Goal: Task Accomplishment & Management: Manage account settings

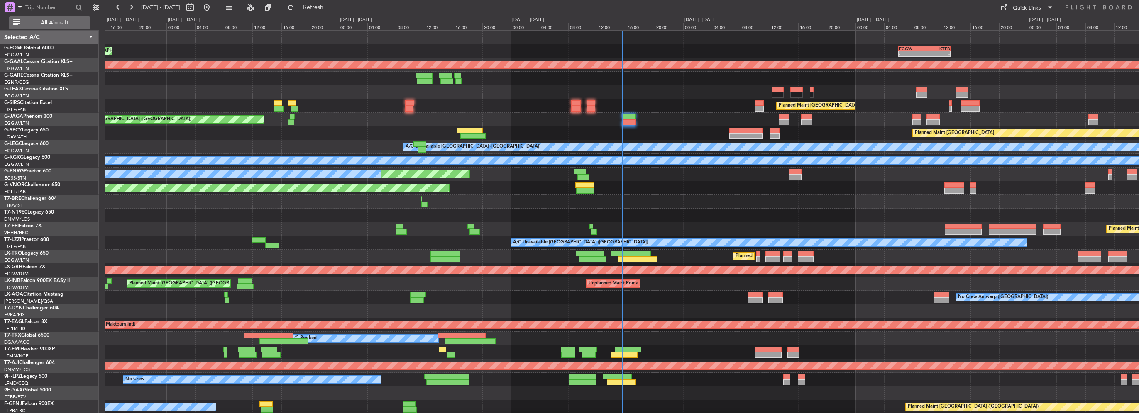
click at [73, 20] on span "All Aircraft" at bounding box center [55, 23] width 66 height 6
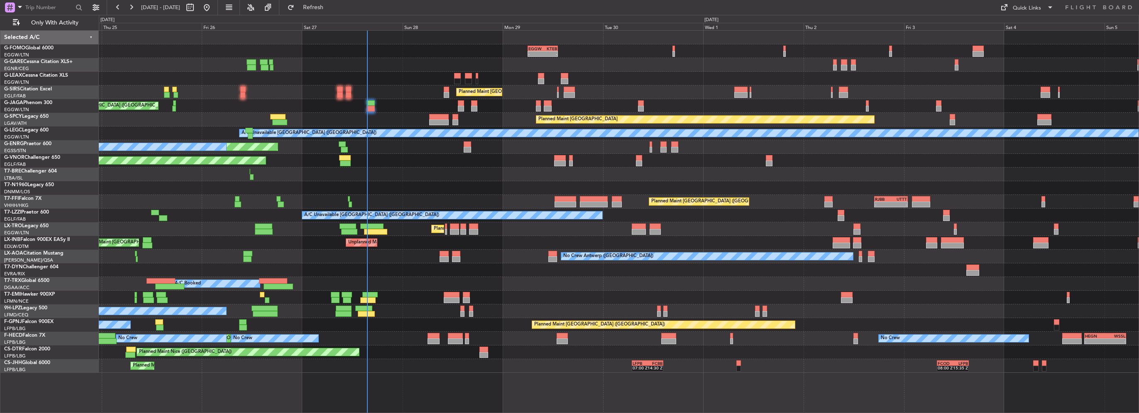
click at [410, 193] on div "AOG Maint London (Stansted)" at bounding box center [619, 188] width 1040 height 14
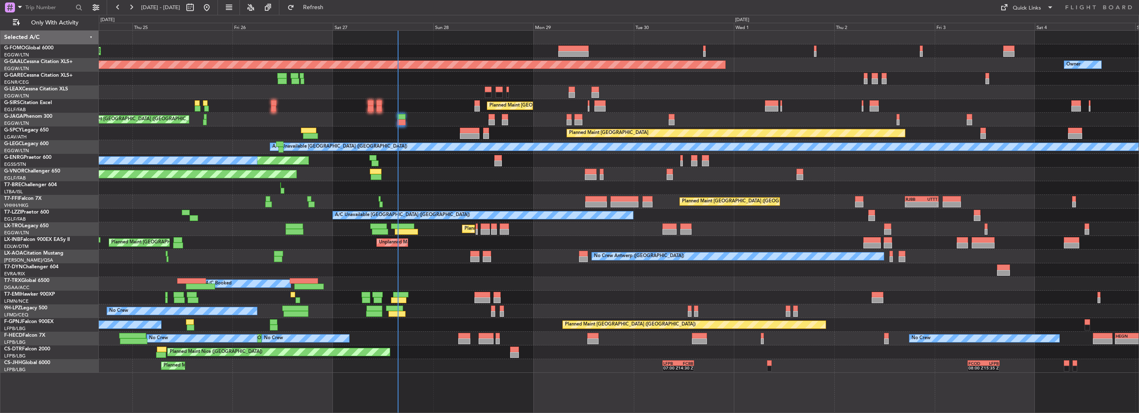
click at [300, 255] on div "Planned Maint London (Luton) Planned Maint Dusseldorf Owner Planned Maint Londo…" at bounding box center [619, 202] width 1040 height 342
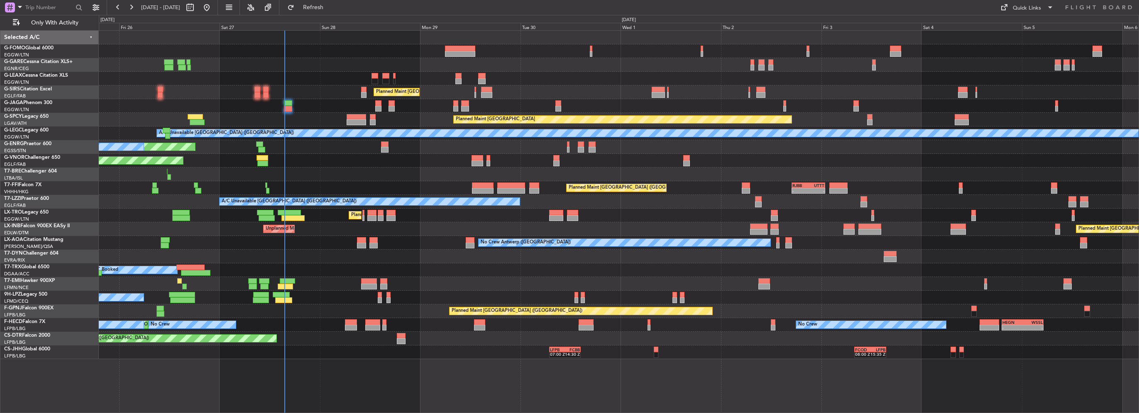
click at [312, 257] on div at bounding box center [619, 257] width 1040 height 14
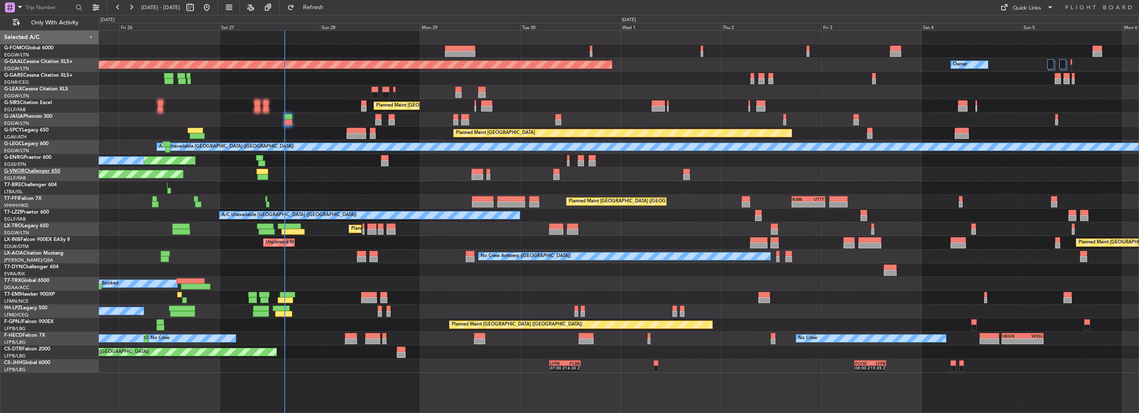
drag, startPoint x: 339, startPoint y: 11, endPoint x: 32, endPoint y: 170, distance: 346.2
click at [333, 11] on button "Refresh" at bounding box center [308, 7] width 50 height 13
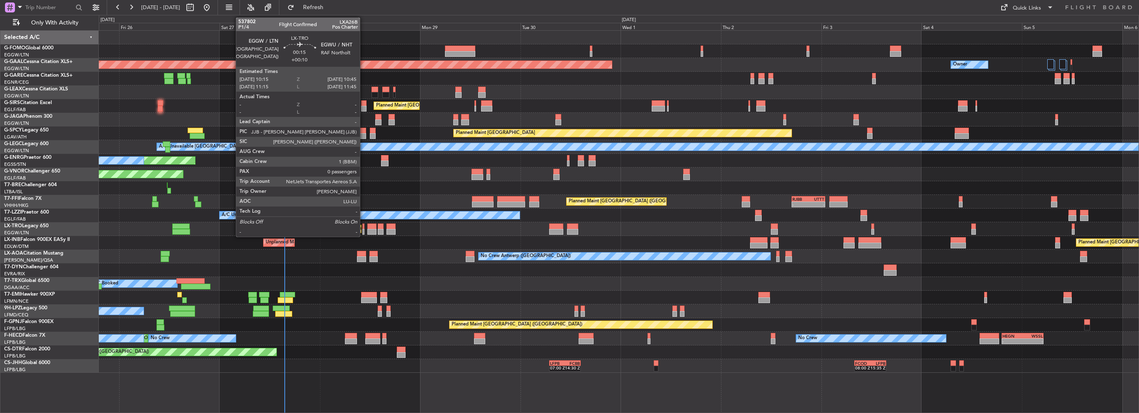
click at [364, 229] on div at bounding box center [363, 232] width 2 height 6
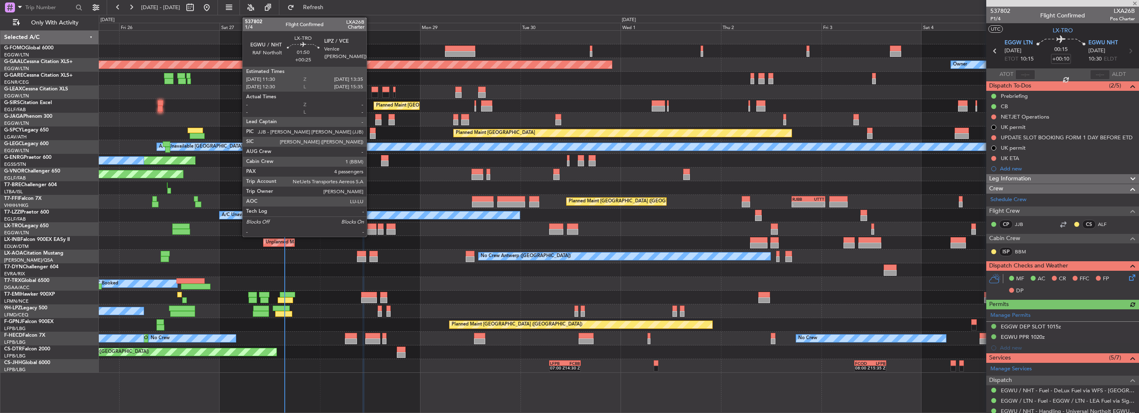
click at [370, 232] on div at bounding box center [371, 232] width 9 height 6
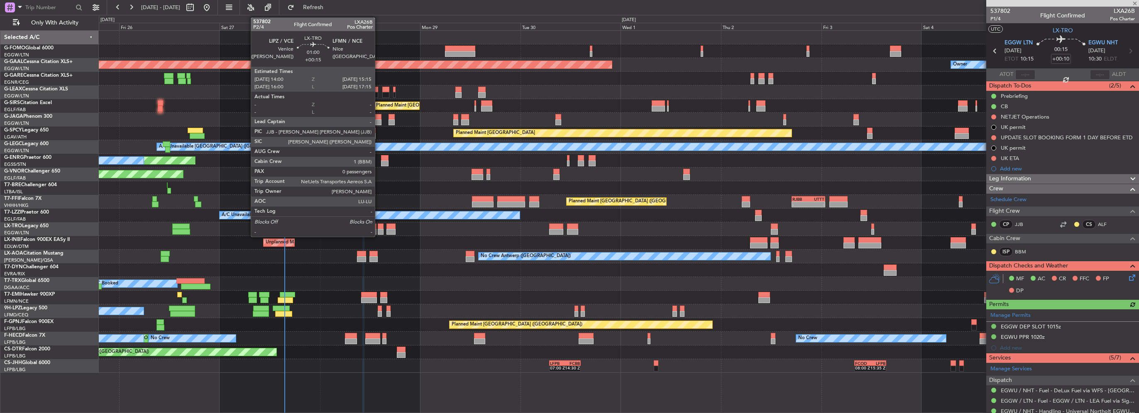
type input "+00:25"
type input "4"
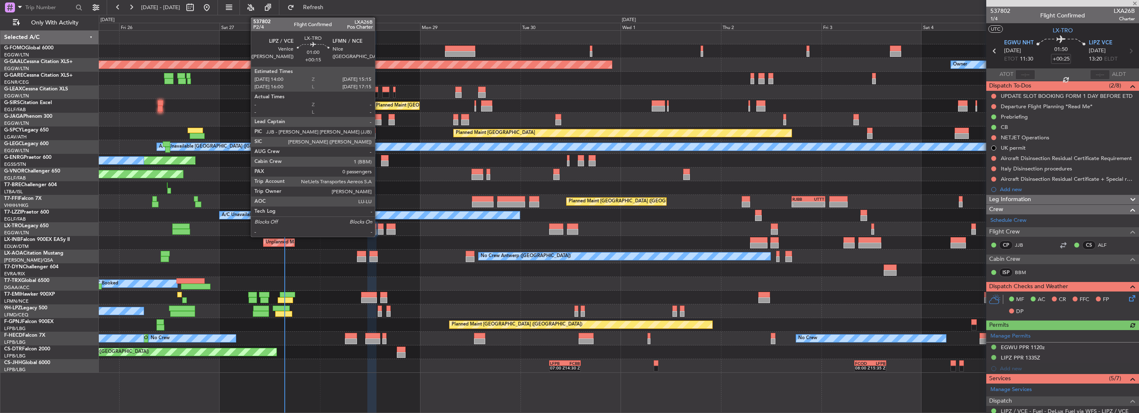
click at [378, 234] on div at bounding box center [380, 232] width 5 height 6
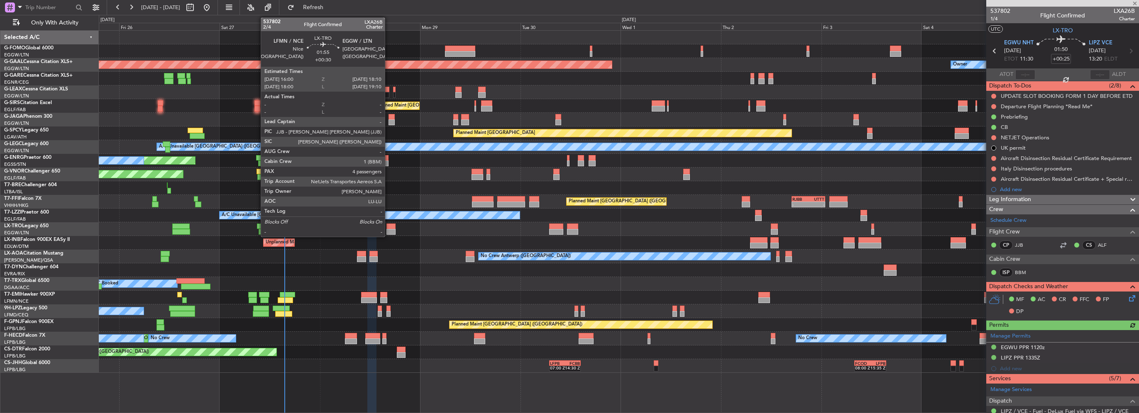
type input "+00:15"
type input "0"
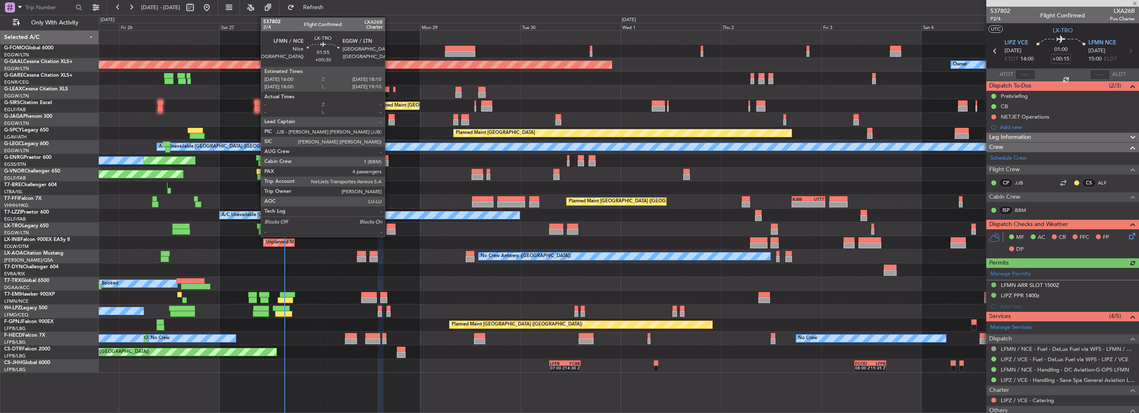
click at [388, 232] on div at bounding box center [390, 232] width 9 height 6
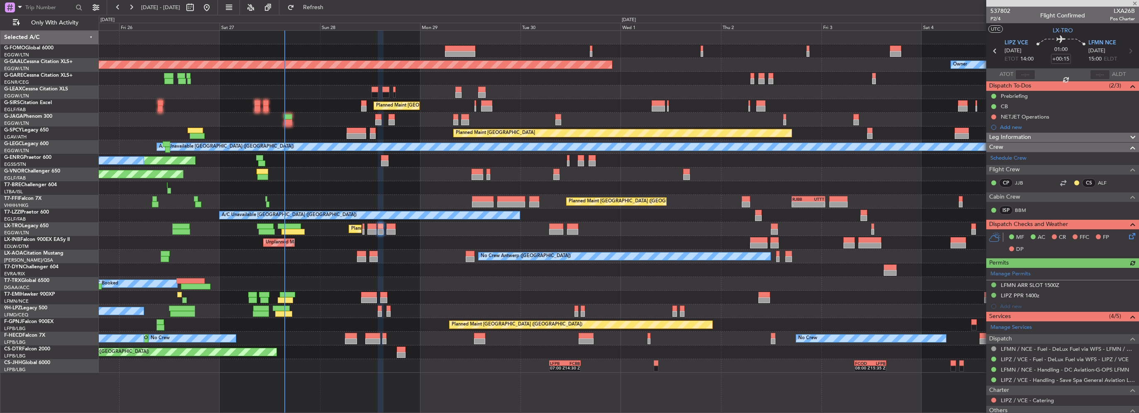
type input "+00:30"
type input "4"
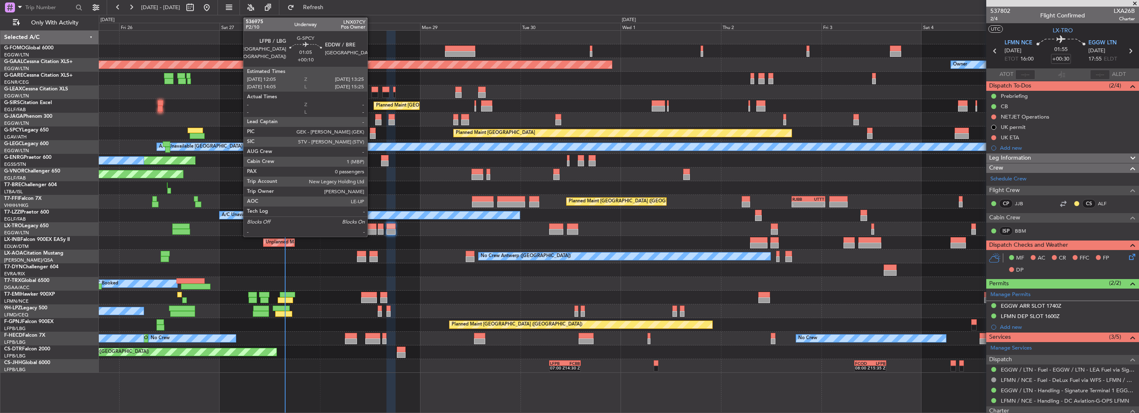
click at [372, 134] on div at bounding box center [373, 136] width 6 height 6
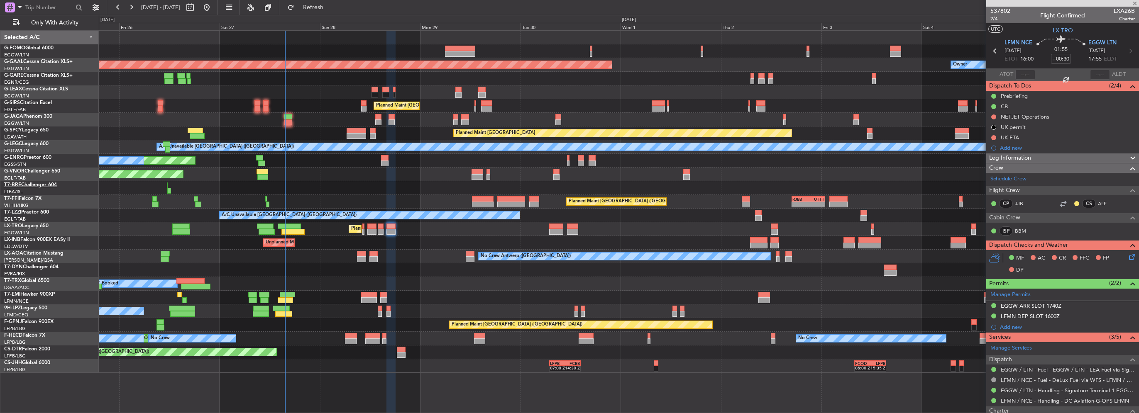
type input "+00:10"
type input "0"
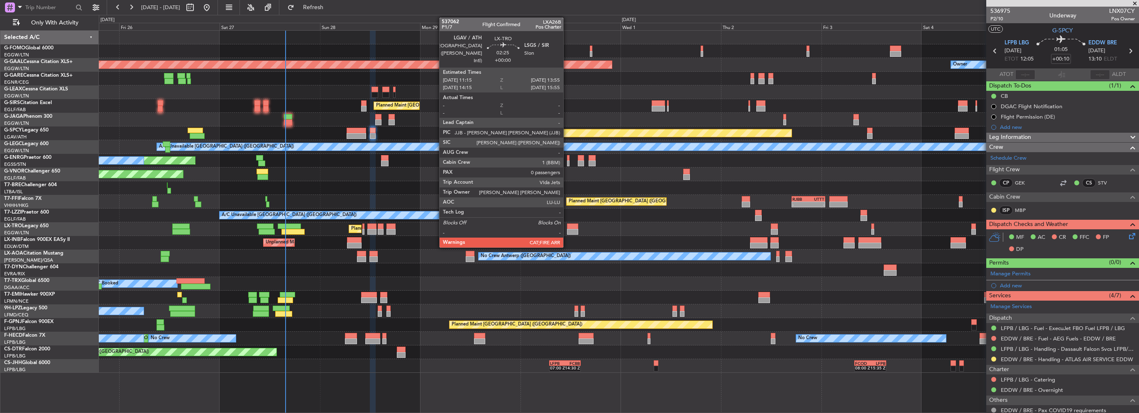
click at [567, 232] on div at bounding box center [572, 232] width 11 height 6
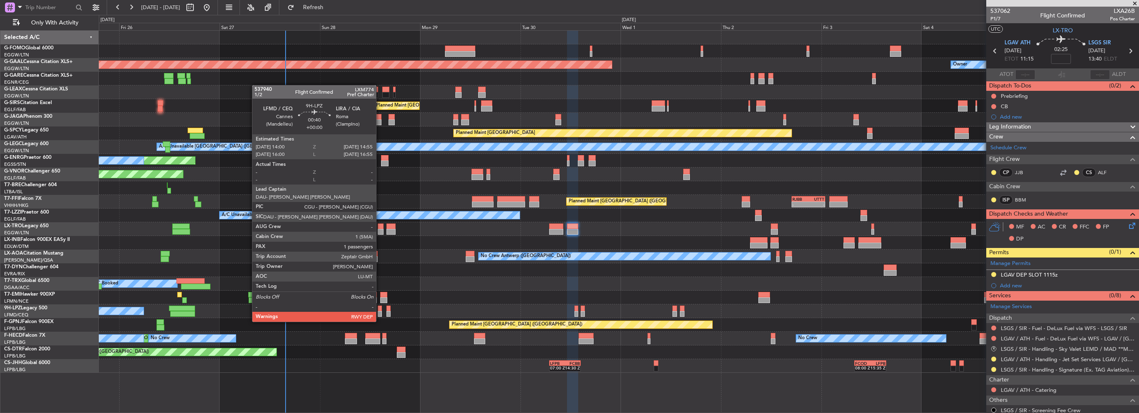
click at [380, 314] on div at bounding box center [380, 314] width 4 height 6
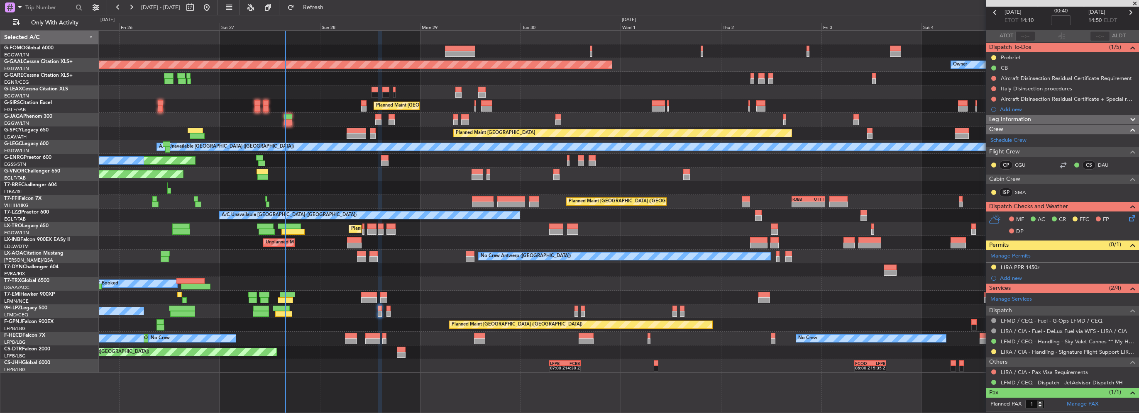
scroll to position [54, 0]
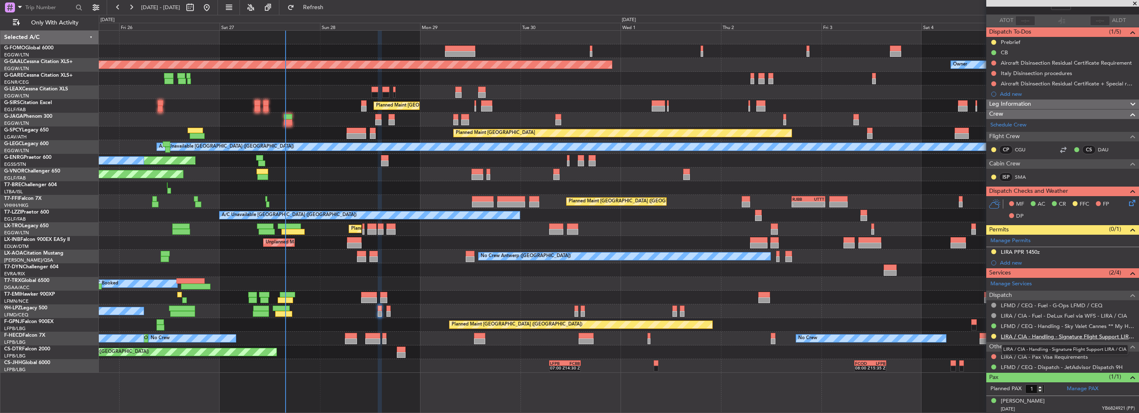
click at [1065, 338] on link "LIRA / CIA - Handling - Signature Flight Support LIRA / CIA" at bounding box center [1068, 336] width 134 height 7
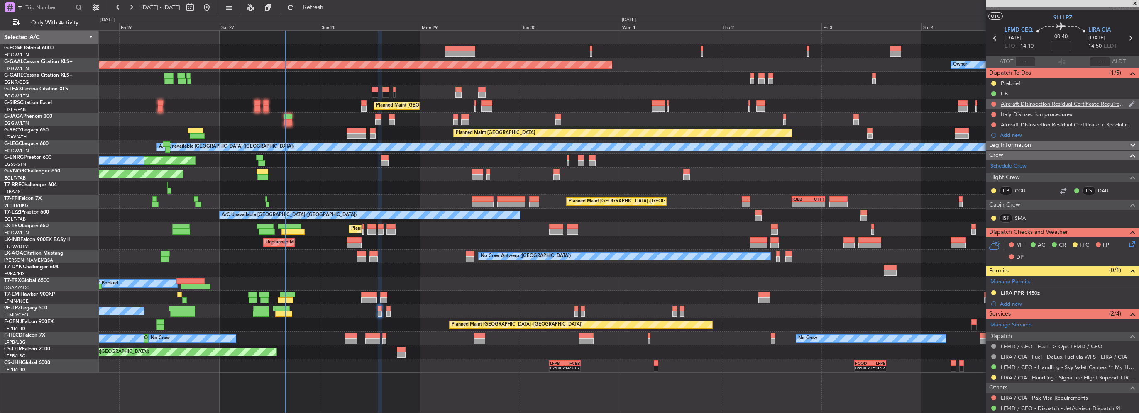
scroll to position [0, 0]
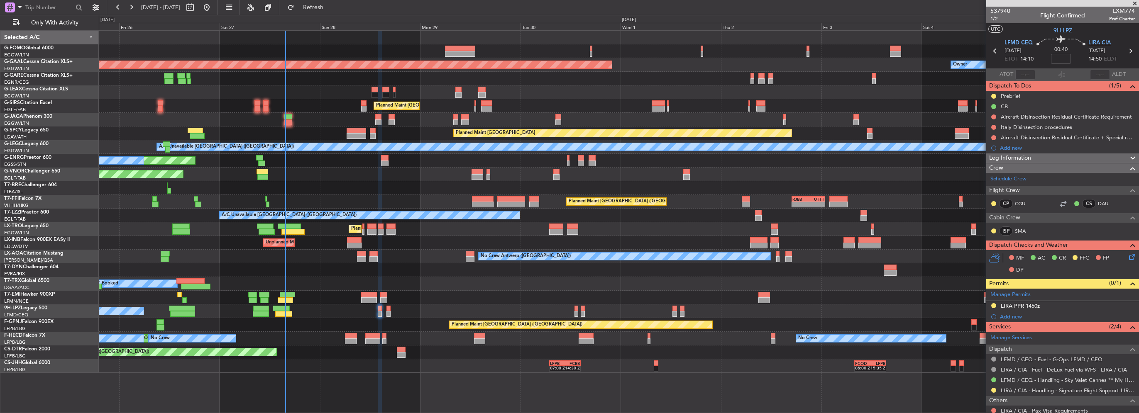
click at [1103, 40] on span "LIRA CIA" at bounding box center [1099, 43] width 22 height 8
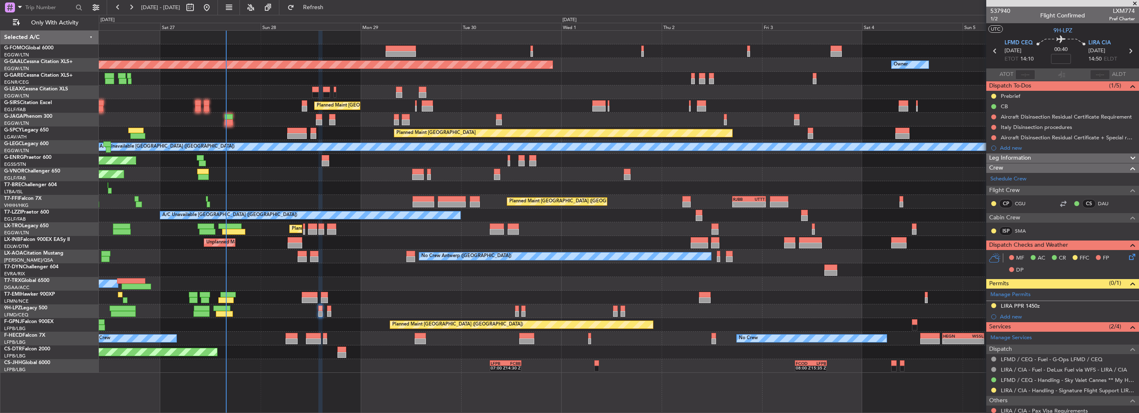
click at [275, 300] on div at bounding box center [619, 298] width 1040 height 14
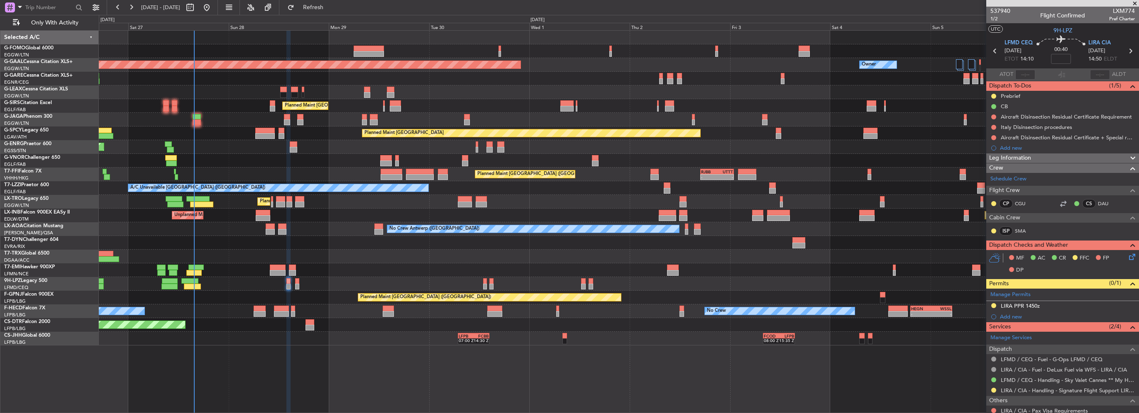
click at [305, 298] on div "Planned Maint Paris (Le Bourget) No Crew" at bounding box center [619, 298] width 1040 height 14
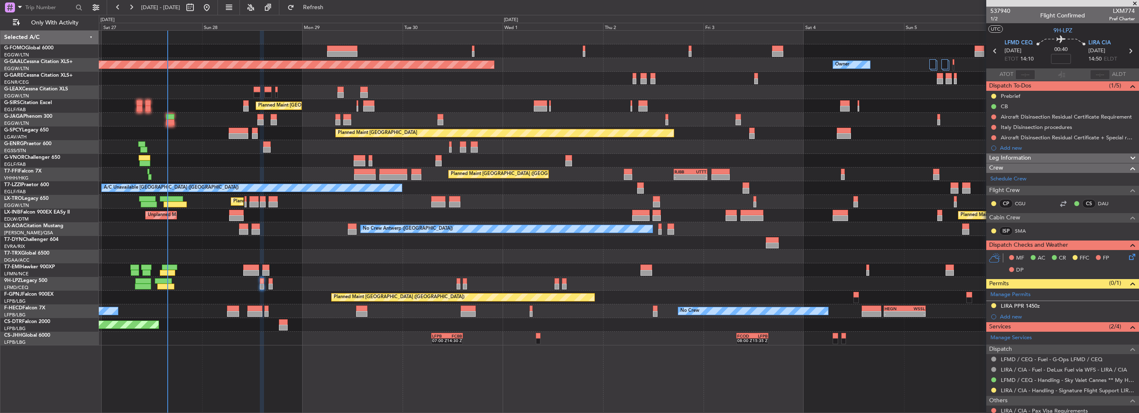
click at [281, 294] on div "Planned Maint London (Luton) Owner Planned Maint Dusseldorf Owner Planned Maint…" at bounding box center [619, 188] width 1040 height 315
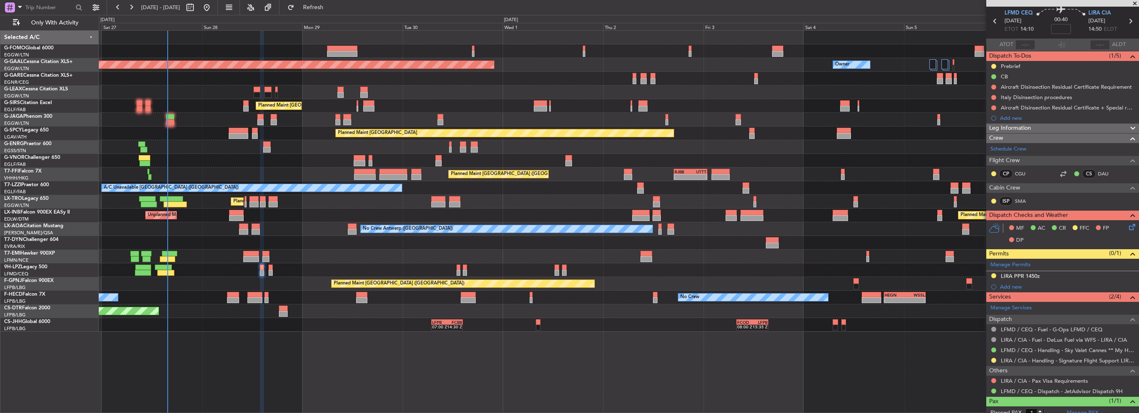
scroll to position [54, 0]
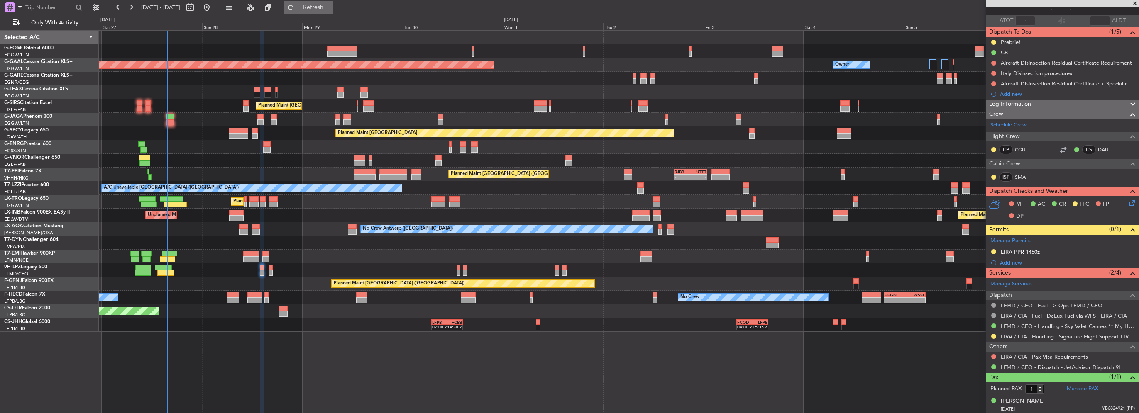
drag, startPoint x: 344, startPoint y: 3, endPoint x: 343, endPoint y: 7, distance: 4.2
click at [331, 5] on span "Refresh" at bounding box center [313, 8] width 35 height 6
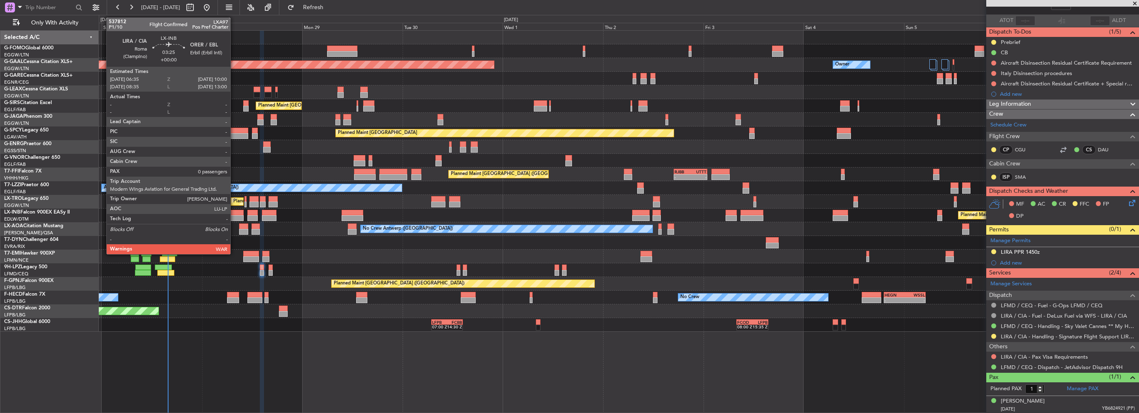
click at [234, 216] on div at bounding box center [236, 218] width 15 height 6
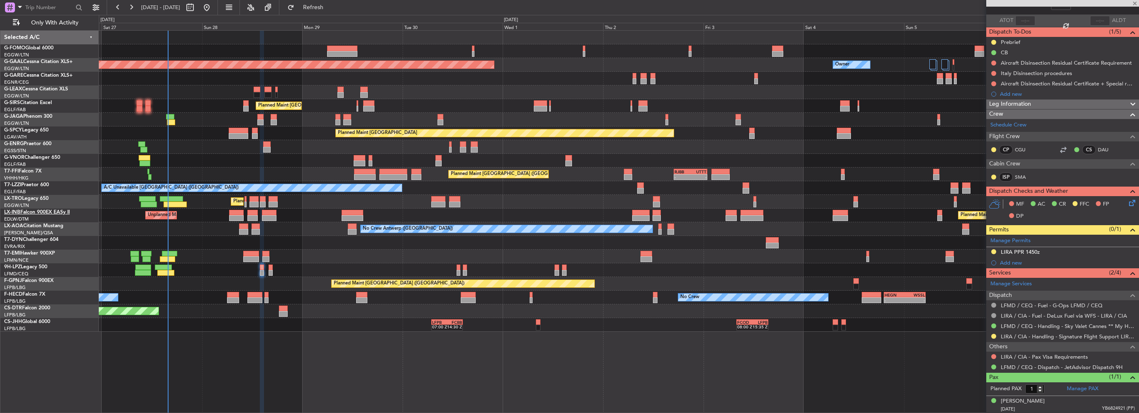
type input "0"
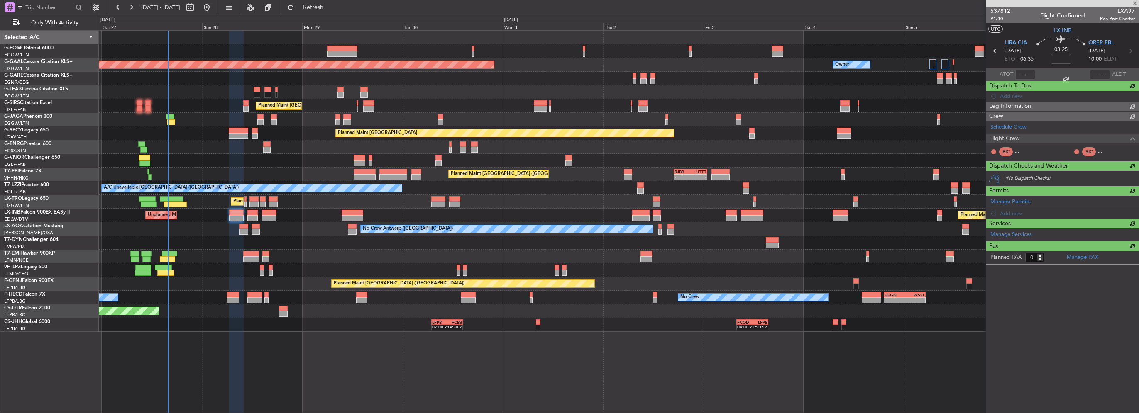
scroll to position [0, 0]
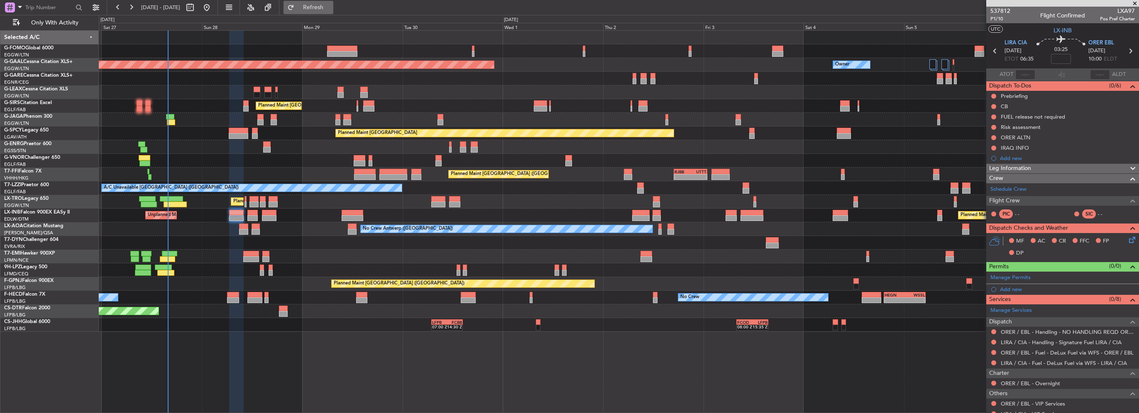
drag, startPoint x: 343, startPoint y: 8, endPoint x: 339, endPoint y: 12, distance: 5.9
click at [331, 8] on span "Refresh" at bounding box center [313, 8] width 35 height 6
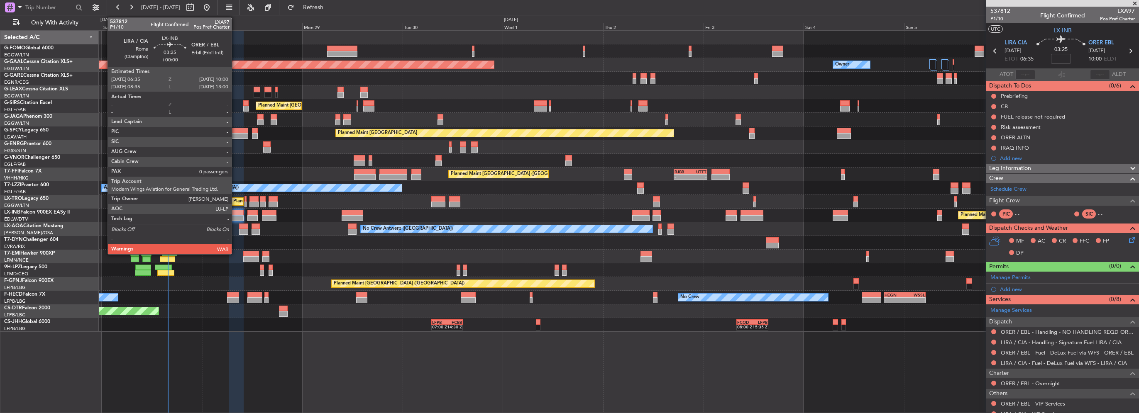
click at [235, 216] on div at bounding box center [236, 218] width 15 height 6
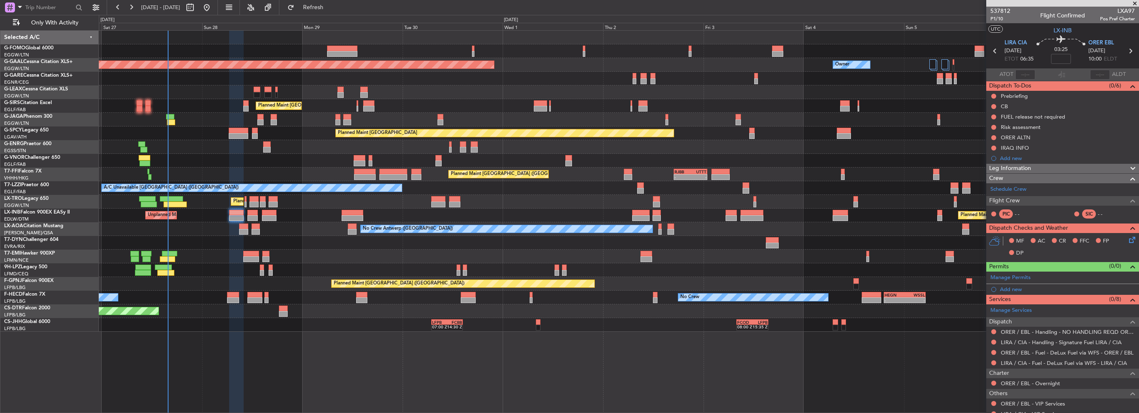
drag, startPoint x: 1059, startPoint y: 51, endPoint x: 1062, endPoint y: 58, distance: 7.1
click at [1059, 52] on span "03:25" at bounding box center [1060, 50] width 13 height 8
click at [1061, 57] on mat-tooltip-component "Flight Time" at bounding box center [1059, 65] width 38 height 22
click at [1064, 61] on input at bounding box center [1061, 59] width 20 height 10
type input "-00:15"
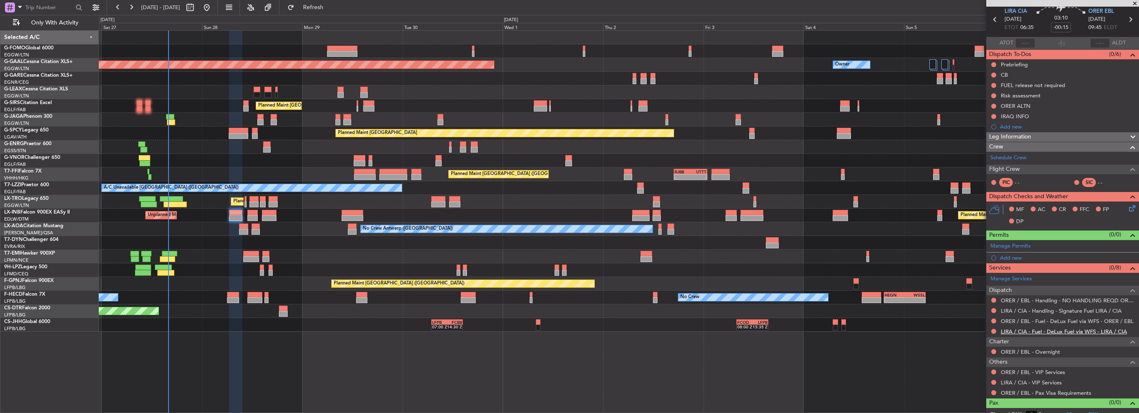
scroll to position [39, 0]
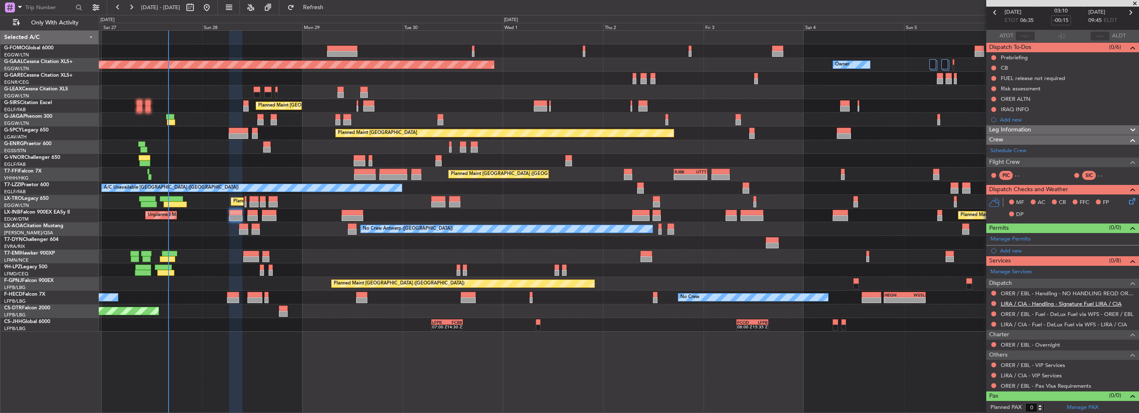
click at [1062, 304] on link "LIRA / CIA - Handling - Signature Fuel LIRA / CIA" at bounding box center [1061, 303] width 121 height 7
click at [331, 5] on span "Refresh" at bounding box center [313, 8] width 35 height 6
click at [331, 6] on span "Refresh" at bounding box center [313, 8] width 35 height 6
click at [1089, 303] on link "LIRA / CIA - Handling - Signature Flight Support LIRA / CIA" at bounding box center [1068, 303] width 134 height 7
click at [331, 10] on span "Refresh" at bounding box center [313, 8] width 35 height 6
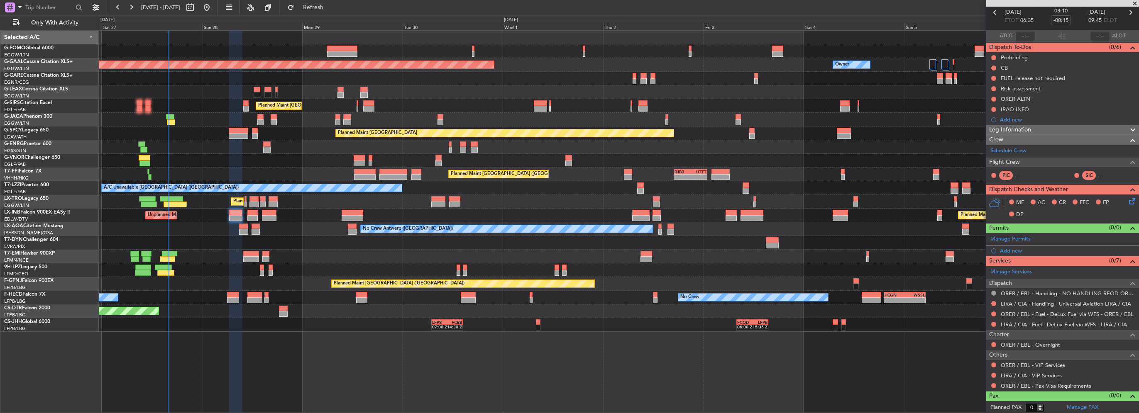
click at [246, 217] on div "Unplanned Maint Roma (Ciampino) Planned Maint [GEOGRAPHIC_DATA] ([GEOGRAPHIC_DA…" at bounding box center [619, 216] width 1040 height 14
click at [251, 218] on div at bounding box center [252, 218] width 10 height 6
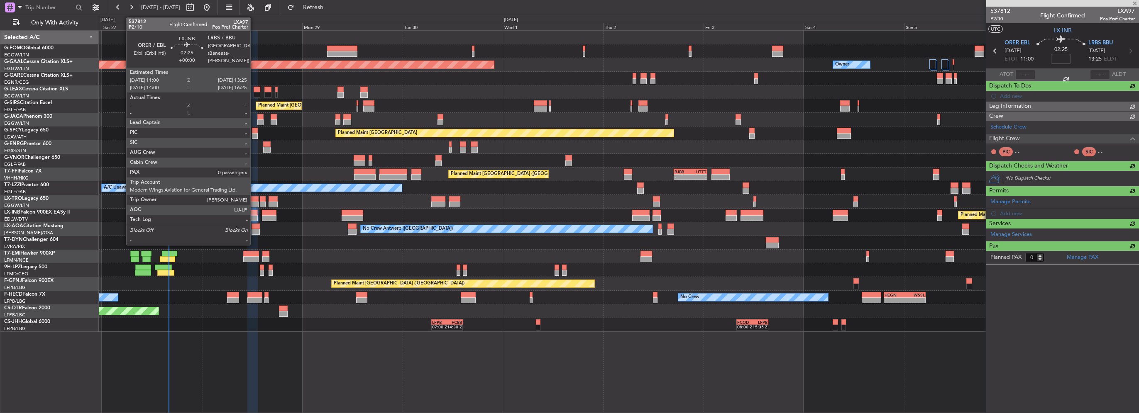
scroll to position [0, 0]
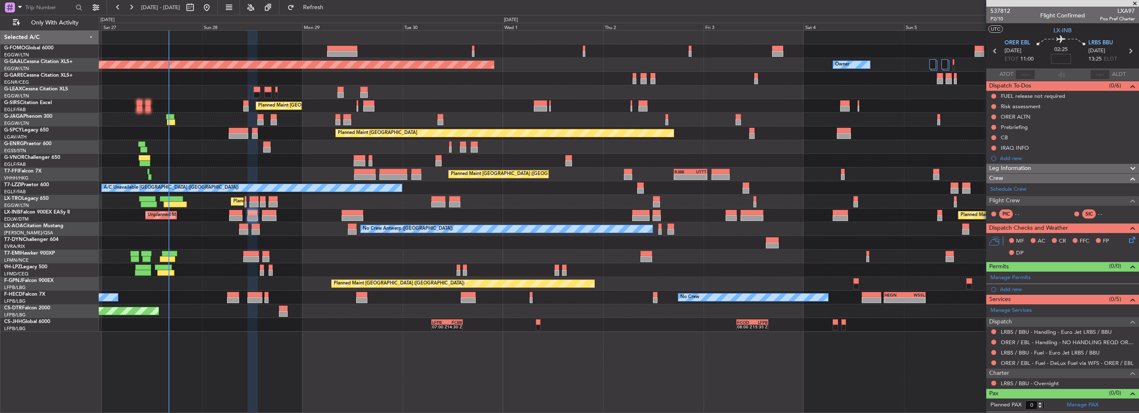
click at [1057, 55] on input at bounding box center [1061, 59] width 20 height 10
type input "+00:20"
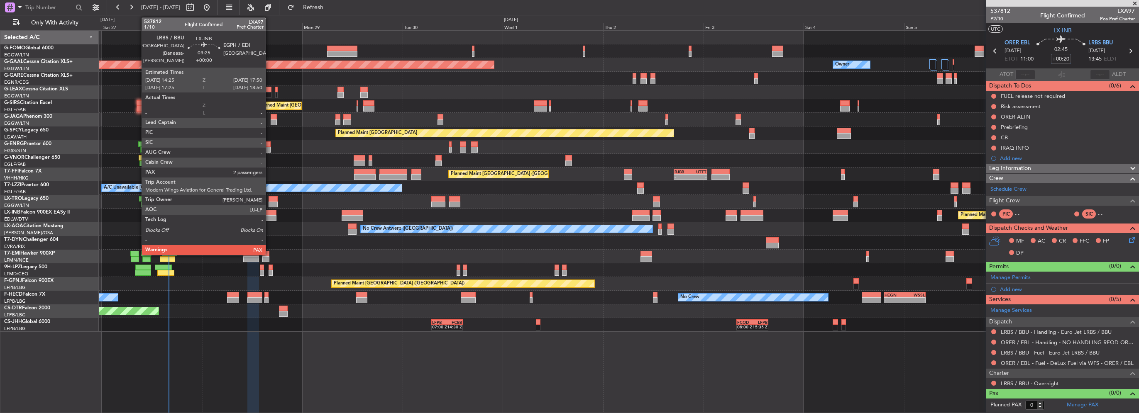
click at [269, 212] on div at bounding box center [269, 213] width 15 height 6
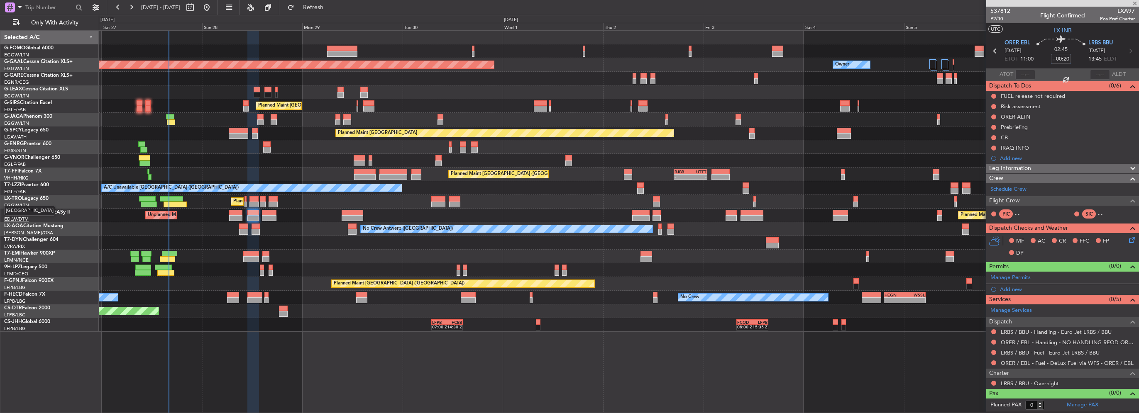
type input "2"
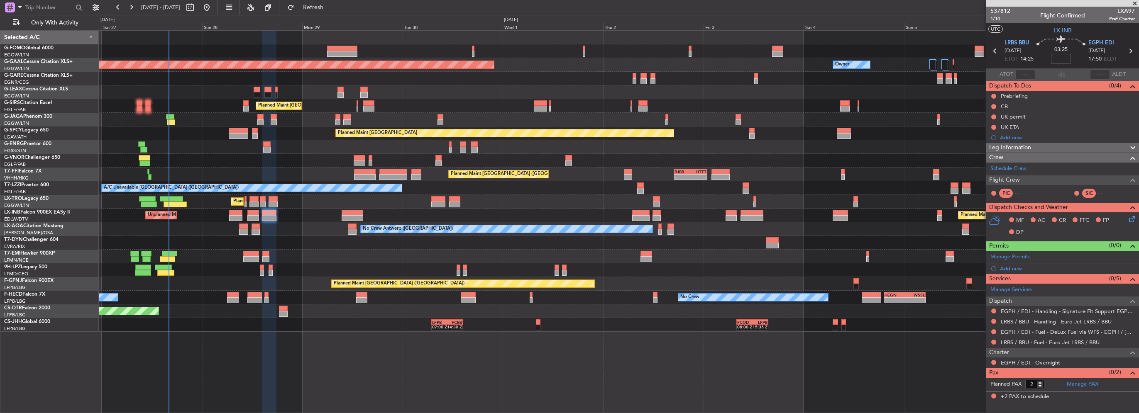
click at [1055, 54] on input at bounding box center [1061, 59] width 20 height 10
drag, startPoint x: 324, startPoint y: 10, endPoint x: 335, endPoint y: 22, distance: 16.4
click at [324, 10] on span "Refresh" at bounding box center [313, 8] width 35 height 6
click at [334, 0] on fb-refresh-button "Refresh" at bounding box center [308, 7] width 58 height 15
click at [333, 2] on button "Refresh" at bounding box center [308, 7] width 50 height 13
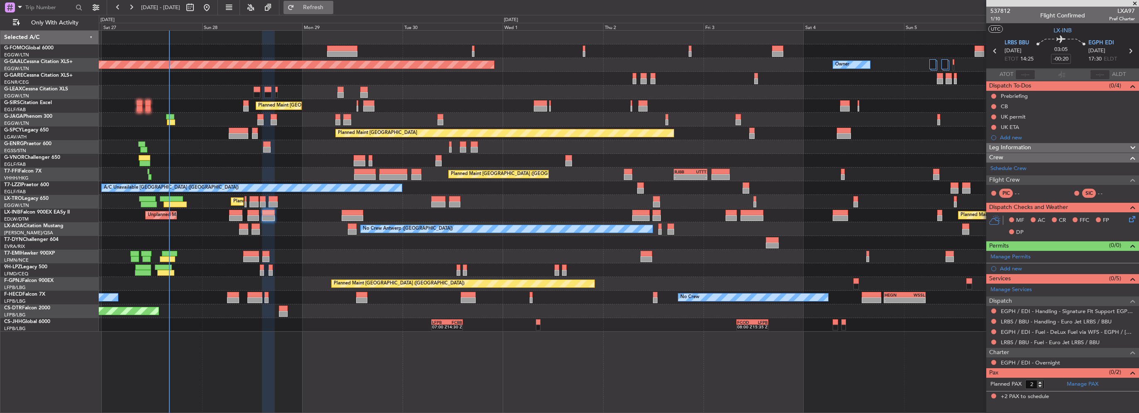
click at [333, 1] on button "Refresh" at bounding box center [308, 7] width 50 height 13
click at [333, 4] on button "Refresh" at bounding box center [308, 7] width 50 height 13
click at [1013, 173] on div "Schedule Crew" at bounding box center [1062, 169] width 153 height 12
click at [333, 13] on button "Refresh" at bounding box center [308, 7] width 50 height 13
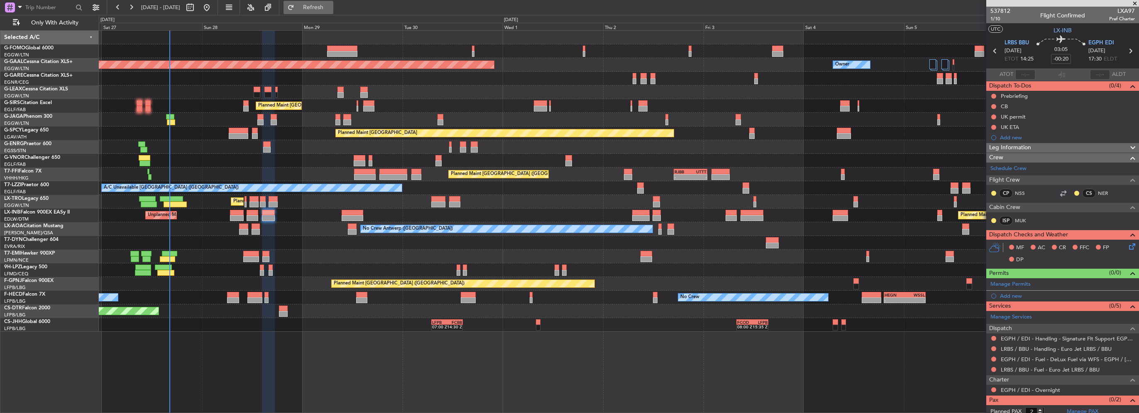
click at [333, 11] on button "Refresh" at bounding box center [308, 7] width 50 height 13
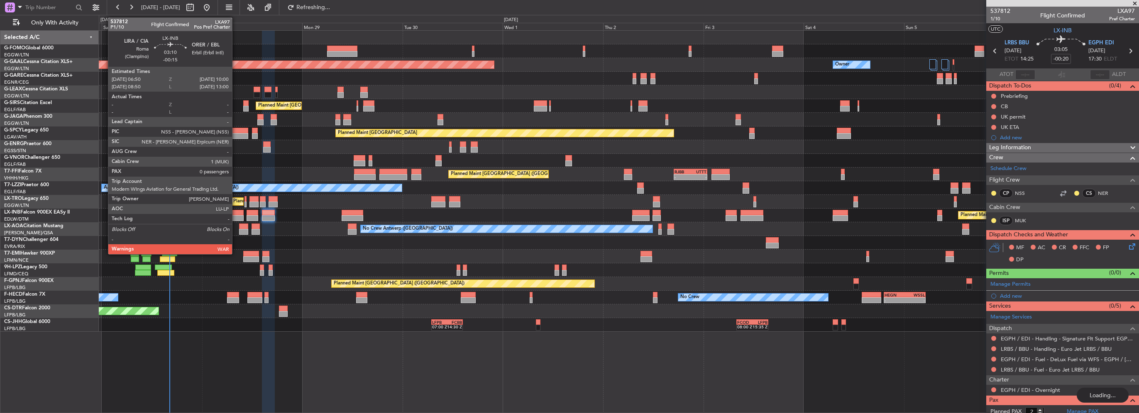
click at [236, 213] on div at bounding box center [236, 213] width 13 height 6
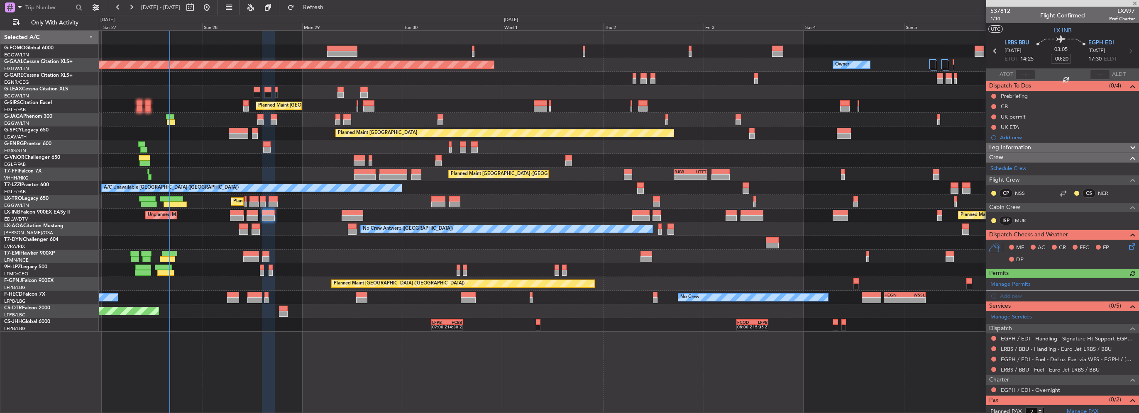
type input "-00:15"
type input "0"
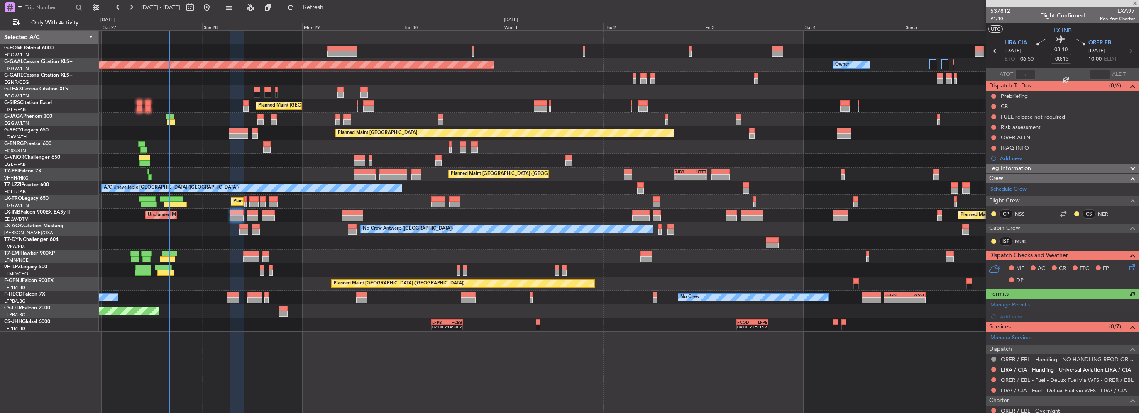
click at [1044, 367] on link "LIRA / CIA - Handling - Universal Aviation LIRA / CIA" at bounding box center [1066, 369] width 130 height 7
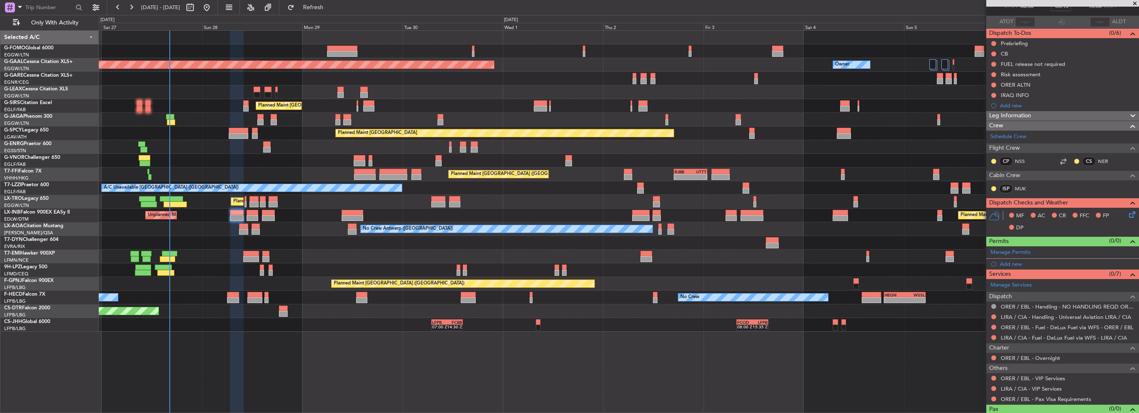
scroll to position [66, 0]
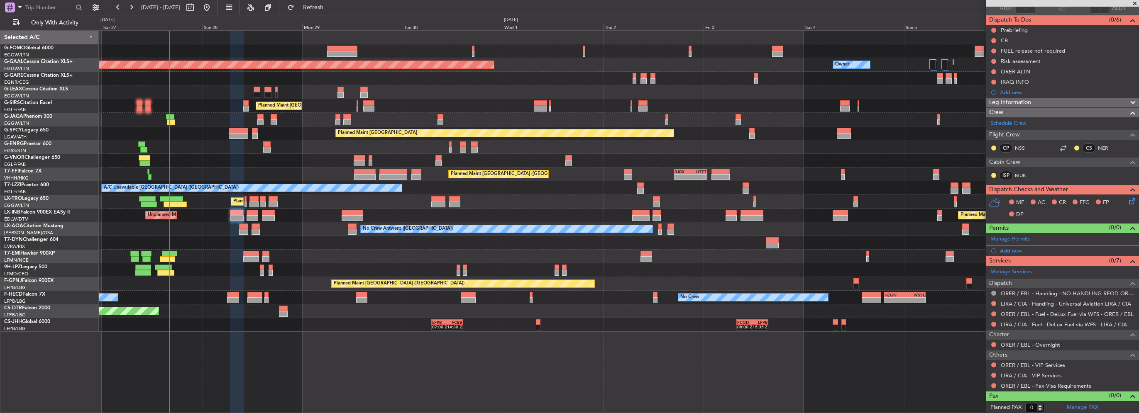
click at [249, 214] on div at bounding box center [253, 213] width 12 height 6
type input "+00:20"
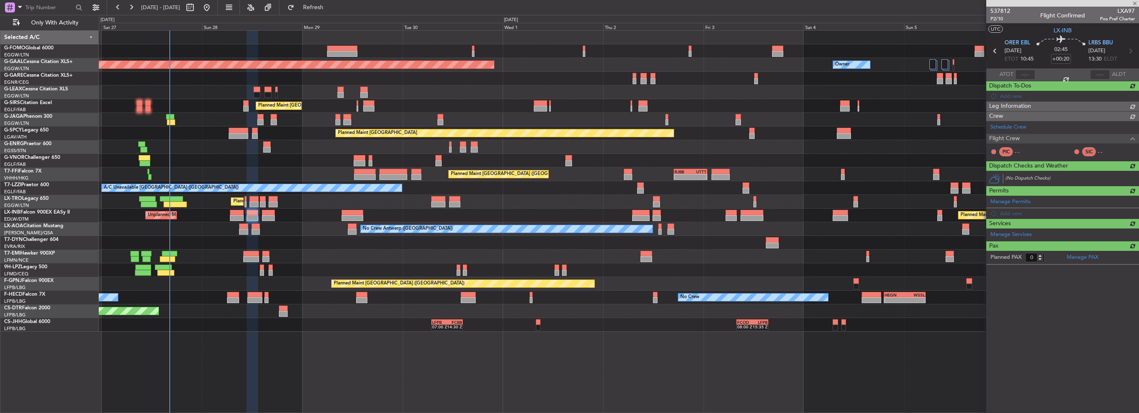
scroll to position [0, 0]
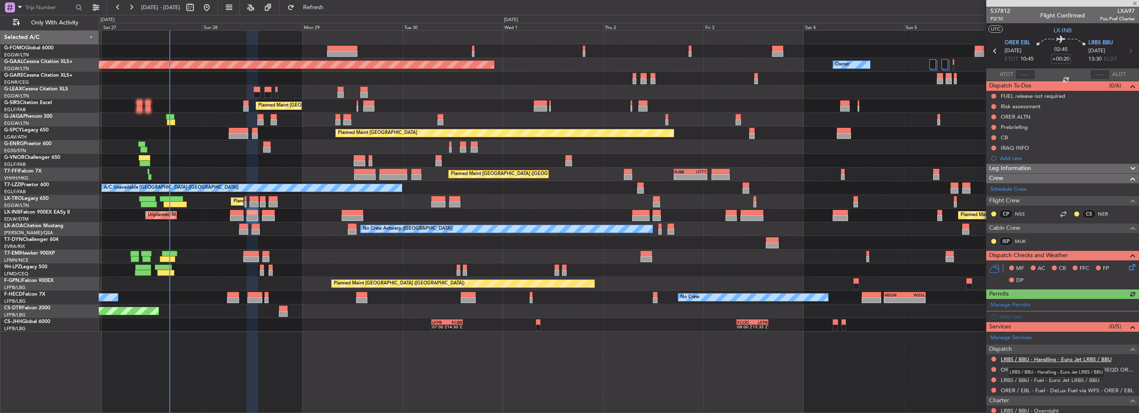
click at [1043, 360] on link "LRBS / BBU - Handling - Euro Jet LRBS / BBU" at bounding box center [1056, 359] width 111 height 7
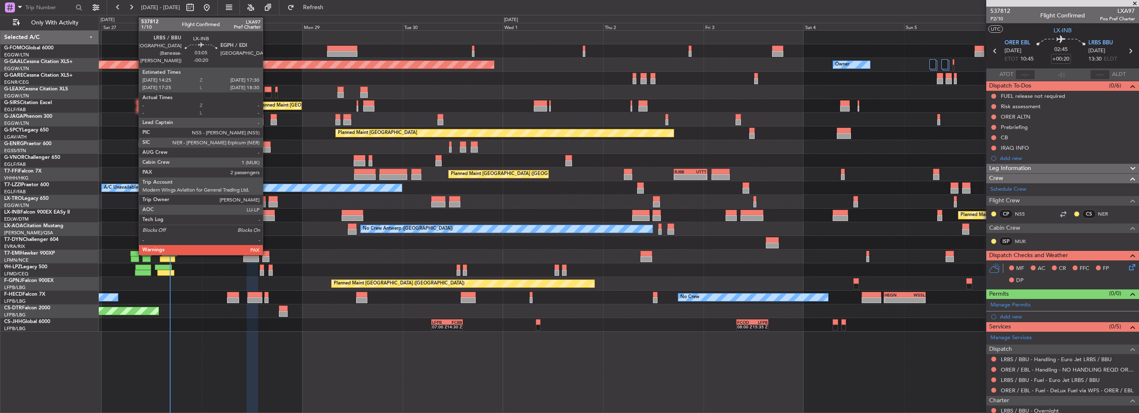
click at [266, 219] on div at bounding box center [268, 218] width 13 height 6
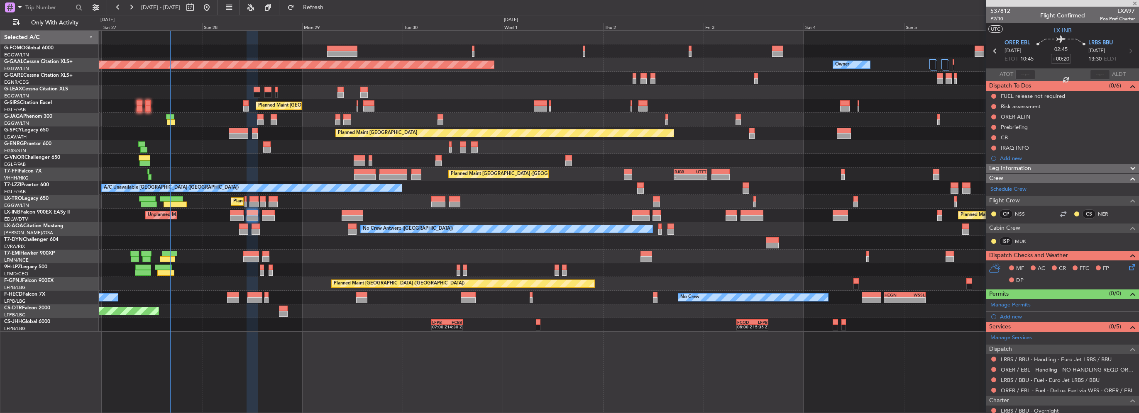
type input "-00:20"
type input "2"
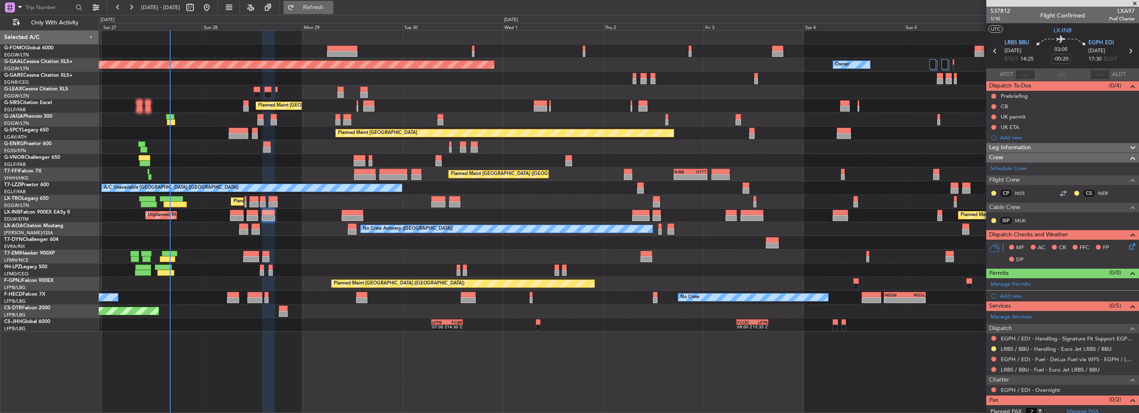
click at [333, 1] on button "Refresh" at bounding box center [308, 7] width 50 height 13
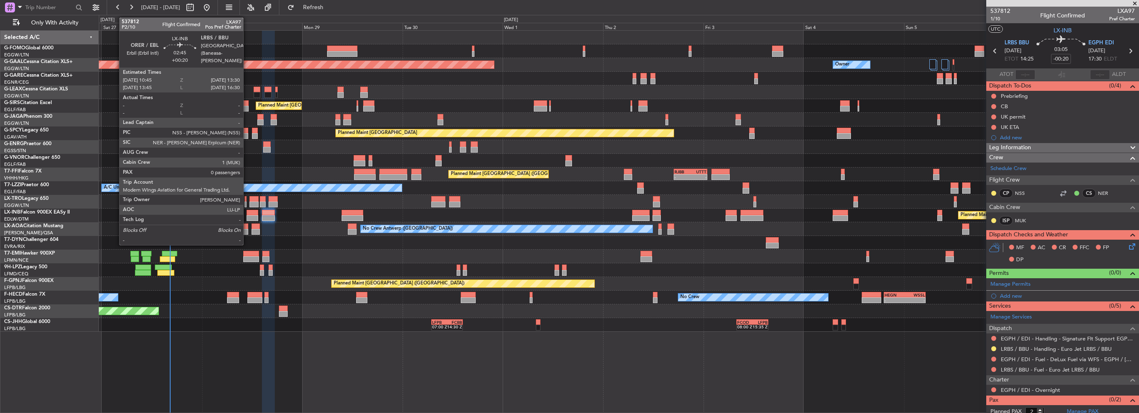
click at [247, 213] on div at bounding box center [253, 213] width 12 height 6
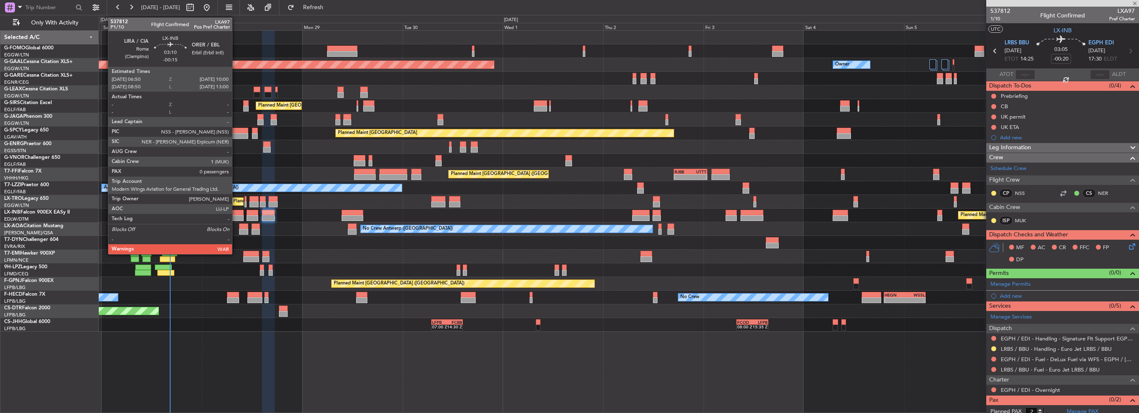
type input "+00:20"
type input "0"
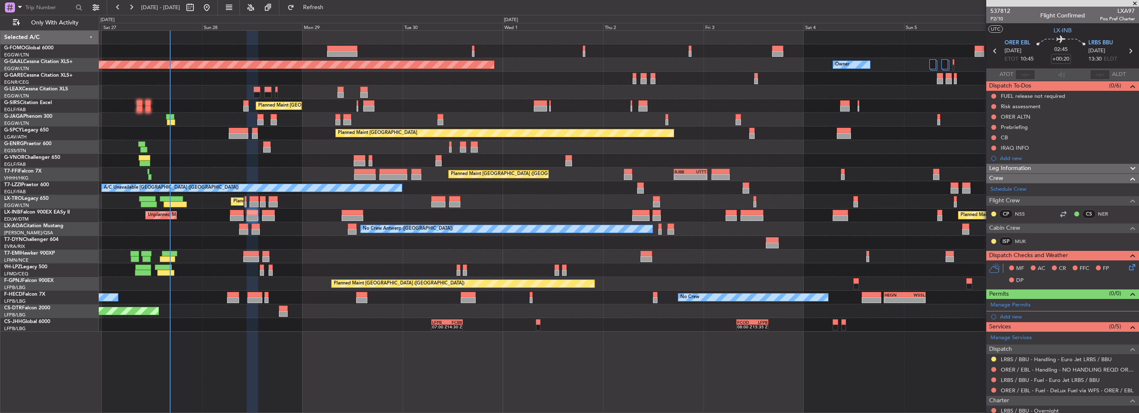
click at [990, 366] on nimbus-traffic-light at bounding box center [993, 369] width 7 height 7
click at [993, 369] on button at bounding box center [993, 369] width 5 height 5
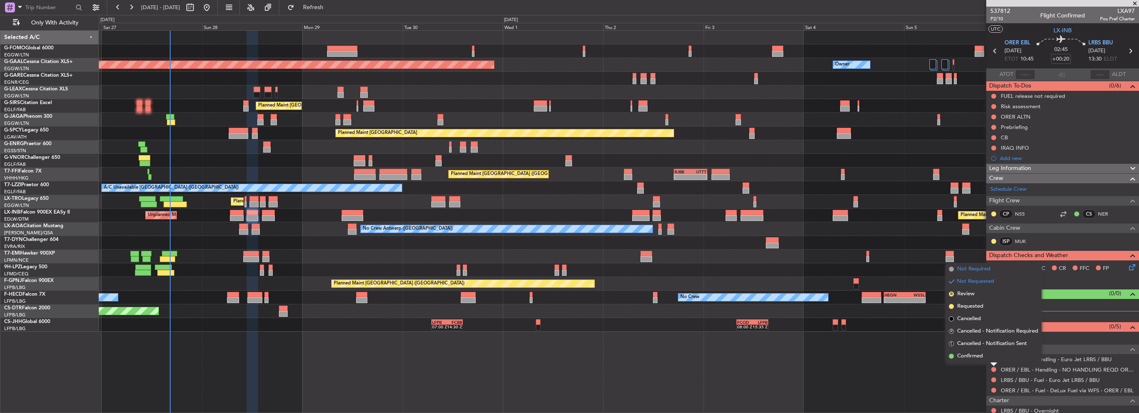
click at [968, 267] on span "Not Required" at bounding box center [973, 269] width 33 height 8
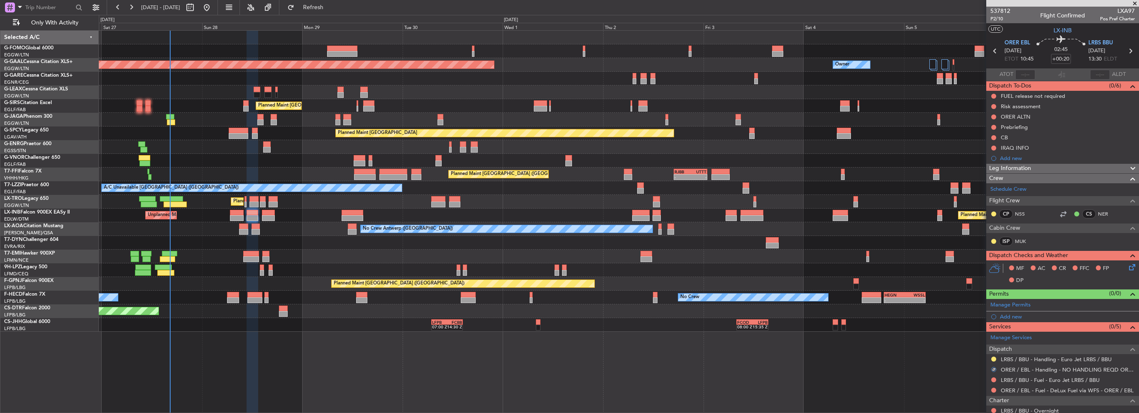
click at [996, 388] on div at bounding box center [993, 390] width 7 height 7
click at [993, 389] on button at bounding box center [993, 390] width 5 height 5
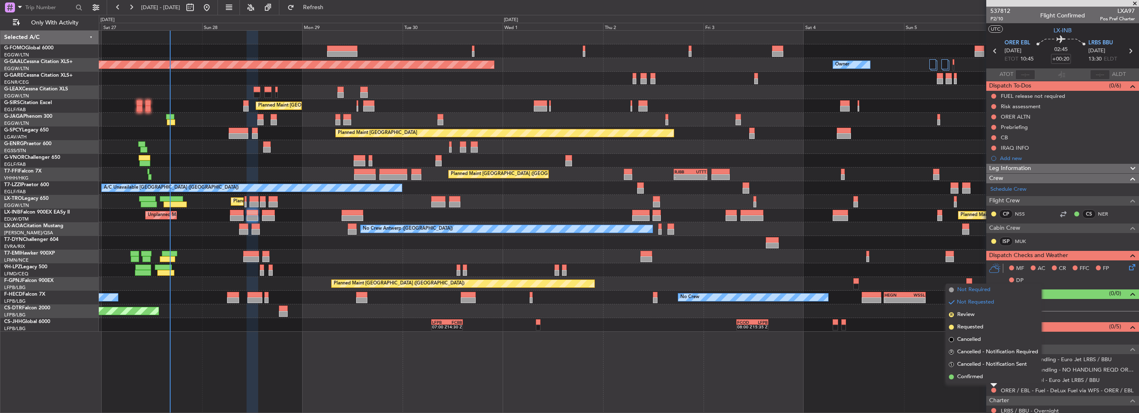
click at [969, 287] on span "Not Required" at bounding box center [973, 290] width 33 height 8
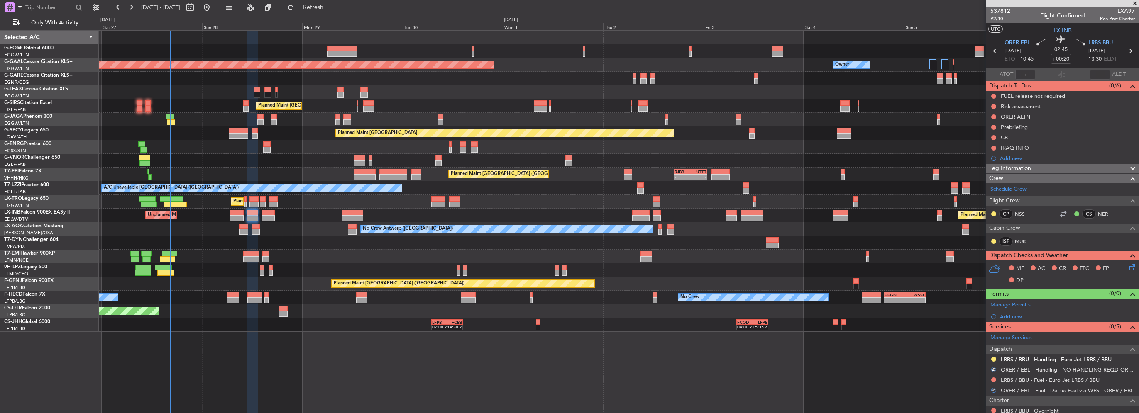
scroll to position [25, 0]
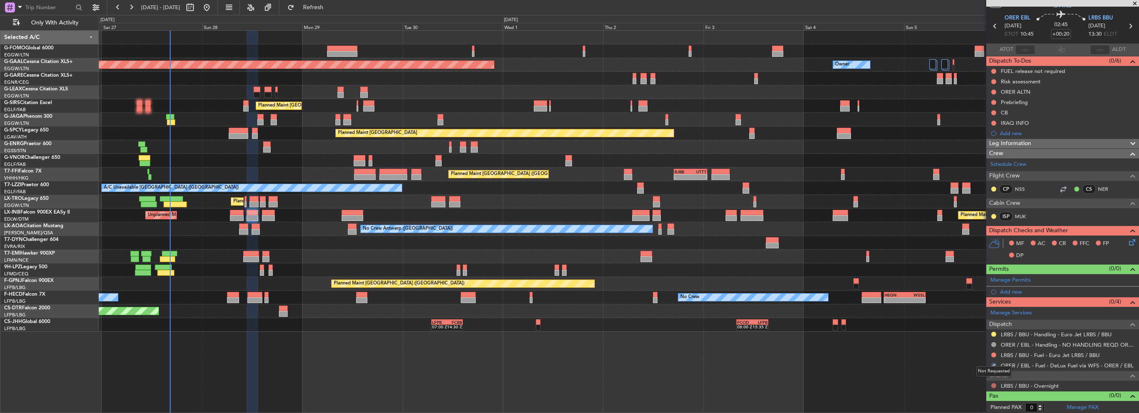
click at [993, 384] on button at bounding box center [993, 385] width 5 height 5
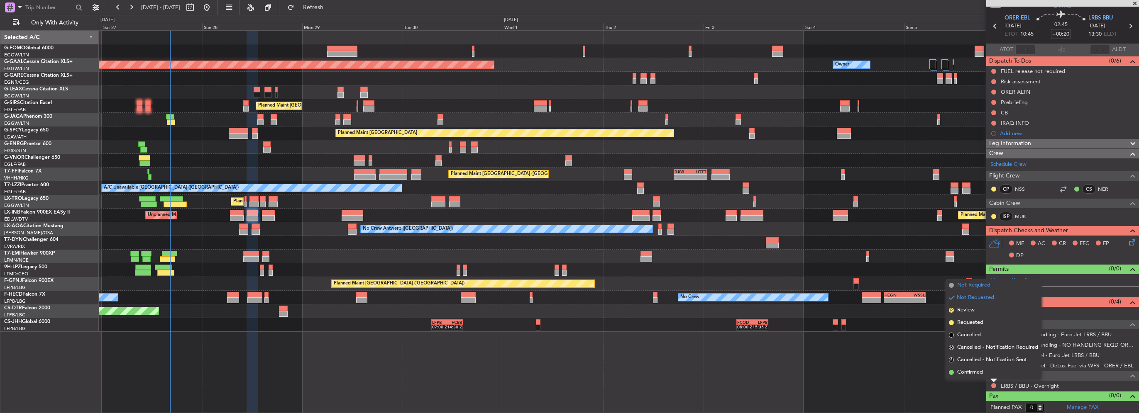
click at [976, 283] on span "Not Required" at bounding box center [973, 285] width 33 height 8
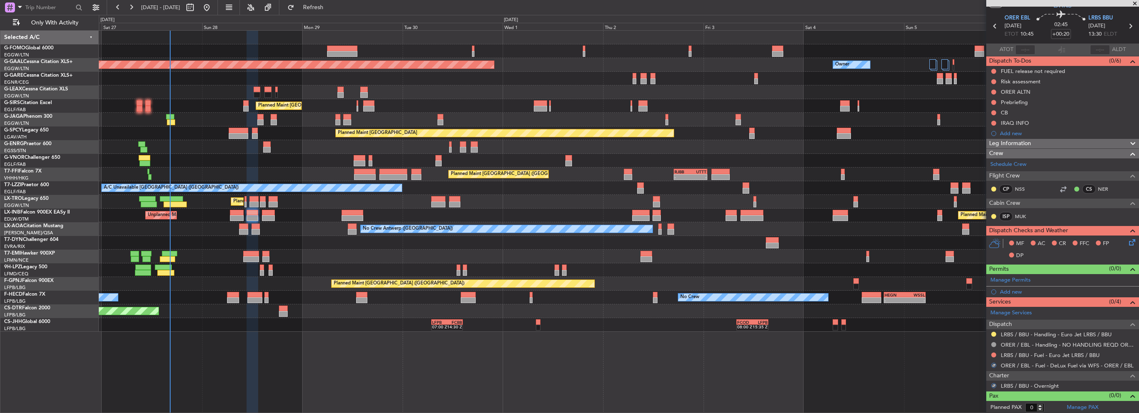
scroll to position [0, 0]
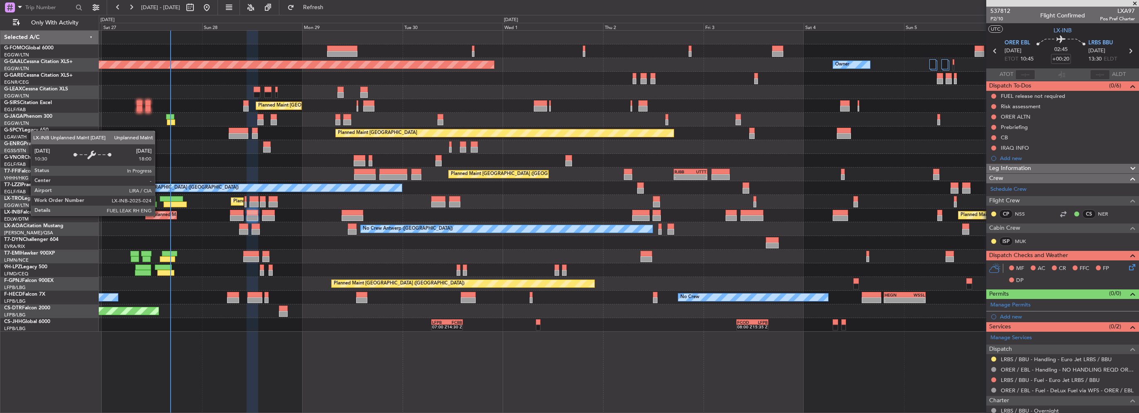
click at [159, 215] on div "Unplanned Maint Roma (Ciampino)" at bounding box center [185, 215] width 74 height 12
click at [161, 212] on div "Unplanned Maint Roma (Ciampino)" at bounding box center [185, 215] width 74 height 12
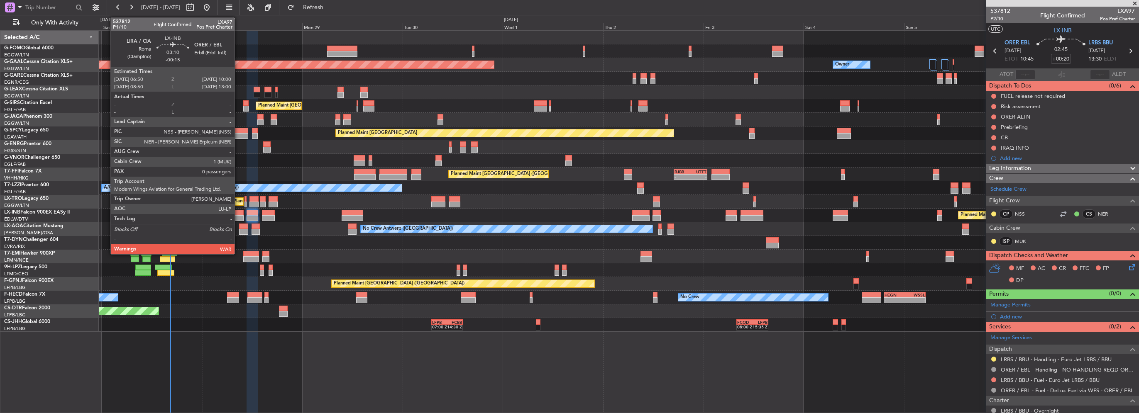
click at [238, 217] on div at bounding box center [236, 218] width 13 height 6
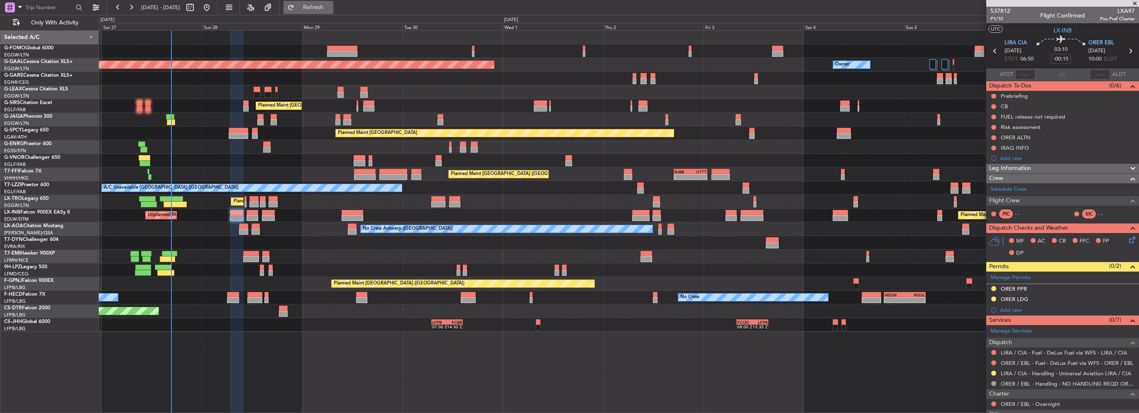
click at [331, 7] on span "Refresh" at bounding box center [313, 8] width 35 height 6
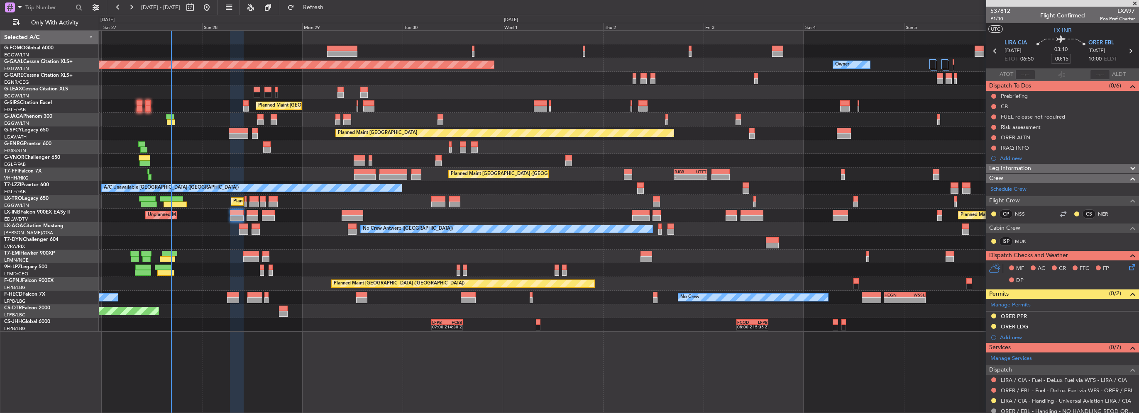
scroll to position [86, 0]
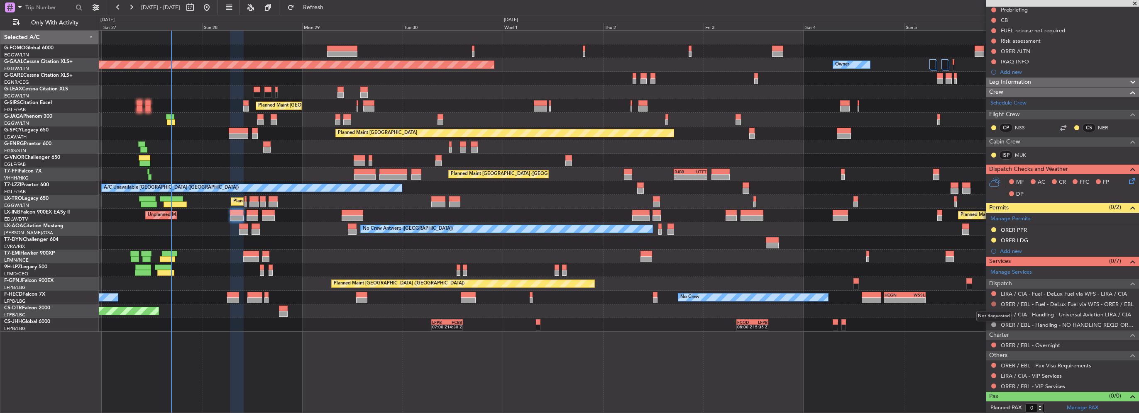
click at [993, 302] on button at bounding box center [993, 304] width 5 height 5
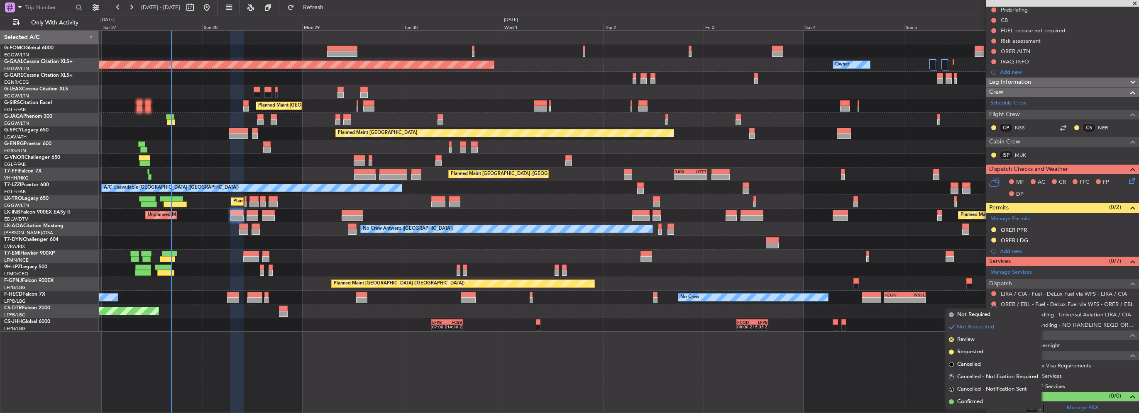
click at [963, 315] on span "Not Required" at bounding box center [973, 315] width 33 height 8
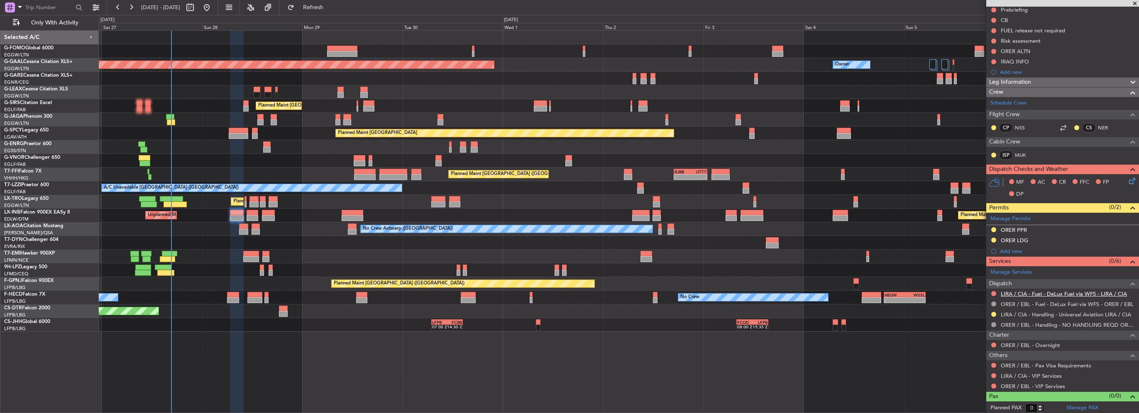
click at [1077, 293] on link "LIRA / CIA - Fuel - DeLux Fuel via WFS - LIRA / CIA" at bounding box center [1064, 293] width 126 height 7
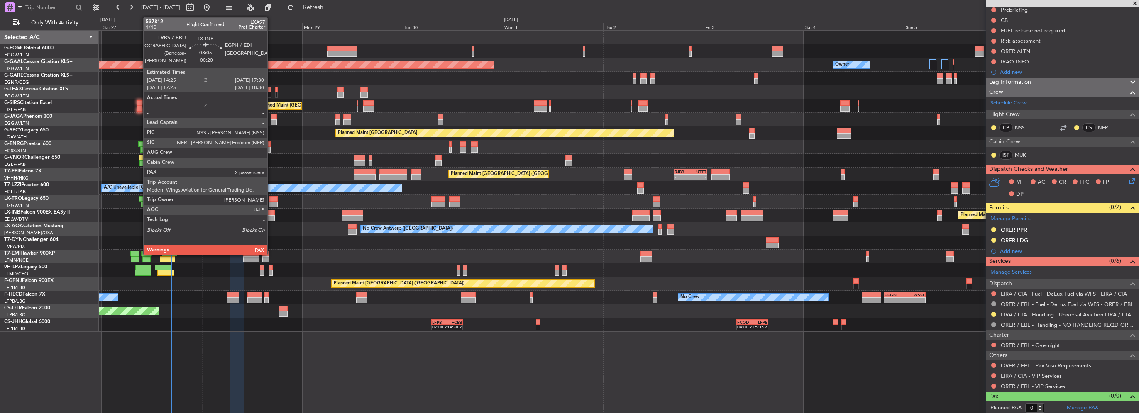
click at [271, 215] on div at bounding box center [268, 213] width 13 height 6
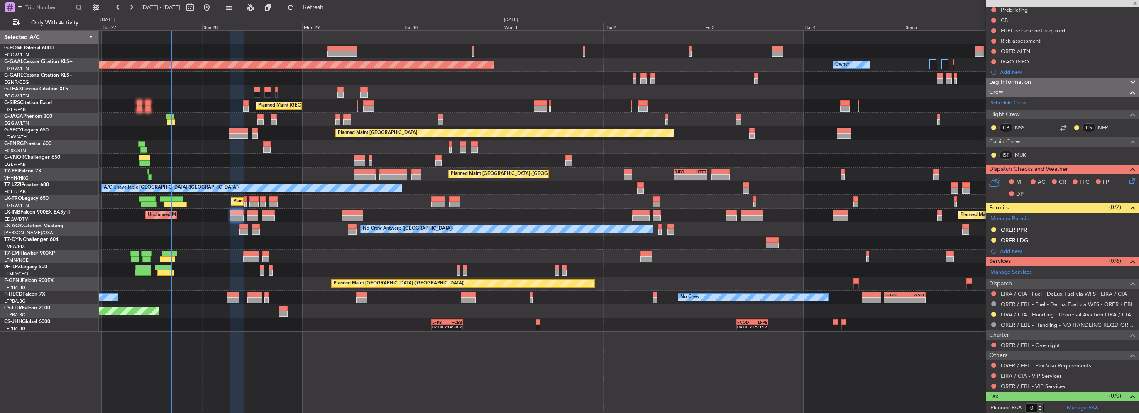
type input "-00:20"
type input "2"
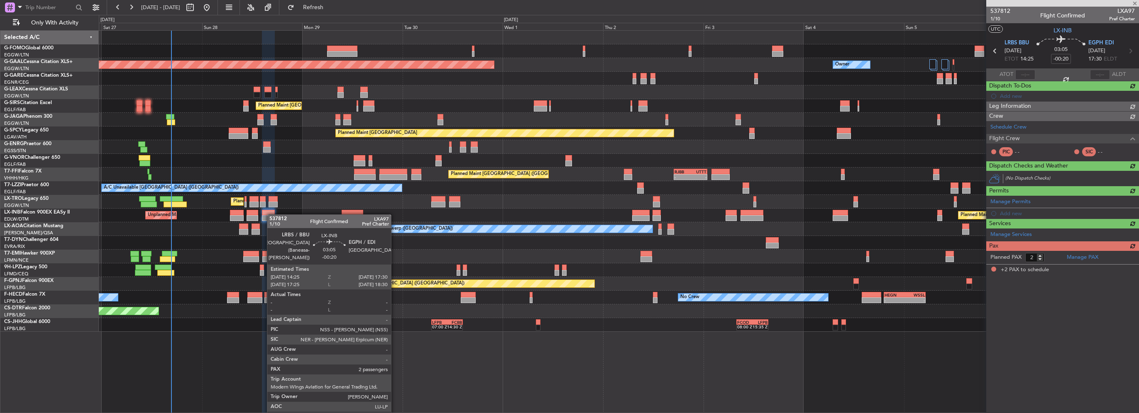
scroll to position [0, 0]
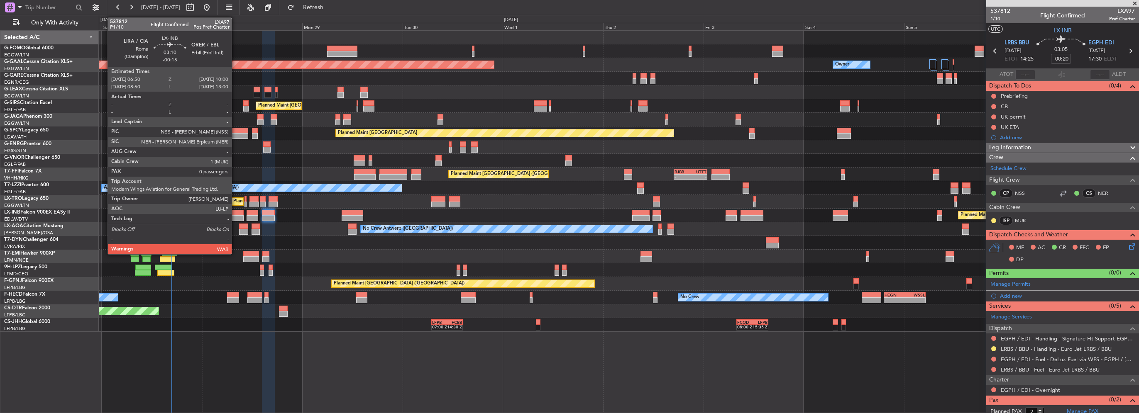
click at [232, 214] on div at bounding box center [236, 213] width 13 height 6
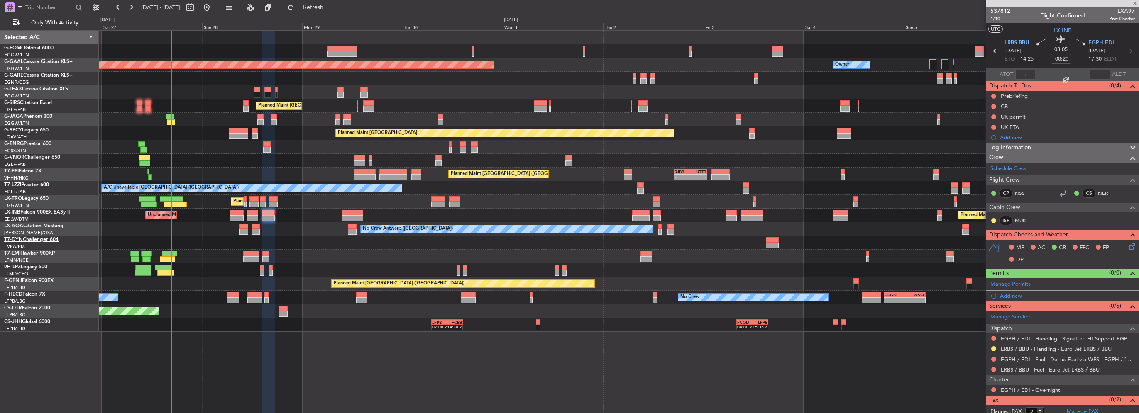
type input "-00:15"
type input "0"
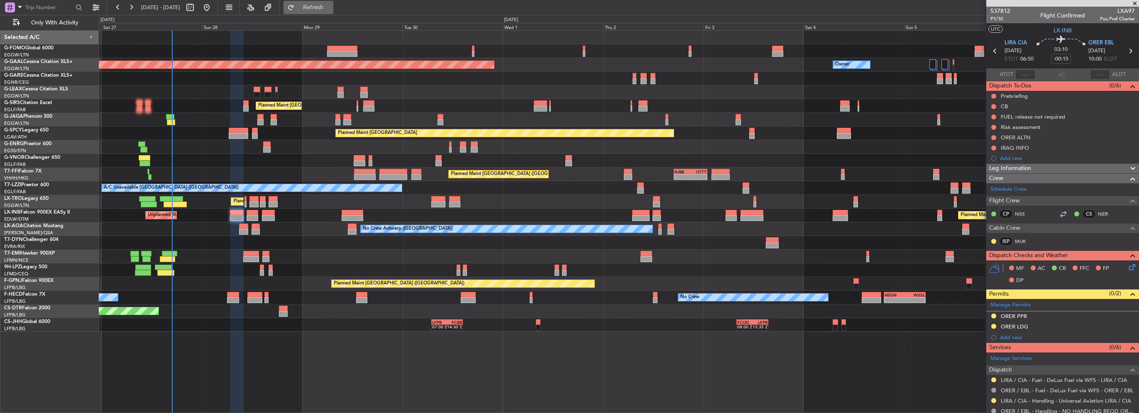
click at [331, 10] on span "Refresh" at bounding box center [313, 8] width 35 height 6
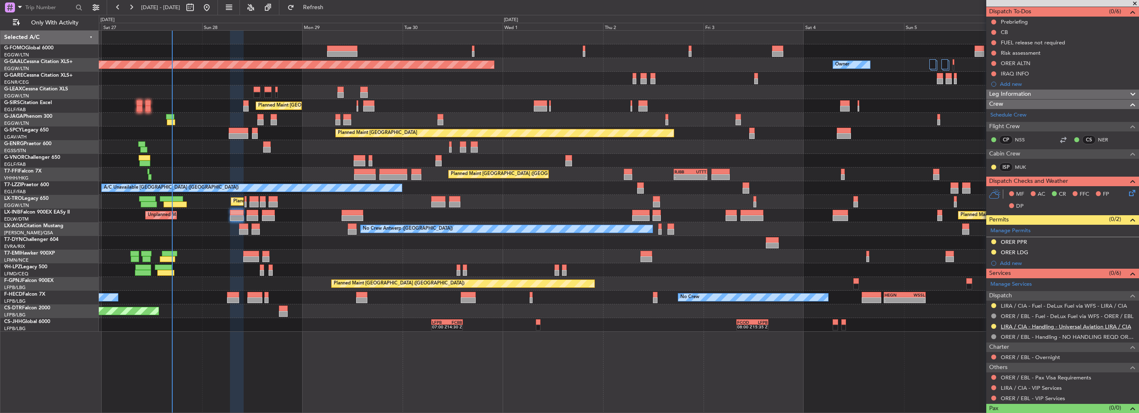
scroll to position [86, 0]
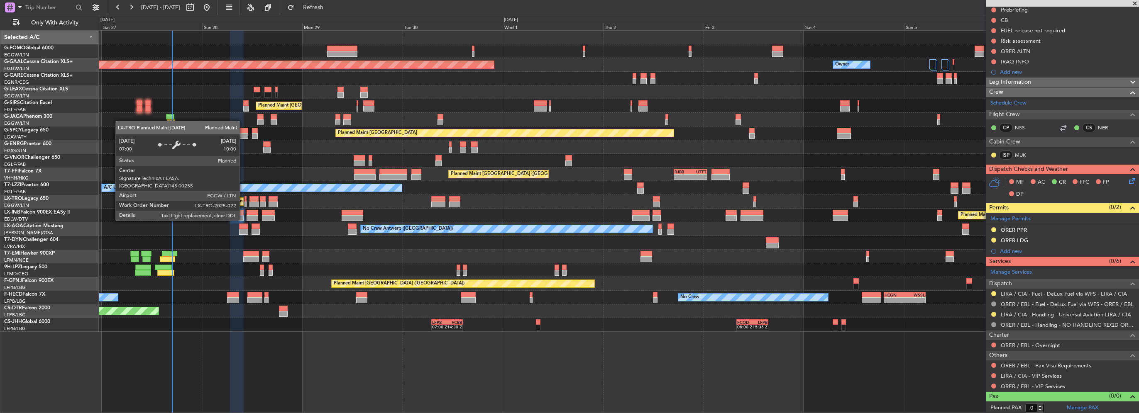
click at [254, 215] on div at bounding box center [253, 218] width 12 height 6
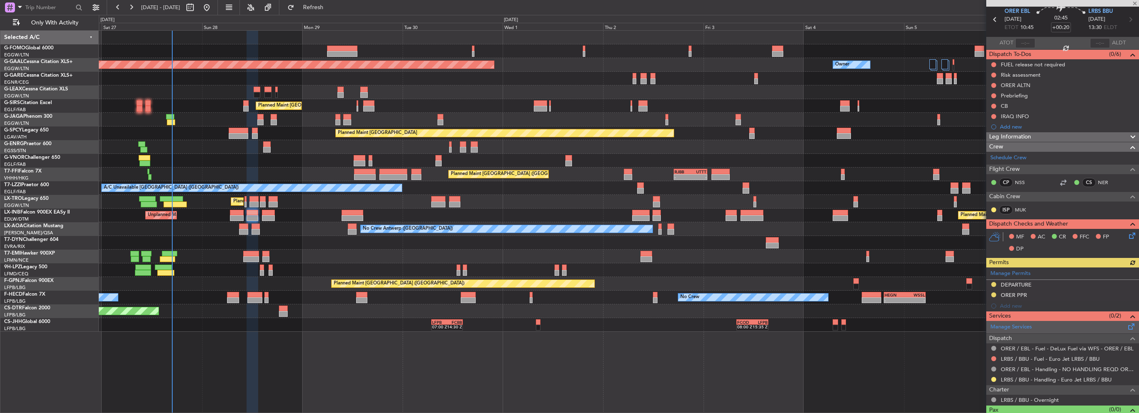
scroll to position [46, 0]
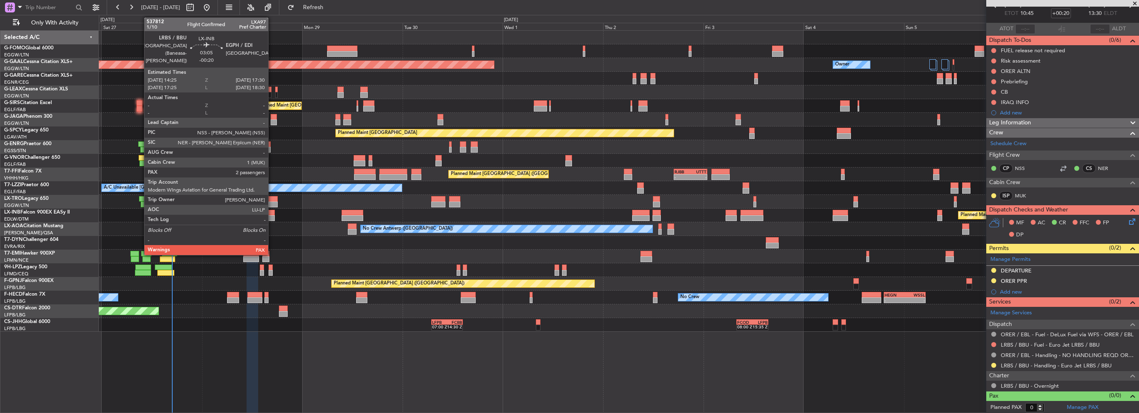
click at [272, 216] on div at bounding box center [268, 218] width 13 height 6
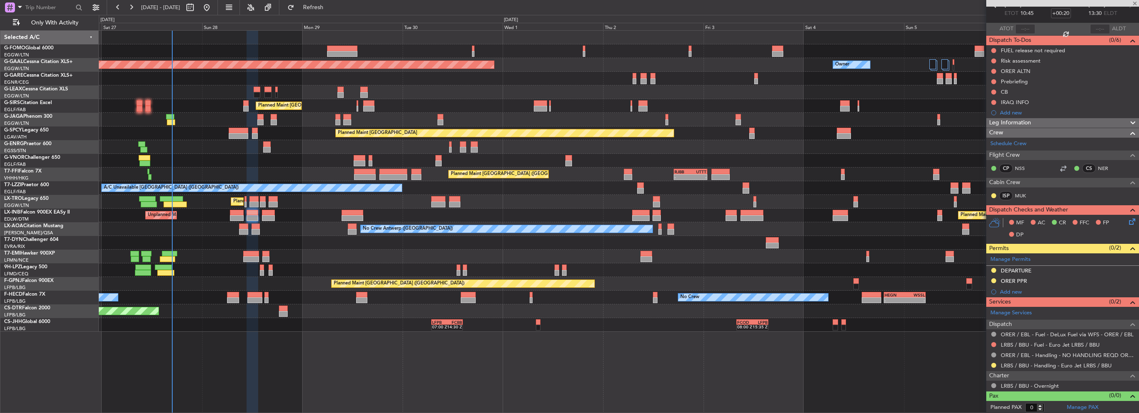
type input "-00:20"
type input "2"
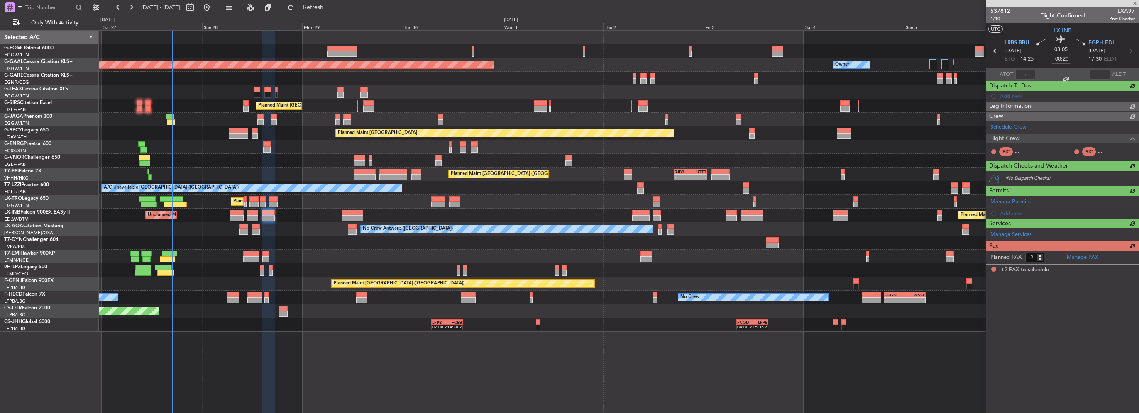
scroll to position [0, 0]
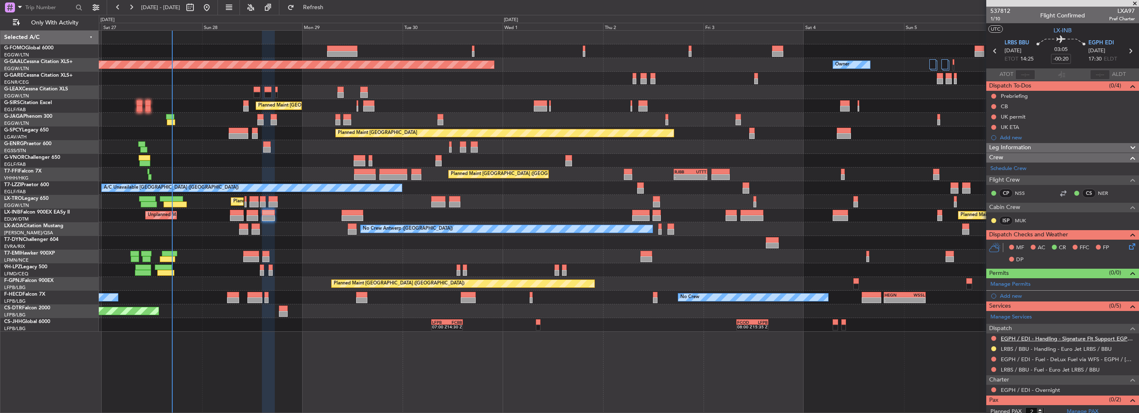
click at [1057, 339] on link "EGPH / EDI - Handling - Signature Flt Support EGPH / EDI" at bounding box center [1068, 338] width 134 height 7
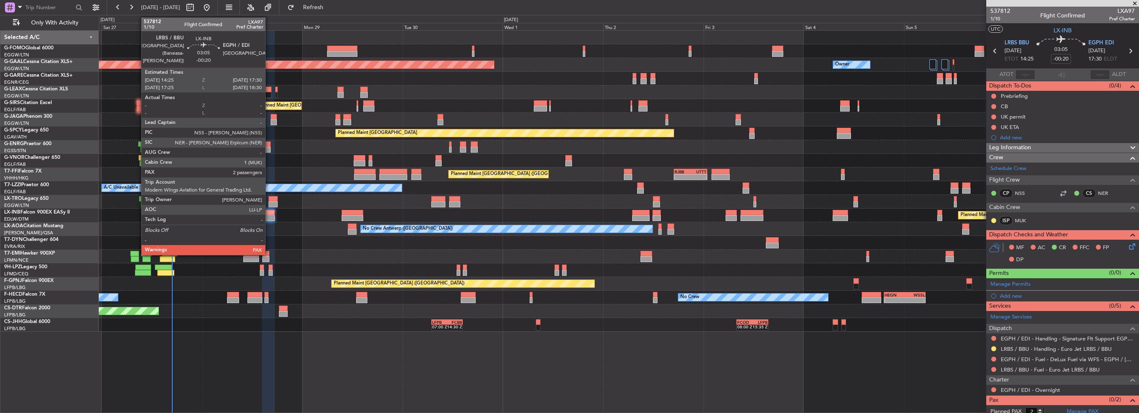
click at [269, 216] on div at bounding box center [268, 218] width 13 height 6
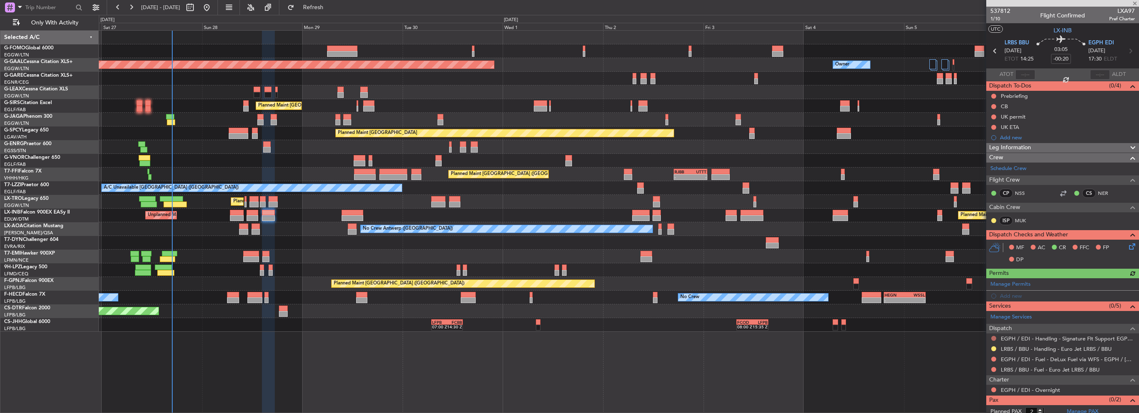
click at [992, 339] on button at bounding box center [993, 338] width 5 height 5
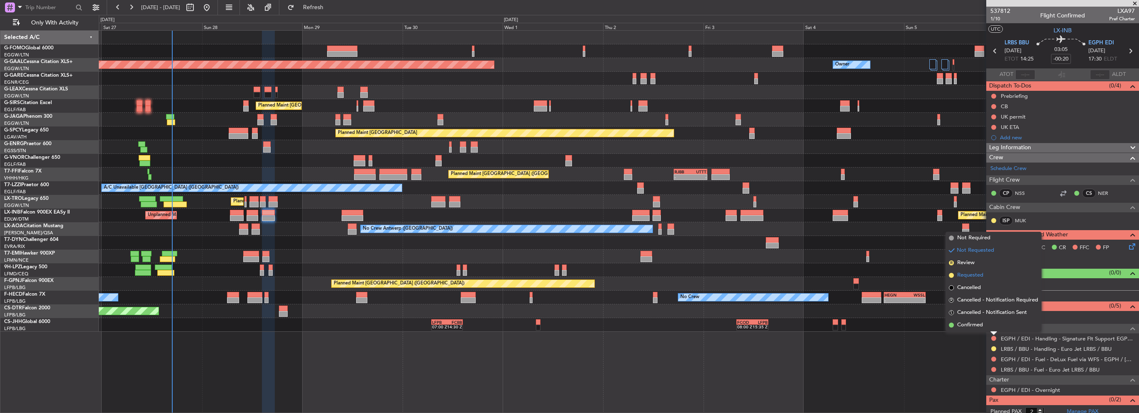
click at [971, 280] on li "Requested" at bounding box center [993, 275] width 96 height 12
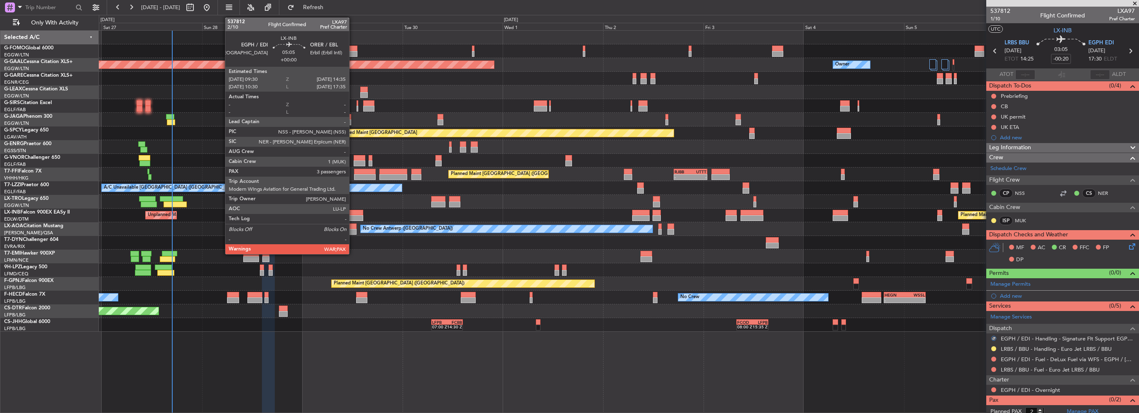
click at [353, 215] on div at bounding box center [353, 213] width 22 height 6
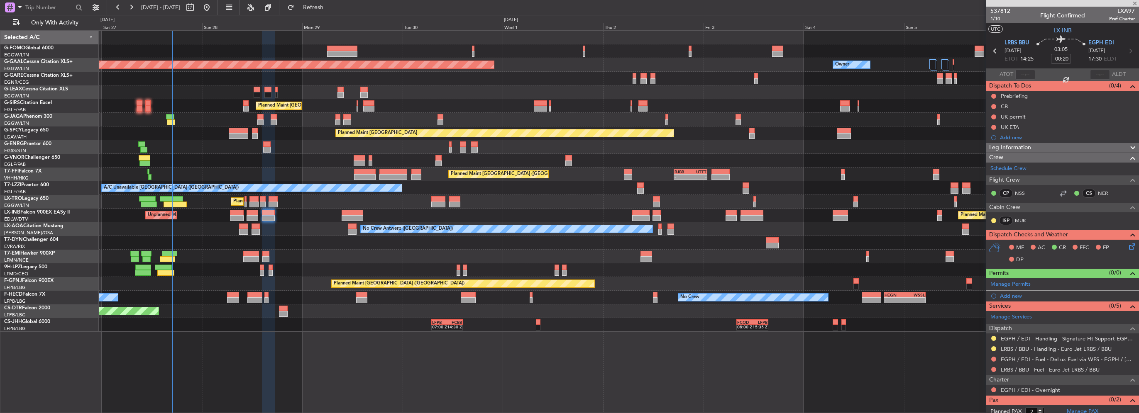
type input "3"
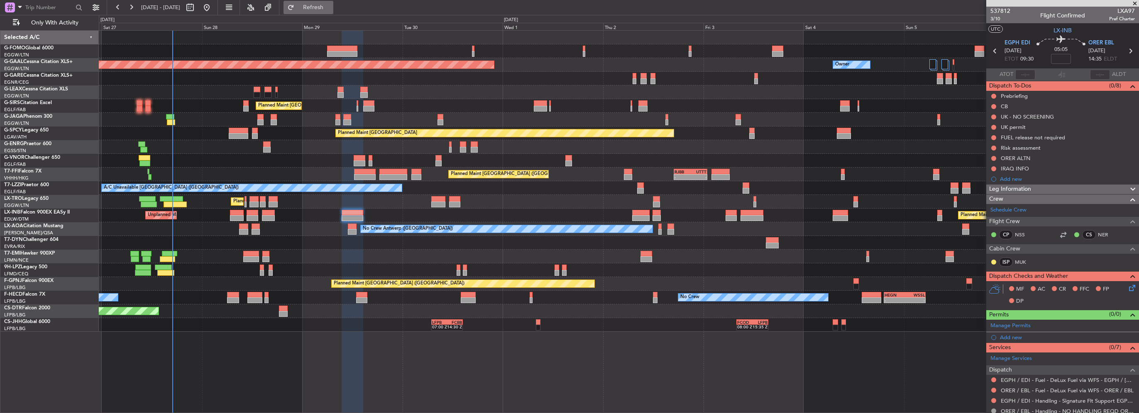
click at [331, 8] on span "Refresh" at bounding box center [313, 8] width 35 height 6
click at [322, 6] on span "Refresh" at bounding box center [313, 8] width 35 height 6
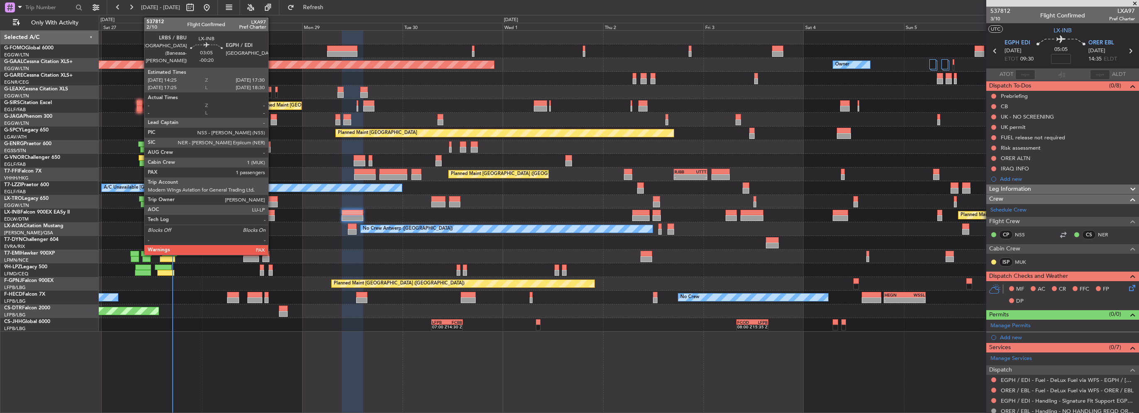
click at [272, 218] on div at bounding box center [268, 218] width 13 height 6
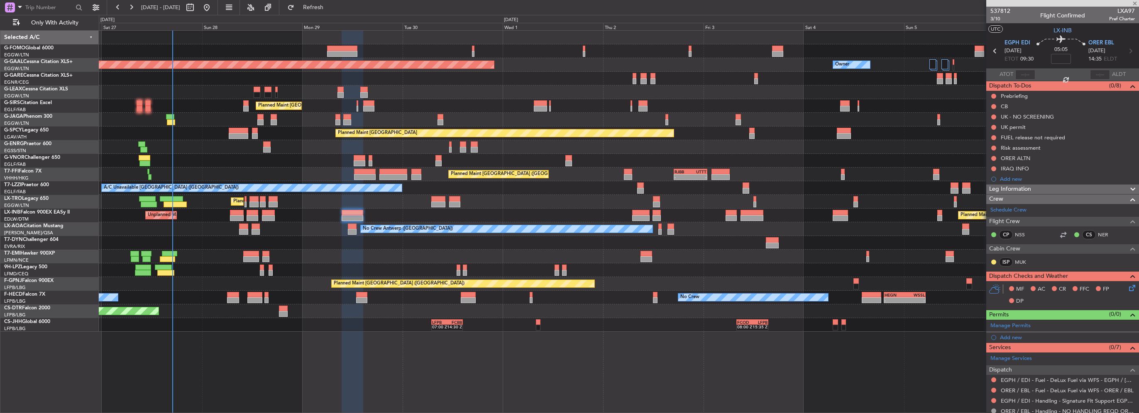
type input "-00:20"
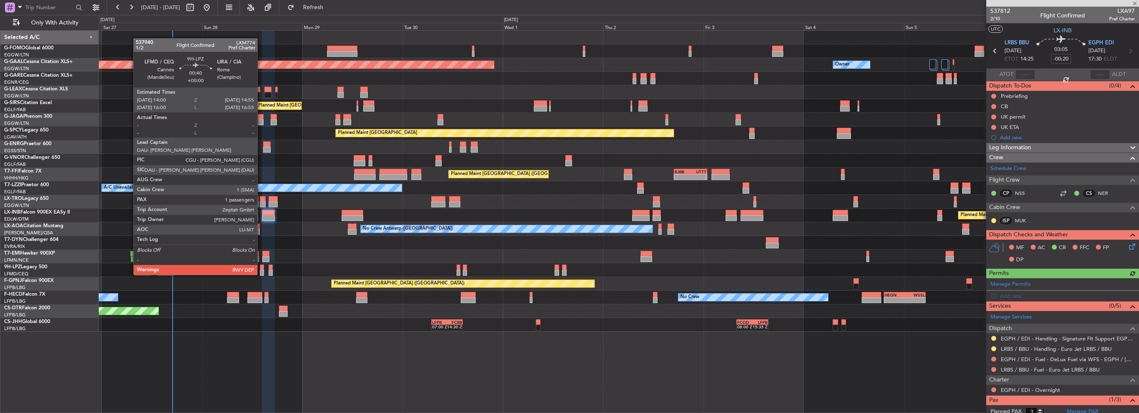
click at [261, 267] on div at bounding box center [262, 268] width 4 height 6
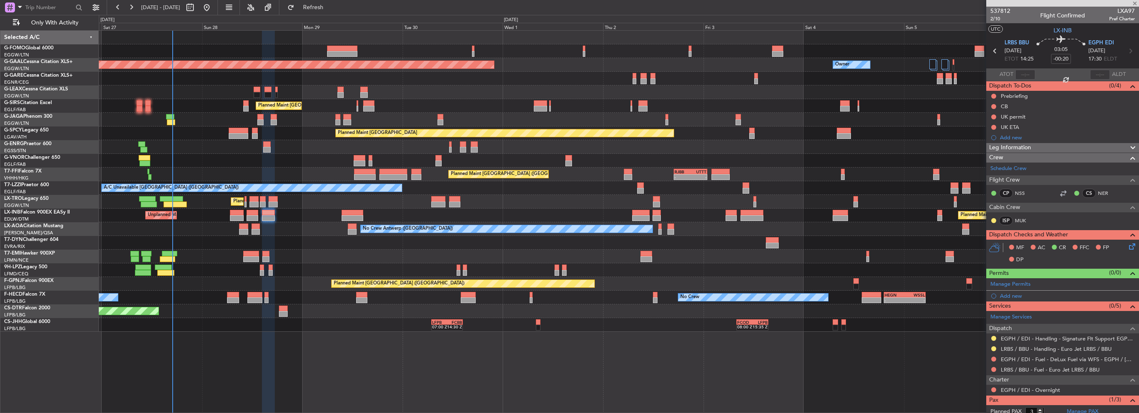
type input "1"
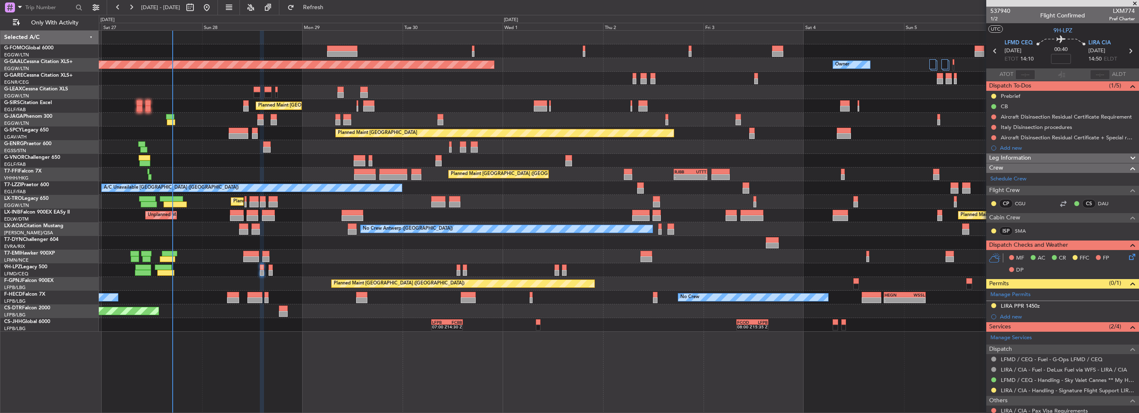
click at [236, 209] on div "Unplanned Maint Roma (Ciampino) Planned Maint London (Farnborough) Planned Main…" at bounding box center [619, 216] width 1040 height 14
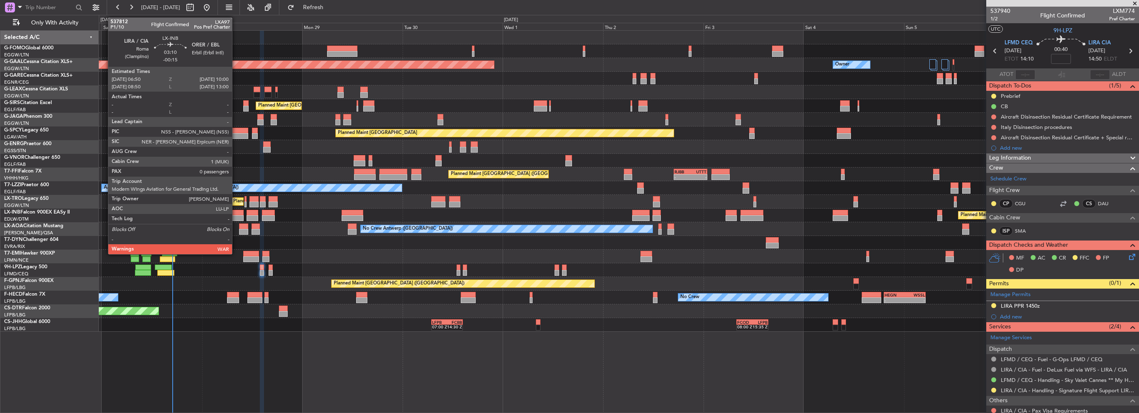
click at [236, 212] on div at bounding box center [236, 213] width 13 height 6
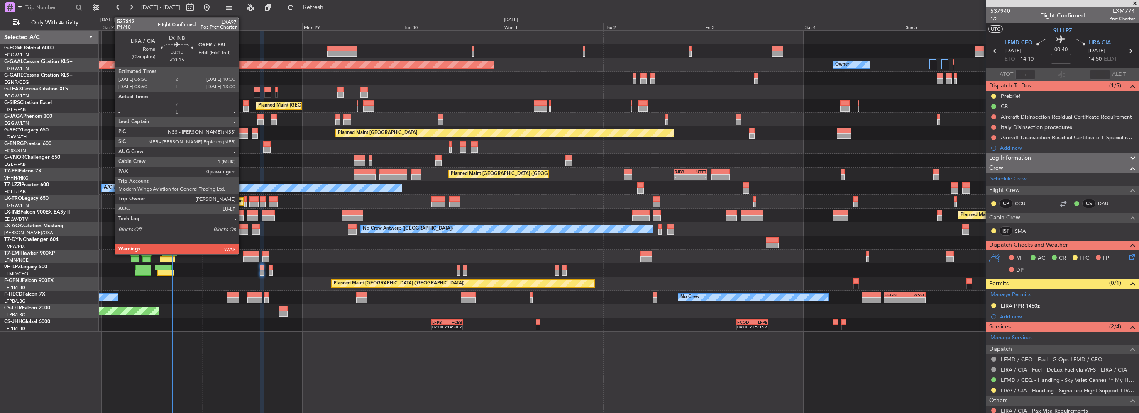
click at [242, 215] on div at bounding box center [236, 218] width 13 height 6
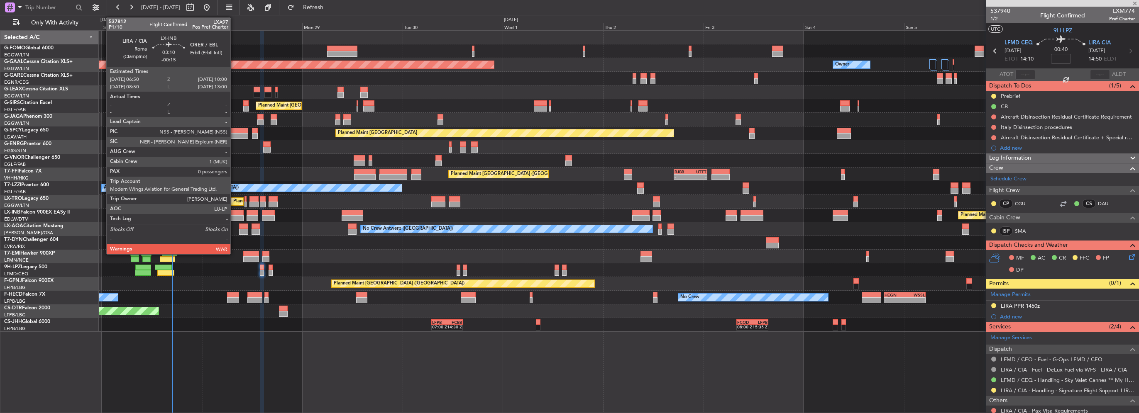
type input "-00:15"
type input "0"
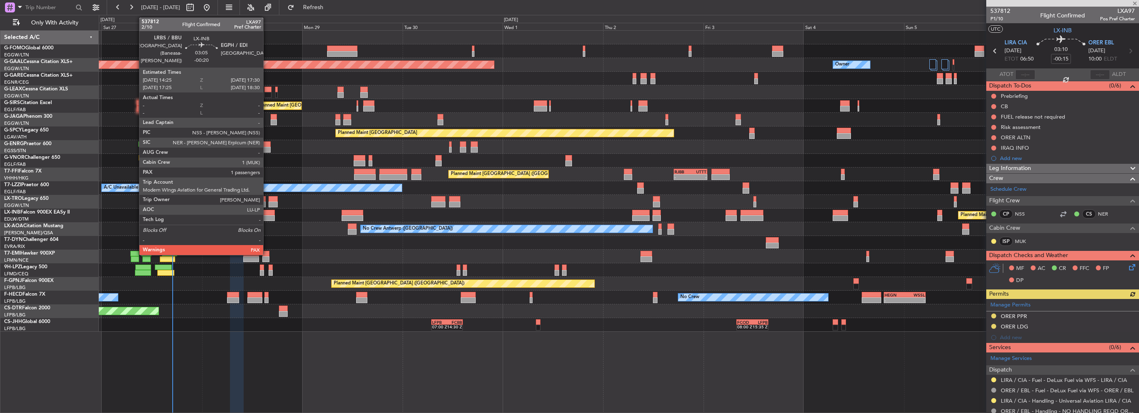
click at [267, 214] on div at bounding box center [268, 213] width 13 height 6
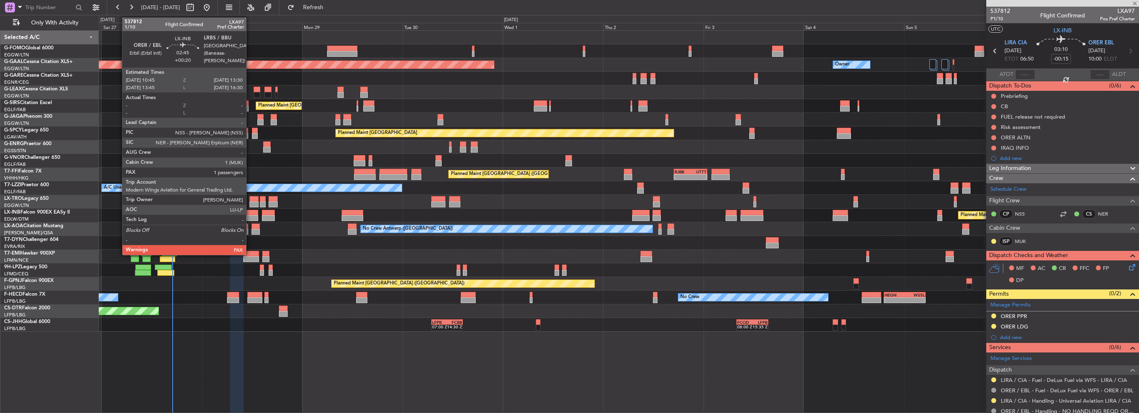
type input "-00:20"
type input "3"
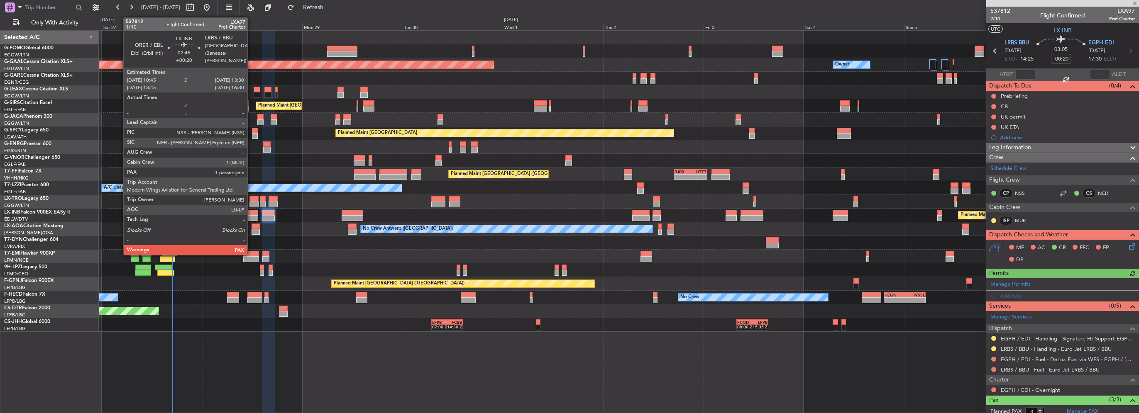
click at [251, 212] on div at bounding box center [253, 213] width 12 height 6
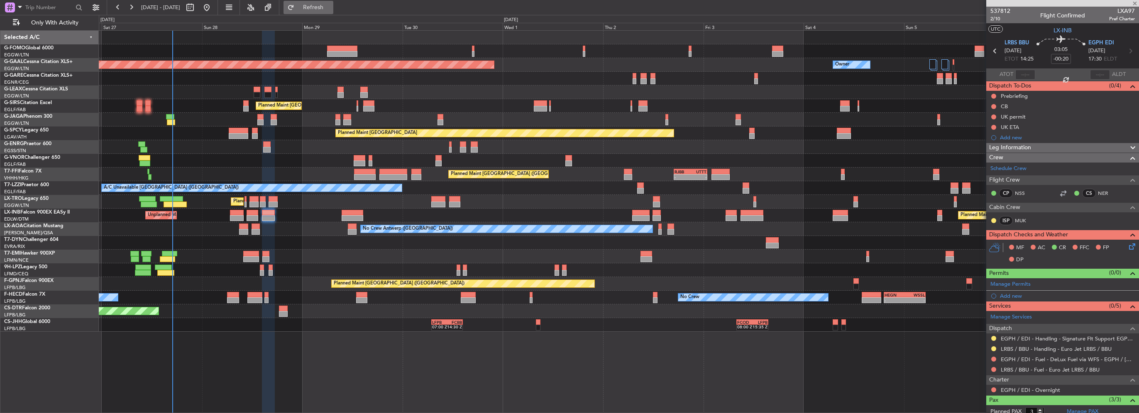
type input "+00:20"
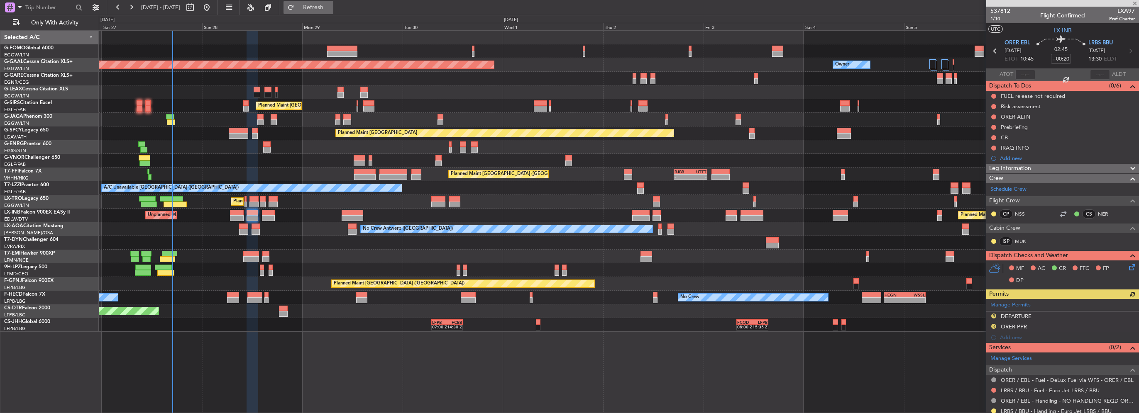
click at [327, 7] on span "Refresh" at bounding box center [313, 8] width 35 height 6
click at [995, 313] on div "Manage Permits R DEPARTURE R ORER PPR Add new" at bounding box center [1062, 321] width 153 height 44
click at [993, 315] on button "R" at bounding box center [993, 316] width 5 height 5
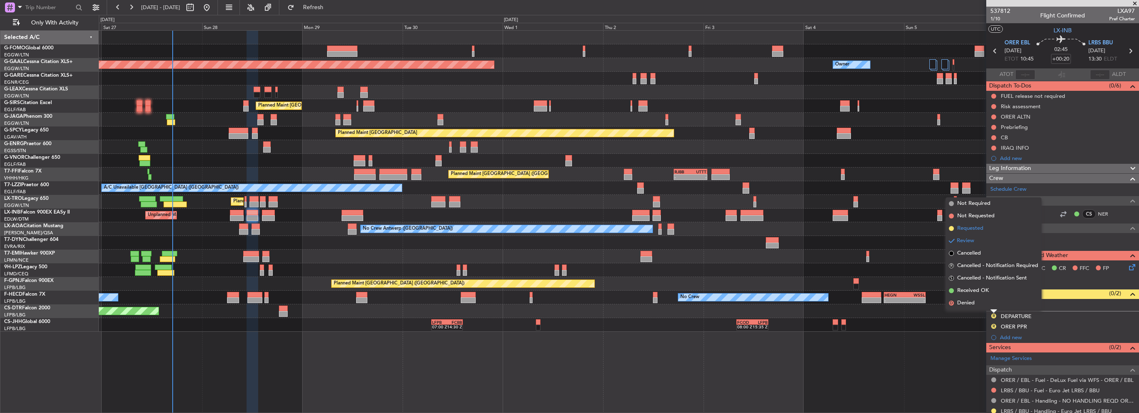
click at [964, 232] on span "Requested" at bounding box center [970, 229] width 26 height 8
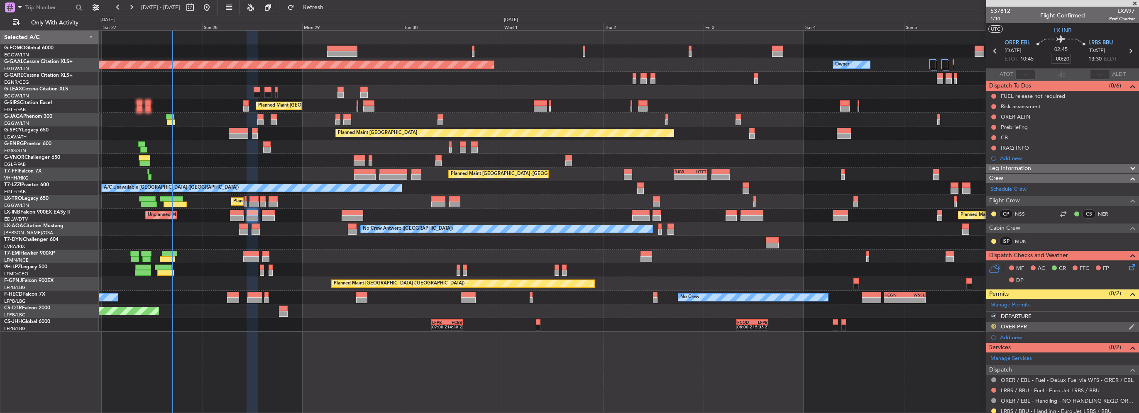
click at [993, 327] on button "R" at bounding box center [993, 326] width 5 height 5
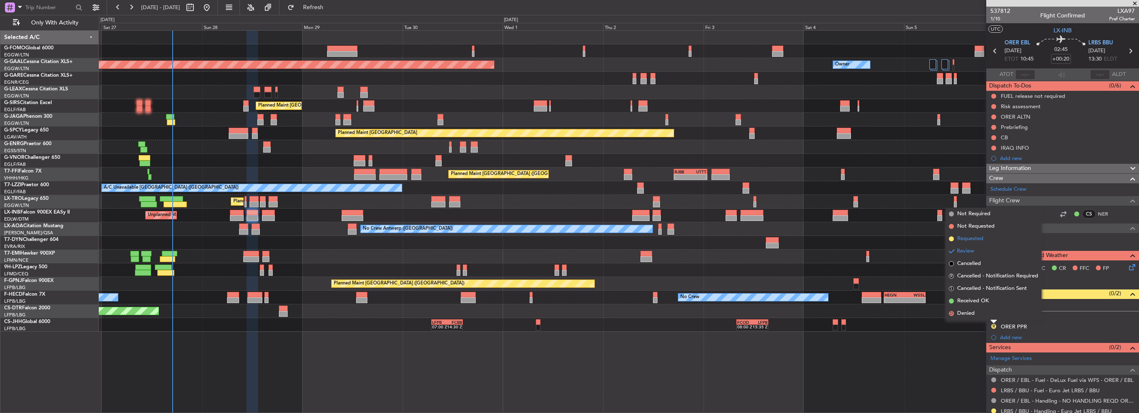
click at [976, 241] on span "Requested" at bounding box center [970, 239] width 26 height 8
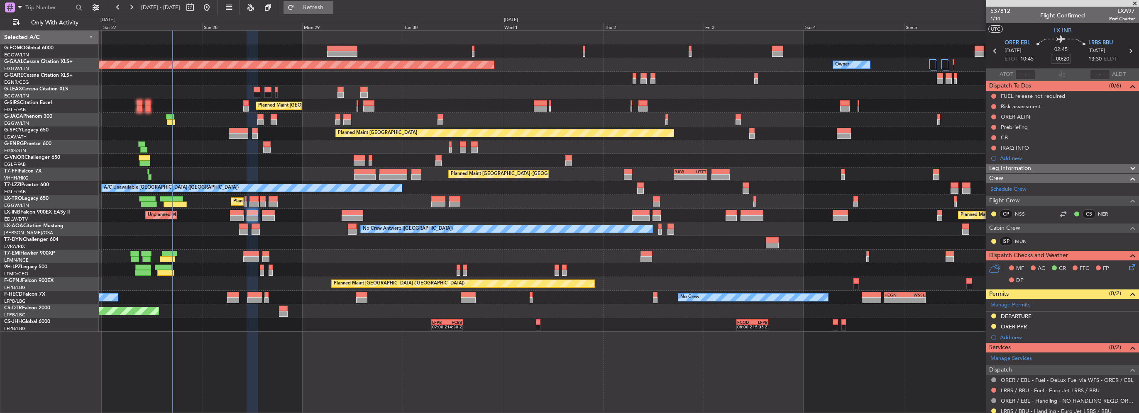
click at [331, 5] on span "Refresh" at bounding box center [313, 8] width 35 height 6
drag, startPoint x: 341, startPoint y: 8, endPoint x: 220, endPoint y: 0, distance: 121.4
click at [331, 8] on span "Refresh" at bounding box center [313, 8] width 35 height 6
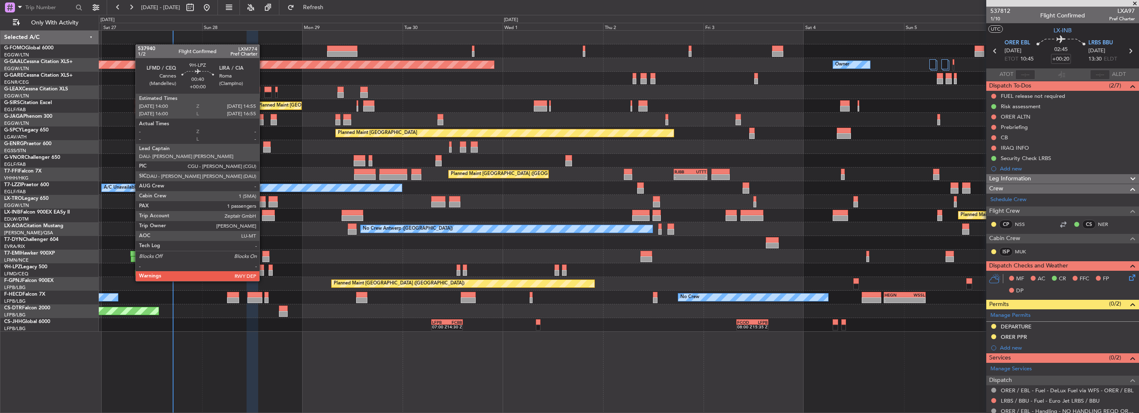
click at [263, 273] on div at bounding box center [262, 273] width 4 height 6
type input "1"
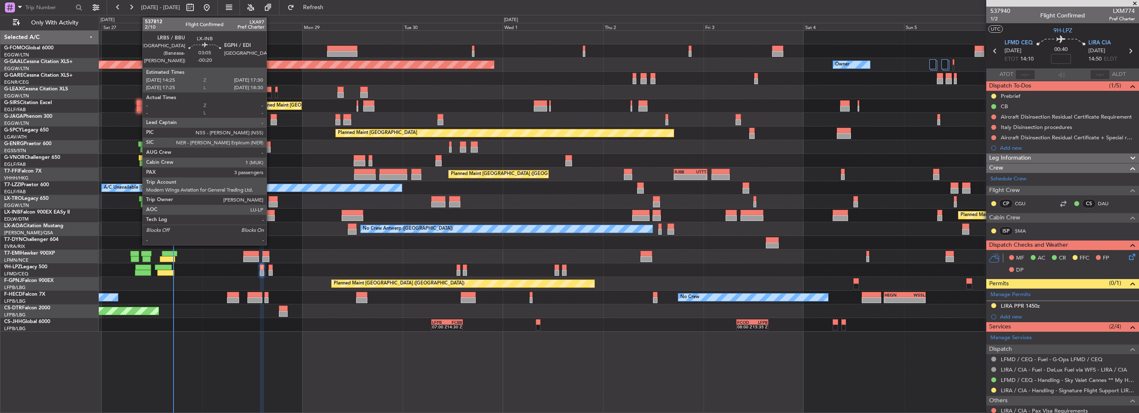
click at [270, 217] on div at bounding box center [268, 218] width 13 height 6
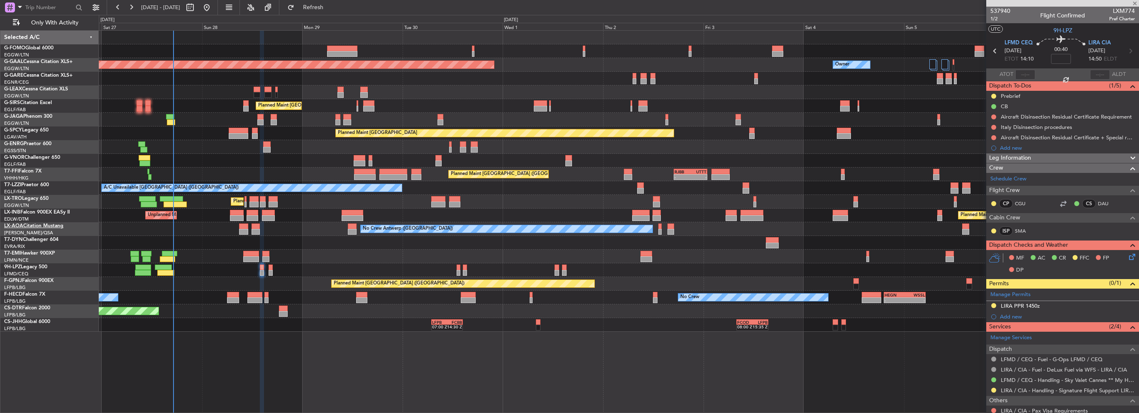
type input "-00:20"
type input "3"
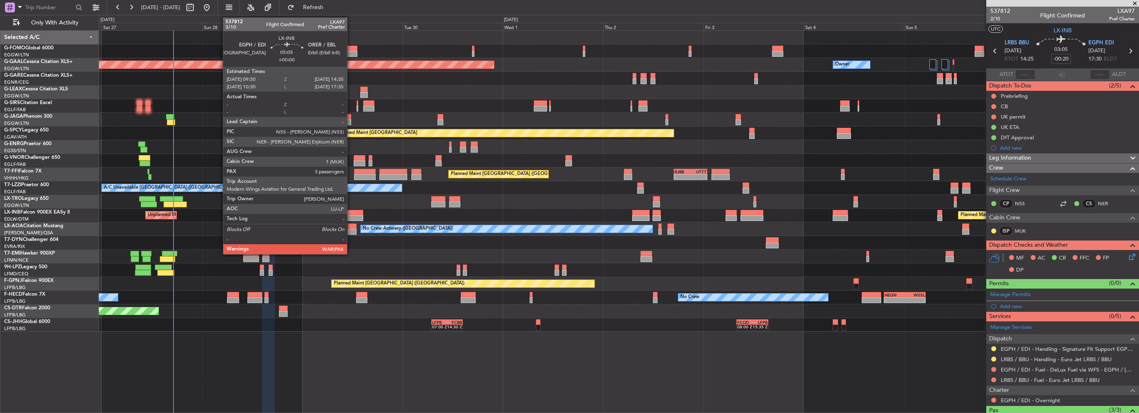
click at [351, 215] on div at bounding box center [353, 218] width 22 height 6
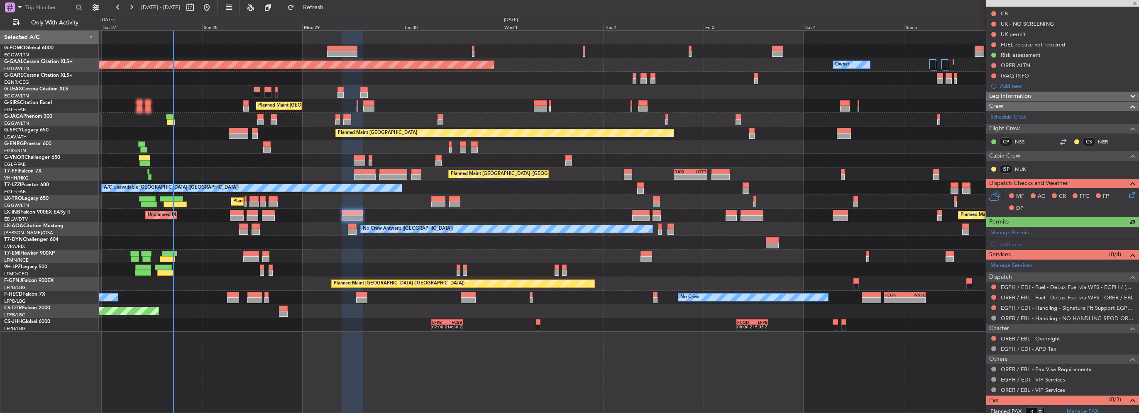
scroll to position [108, 0]
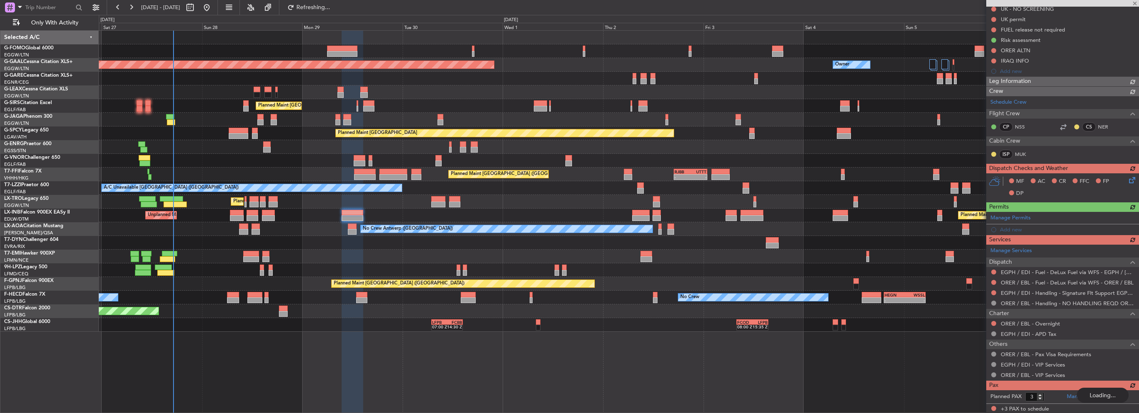
type input "0"
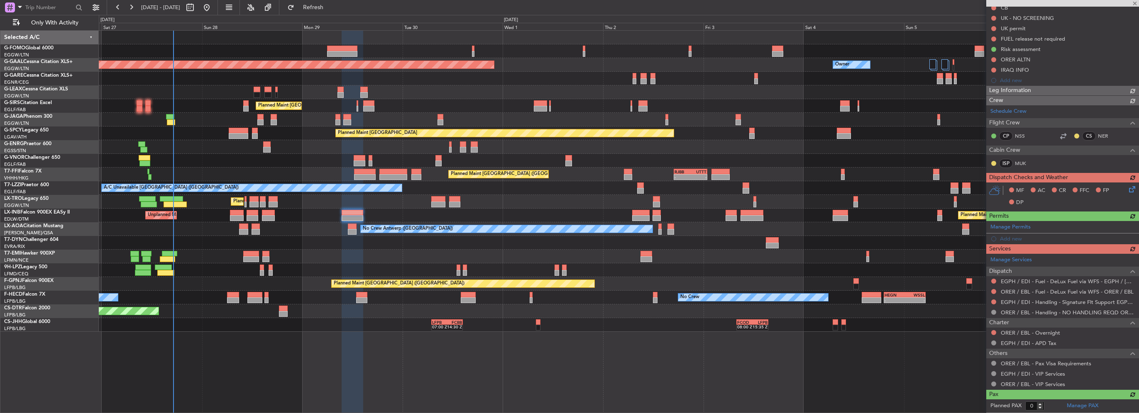
scroll to position [97, 0]
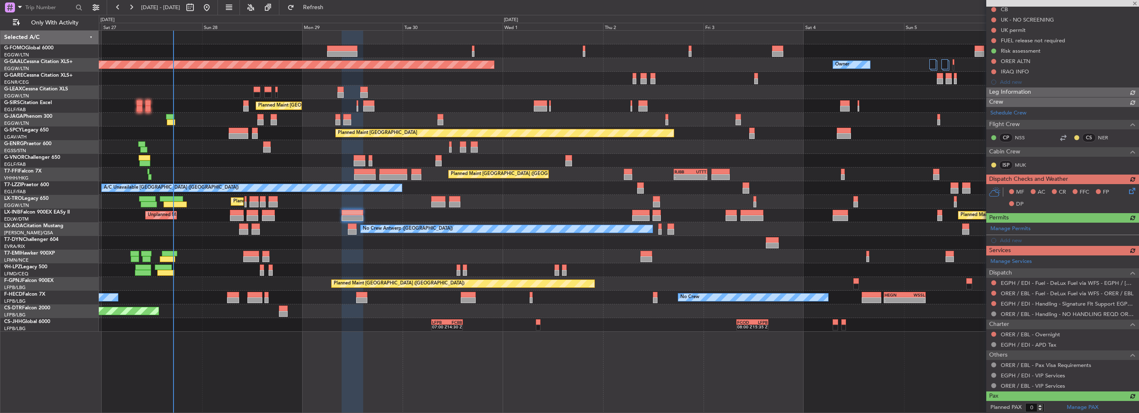
click at [993, 290] on div "Manage Services Dispatch EGPH / EDI - Fuel - DeLux Fuel via WFS - EGPH / EDI OR…" at bounding box center [1062, 324] width 153 height 136
click at [994, 303] on button at bounding box center [993, 303] width 5 height 5
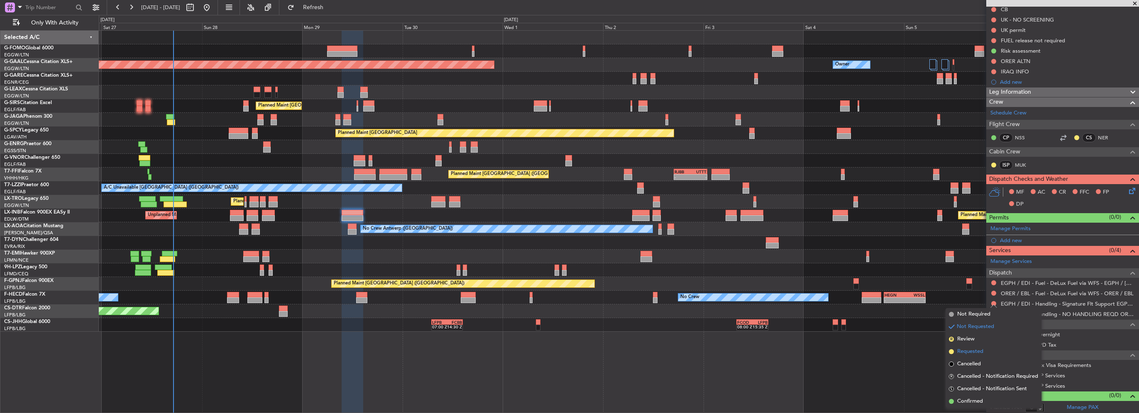
click at [972, 352] on span "Requested" at bounding box center [970, 352] width 26 height 8
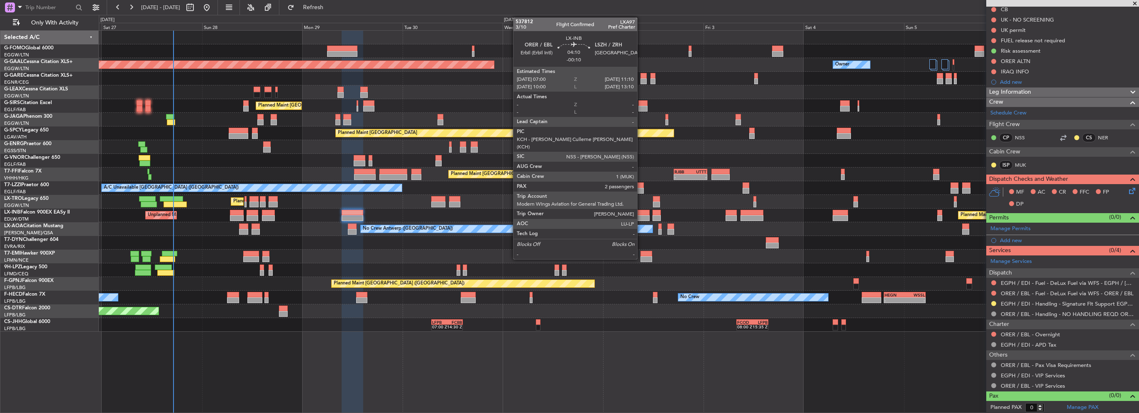
click at [641, 217] on div at bounding box center [640, 218] width 17 height 6
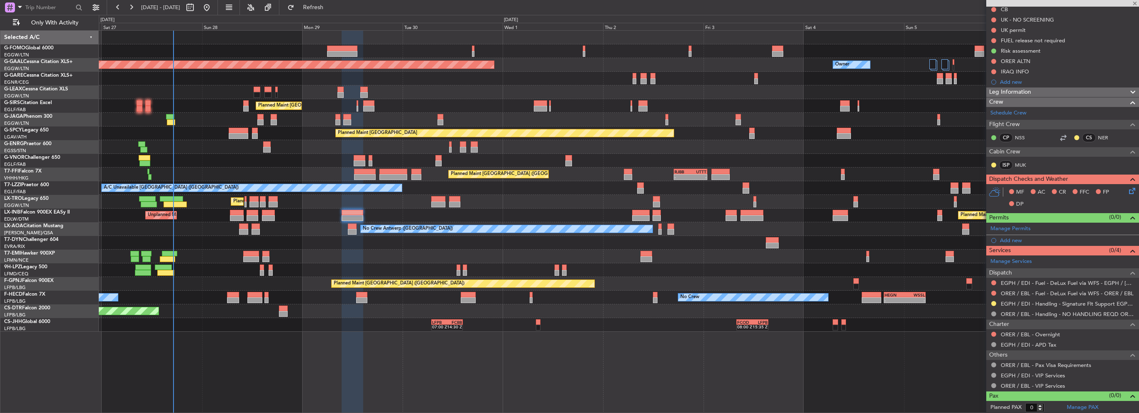
type input "-00:10"
type input "2"
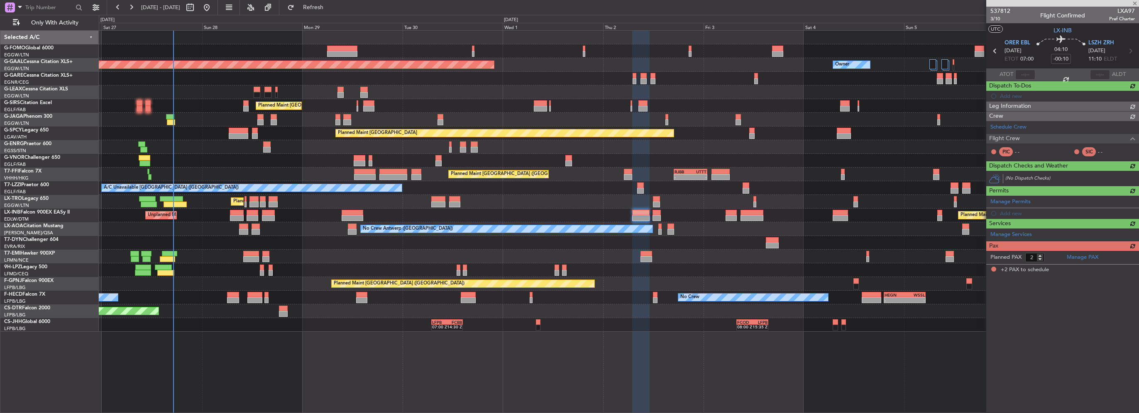
scroll to position [0, 0]
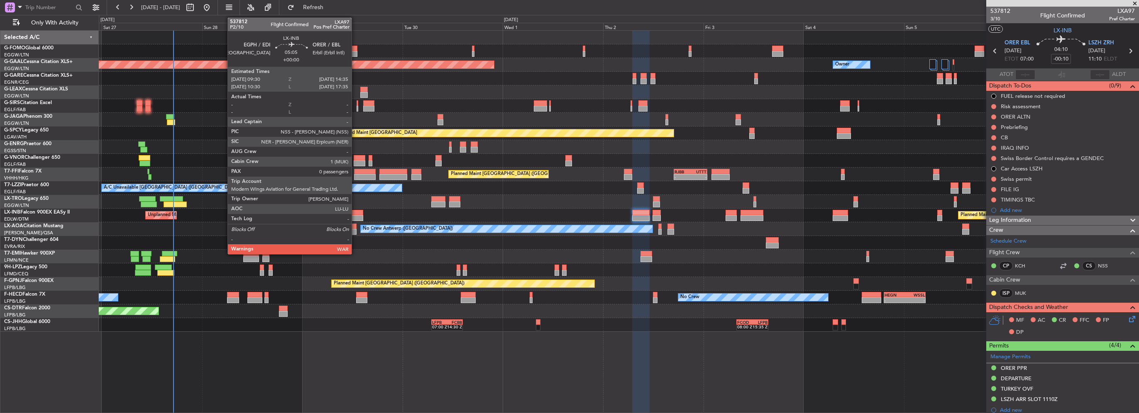
click at [354, 213] on div at bounding box center [353, 213] width 22 height 6
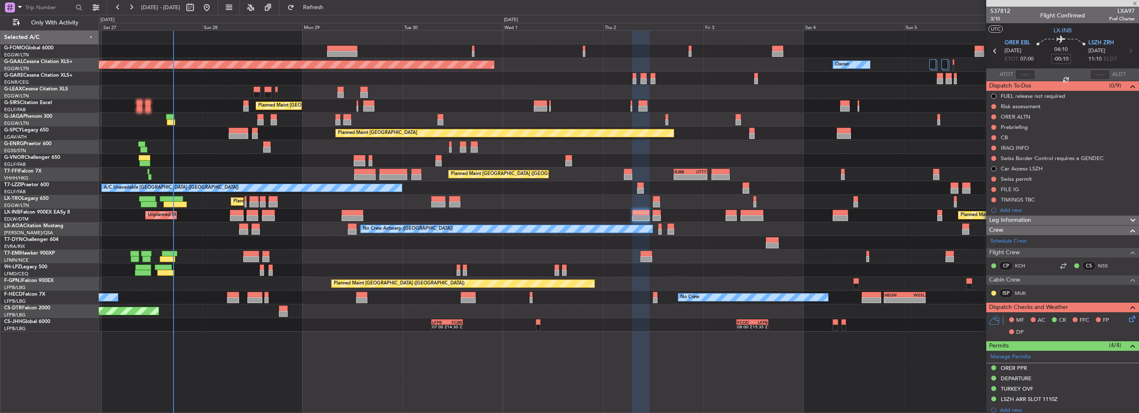
type input "0"
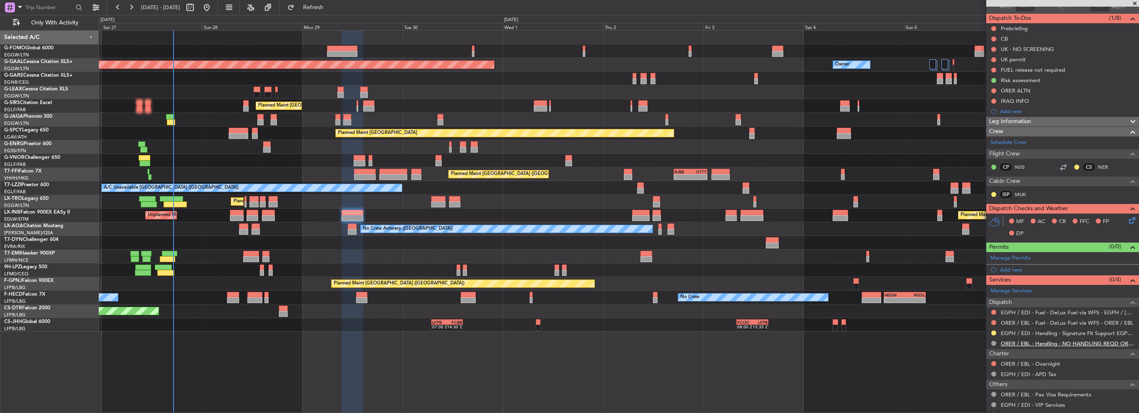
scroll to position [97, 0]
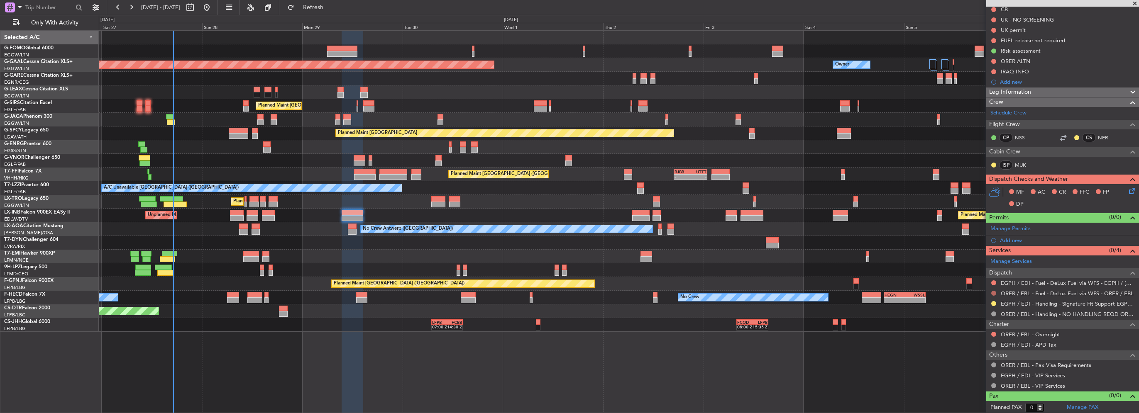
click at [992, 292] on button at bounding box center [993, 293] width 5 height 5
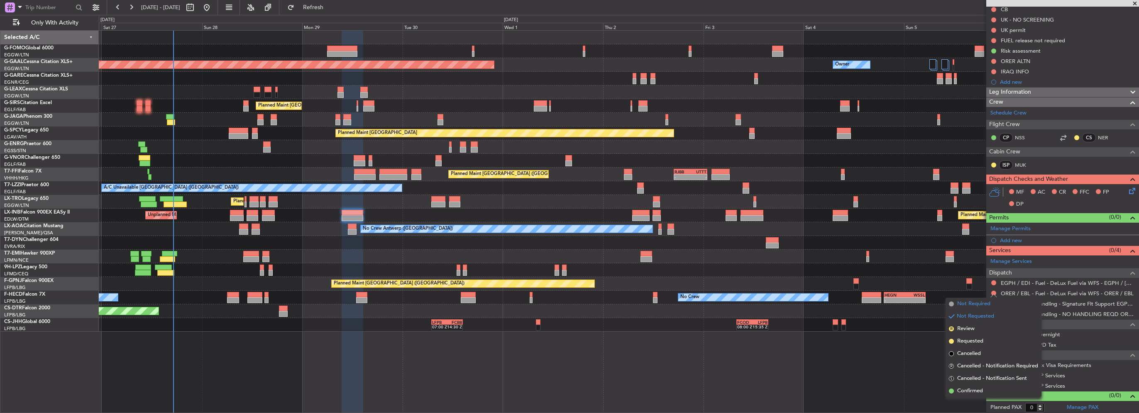
click at [963, 304] on span "Not Required" at bounding box center [973, 304] width 33 height 8
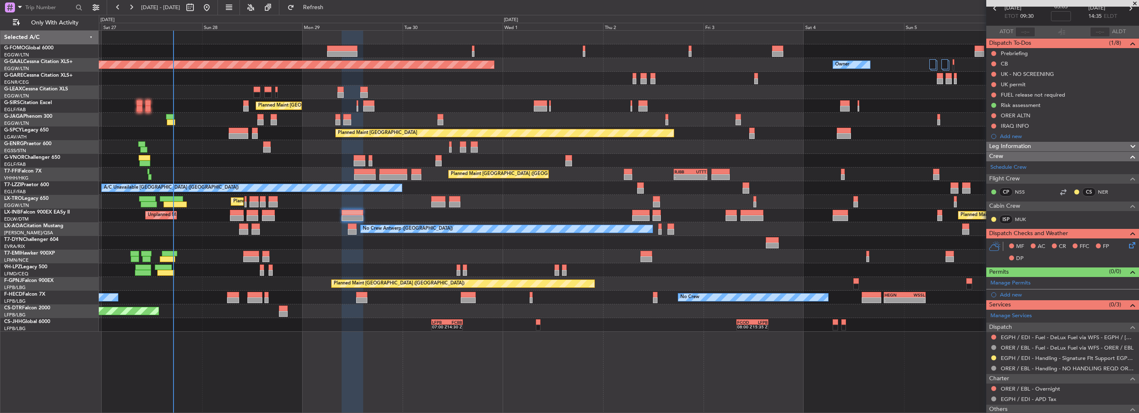
scroll to position [0, 0]
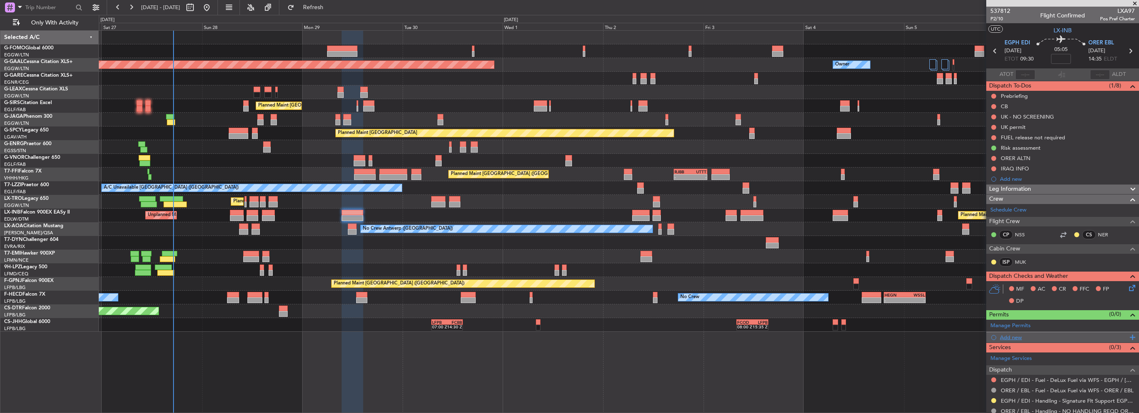
click at [1015, 338] on div "Add new" at bounding box center [1063, 337] width 127 height 7
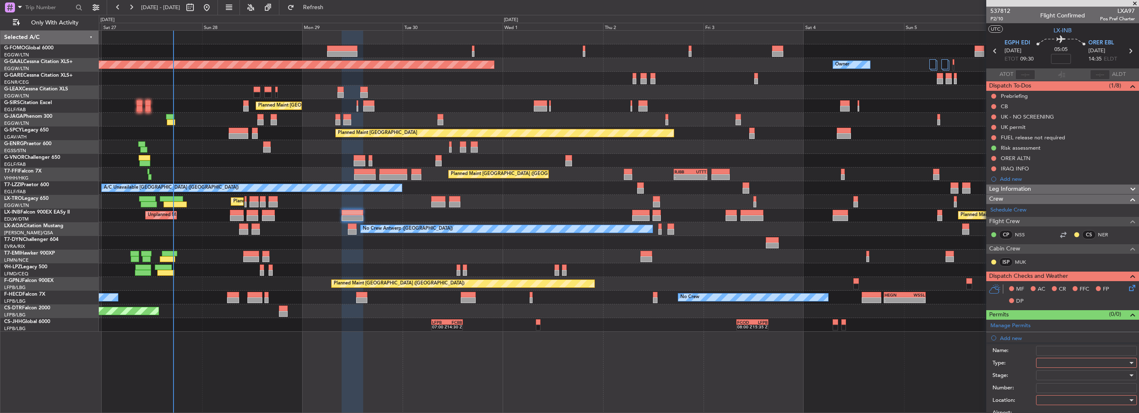
scroll to position [166, 0]
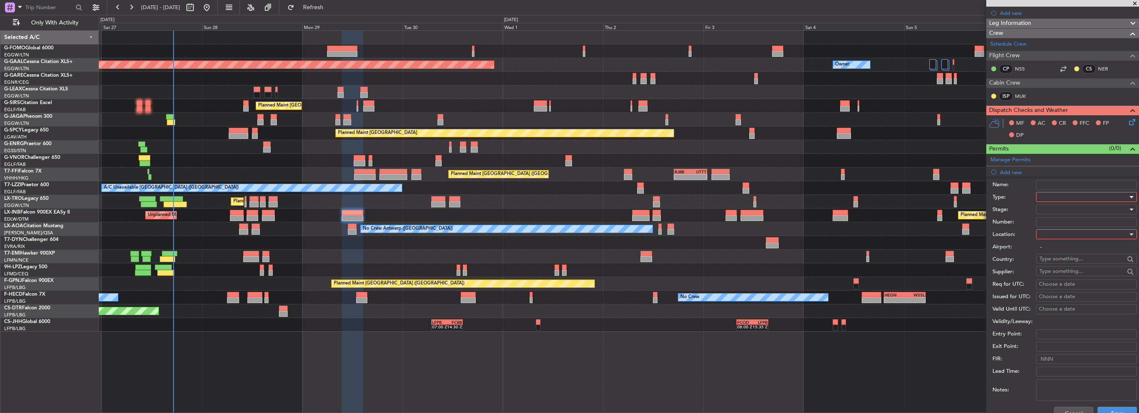
click at [1055, 195] on div at bounding box center [1083, 197] width 88 height 12
click at [1067, 291] on span "Landing" at bounding box center [1083, 287] width 87 height 12
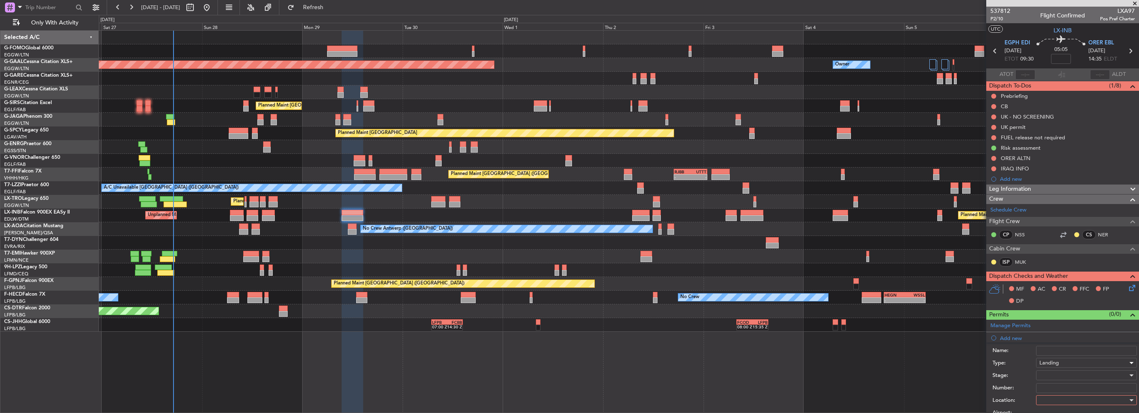
scroll to position [166, 0]
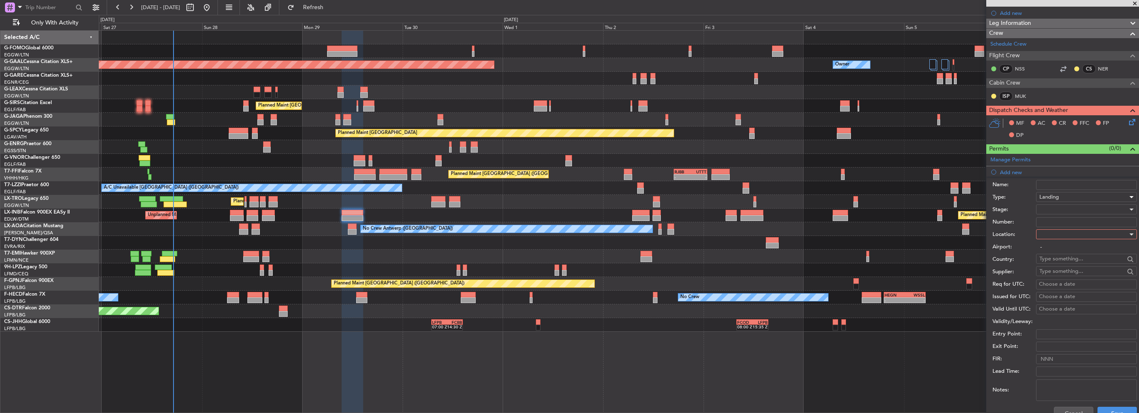
click at [1052, 233] on div at bounding box center [1083, 234] width 88 height 12
click at [1050, 276] on span "Arrival" at bounding box center [1083, 275] width 87 height 12
type input "ORER / EBL"
click at [1047, 223] on input "Number:" at bounding box center [1086, 222] width 101 height 10
paste input "LND 52275"
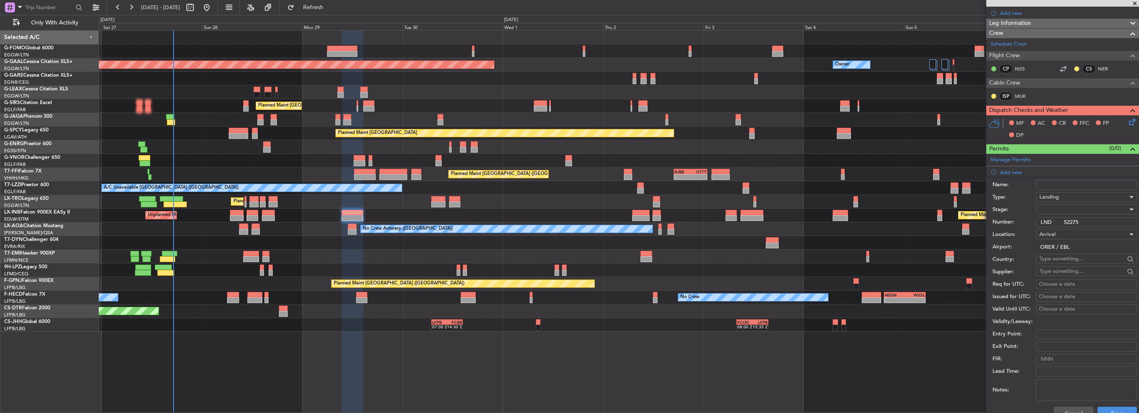
type input "LND 52275"
click at [1051, 207] on div at bounding box center [1083, 209] width 88 height 12
click at [1066, 273] on span "Received OK" at bounding box center [1083, 275] width 87 height 12
click at [1113, 410] on button "Save" at bounding box center [1116, 413] width 39 height 13
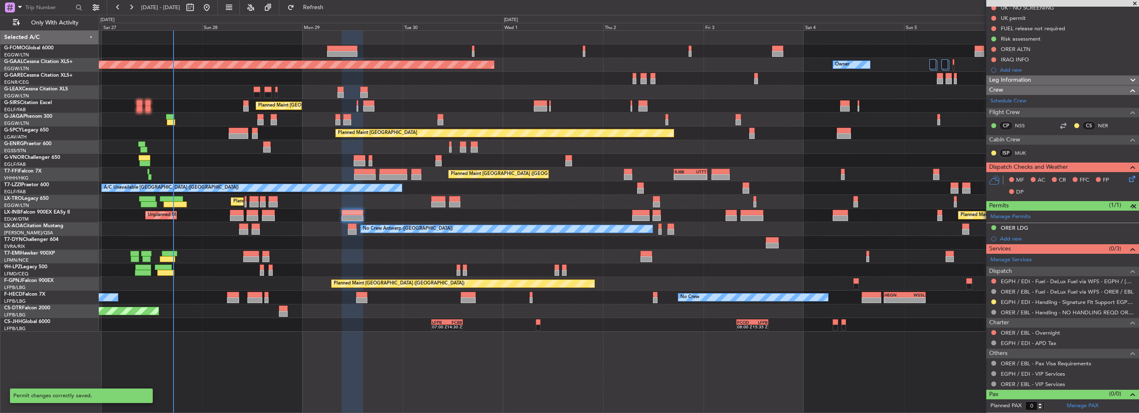
scroll to position [107, 0]
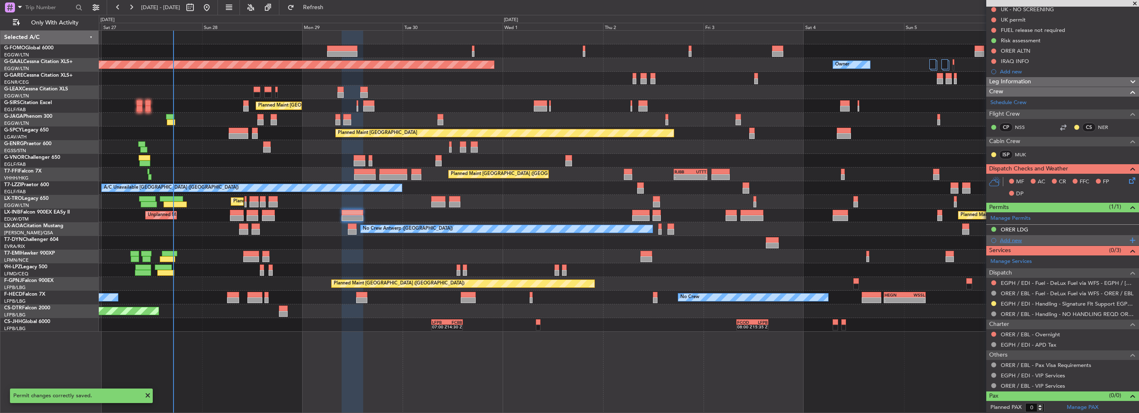
click at [1021, 240] on div "Add new" at bounding box center [1063, 240] width 127 height 7
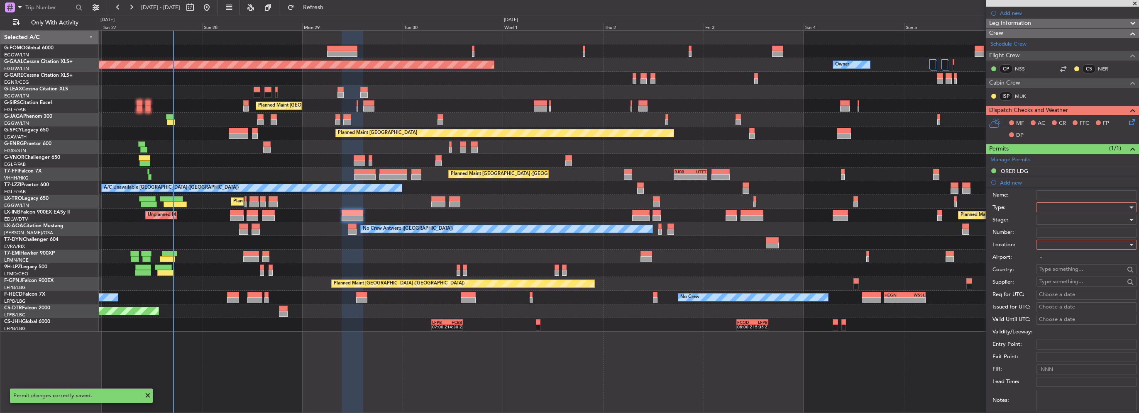
click at [1045, 201] on div at bounding box center [1083, 207] width 88 height 12
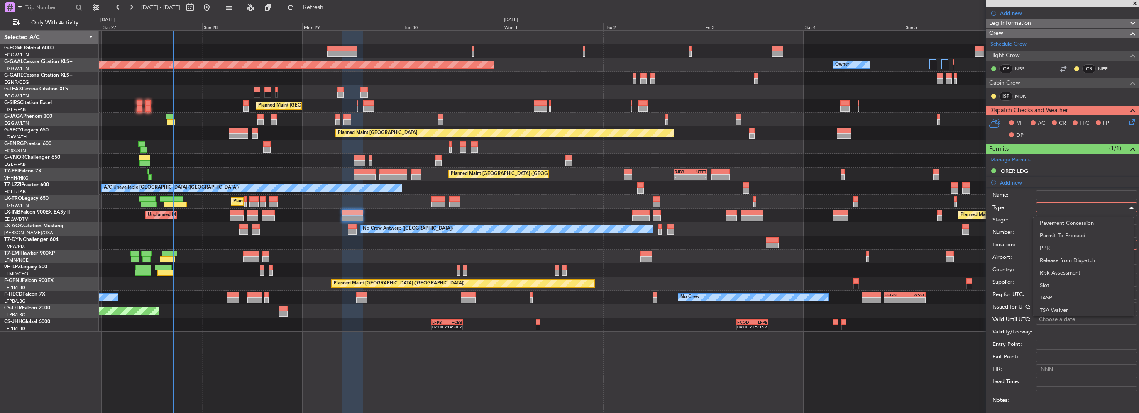
click at [1056, 247] on span "PPR" at bounding box center [1083, 248] width 87 height 12
click at [1055, 244] on div at bounding box center [1083, 245] width 88 height 12
drag, startPoint x: 1051, startPoint y: 262, endPoint x: 1052, endPoint y: 289, distance: 27.0
click at [1052, 289] on div "Departure Departure Alt Arrival Arrival Alt Enroute" at bounding box center [1083, 285] width 101 height 63
drag, startPoint x: 1052, startPoint y: 289, endPoint x: 1049, endPoint y: 285, distance: 5.6
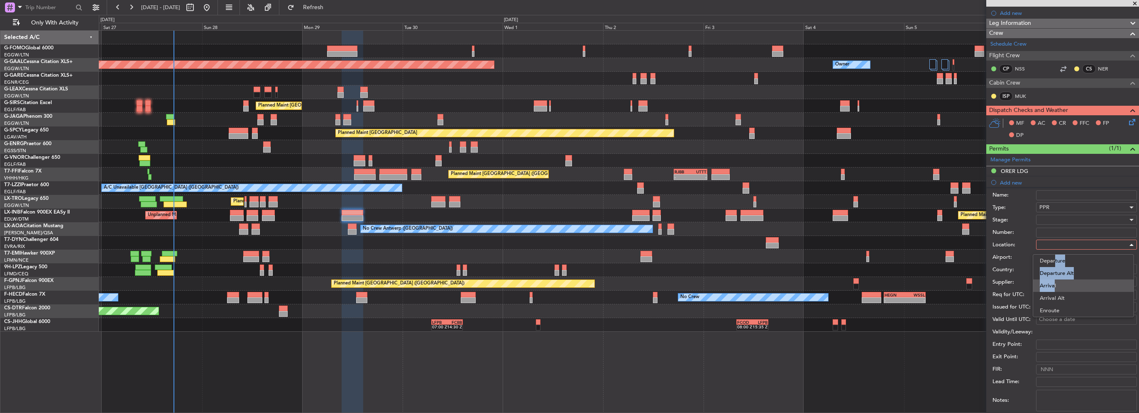
click at [1049, 285] on span "Arrival" at bounding box center [1083, 286] width 87 height 12
type input "ORER / EBL"
click at [1054, 216] on div at bounding box center [1083, 220] width 88 height 12
click at [1064, 286] on span "Received OK" at bounding box center [1083, 286] width 87 height 12
click at [1058, 234] on input "Number:" at bounding box center [1086, 233] width 101 height 10
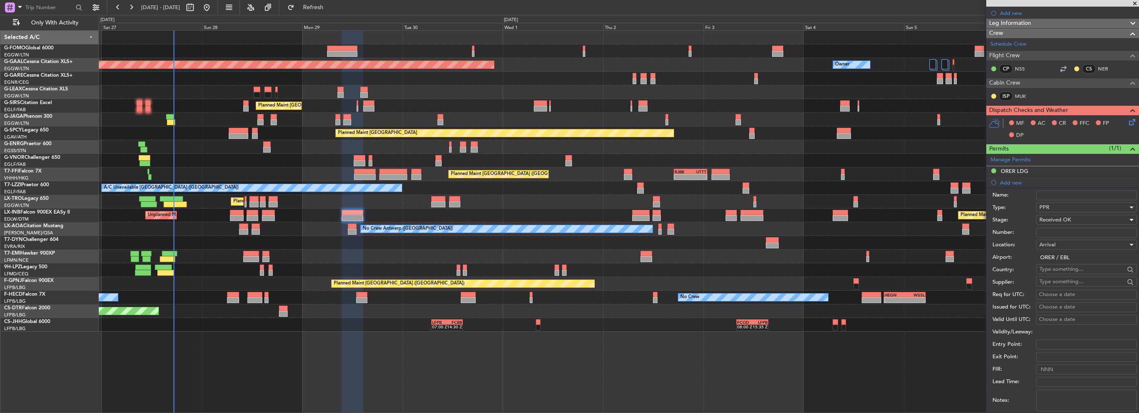
paste input "PPR# is 3978/09/29-02"
type input "PPR# is 3978/09/29-02"
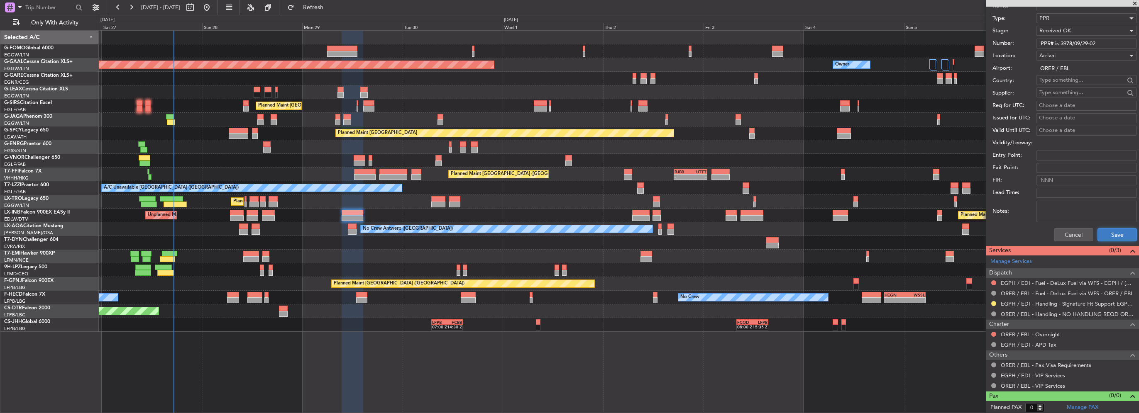
click at [1113, 240] on button "Save" at bounding box center [1116, 234] width 39 height 13
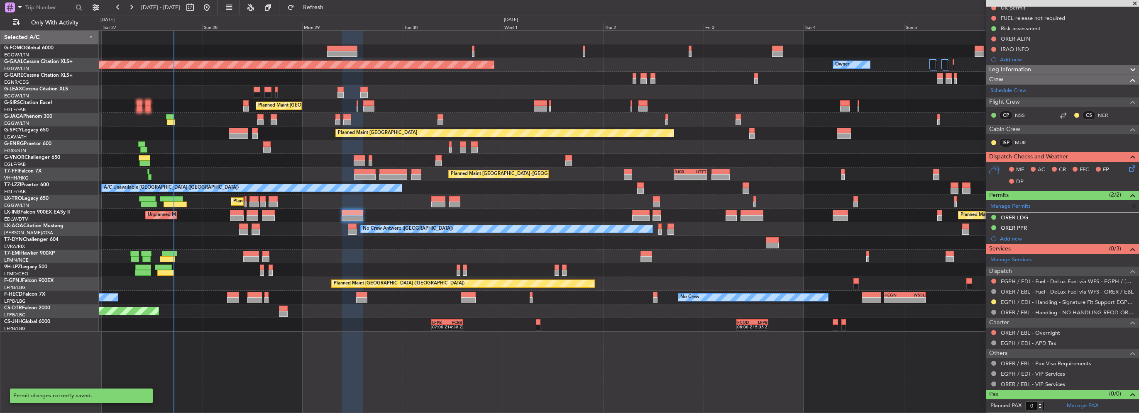
scroll to position [118, 0]
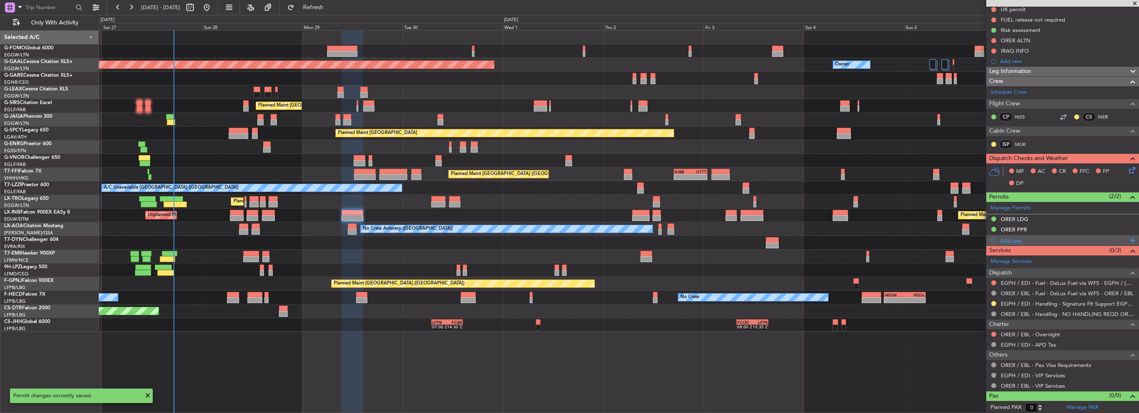
click at [1021, 240] on div "Add new" at bounding box center [1063, 240] width 127 height 7
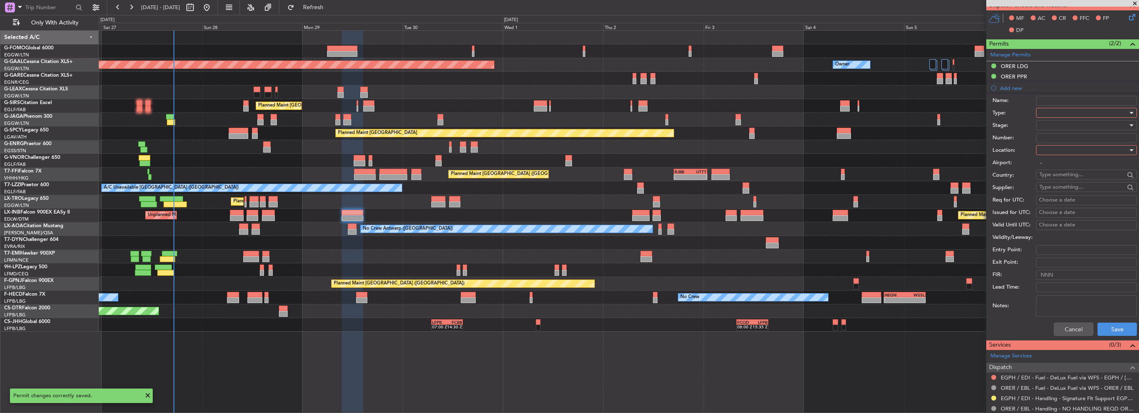
scroll to position [241, 0]
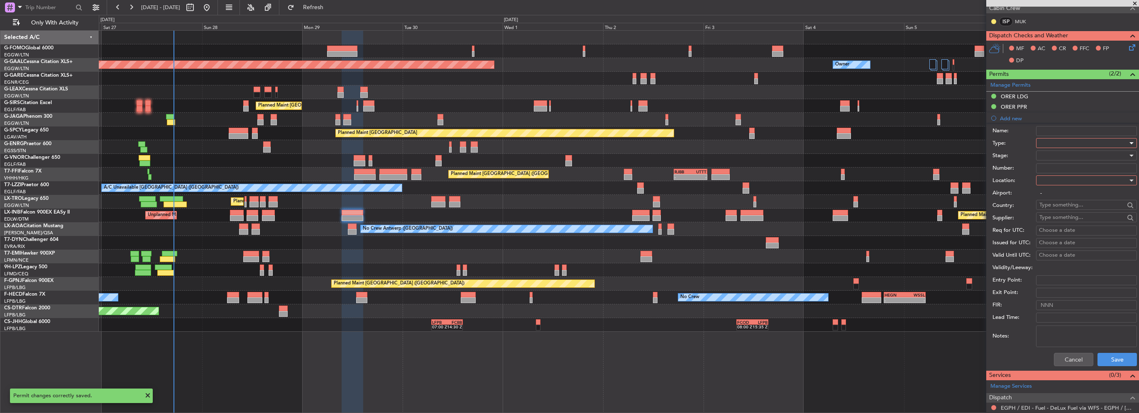
click at [1049, 148] on div at bounding box center [1083, 143] width 88 height 12
click at [1047, 142] on div at bounding box center [569, 206] width 1139 height 413
click at [1045, 145] on div at bounding box center [1083, 143] width 88 height 12
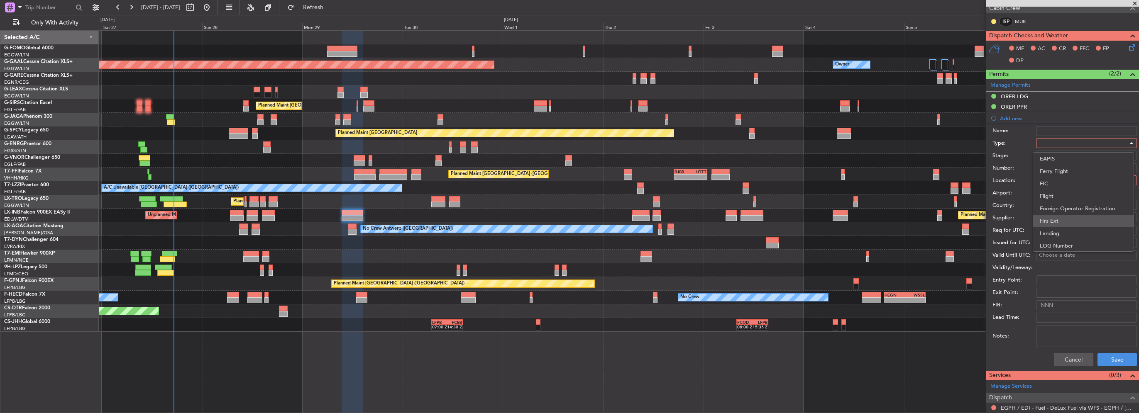
scroll to position [207, 0]
click at [1060, 178] on span "Overflight" at bounding box center [1083, 175] width 87 height 12
click at [1068, 173] on div "Number:" at bounding box center [1064, 168] width 144 height 12
click at [1069, 176] on div at bounding box center [1083, 180] width 88 height 12
click at [1057, 247] on span "Enroute" at bounding box center [1083, 246] width 87 height 12
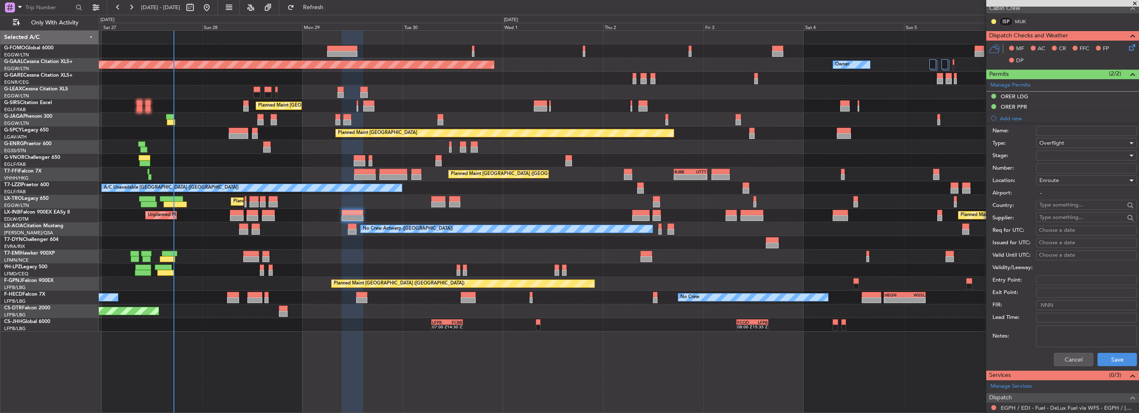
click at [1056, 203] on input "text" at bounding box center [1081, 205] width 85 height 12
click at [1056, 214] on span "Turkey" at bounding box center [1082, 216] width 81 height 12
type input "Turkey"
click at [1050, 156] on div at bounding box center [1083, 155] width 88 height 12
click at [1068, 215] on span "Received OK" at bounding box center [1083, 221] width 87 height 12
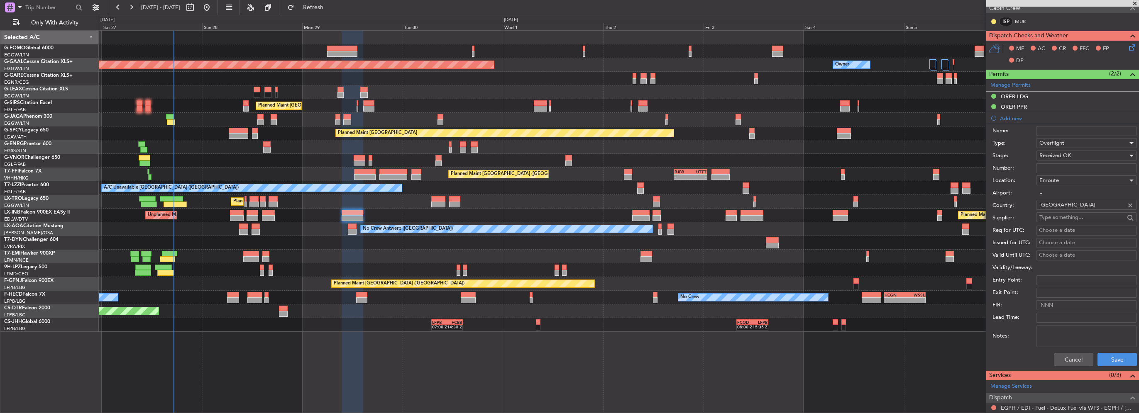
click at [1063, 166] on input "Number:" at bounding box center [1086, 169] width 101 height 10
type input "d"
type input "ECAC BUSINESS FLIGHT"
click at [1122, 355] on button "Save" at bounding box center [1116, 359] width 39 height 13
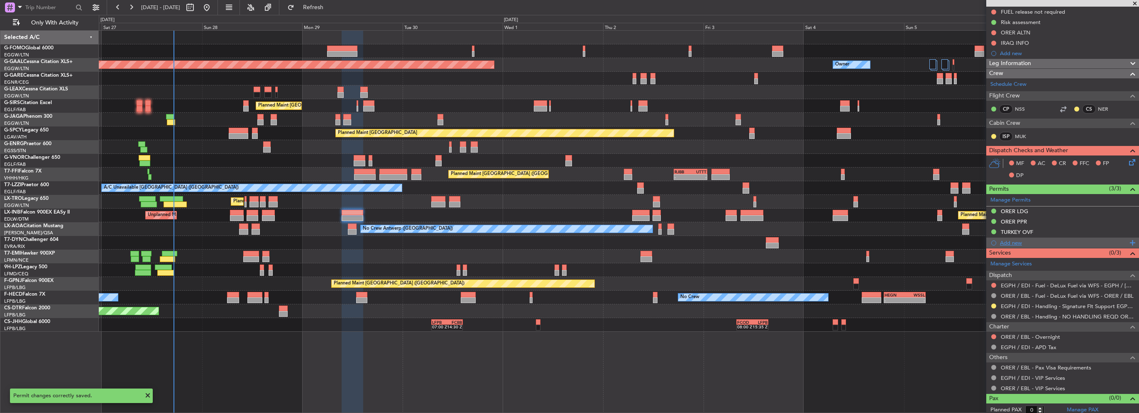
scroll to position [128, 0]
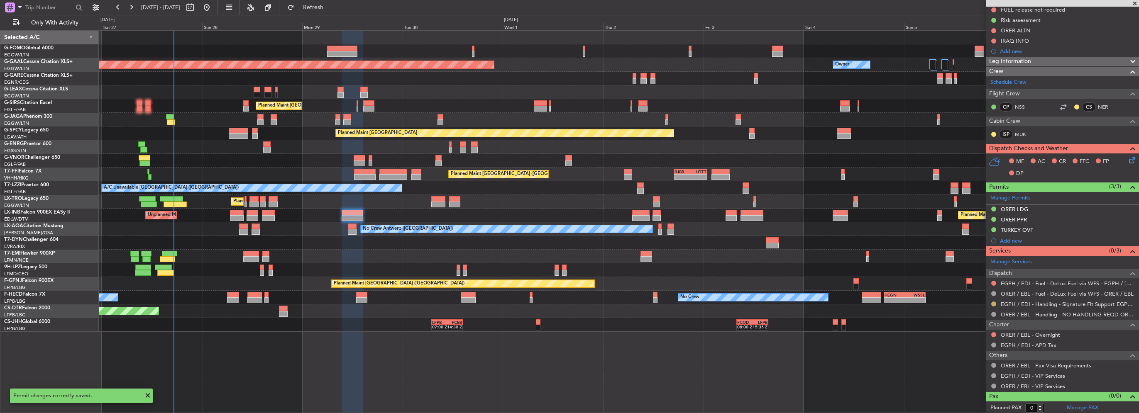
click at [994, 303] on button at bounding box center [993, 304] width 5 height 5
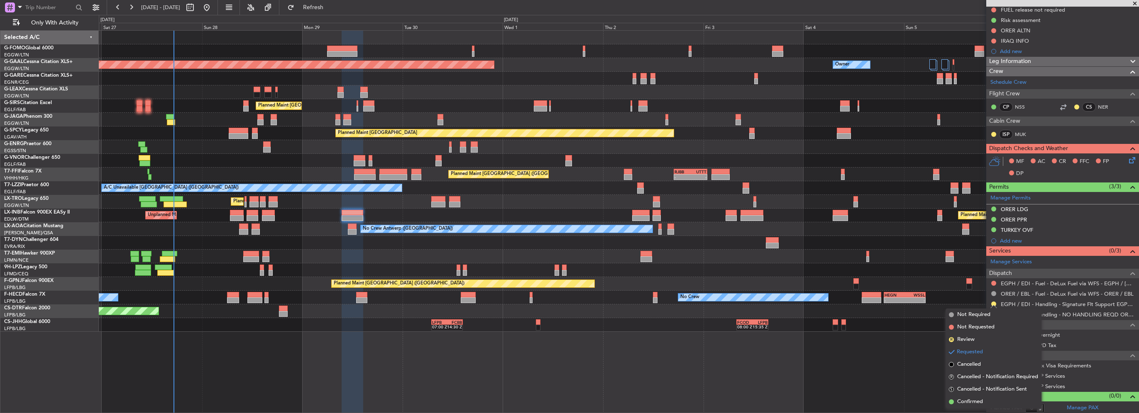
click at [822, 374] on div "Planned Maint London (Luton) Planned Maint Dusseldorf Owner Owner Planned Maint…" at bounding box center [619, 221] width 1040 height 383
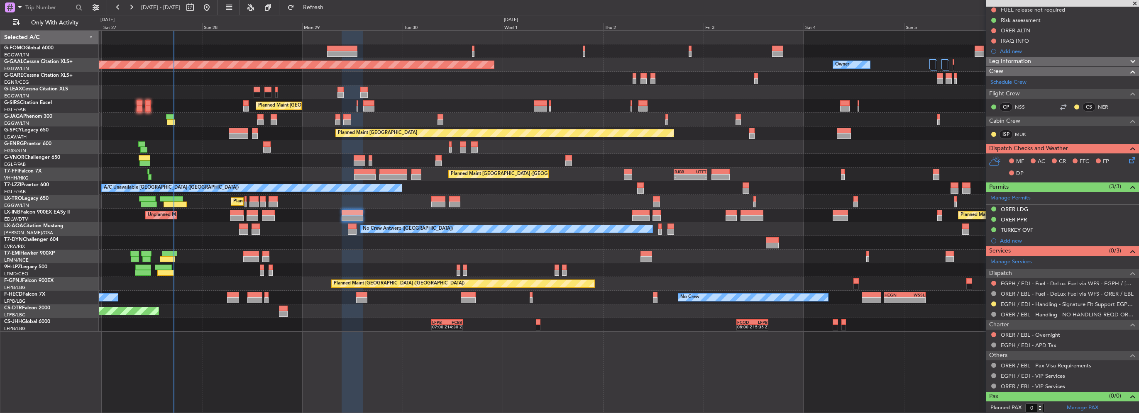
scroll to position [3, 0]
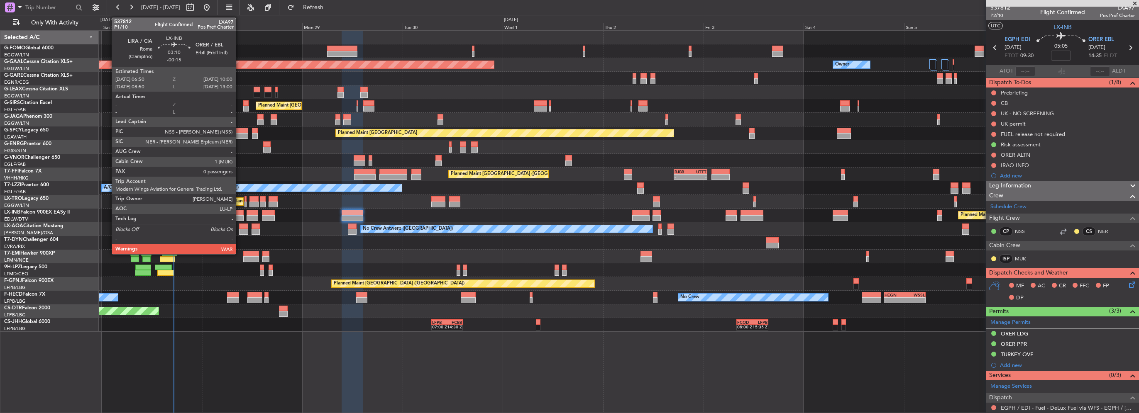
click at [239, 215] on div at bounding box center [236, 218] width 13 height 6
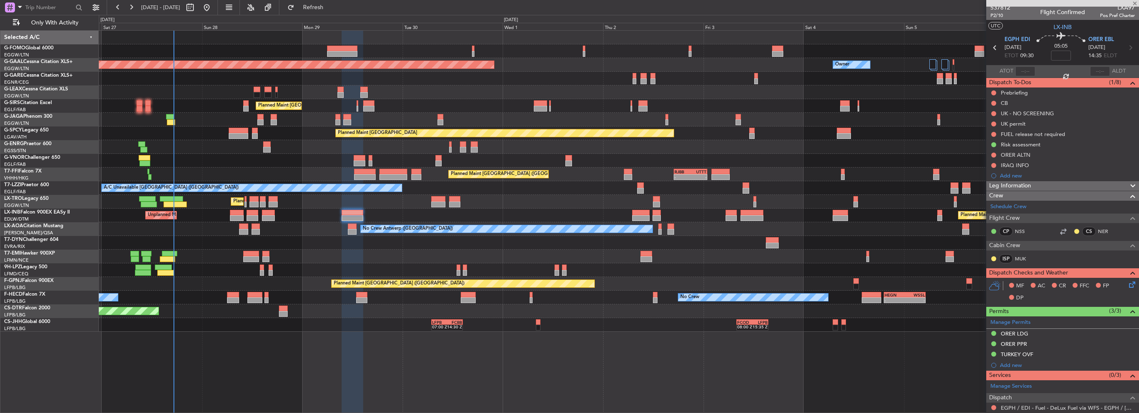
type input "-00:15"
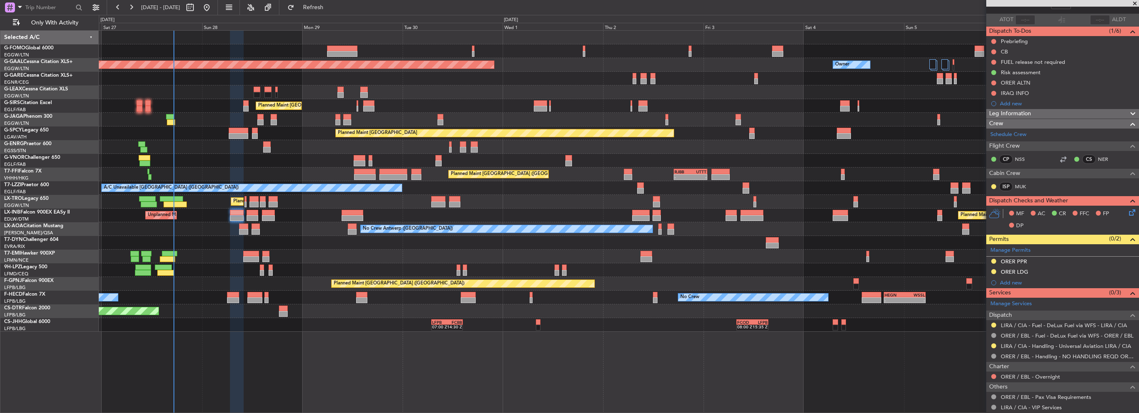
scroll to position [83, 0]
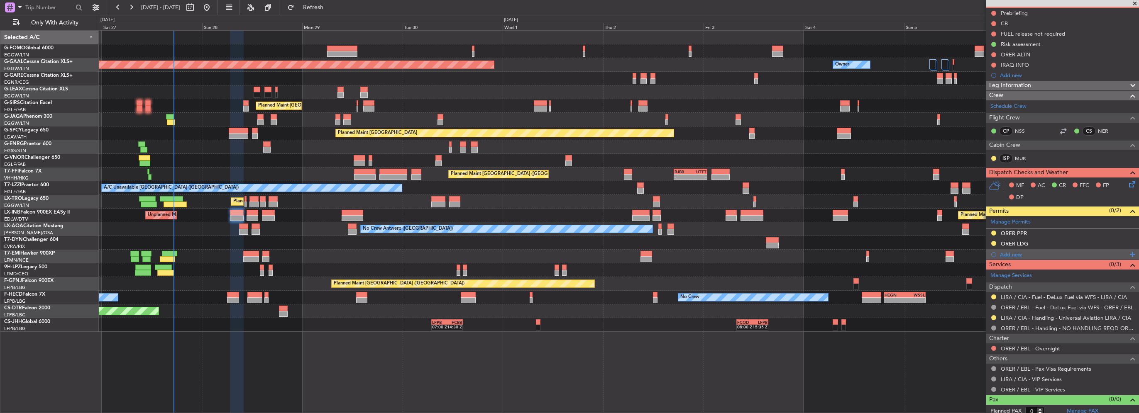
click at [1016, 255] on div "Add new" at bounding box center [1063, 254] width 127 height 7
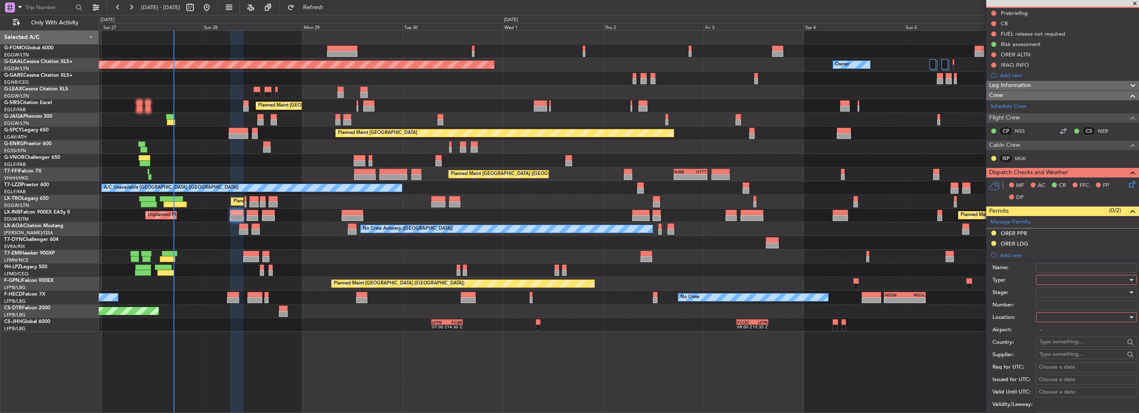
scroll to position [207, 0]
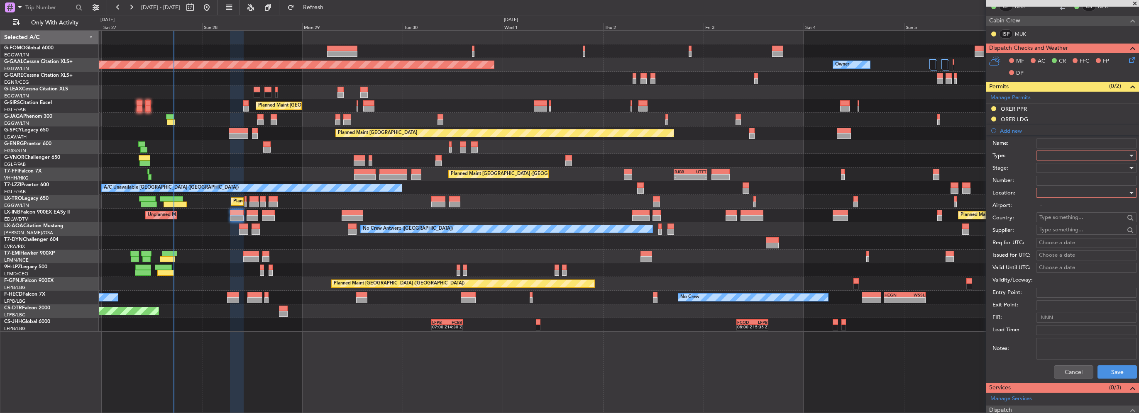
click at [1055, 151] on div at bounding box center [1083, 155] width 88 height 12
click at [1061, 229] on span "Overflight" at bounding box center [1083, 230] width 87 height 12
click at [1057, 189] on div at bounding box center [1083, 193] width 88 height 12
click at [1059, 257] on span "Enroute" at bounding box center [1083, 259] width 87 height 12
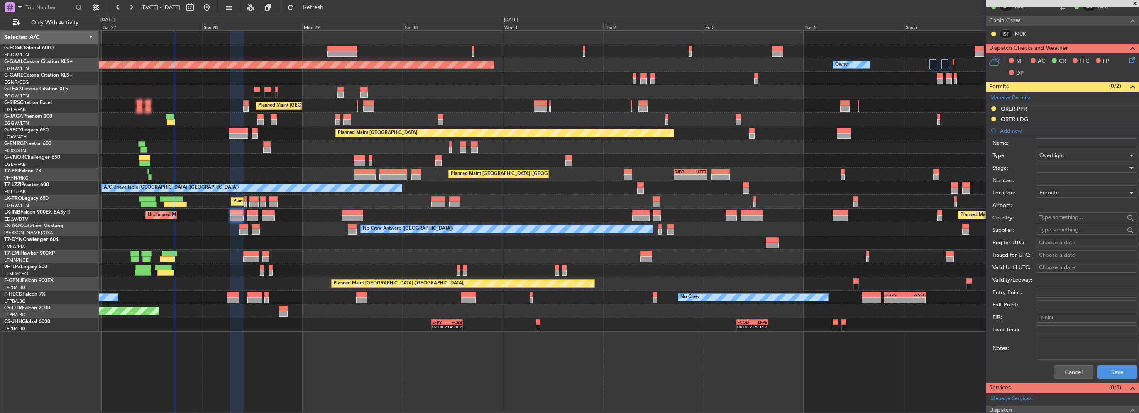
click at [1052, 181] on input "Number:" at bounding box center [1086, 181] width 101 height 10
type input "ECAC BUSINESS FLIGHT"
click at [1049, 173] on div at bounding box center [1083, 168] width 88 height 12
click at [1049, 168] on div at bounding box center [569, 206] width 1139 height 413
click at [1055, 168] on div at bounding box center [1083, 168] width 88 height 12
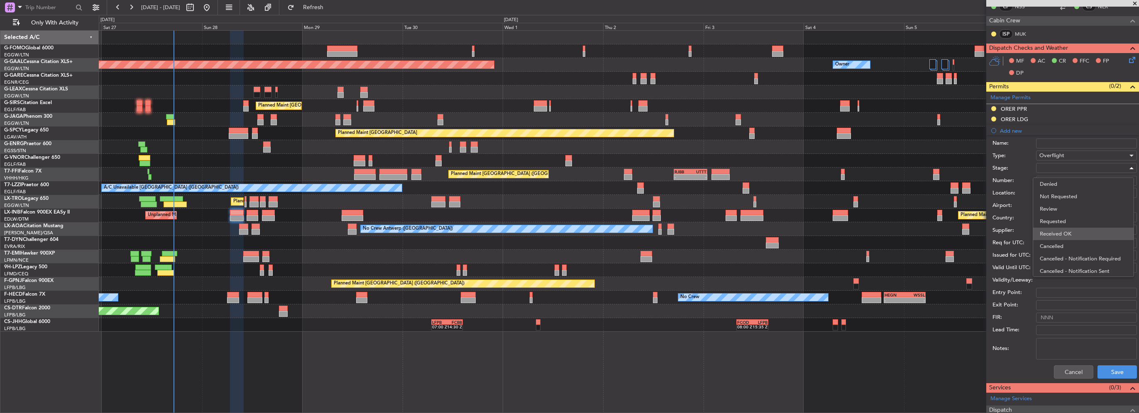
click at [1070, 230] on span "Received OK" at bounding box center [1083, 234] width 87 height 12
click at [1055, 217] on input "text" at bounding box center [1081, 217] width 85 height 12
click at [1062, 229] on span "Turkey" at bounding box center [1082, 229] width 81 height 12
type input "Turkey"
click at [1111, 366] on button "Save" at bounding box center [1116, 372] width 39 height 13
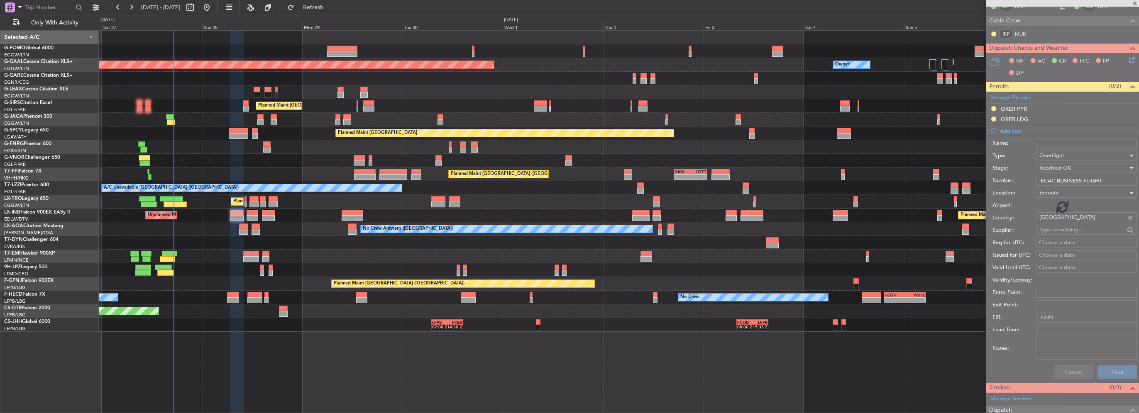
scroll to position [97, 0]
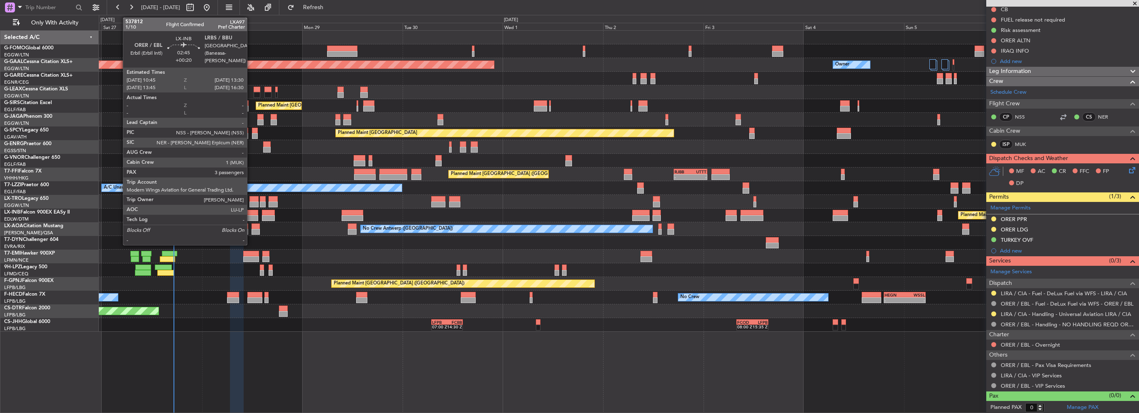
click at [251, 216] on div at bounding box center [253, 218] width 12 height 6
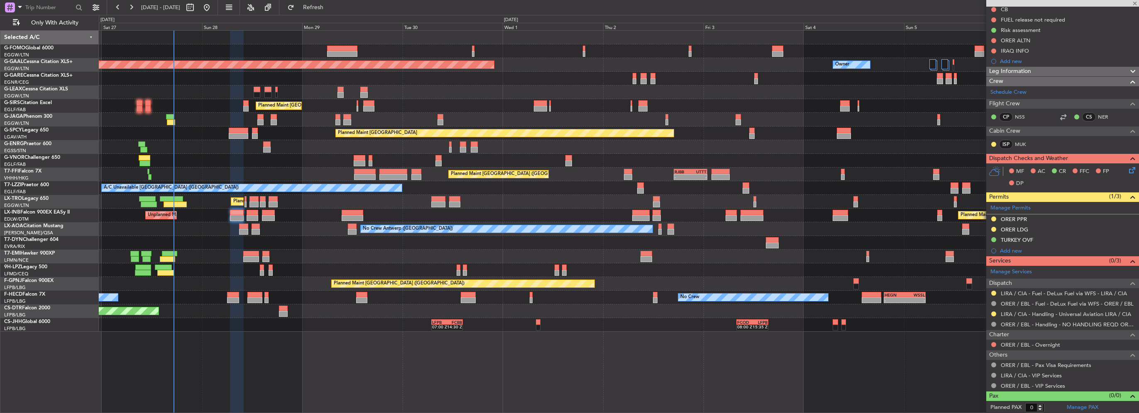
type input "+00:20"
type input "3"
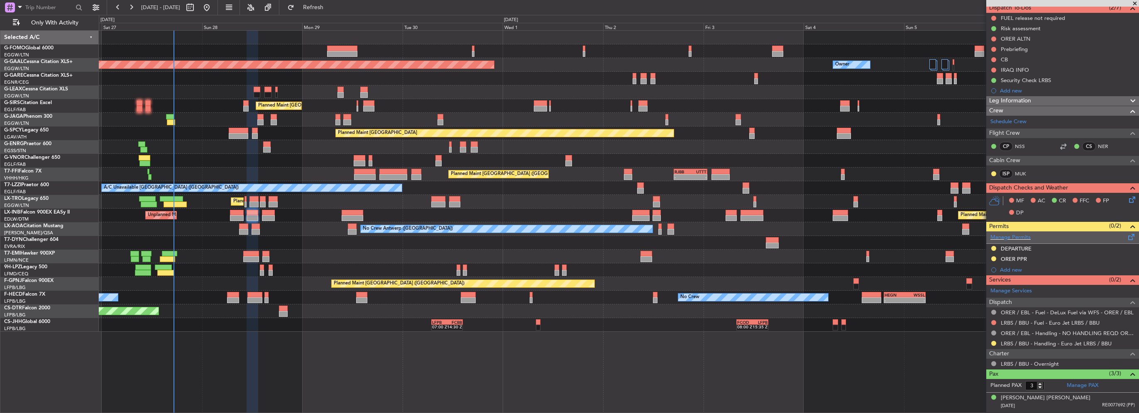
scroll to position [112, 0]
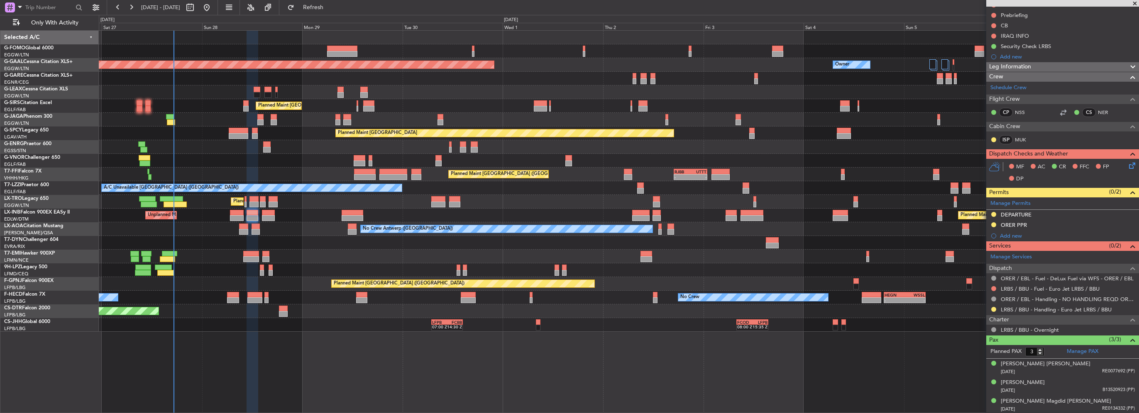
drag, startPoint x: 1032, startPoint y: 286, endPoint x: 946, endPoint y: 288, distance: 85.9
click at [946, 288] on fb-app "26 Sep 2025 - 07 Oct 2025 Refresh Quick Links Only With Activity Planned Maint …" at bounding box center [569, 209] width 1139 height 407
click at [1059, 289] on link "LRBS / BBU - Fuel - Euro Jet LRBS / BBU" at bounding box center [1050, 289] width 99 height 7
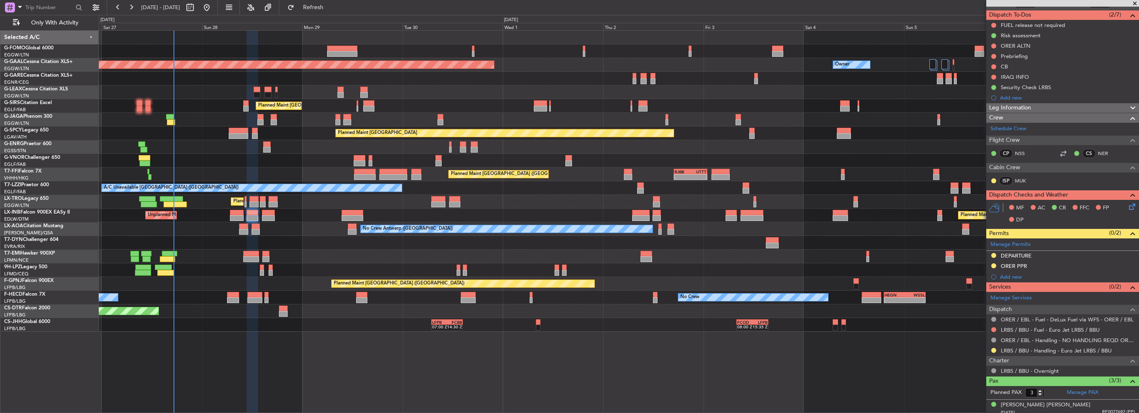
scroll to position [71, 0]
click at [1015, 276] on div "Add new" at bounding box center [1063, 277] width 127 height 7
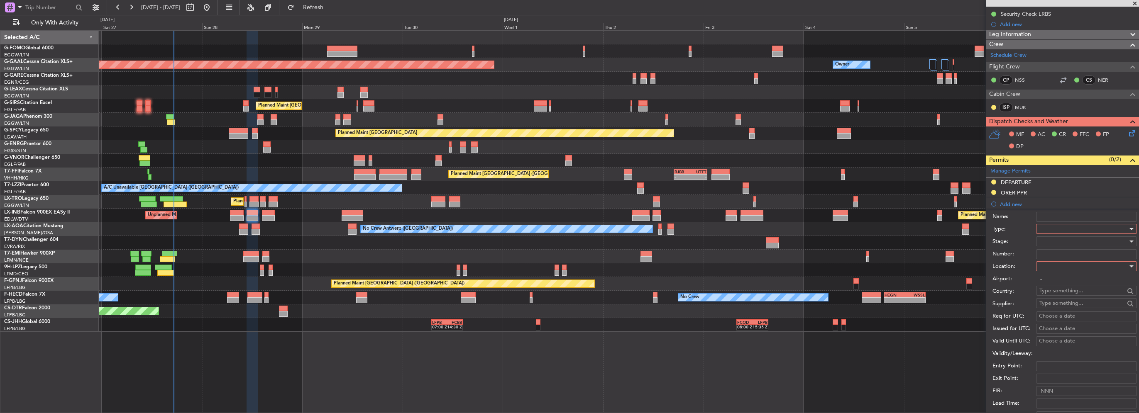
scroll to position [154, 0]
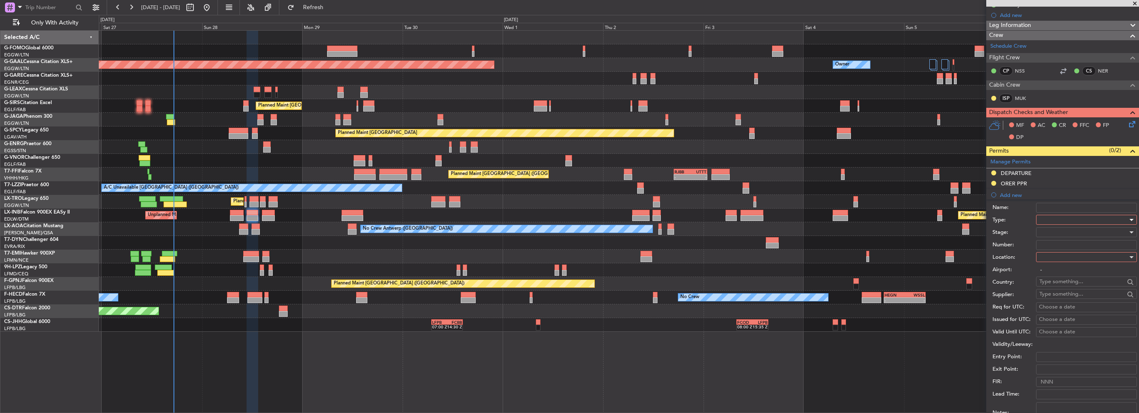
click at [1063, 222] on div at bounding box center [1083, 220] width 88 height 12
click at [1047, 251] on span "Overflight" at bounding box center [1083, 253] width 87 height 12
click at [1046, 255] on div at bounding box center [1083, 257] width 88 height 12
click at [1055, 320] on span "Enroute" at bounding box center [1083, 323] width 87 height 12
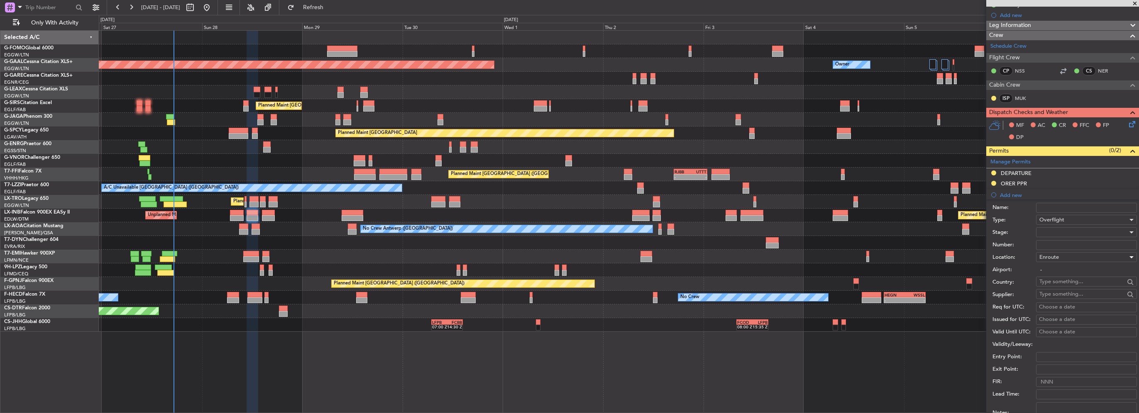
click at [1051, 276] on input "text" at bounding box center [1081, 282] width 85 height 12
click at [1046, 289] on span "Turkey" at bounding box center [1082, 293] width 81 height 12
type input "Turkey"
click at [1042, 230] on div at bounding box center [1083, 232] width 88 height 12
click at [1064, 290] on span "Requested" at bounding box center [1083, 286] width 87 height 12
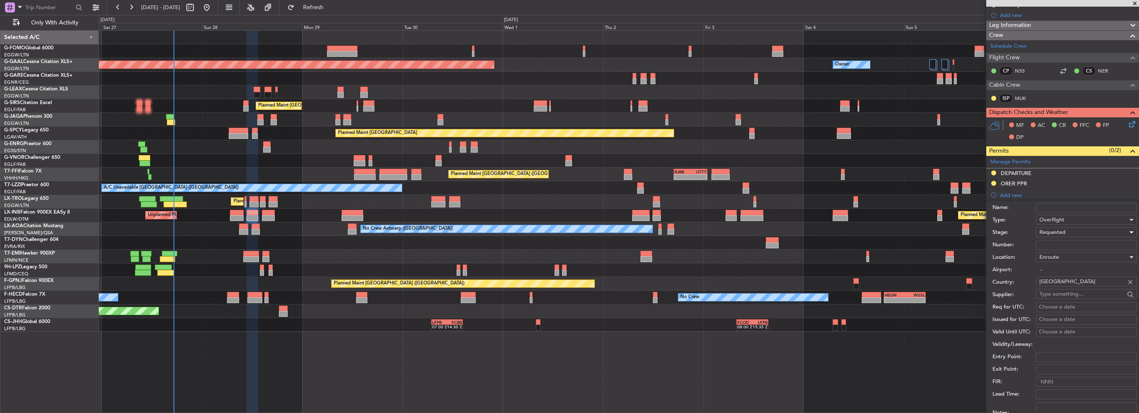
drag, startPoint x: 1064, startPoint y: 290, endPoint x: 1054, endPoint y: 245, distance: 45.5
click at [1054, 245] on input "Number:" at bounding box center [1086, 245] width 101 height 10
type input "ECAC BUSINESS FLIGHT"
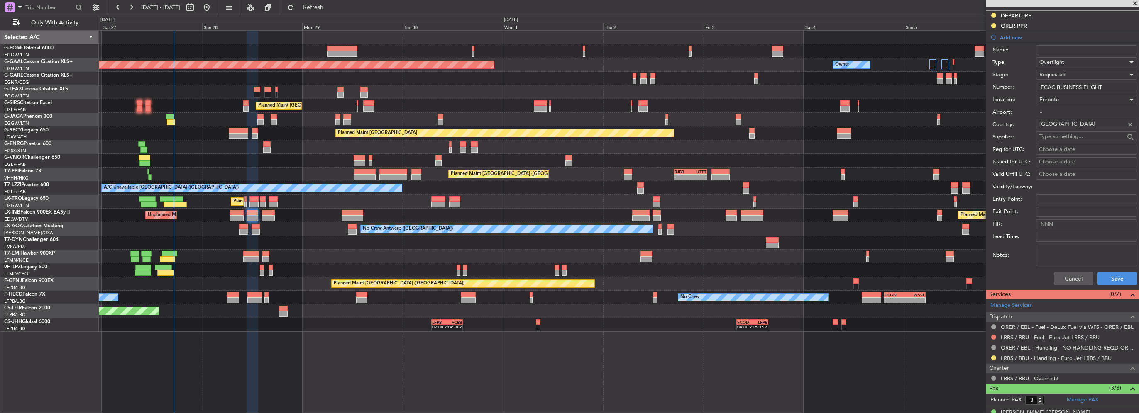
scroll to position [320, 0]
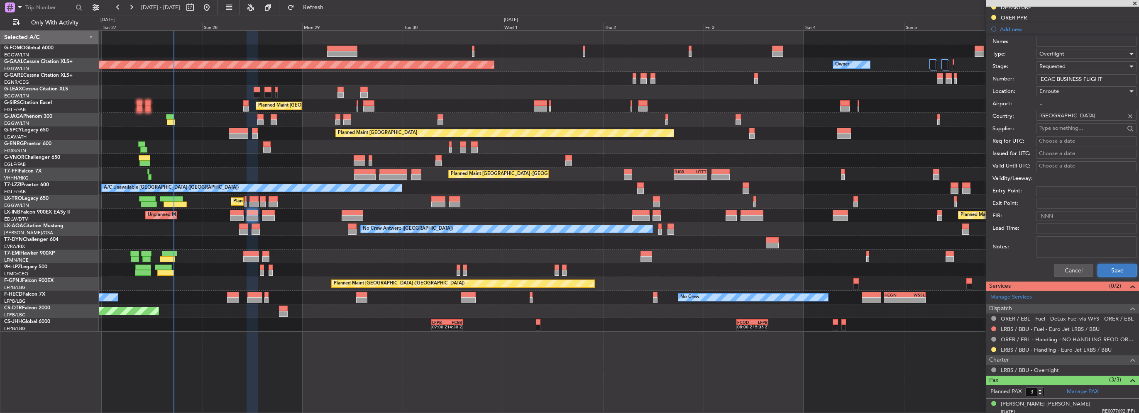
click at [1115, 269] on button "Save" at bounding box center [1116, 270] width 39 height 13
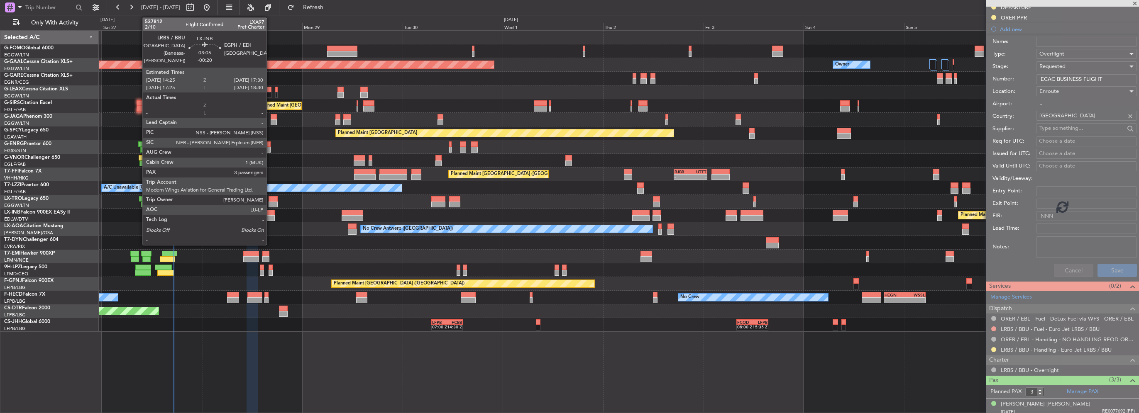
scroll to position [122, 0]
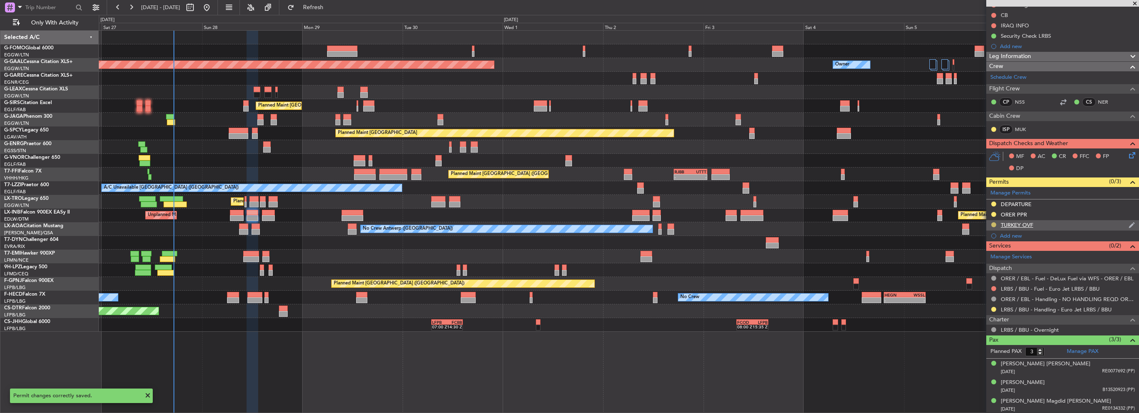
click at [994, 223] on button at bounding box center [993, 224] width 5 height 5
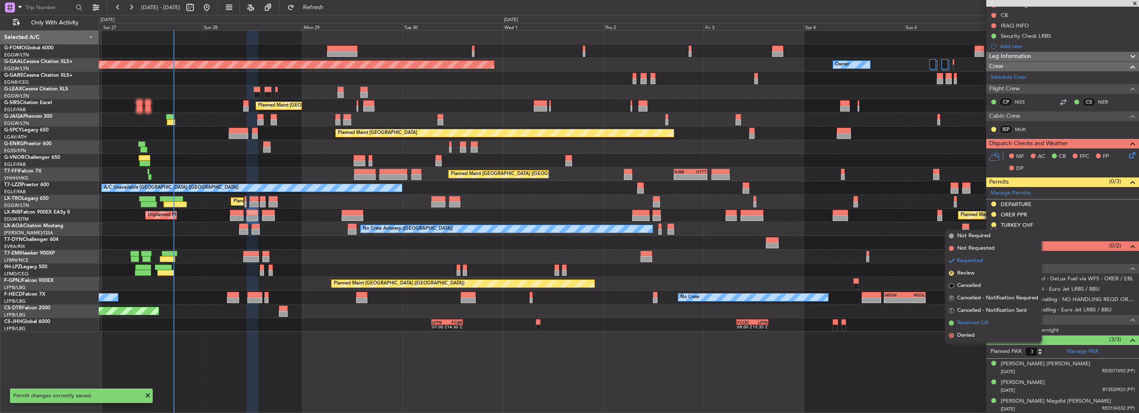
click at [981, 322] on span "Received OK" at bounding box center [973, 323] width 32 height 8
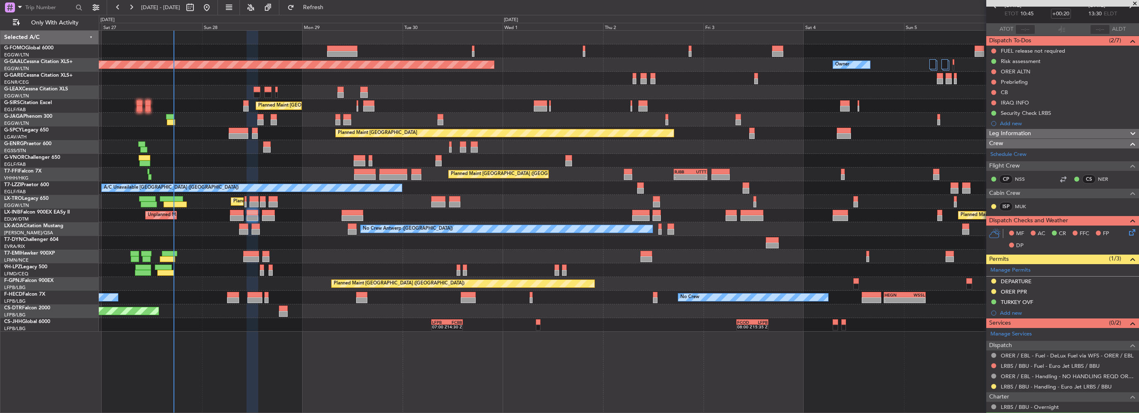
scroll to position [0, 0]
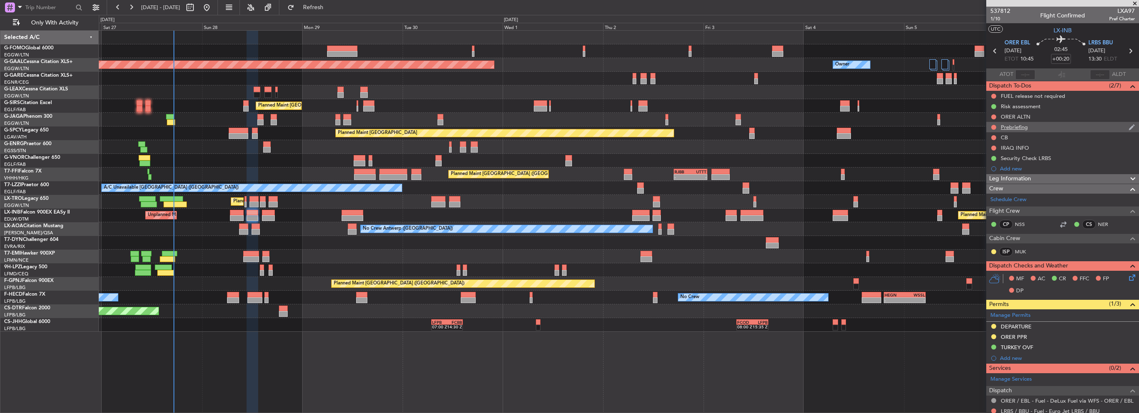
click at [996, 126] on div at bounding box center [993, 127] width 7 height 7
click at [993, 128] on button at bounding box center [993, 127] width 5 height 5
click at [994, 166] on span "Completed" at bounding box center [997, 164] width 27 height 8
click at [993, 134] on div at bounding box center [993, 137] width 7 height 7
drag, startPoint x: 993, startPoint y: 137, endPoint x: 997, endPoint y: 139, distance: 4.4
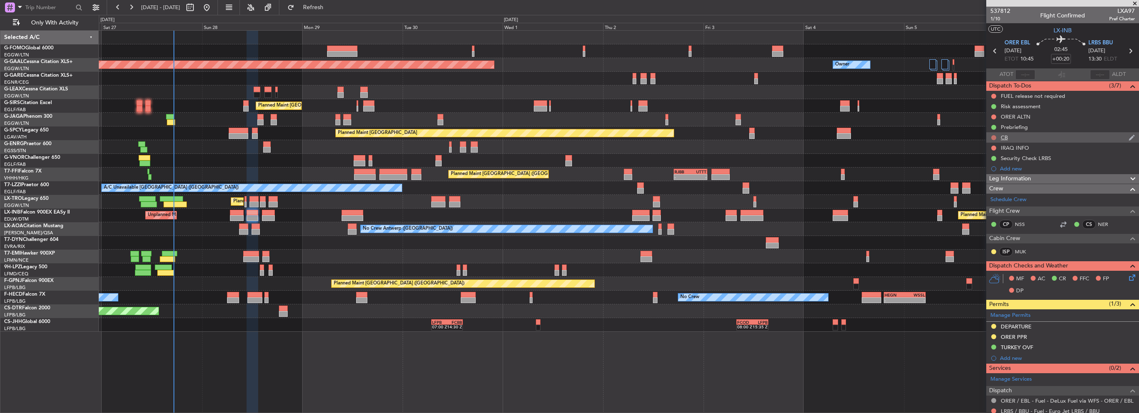
click at [993, 137] on button at bounding box center [993, 137] width 5 height 5
click at [991, 172] on span "Completed" at bounding box center [997, 174] width 27 height 8
click at [992, 147] on button at bounding box center [993, 148] width 5 height 5
click at [992, 196] on span "Cancelled" at bounding box center [996, 197] width 24 height 8
click at [993, 117] on button at bounding box center [993, 117] width 5 height 5
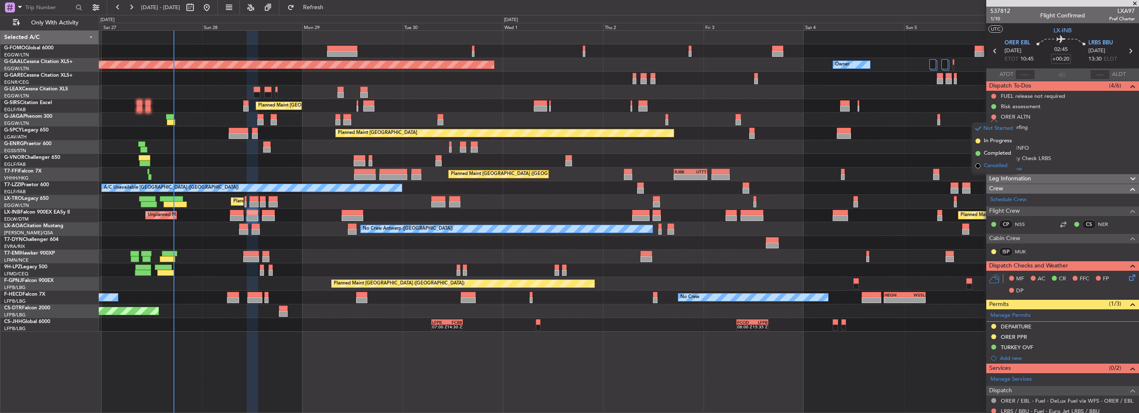
click at [989, 168] on span "Cancelled" at bounding box center [996, 166] width 24 height 8
click at [991, 94] on div at bounding box center [993, 96] width 7 height 7
click at [994, 93] on div at bounding box center [993, 96] width 7 height 7
click at [993, 99] on mat-tooltip-component "Not Started" at bounding box center [994, 109] width 40 height 22
click at [993, 96] on button at bounding box center [993, 96] width 5 height 5
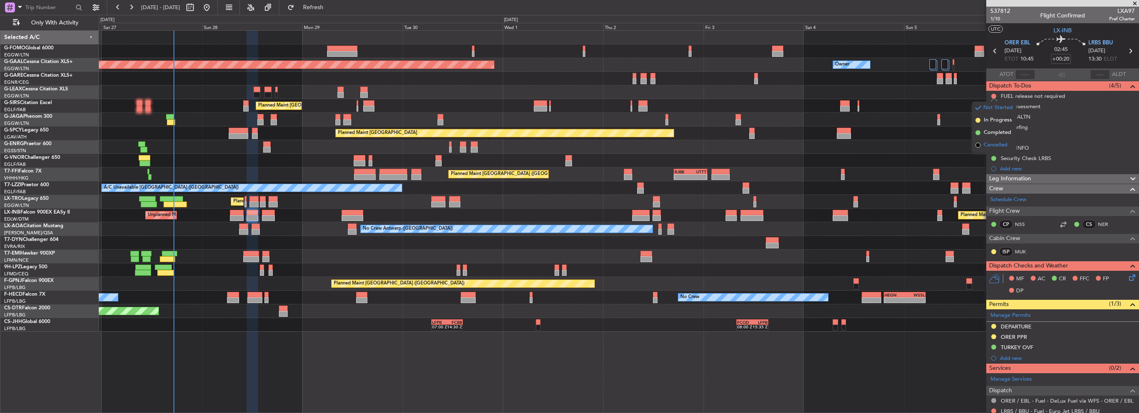
click at [989, 149] on span "Cancelled" at bounding box center [996, 145] width 24 height 8
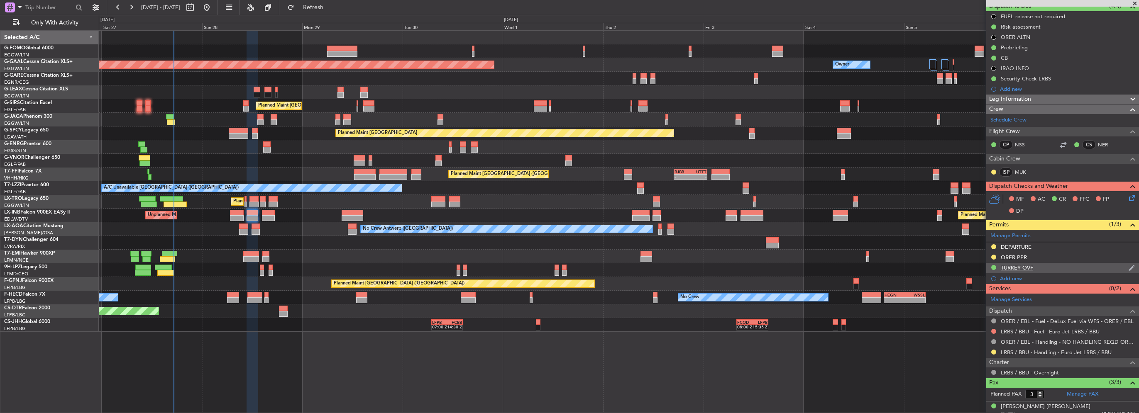
scroll to position [83, 0]
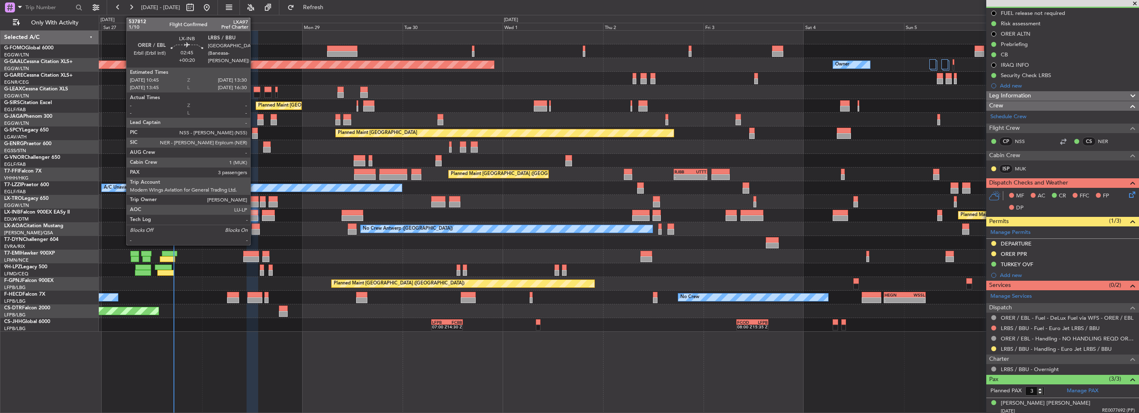
click at [254, 216] on div at bounding box center [253, 218] width 12 height 6
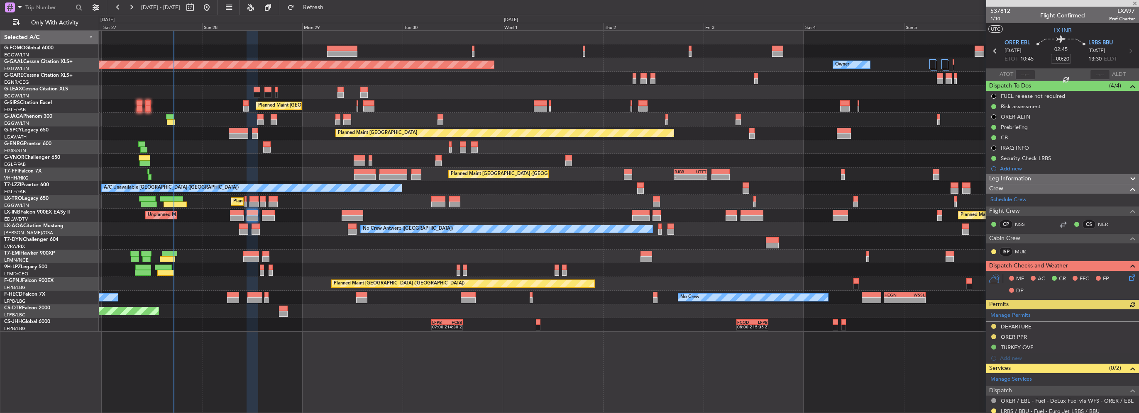
scroll to position [122, 0]
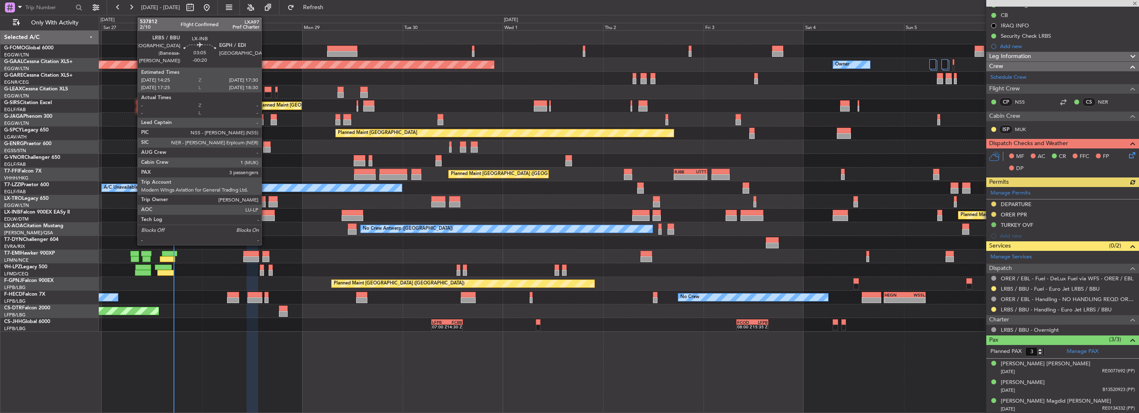
click at [265, 220] on div at bounding box center [268, 218] width 13 height 6
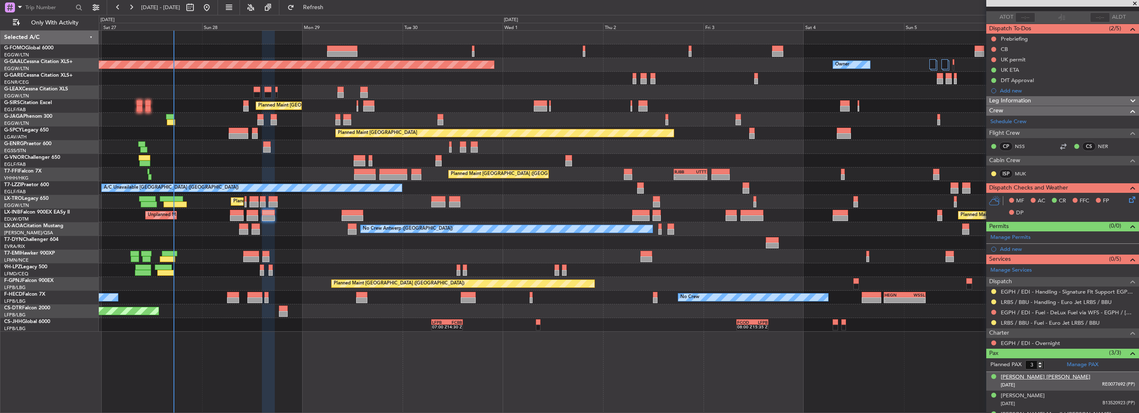
scroll to position [71, 0]
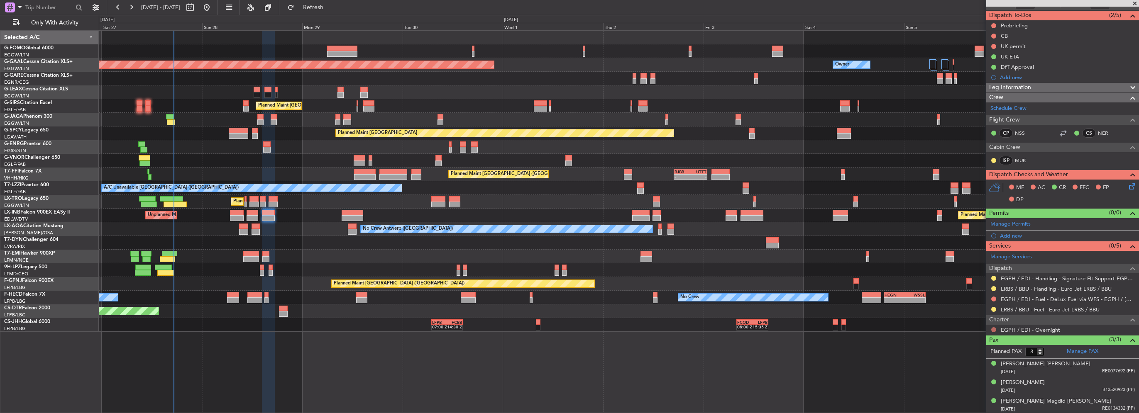
click at [992, 327] on button at bounding box center [993, 329] width 5 height 5
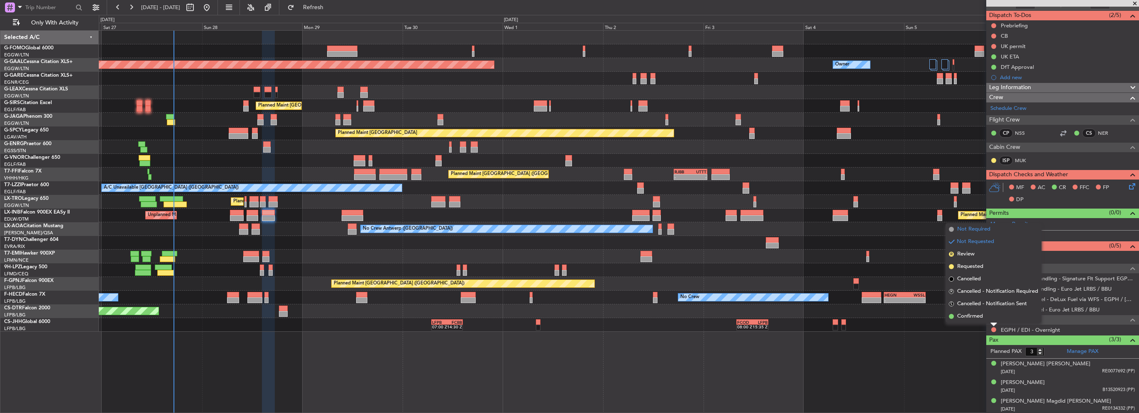
click at [981, 231] on span "Not Required" at bounding box center [973, 229] width 33 height 8
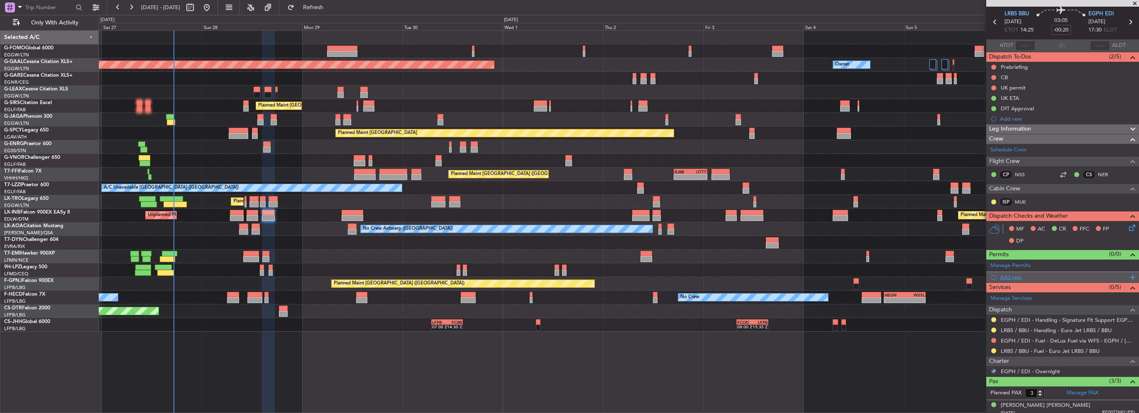
scroll to position [0, 0]
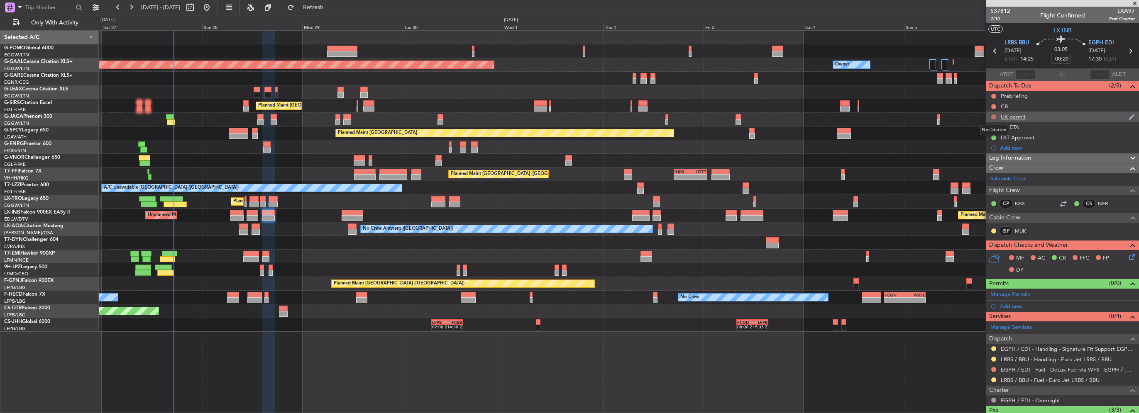
click at [993, 115] on button at bounding box center [993, 117] width 5 height 5
click at [986, 166] on span "Cancelled" at bounding box center [996, 166] width 24 height 8
click at [991, 107] on button at bounding box center [993, 106] width 5 height 5
drag, startPoint x: 994, startPoint y: 141, endPoint x: 996, endPoint y: 113, distance: 27.8
click at [994, 140] on span "Completed" at bounding box center [997, 143] width 27 height 8
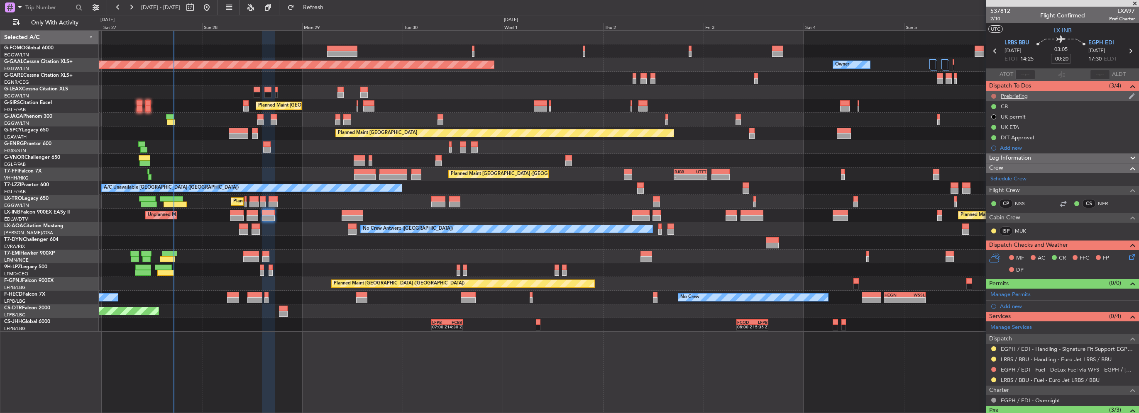
click at [993, 95] on button at bounding box center [993, 96] width 5 height 5
click at [986, 127] on li "Completed" at bounding box center [994, 133] width 44 height 12
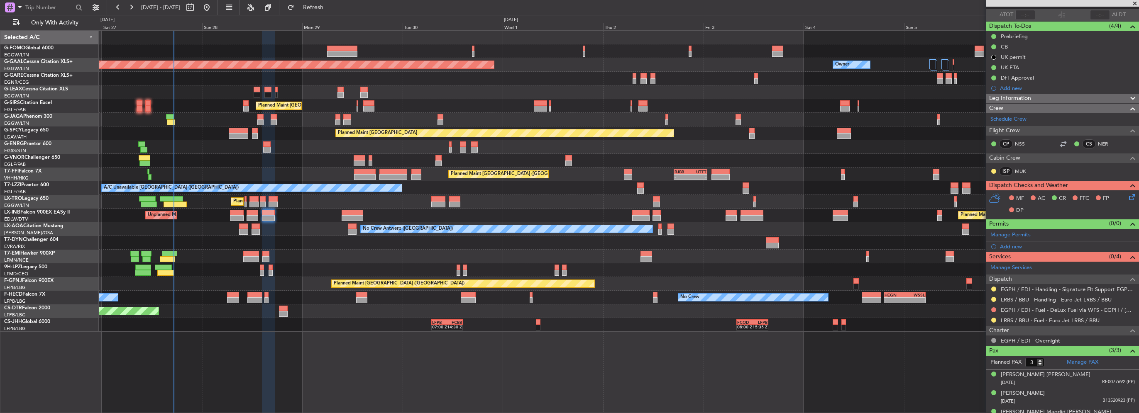
scroll to position [71, 0]
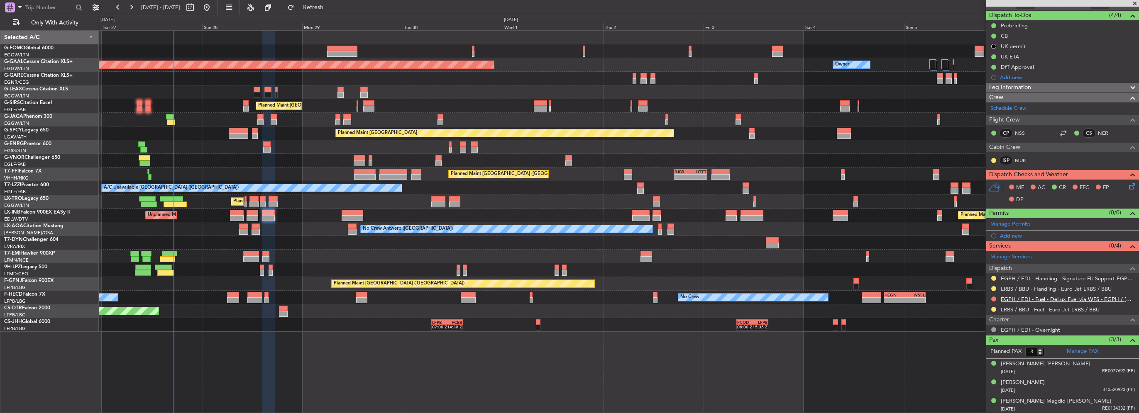
click at [1033, 296] on link "EGPH / EDI - Fuel - DeLux Fuel via WFS - EGPH / EDI" at bounding box center [1068, 299] width 134 height 7
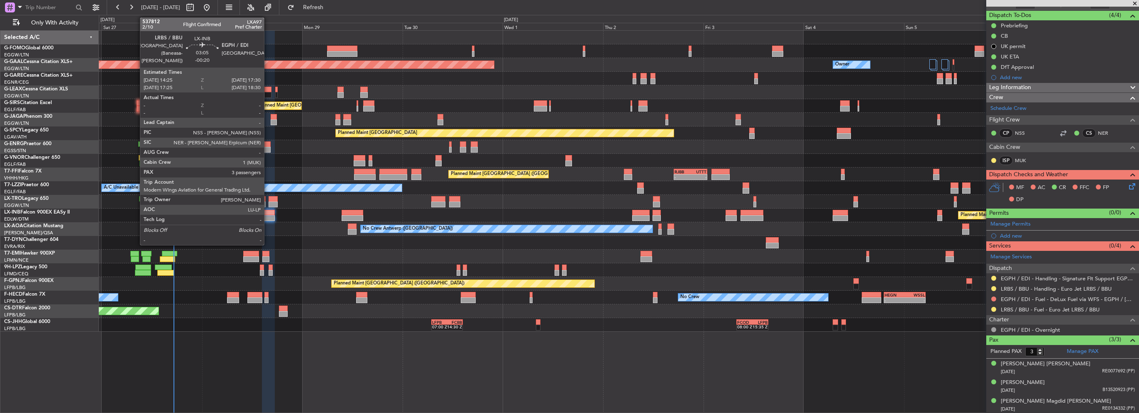
click at [268, 219] on div at bounding box center [268, 218] width 13 height 6
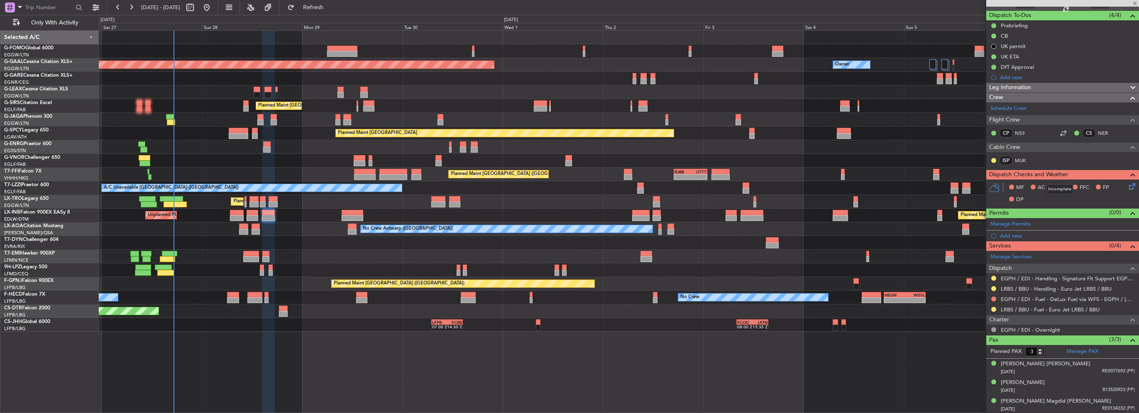
scroll to position [0, 0]
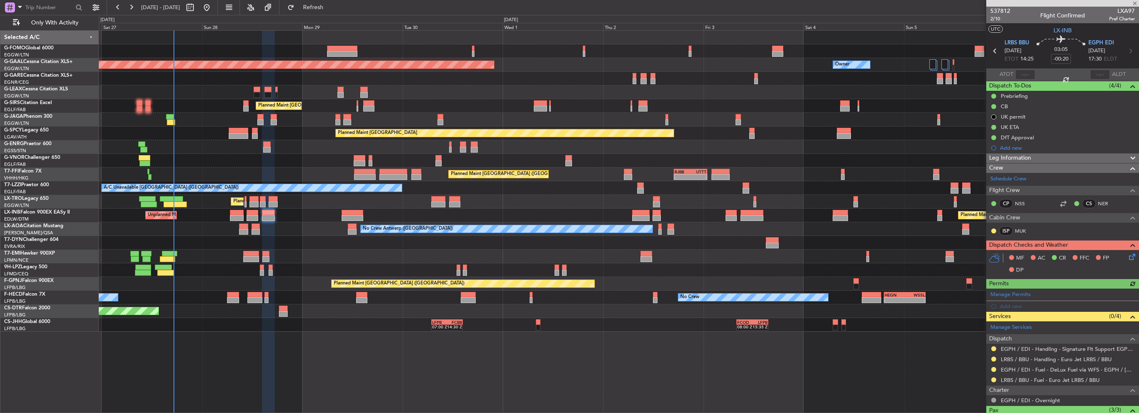
click at [234, 212] on div at bounding box center [236, 213] width 13 height 6
type input "-00:15"
type input "0"
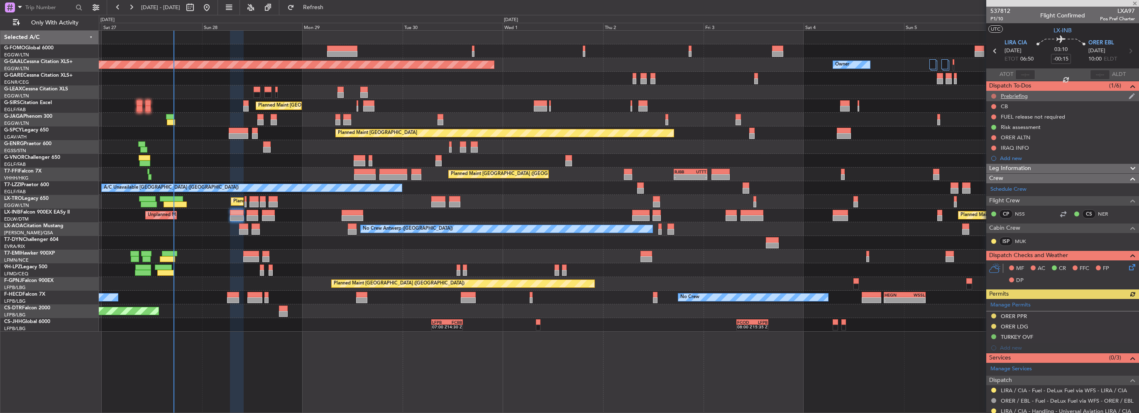
click at [993, 95] on button at bounding box center [993, 96] width 5 height 5
click at [985, 133] on span "Completed" at bounding box center [997, 133] width 27 height 8
click at [993, 106] on button at bounding box center [993, 106] width 5 height 5
click at [985, 144] on span "Completed" at bounding box center [997, 143] width 27 height 8
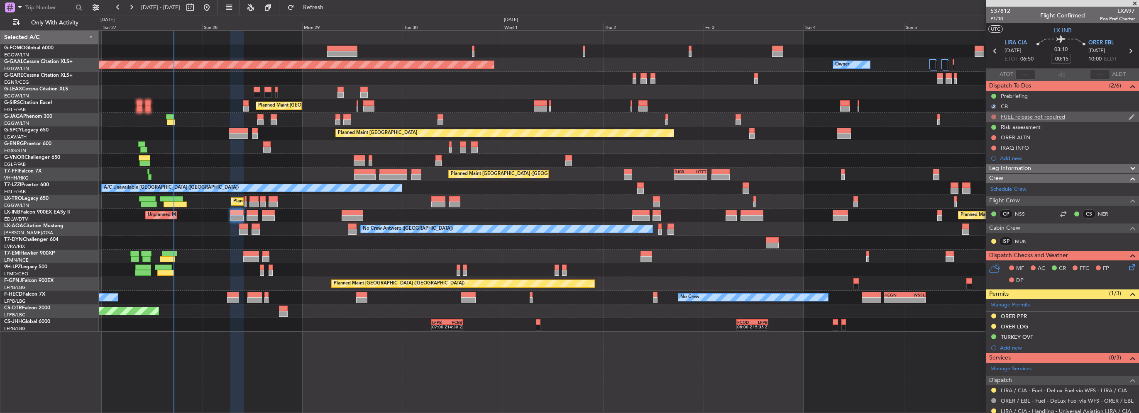
click at [992, 117] on button at bounding box center [993, 117] width 5 height 5
click at [993, 164] on span "Cancelled" at bounding box center [996, 166] width 24 height 8
click at [993, 137] on button at bounding box center [993, 137] width 5 height 5
drag, startPoint x: 988, startPoint y: 186, endPoint x: 992, endPoint y: 168, distance: 17.9
click at [988, 186] on span "Cancelled" at bounding box center [996, 187] width 24 height 8
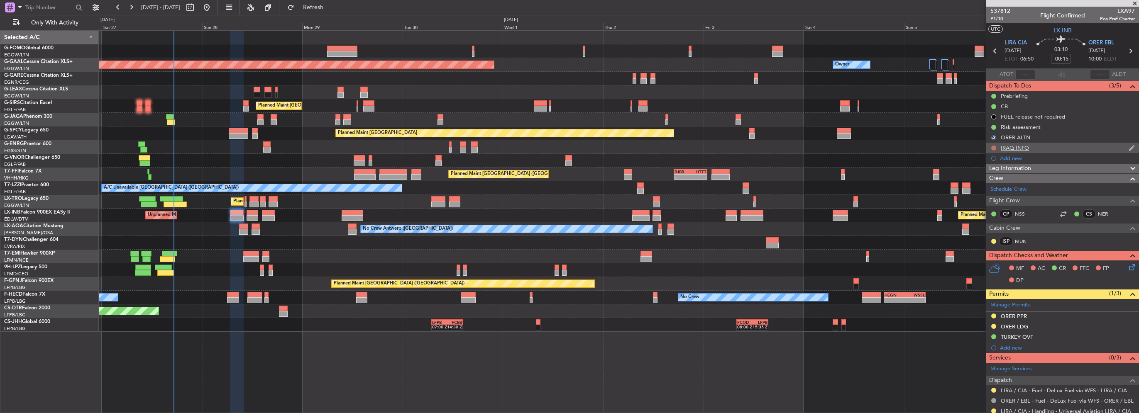
click at [994, 147] on button at bounding box center [993, 148] width 5 height 5
click at [989, 198] on span "Cancelled" at bounding box center [996, 197] width 24 height 8
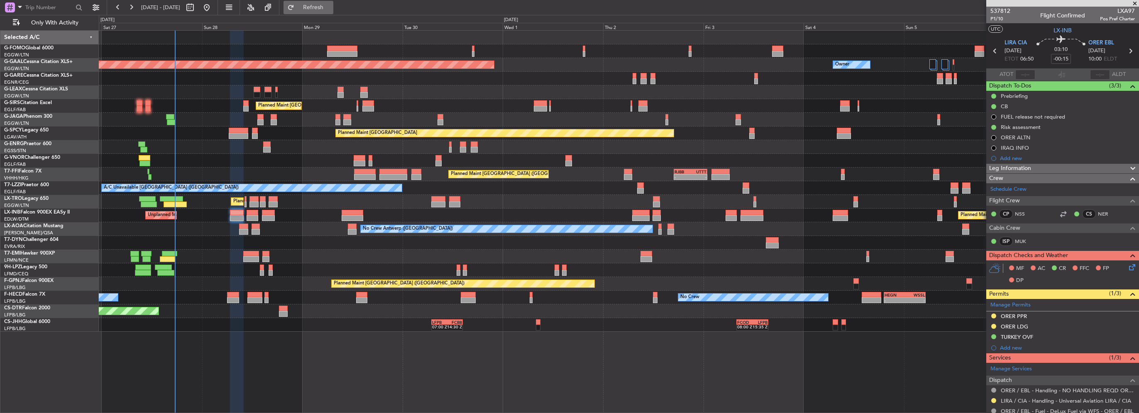
click at [331, 6] on span "Refresh" at bounding box center [313, 8] width 35 height 6
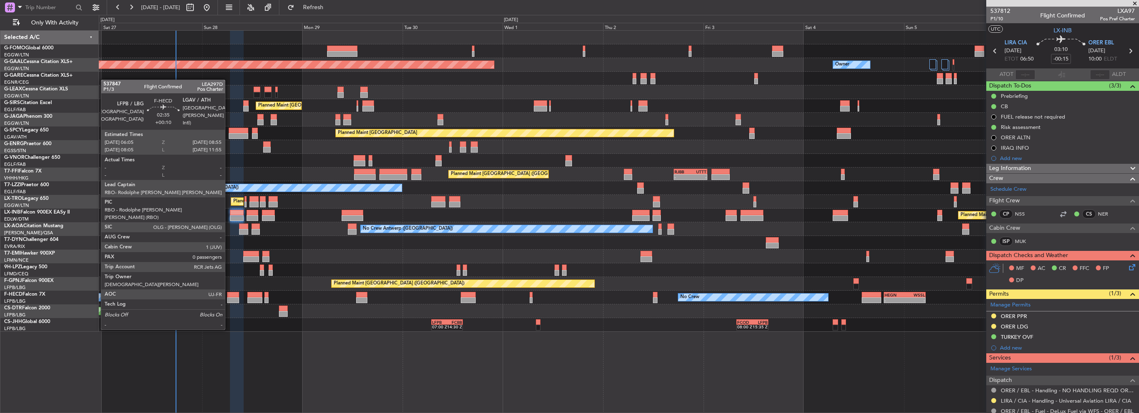
click at [229, 298] on div at bounding box center [233, 301] width 12 height 6
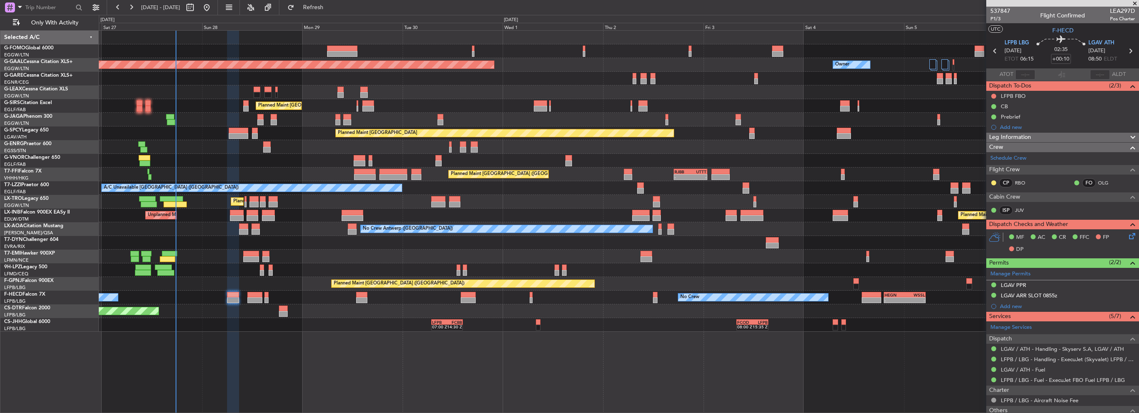
click at [315, 19] on div "0 0 Fri 26 Sat 27 Sun 28 Mon 29 Oct 2025 Tue 30 Wed 1 Thu 2 Fri 3 Sat 4 Sun 5 S…" at bounding box center [618, 22] width 1039 height 15
click at [331, 6] on span "Refresh" at bounding box center [313, 8] width 35 height 6
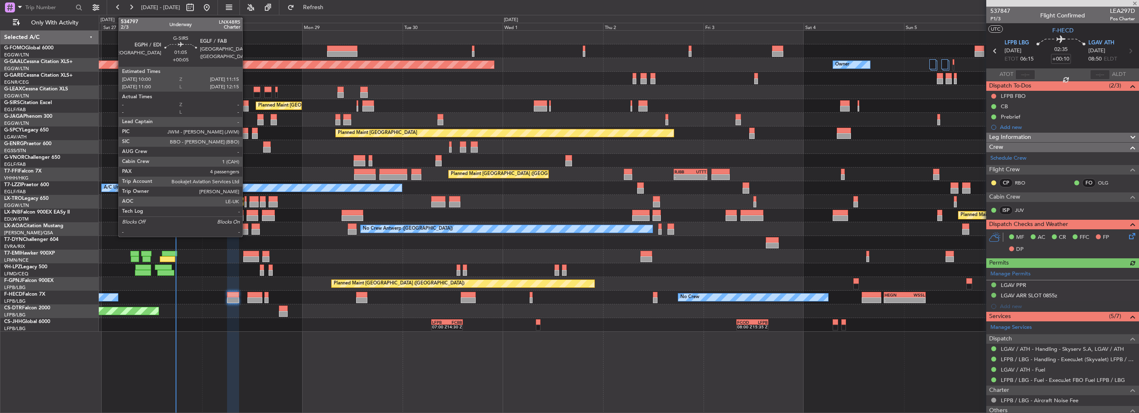
click at [246, 106] on div at bounding box center [245, 109] width 5 height 6
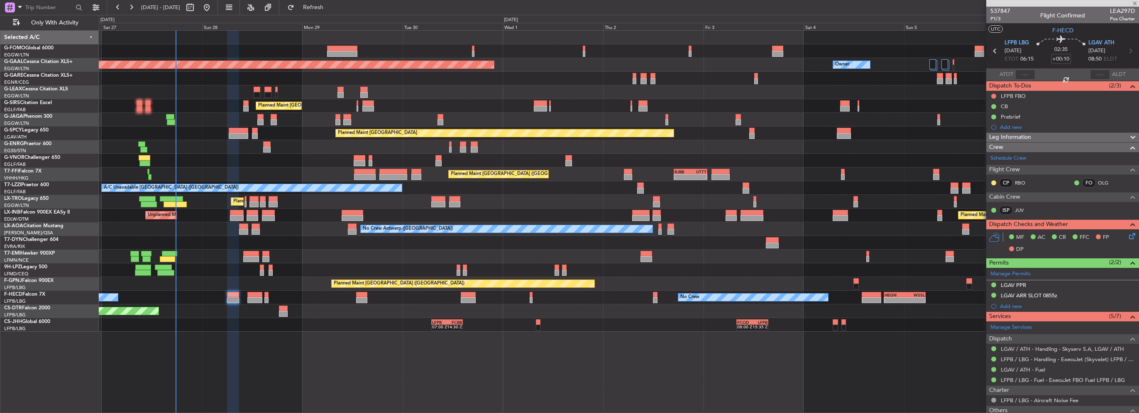
type input "+00:05"
type input "4"
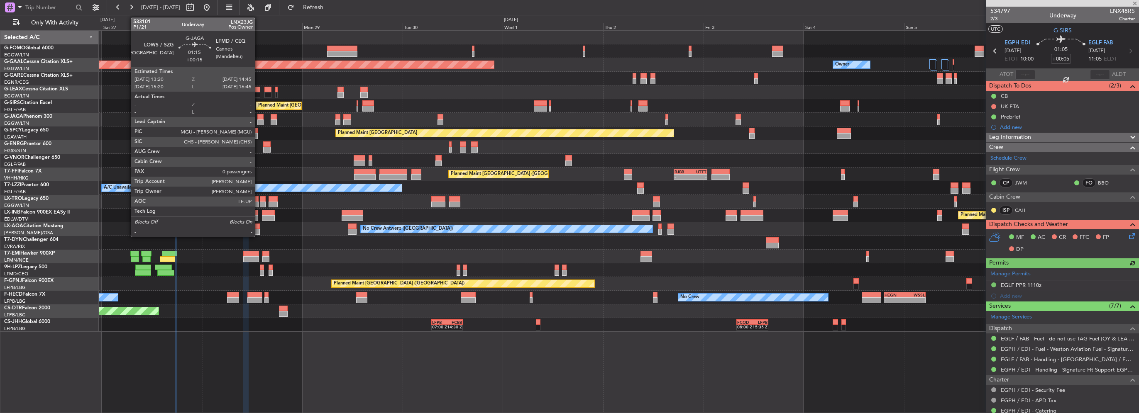
click at [259, 118] on div at bounding box center [260, 117] width 6 height 6
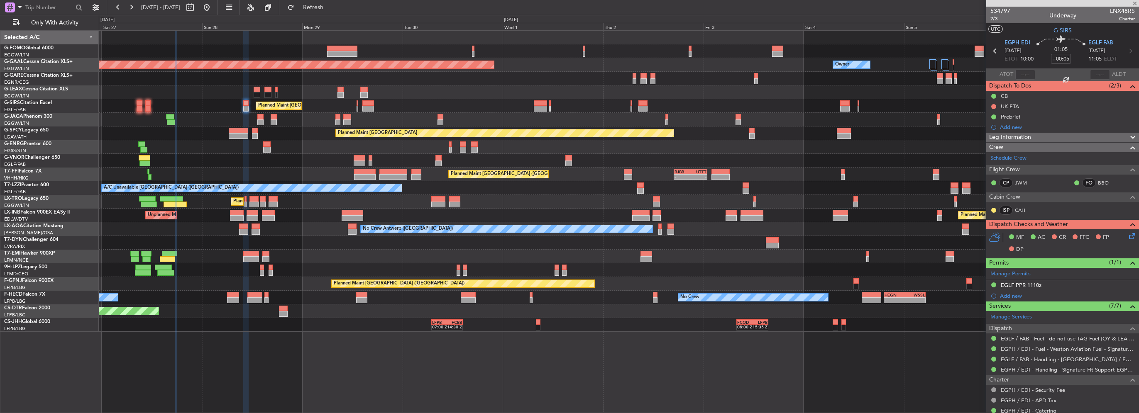
type input "+00:15"
type input "0"
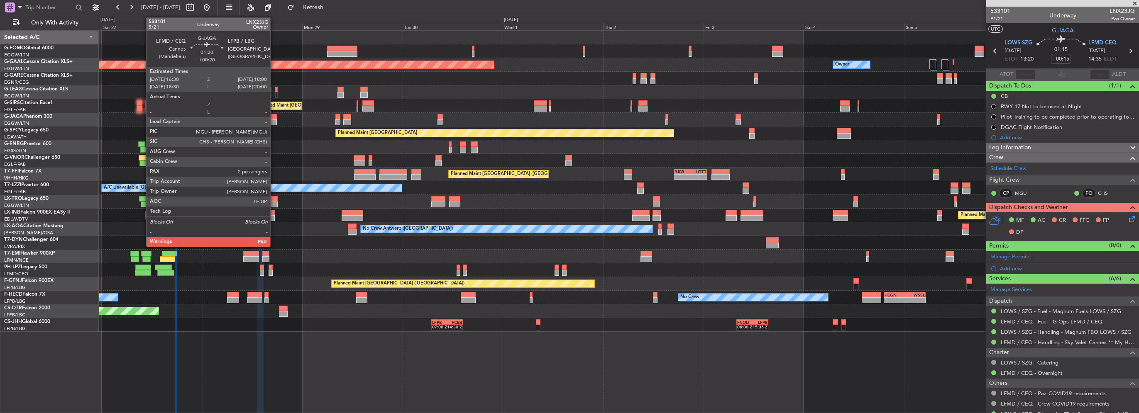
click at [274, 119] on div at bounding box center [274, 117] width 7 height 6
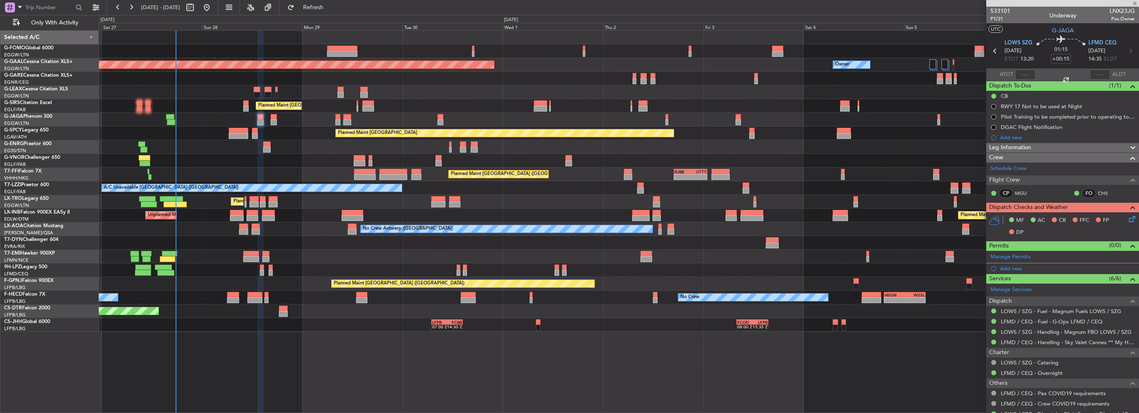
type input "+00:20"
type input "2"
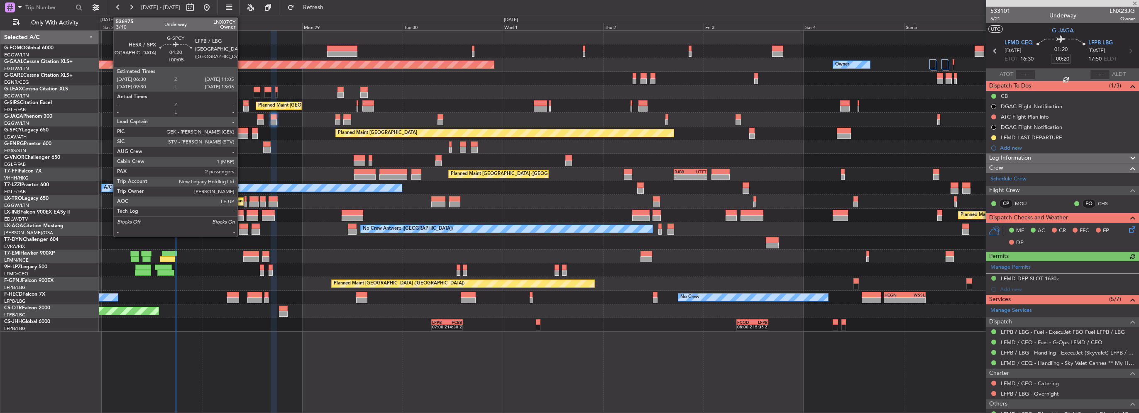
click at [241, 131] on div at bounding box center [239, 131] width 20 height 6
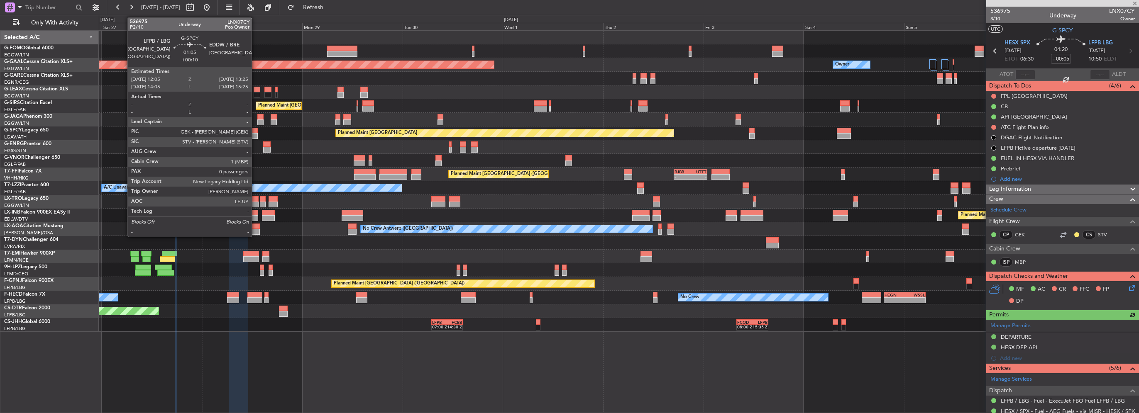
click at [255, 136] on div at bounding box center [255, 136] width 6 height 6
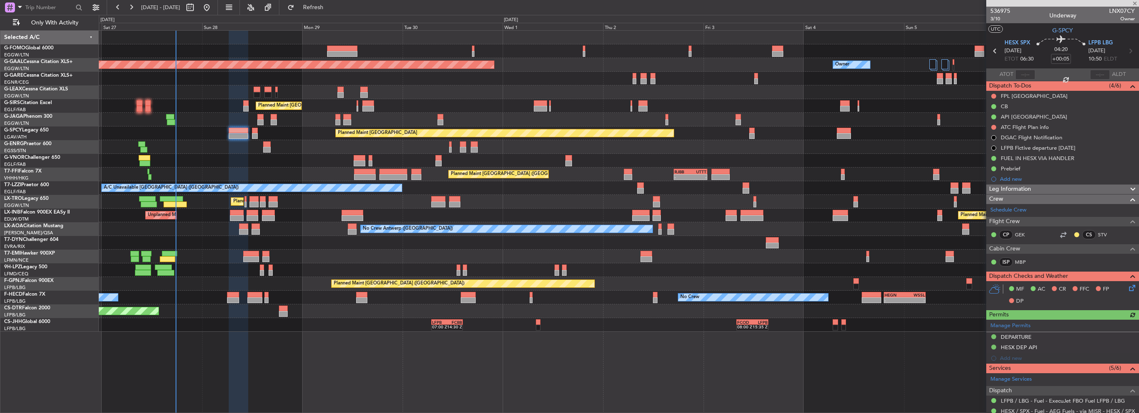
type input "+00:10"
type input "0"
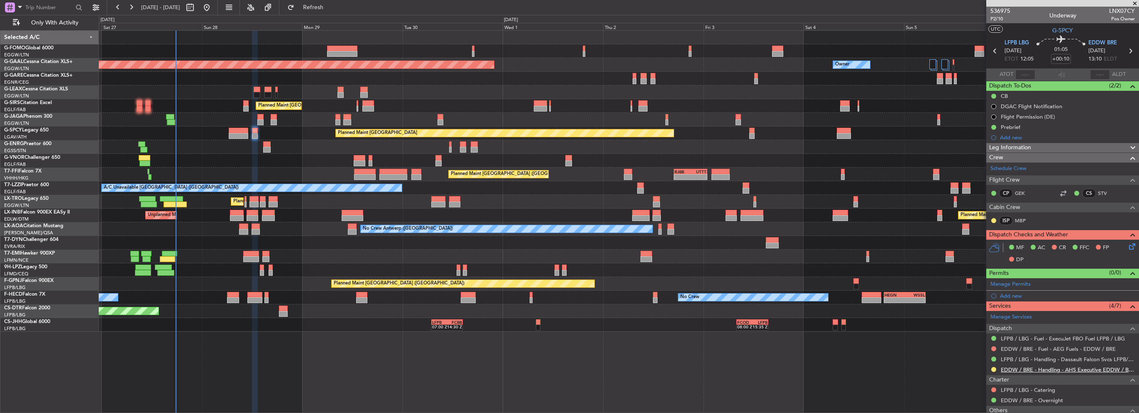
click at [1082, 366] on link "EDDW / BRE - Handling - AHS Executive EDDW / BRE" at bounding box center [1068, 369] width 134 height 7
click at [992, 347] on button at bounding box center [993, 349] width 5 height 5
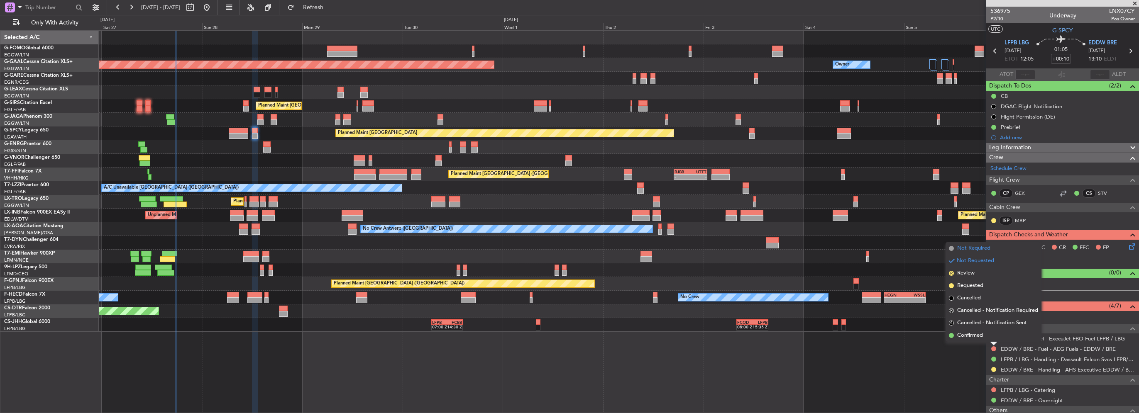
click at [969, 254] on li "Not Required" at bounding box center [993, 248] width 96 height 12
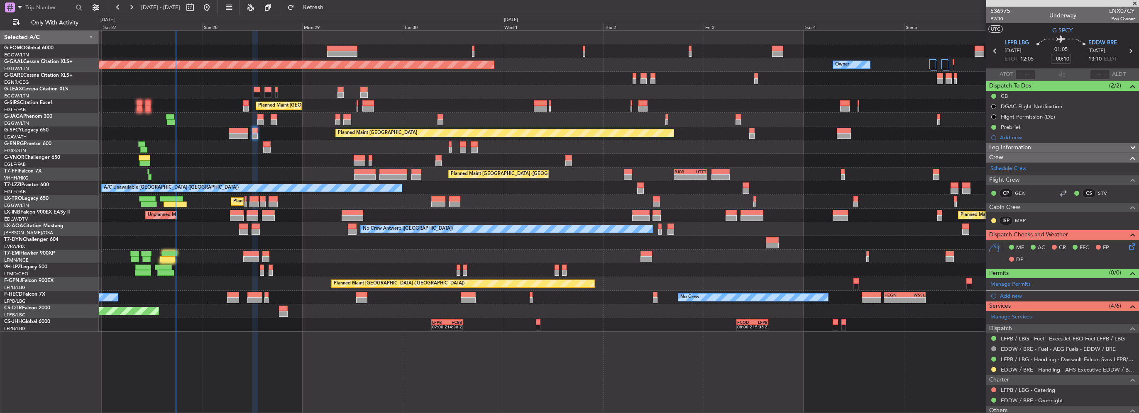
click at [262, 144] on div "Unplanned Maint London (Stansted) A/C Unavailable" at bounding box center [619, 147] width 1040 height 14
click at [363, 0] on div "26 Sep 2025 - 07 Oct 2025 Refresh Quick Links Only With Activity" at bounding box center [569, 7] width 1139 height 15
click at [333, 3] on button "Refresh" at bounding box center [308, 7] width 50 height 13
click at [331, 5] on span "Refresh" at bounding box center [313, 8] width 35 height 6
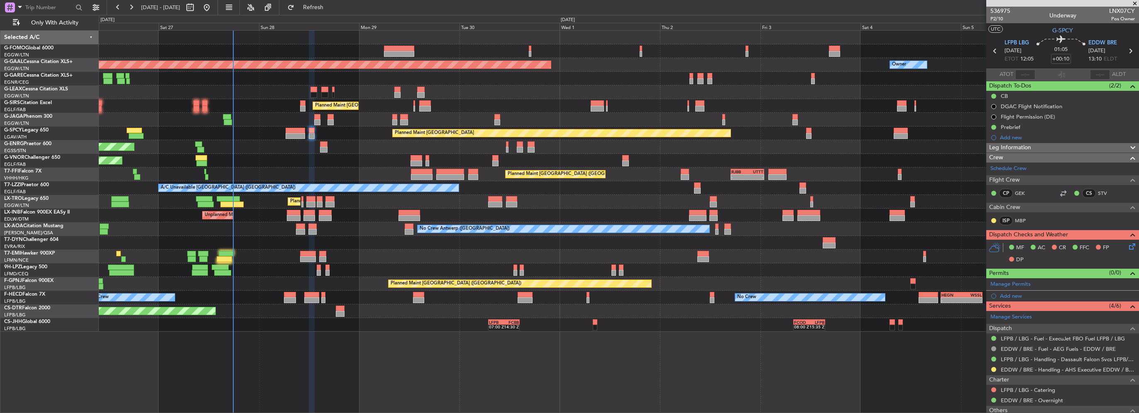
click at [254, 225] on div "Planned Maint London (Luton) Owner Planned Maint Dusseldorf Owner Planned Maint…" at bounding box center [619, 181] width 1040 height 301
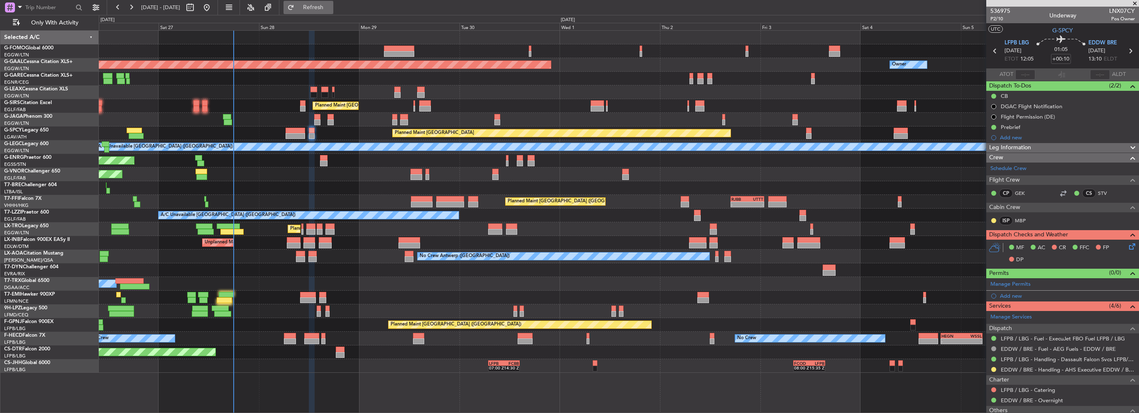
click at [331, 7] on span "Refresh" at bounding box center [313, 8] width 35 height 6
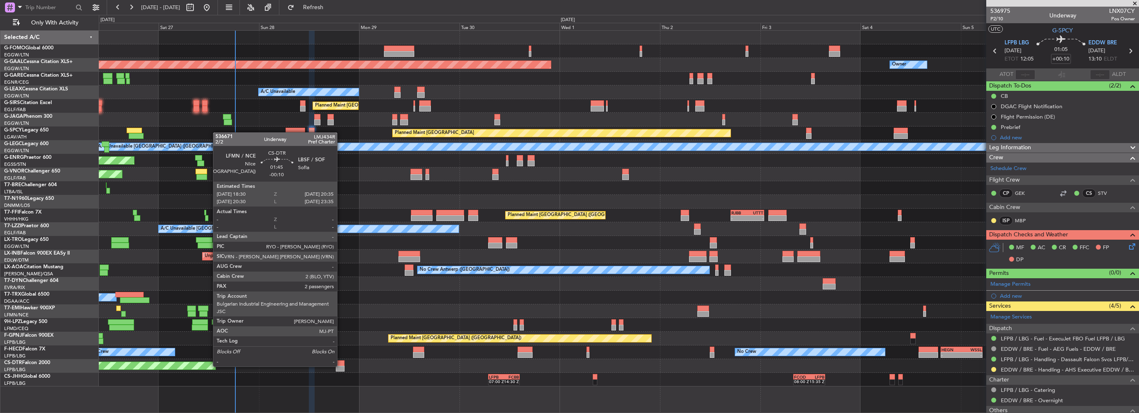
click at [341, 366] on div at bounding box center [340, 369] width 9 height 6
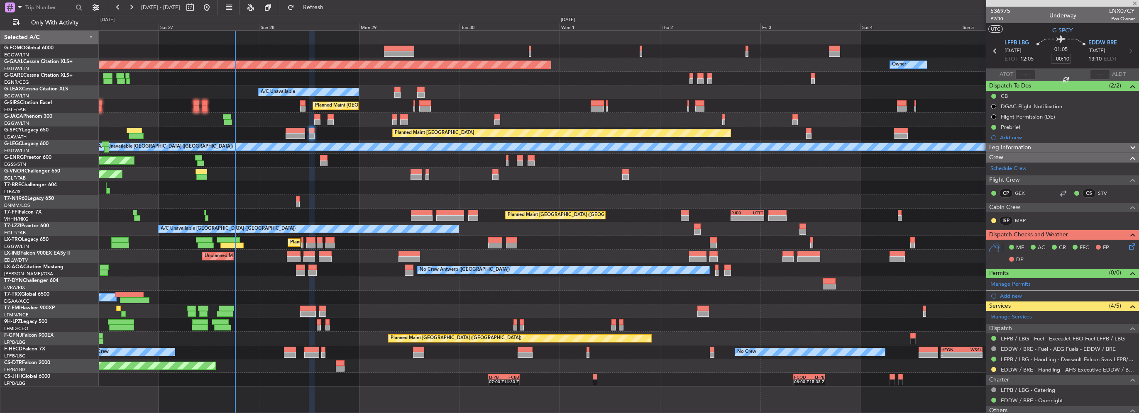
type input "-00:10"
type input "2"
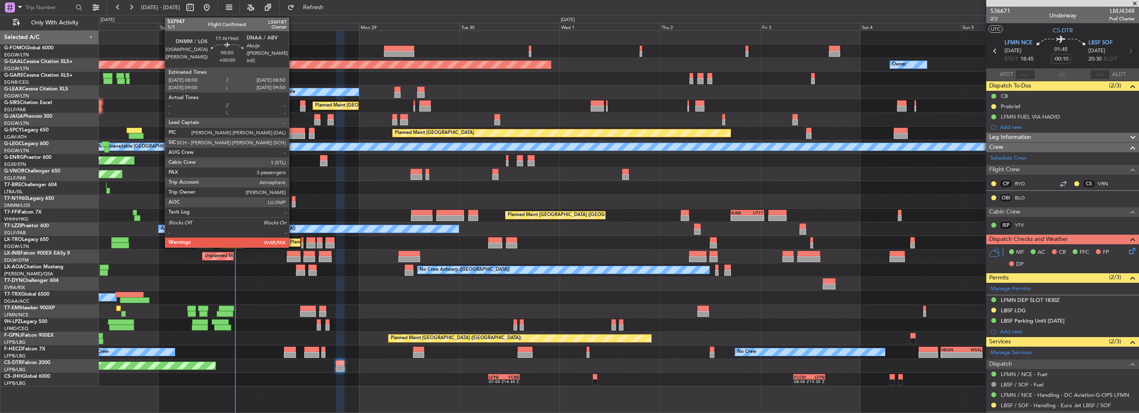
click at [293, 204] on div at bounding box center [294, 205] width 4 height 6
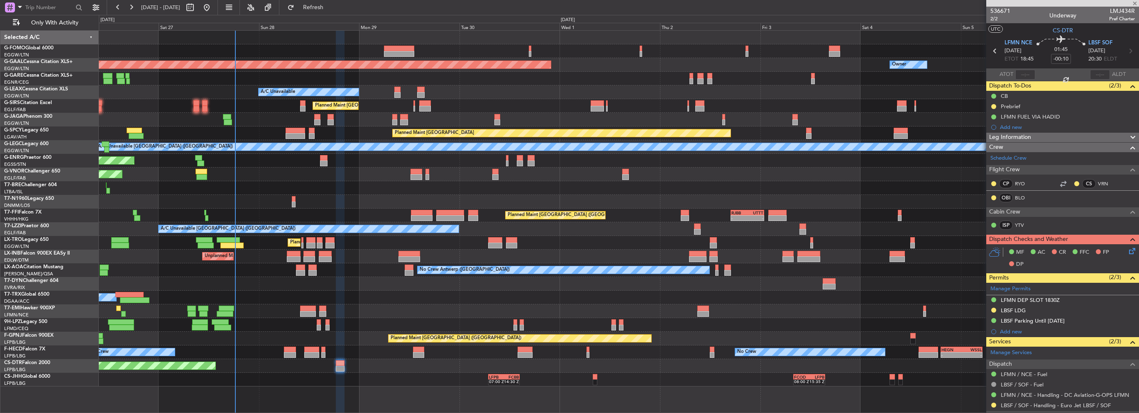
type input "3"
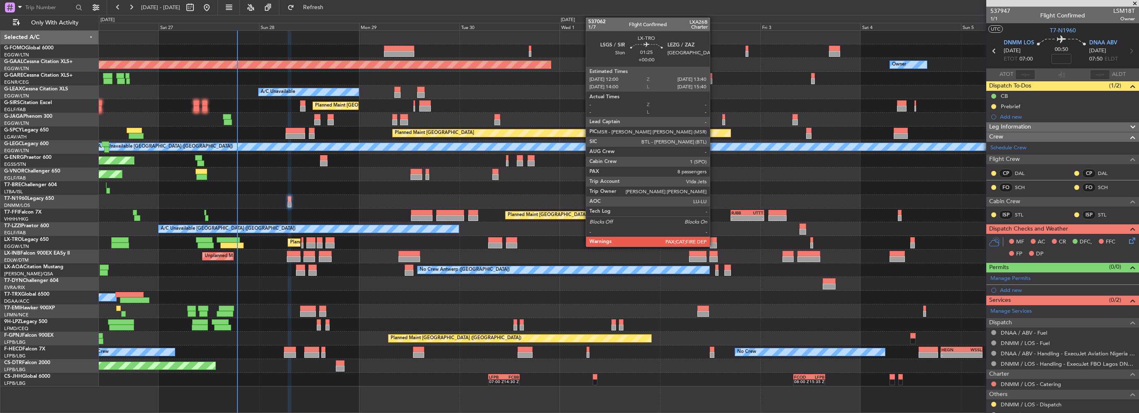
click at [713, 244] on div at bounding box center [713, 246] width 7 height 6
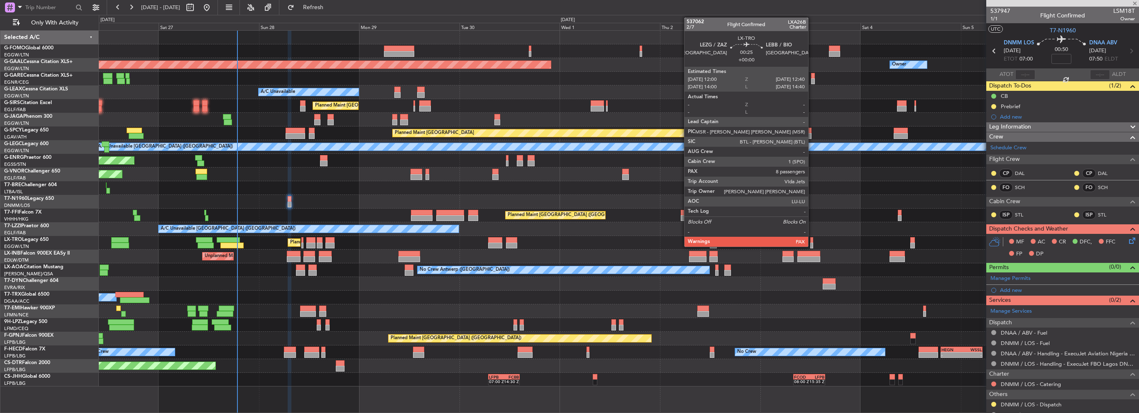
type input "8"
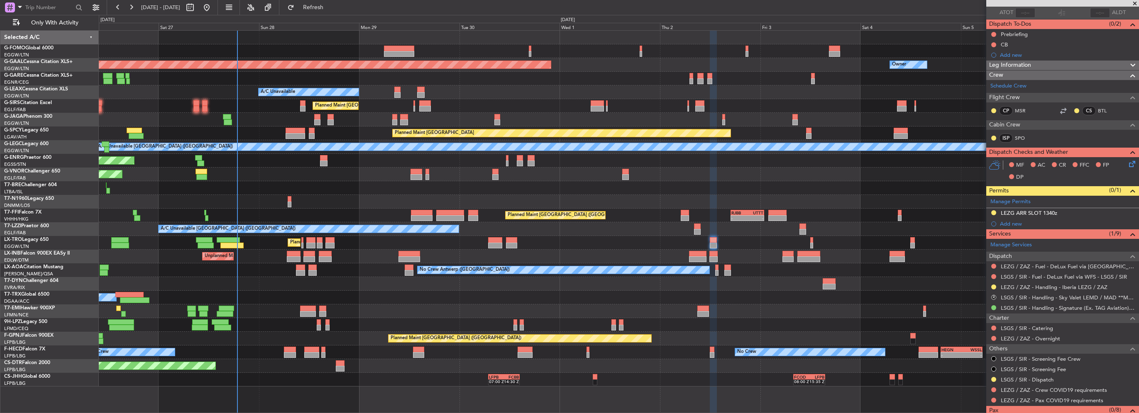
scroll to position [87, 0]
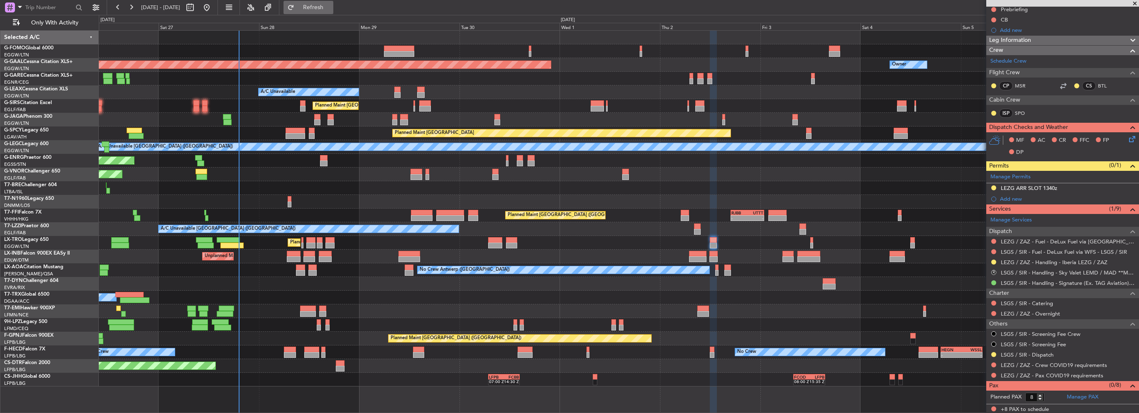
click at [331, 7] on span "Refresh" at bounding box center [313, 8] width 35 height 6
click at [331, 10] on span "Refresh" at bounding box center [313, 8] width 35 height 6
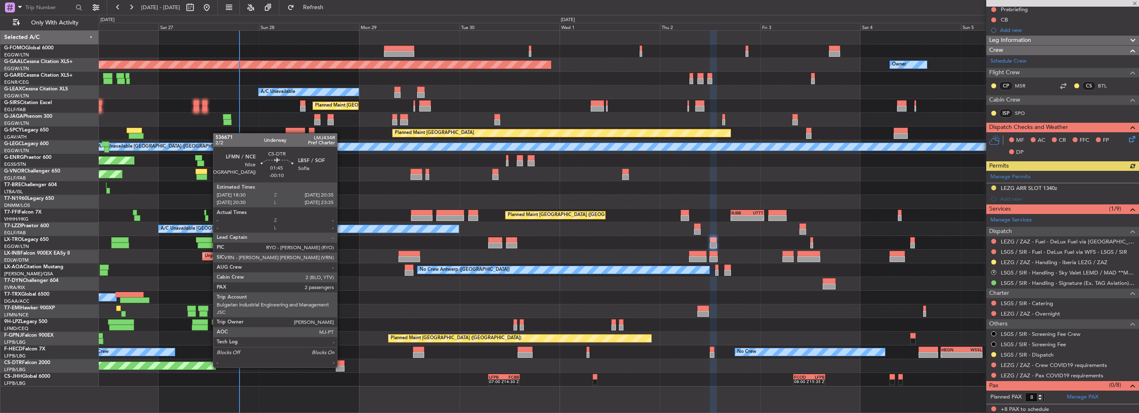
click at [341, 367] on div at bounding box center [340, 369] width 9 height 6
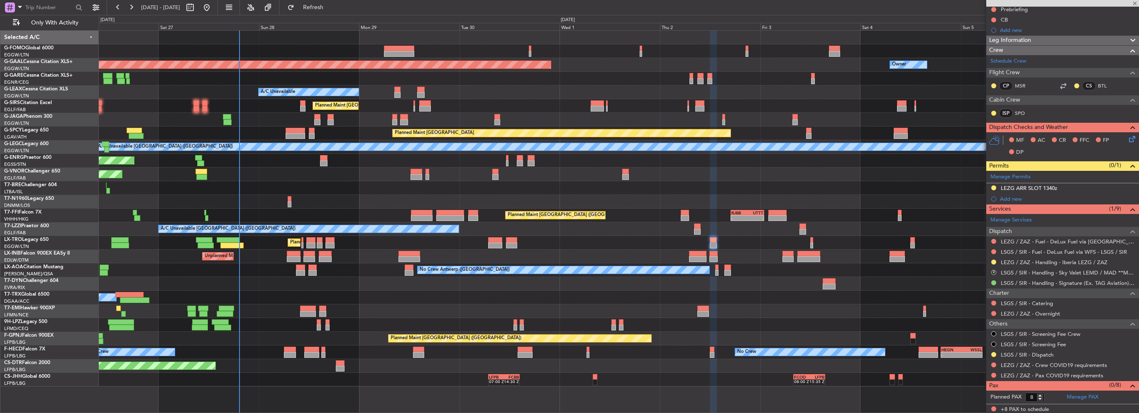
type input "-00:10"
type input "2"
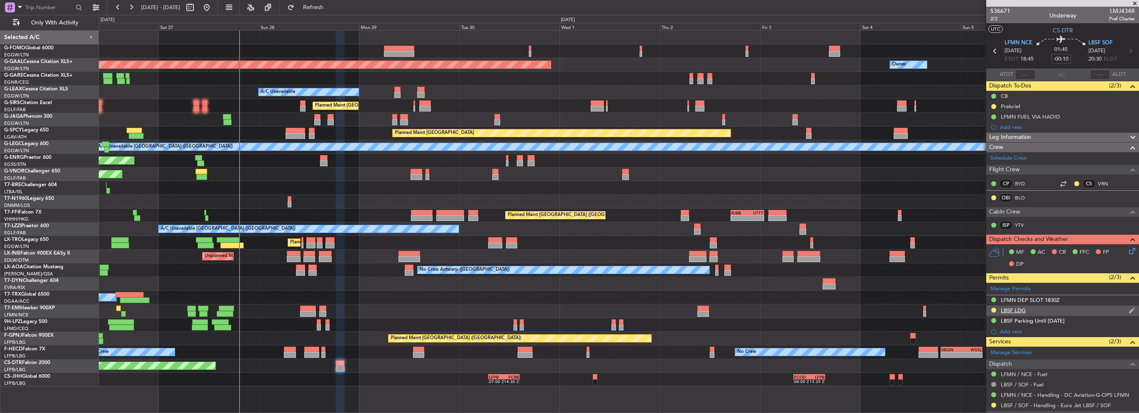
scroll to position [77, 0]
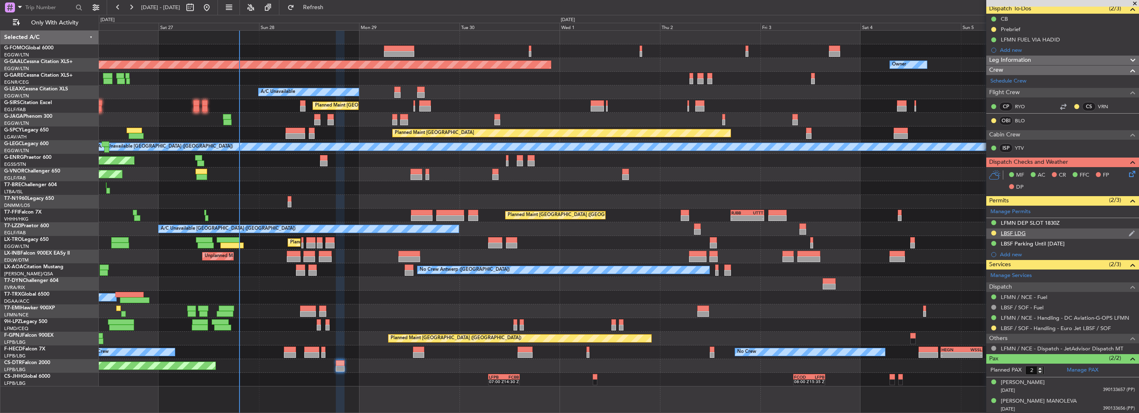
click at [1007, 234] on div "LBSF LDG" at bounding box center [1013, 233] width 25 height 7
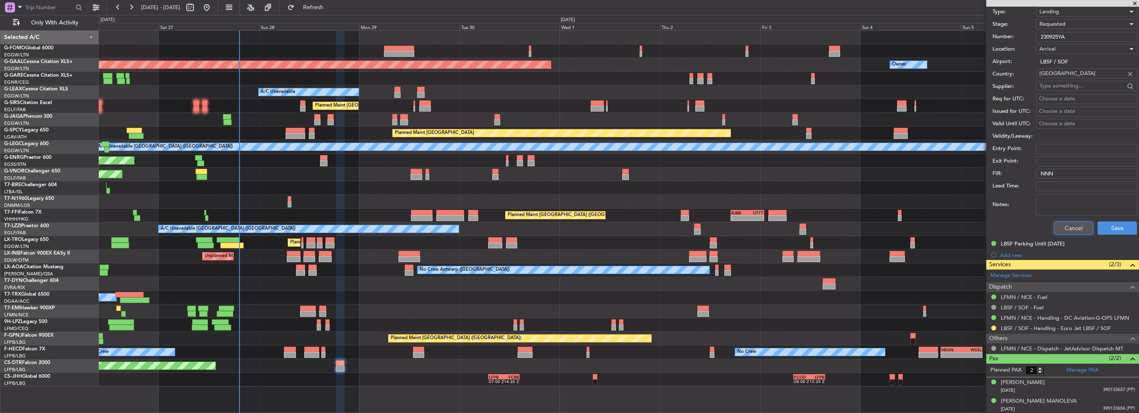
click at [1074, 222] on button "Cancel" at bounding box center [1073, 228] width 39 height 13
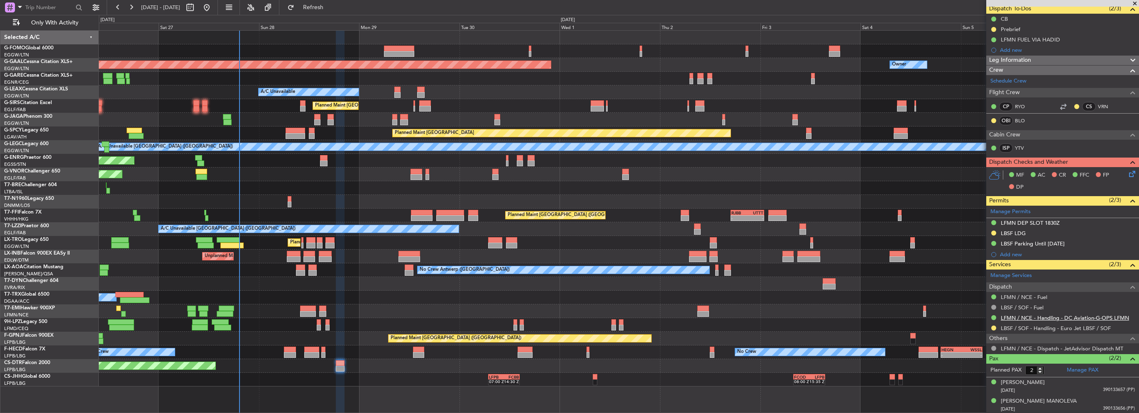
scroll to position [0, 0]
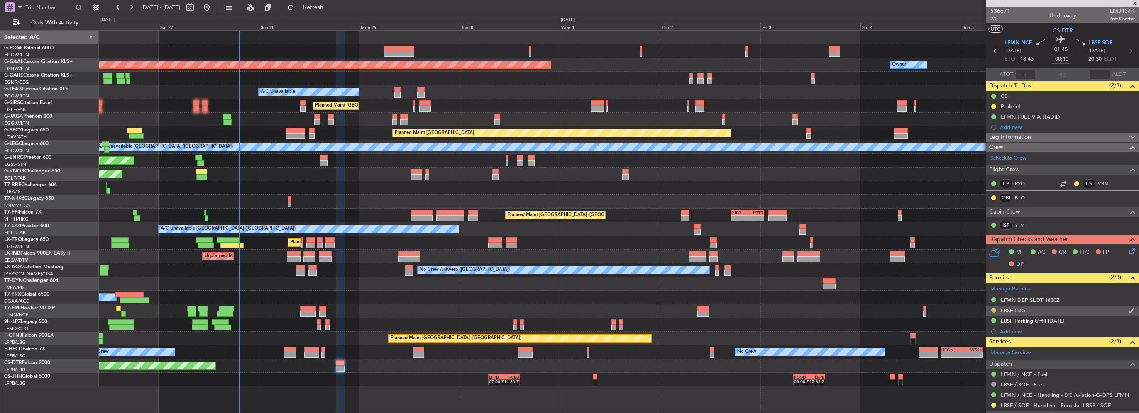
click at [993, 309] on button at bounding box center [993, 310] width 5 height 5
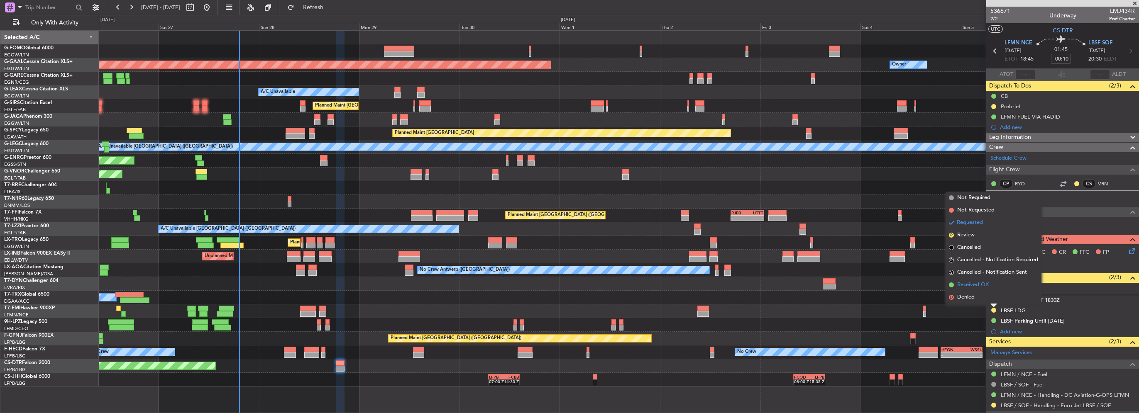
click at [985, 288] on span "Received OK" at bounding box center [973, 285] width 32 height 8
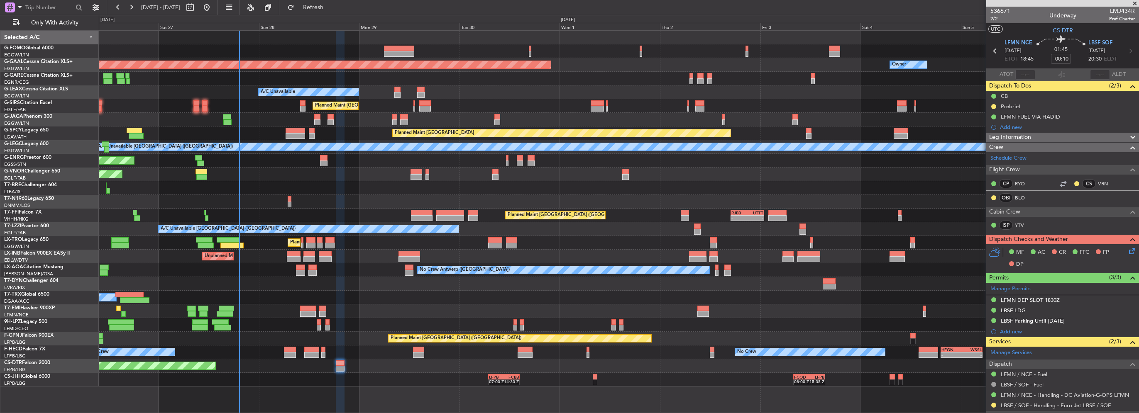
click at [320, 355] on div "No Crew No Crew - - HEGN 19:15 Z WSSL 05:10 Z Planned Maint Paris (Le Bourget) …" at bounding box center [619, 353] width 1040 height 14
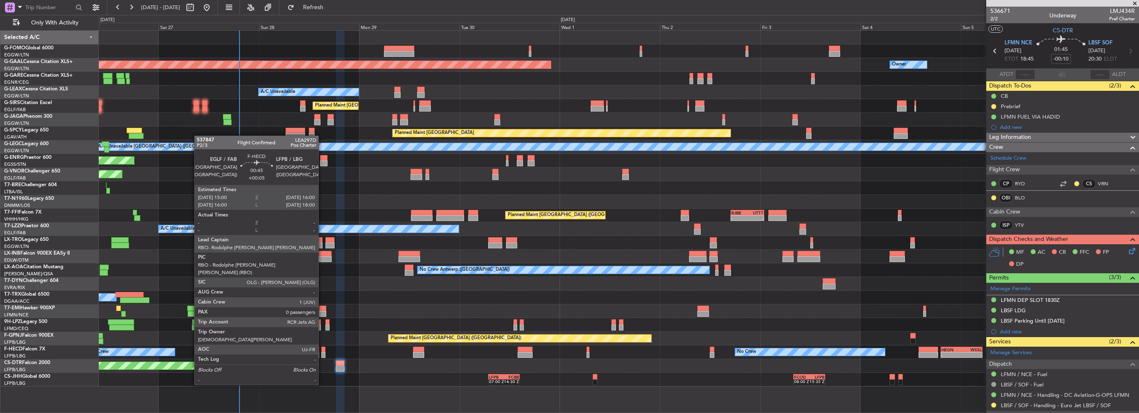
click at [322, 354] on div at bounding box center [323, 355] width 5 height 6
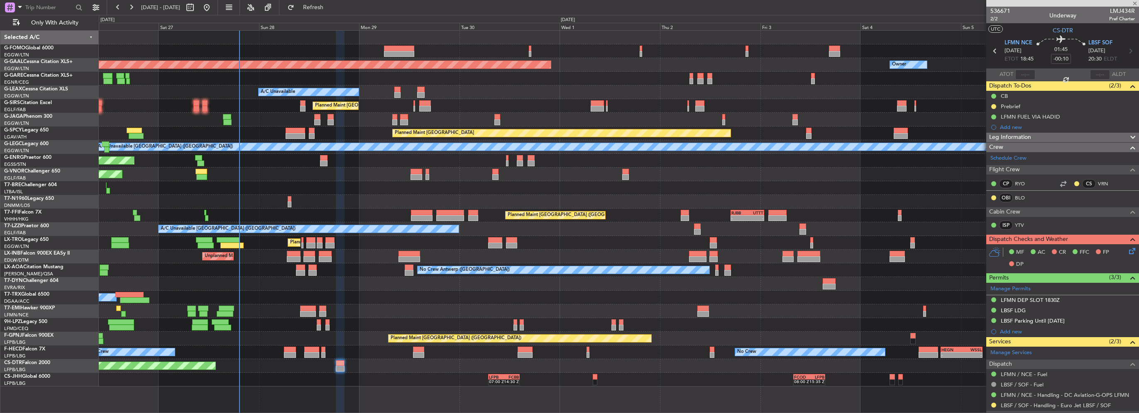
type input "+00:05"
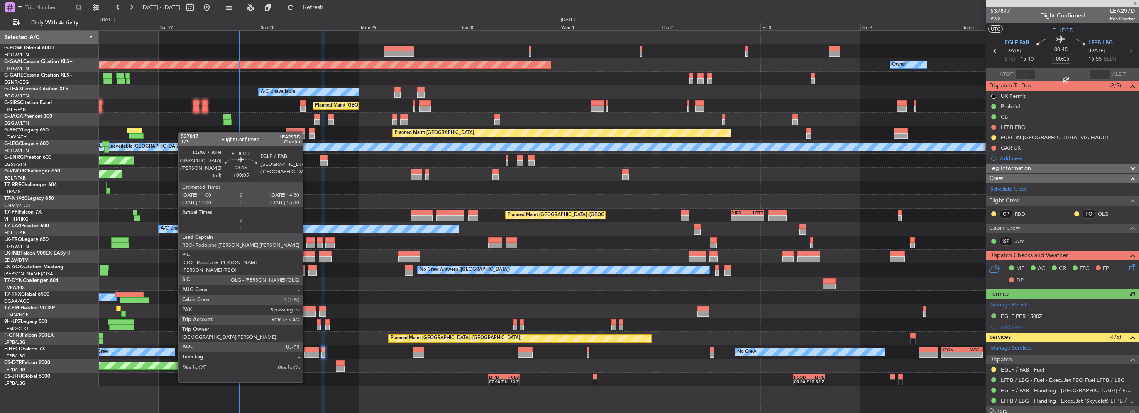
click at [306, 352] on div at bounding box center [311, 355] width 15 height 6
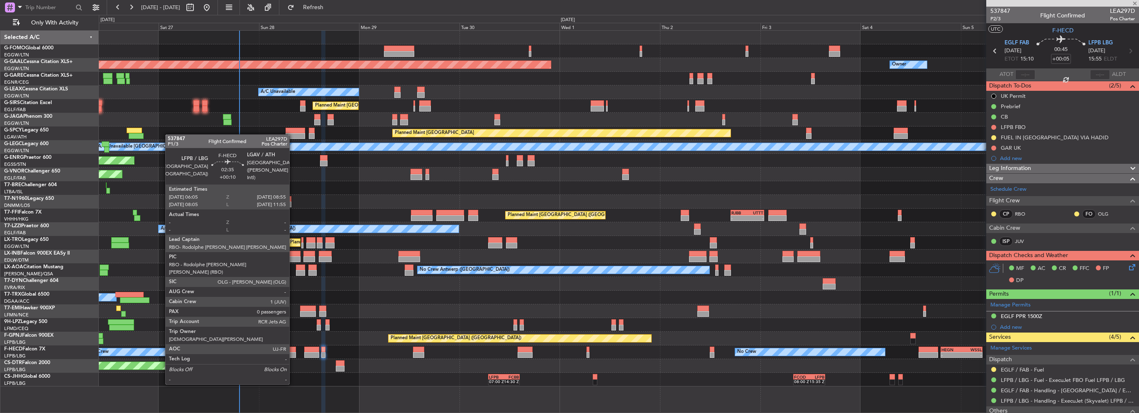
type input "5"
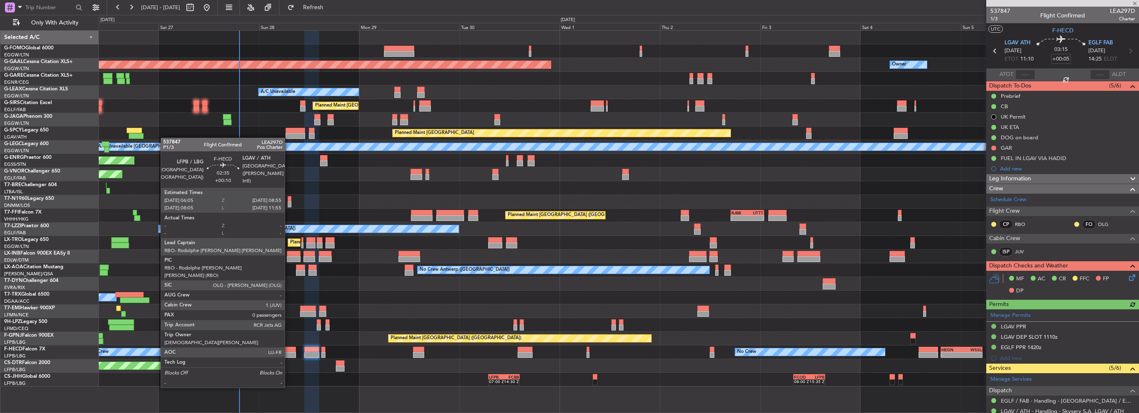
click at [290, 353] on div at bounding box center [290, 355] width 12 height 6
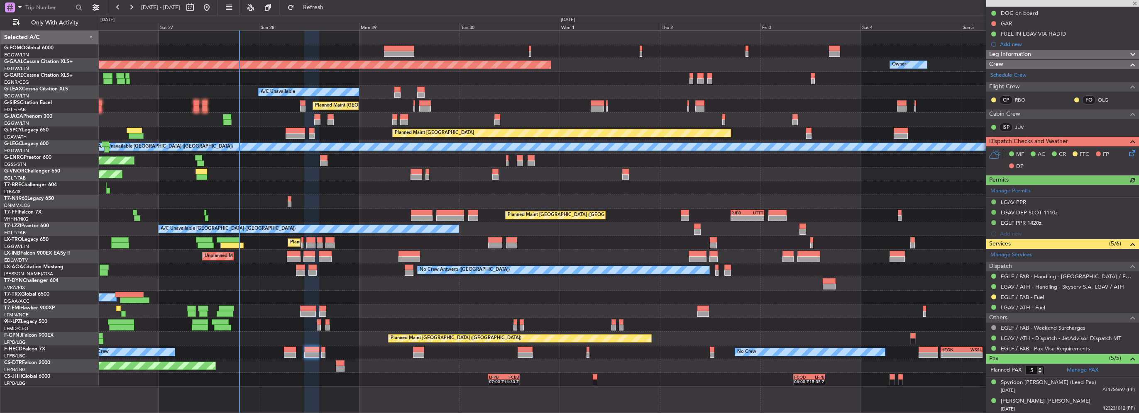
scroll to position [103, 0]
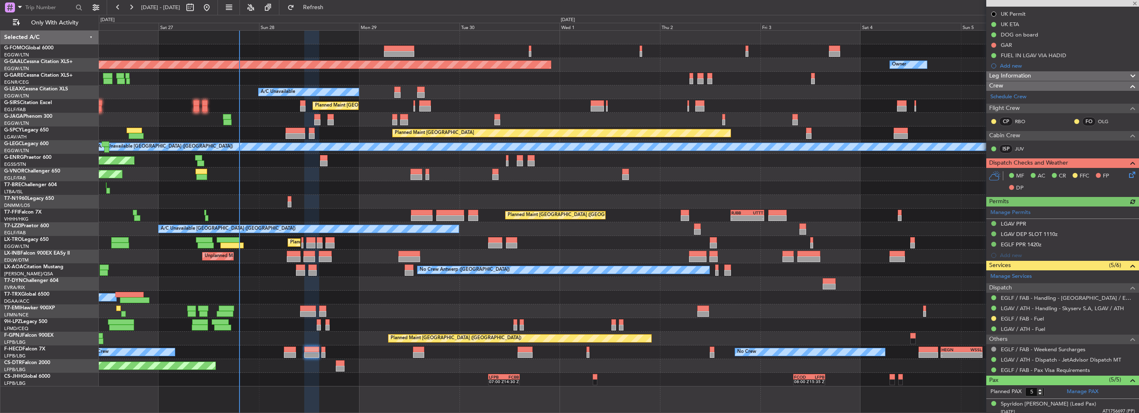
type input "+00:10"
type input "0"
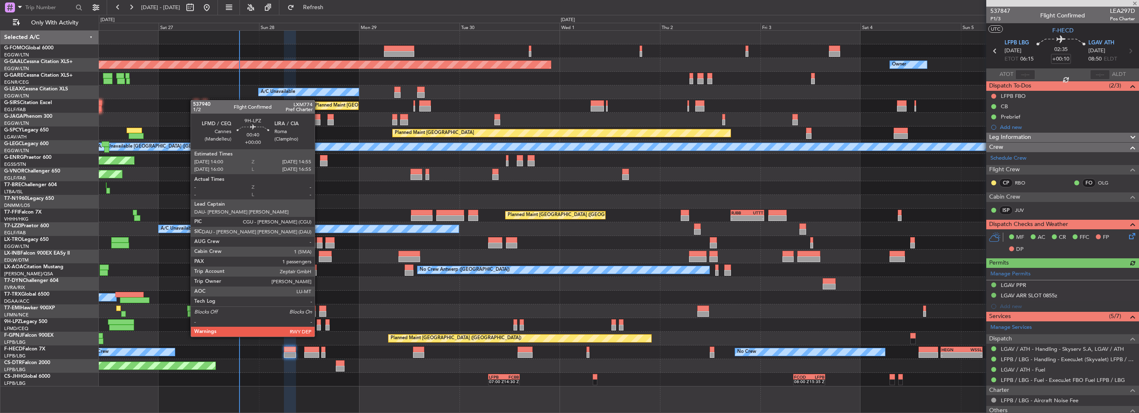
click at [318, 329] on div at bounding box center [319, 328] width 4 height 6
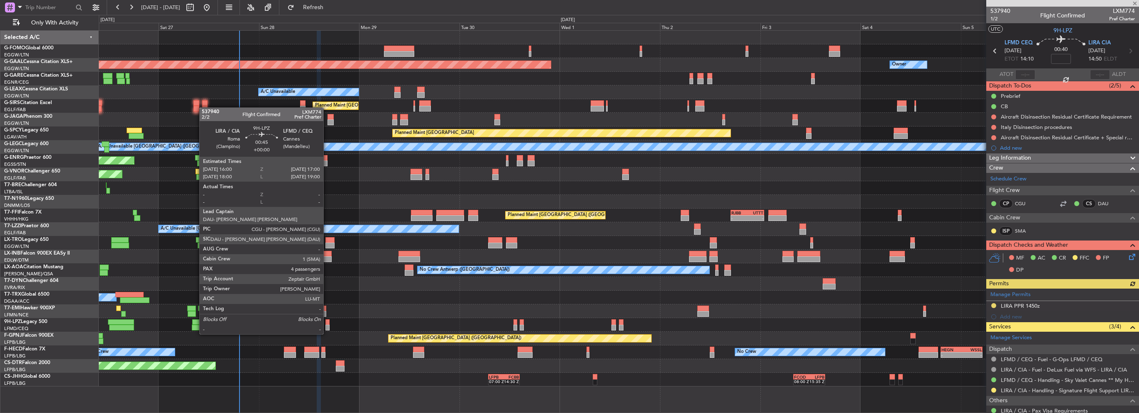
click at [327, 326] on div at bounding box center [327, 328] width 5 height 6
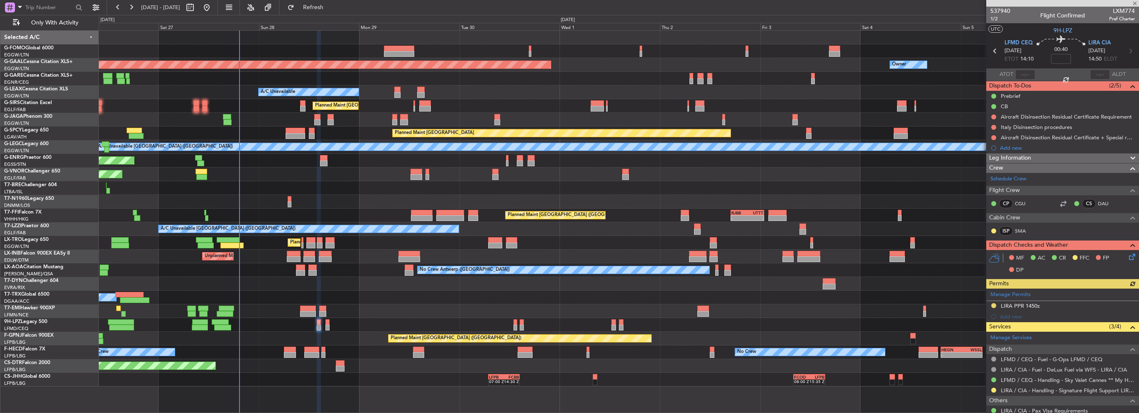
type input "4"
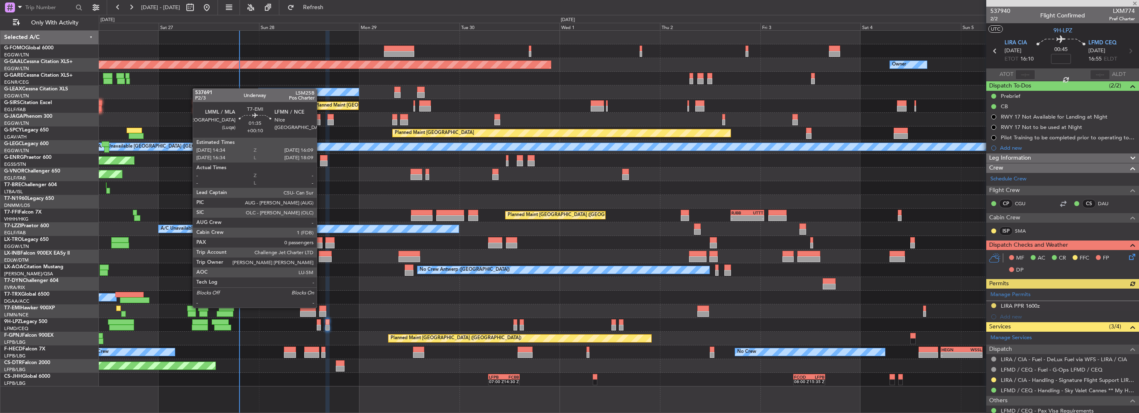
click at [320, 307] on div at bounding box center [322, 309] width 7 height 6
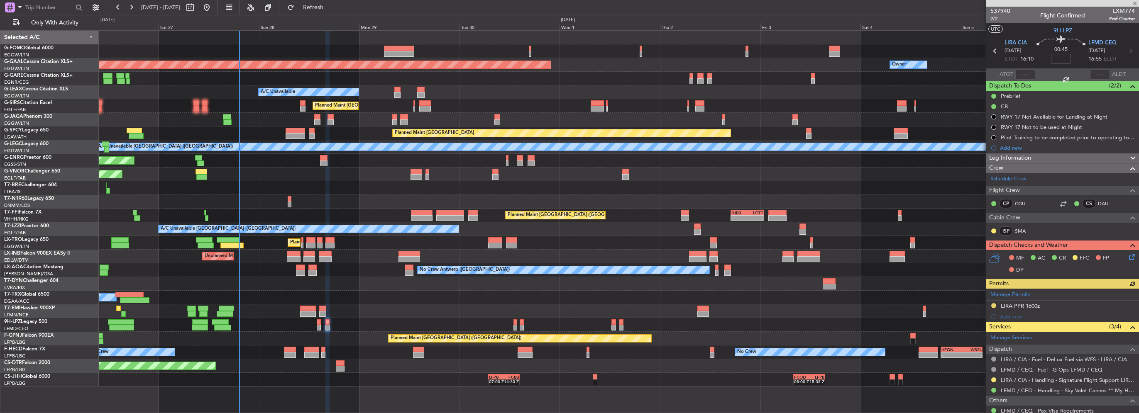
type input "+00:10"
type input "0"
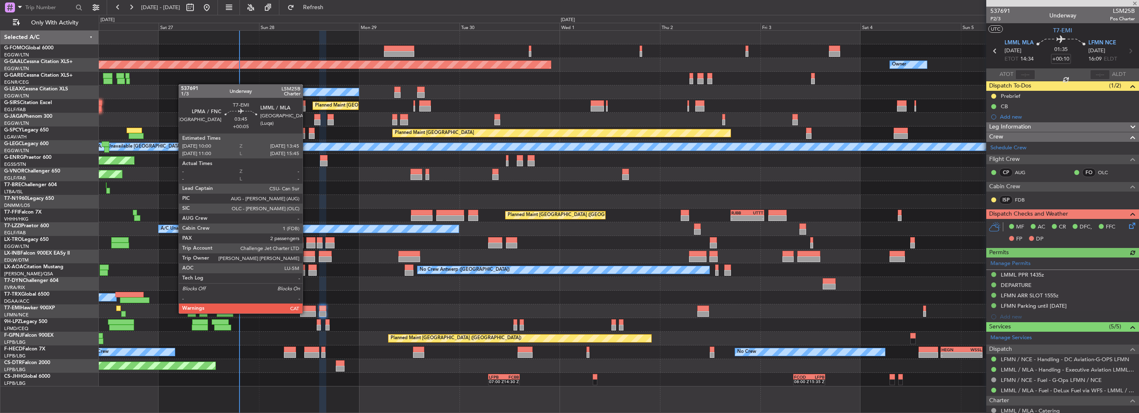
click at [306, 313] on div at bounding box center [308, 314] width 16 height 6
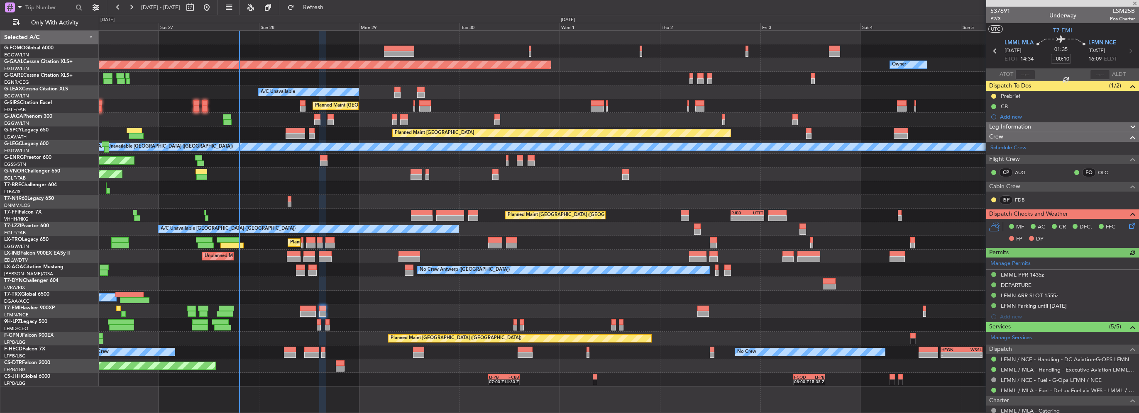
type input "+00:05"
type input "2"
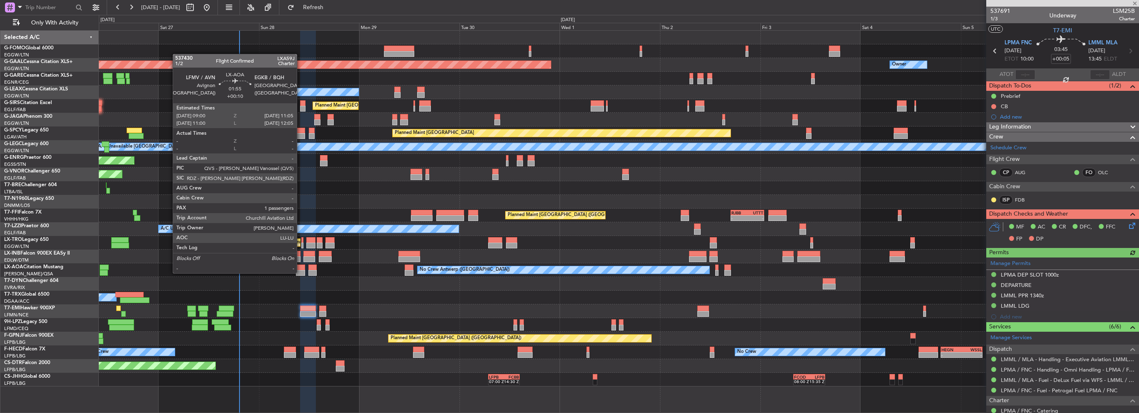
click at [300, 273] on div at bounding box center [300, 273] width 9 height 6
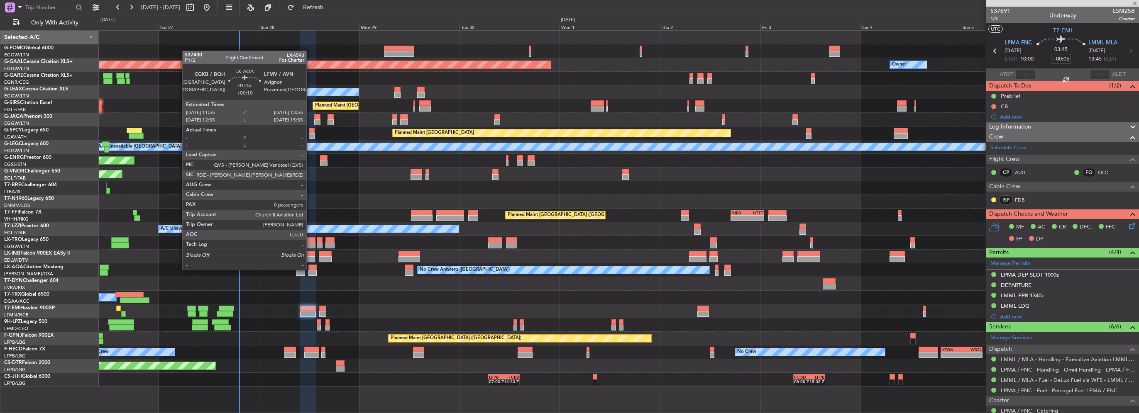
type input "+00:10"
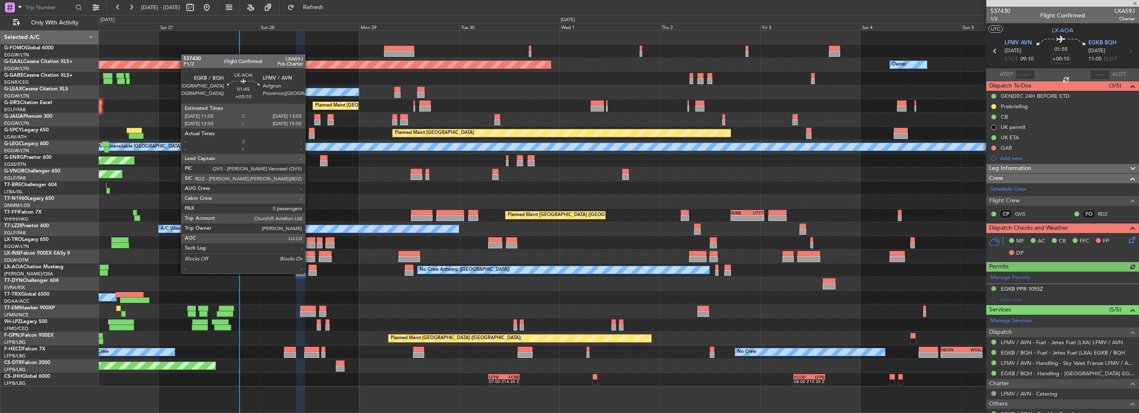
click at [309, 273] on div at bounding box center [312, 273] width 9 height 6
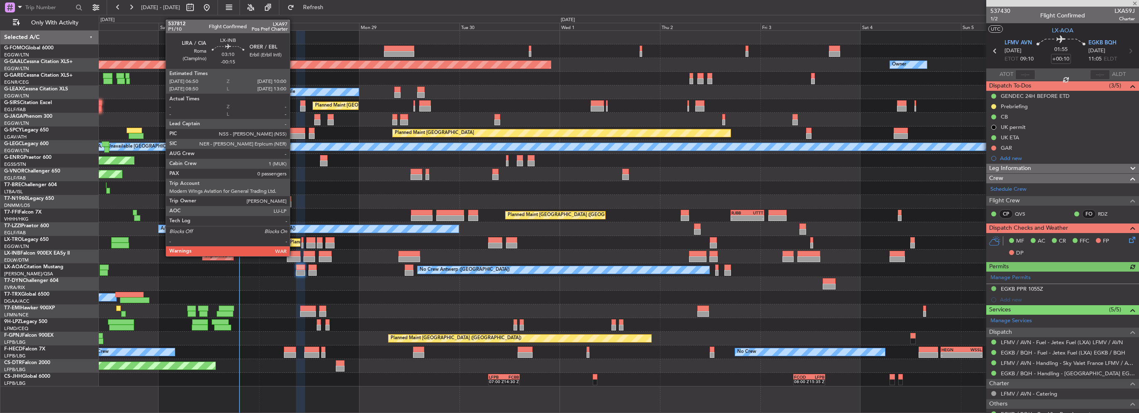
type input "0"
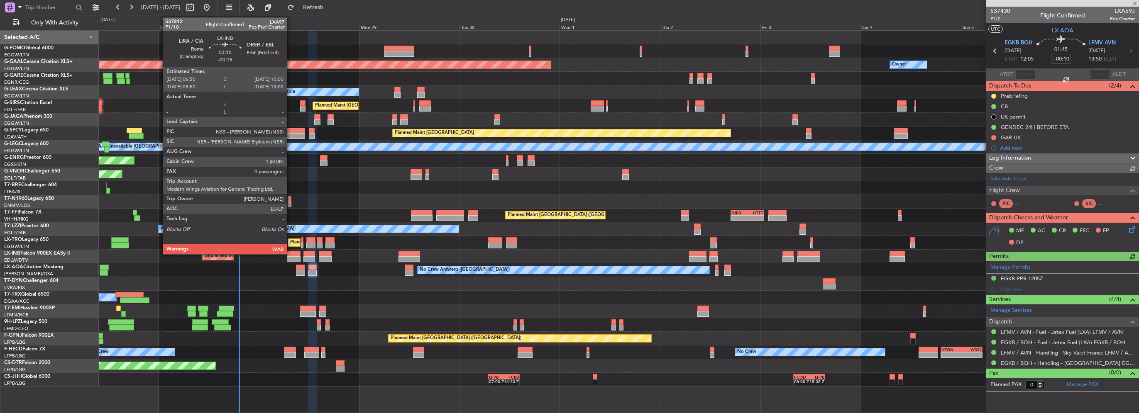
click at [290, 254] on div at bounding box center [293, 254] width 13 height 6
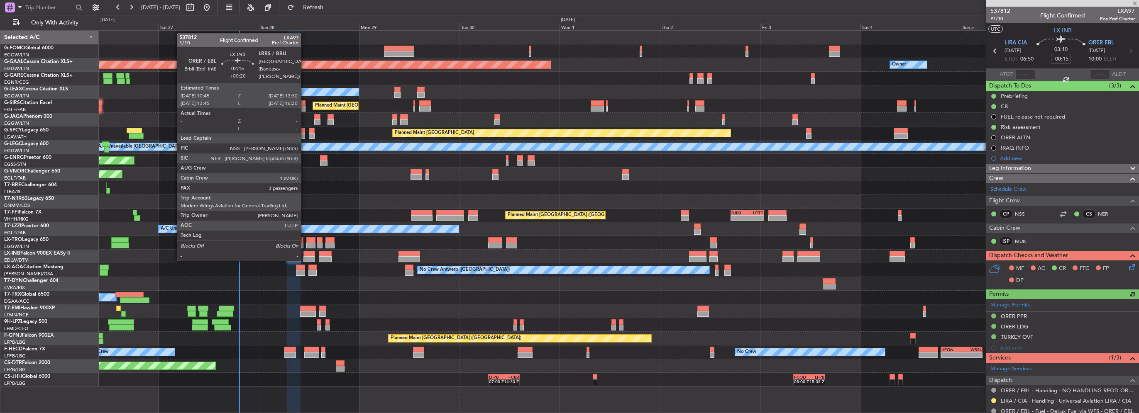
click at [306, 259] on div at bounding box center [309, 259] width 12 height 6
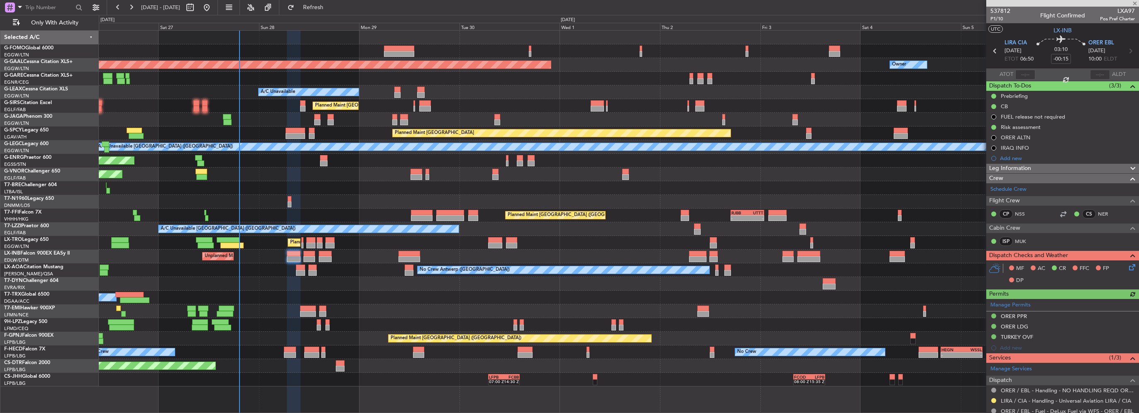
type input "+00:20"
type input "3"
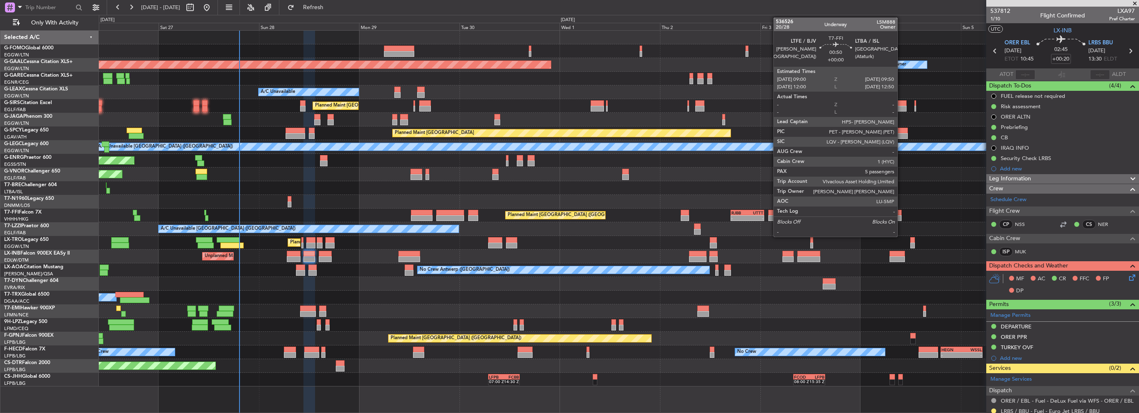
click at [901, 214] on div at bounding box center [900, 213] width 4 height 6
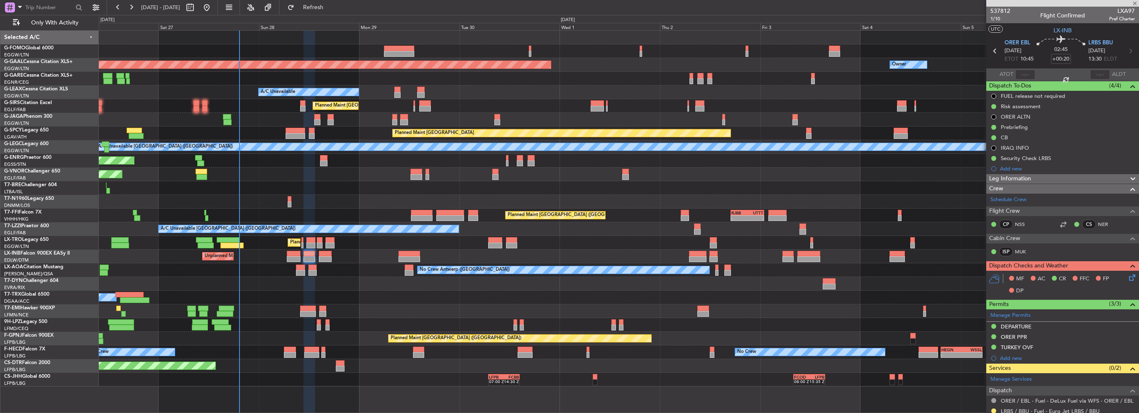
type input "5"
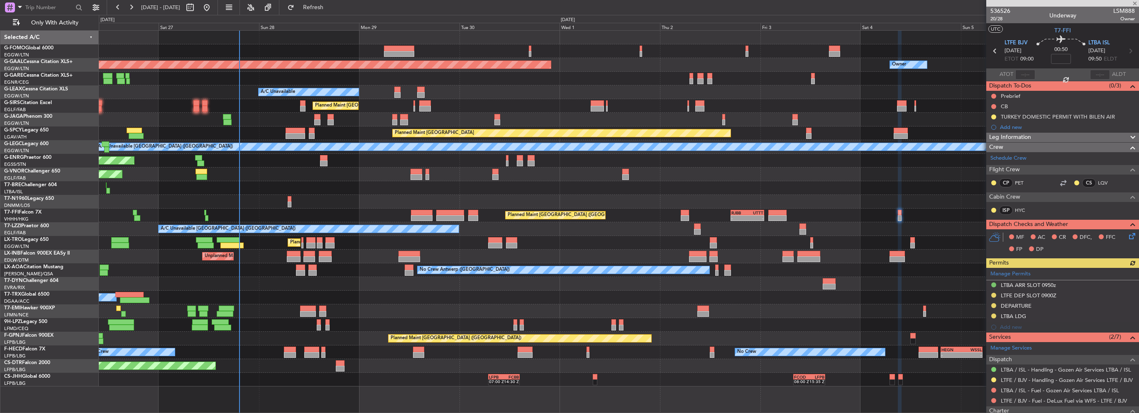
click at [297, 250] on div "Unplanned Maint Roma (Ciampino) Planned Maint [GEOGRAPHIC_DATA] ([GEOGRAPHIC_DA…" at bounding box center [619, 257] width 1040 height 14
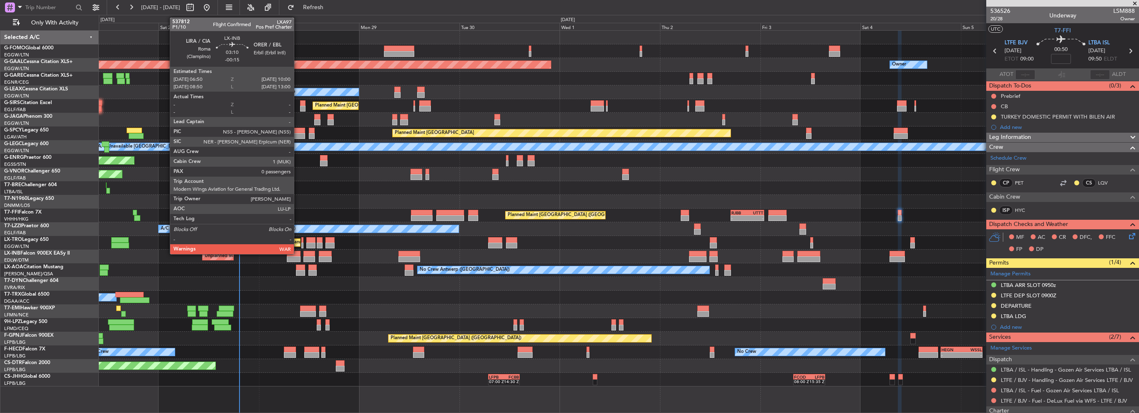
click at [298, 255] on div at bounding box center [293, 254] width 13 height 6
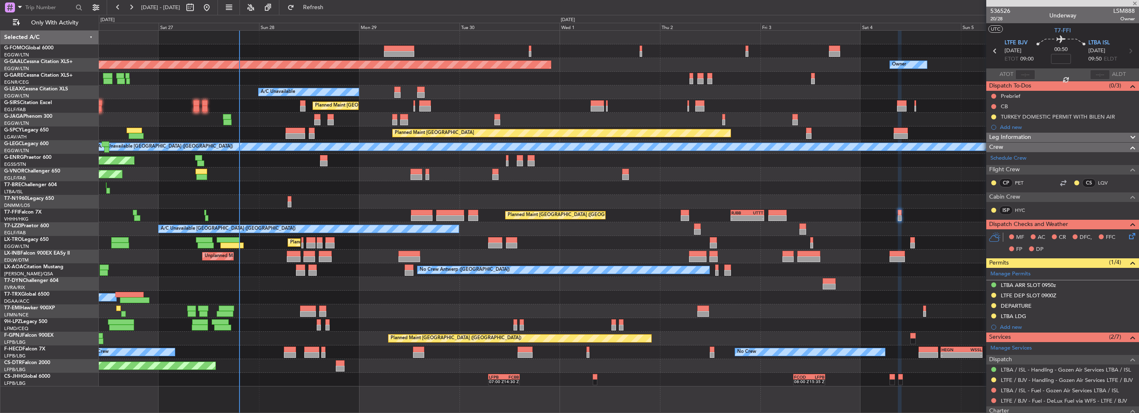
type input "-00:15"
type input "0"
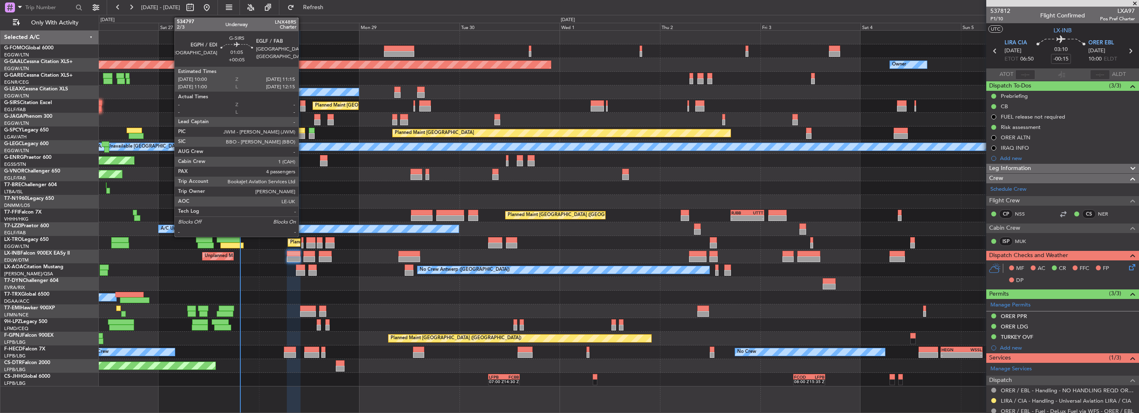
click at [302, 109] on div at bounding box center [302, 109] width 5 height 6
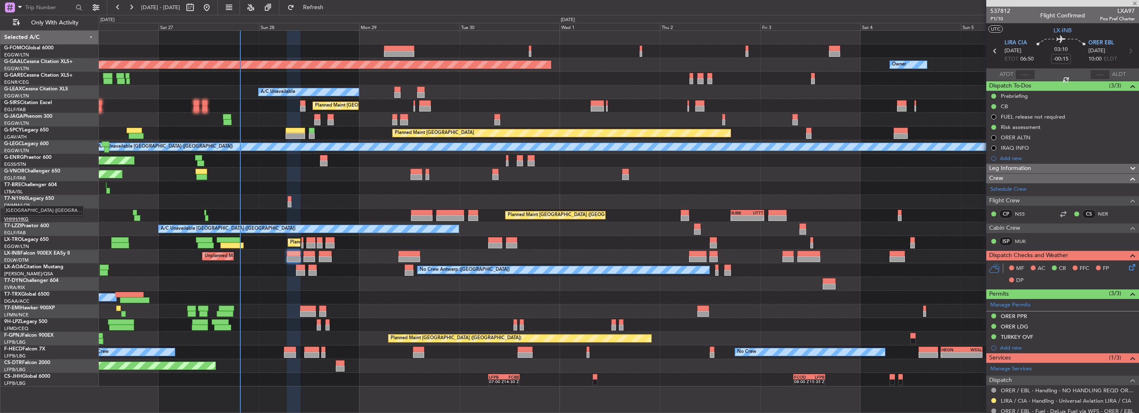
type input "+00:05"
type input "4"
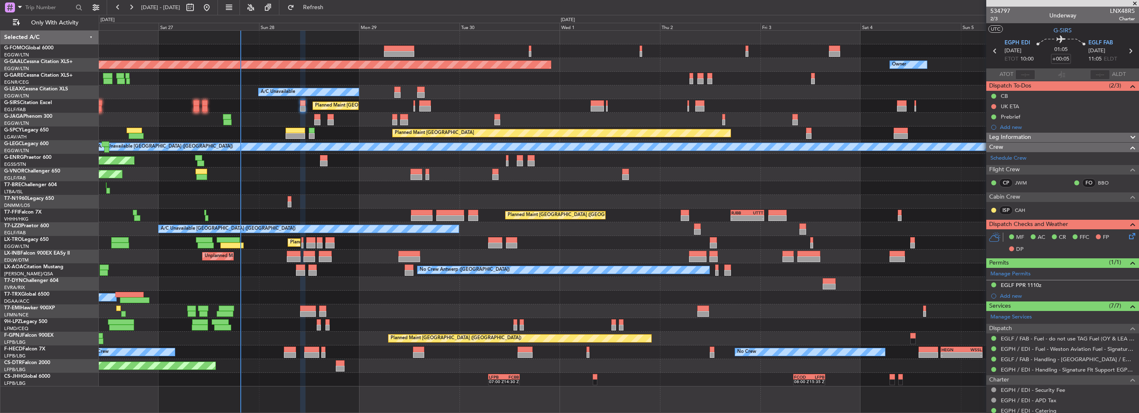
click at [335, 19] on div "0 0 Fri 26 Sat 27 Sun 28 Mon 29 Oct 2025 Tue 30 Wed 1 Thu 2 Fri 3 Sat 4 Sun 5 S…" at bounding box center [618, 22] width 1039 height 15
click at [333, 12] on button "Refresh" at bounding box center [308, 7] width 50 height 13
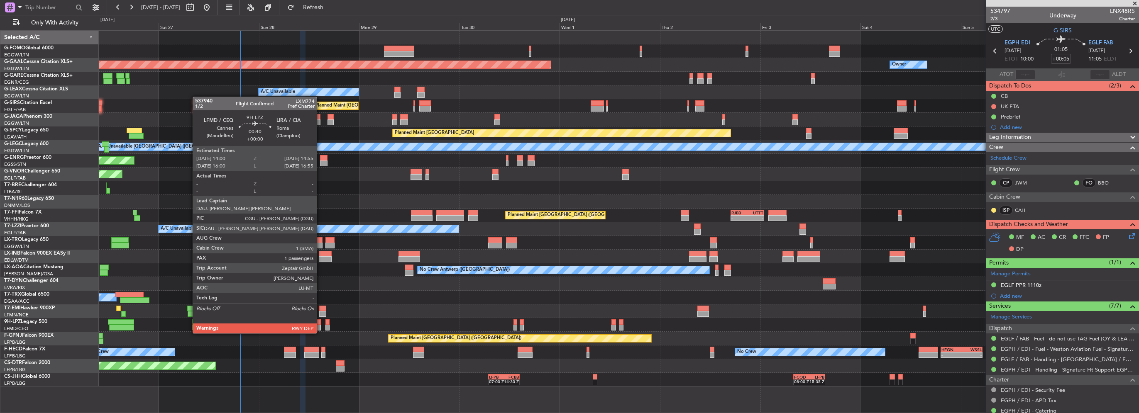
click at [320, 325] on div at bounding box center [319, 328] width 4 height 6
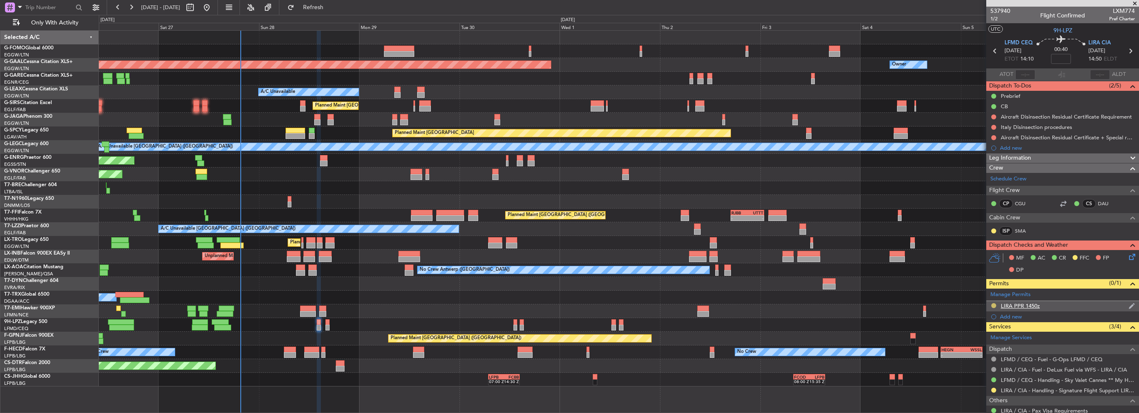
click at [994, 305] on button at bounding box center [993, 305] width 5 height 5
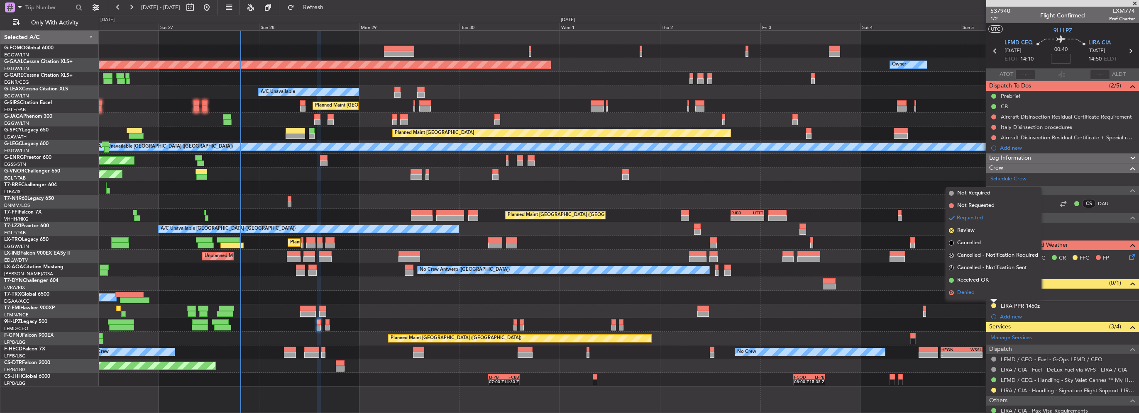
click at [978, 298] on li "D Denied" at bounding box center [993, 293] width 96 height 12
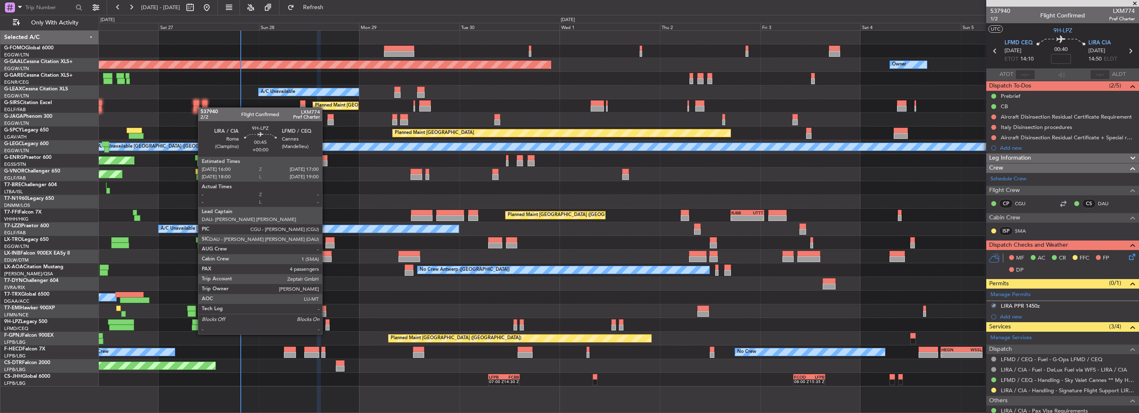
click at [326, 326] on div at bounding box center [327, 328] width 5 height 6
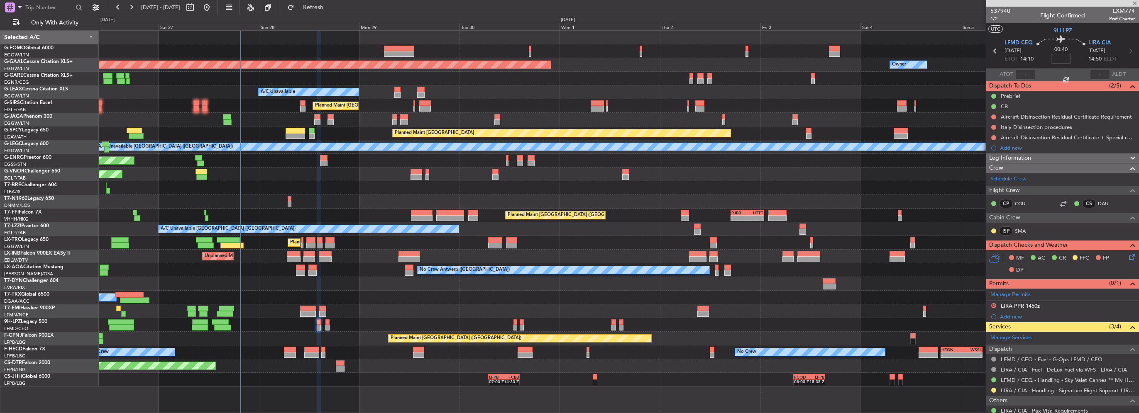
type input "4"
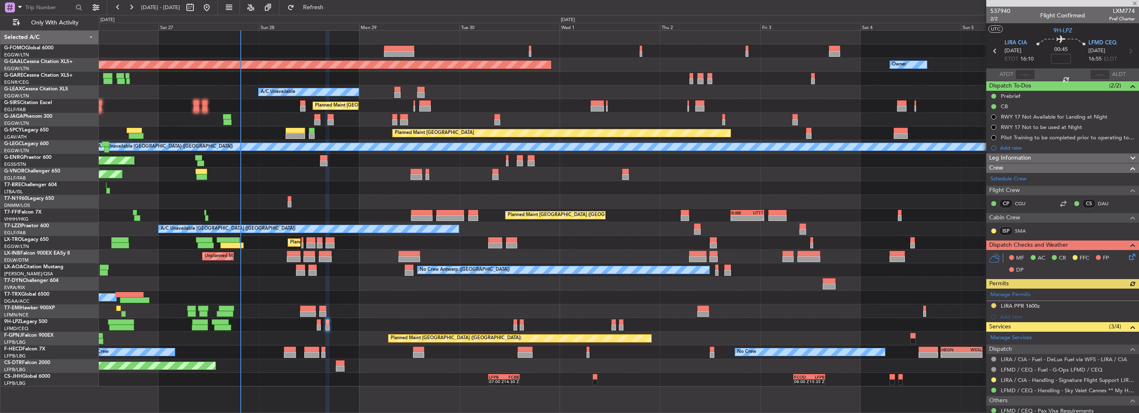
click at [994, 306] on div "Manage Permits LIRA PPR 1600z Add new" at bounding box center [1062, 306] width 153 height 34
click at [993, 305] on button at bounding box center [993, 305] width 5 height 5
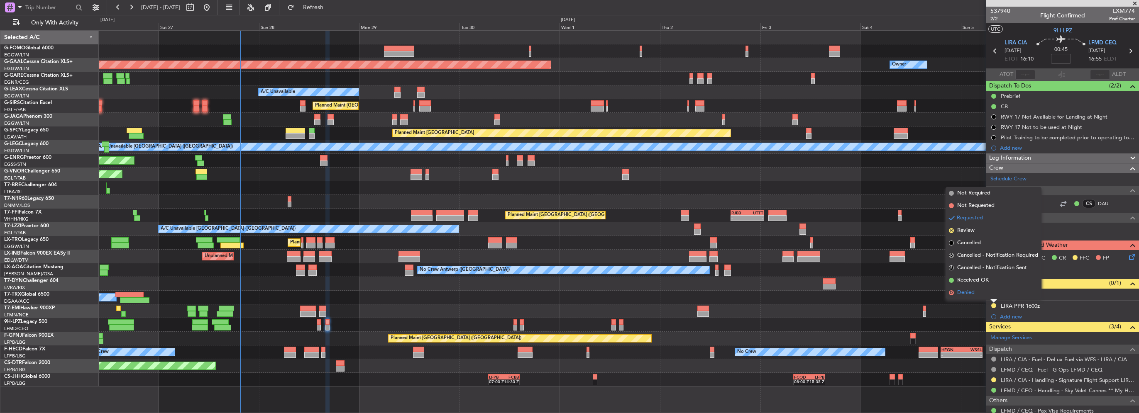
click at [976, 295] on li "D Denied" at bounding box center [993, 293] width 96 height 12
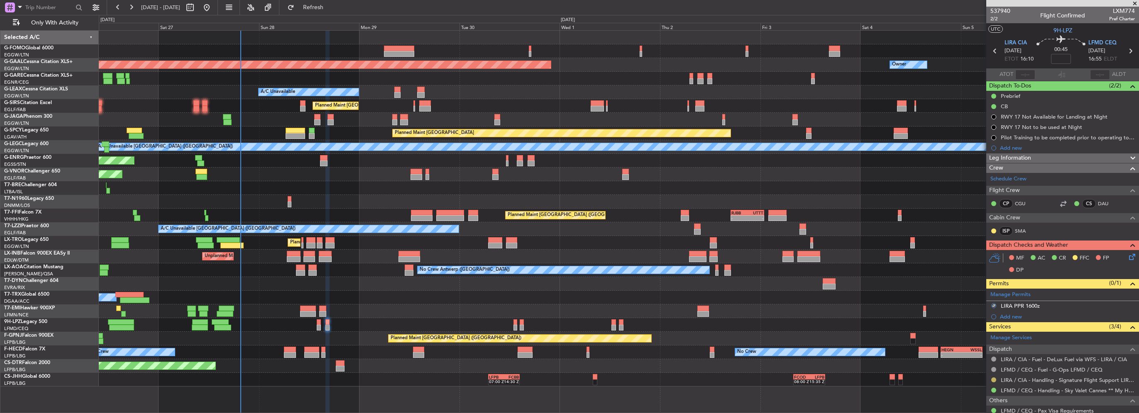
click at [993, 378] on button at bounding box center [993, 380] width 5 height 5
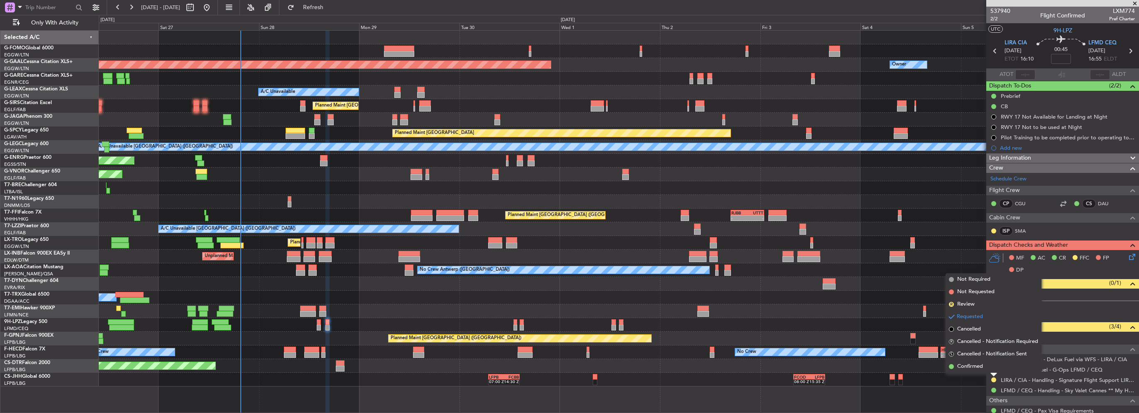
click at [956, 396] on div "Planned Maint London (Luton) Planned Maint Dusseldorf Owner Owner A/C Unavailab…" at bounding box center [619, 221] width 1040 height 383
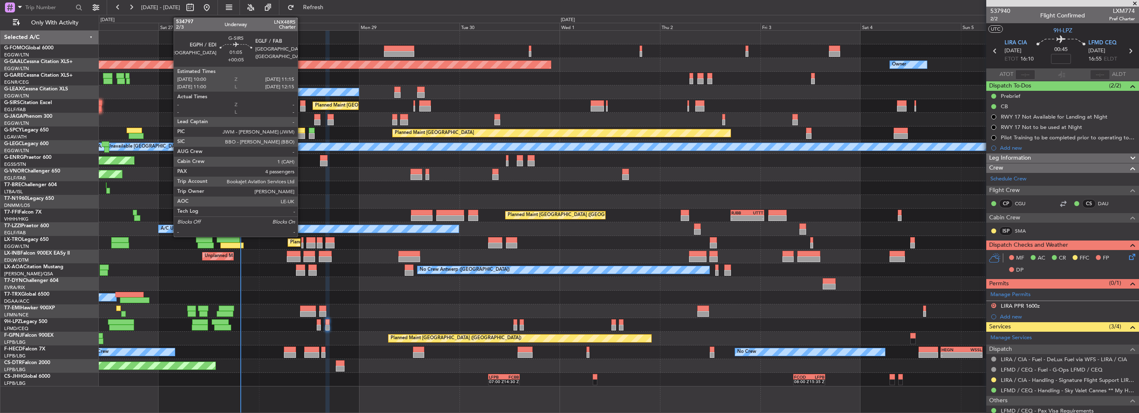
click at [301, 105] on div at bounding box center [302, 103] width 5 height 6
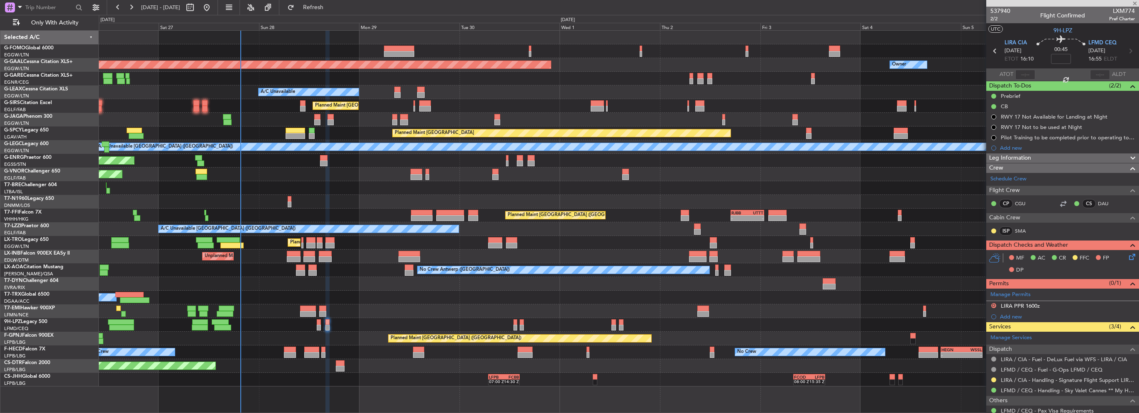
type input "+00:05"
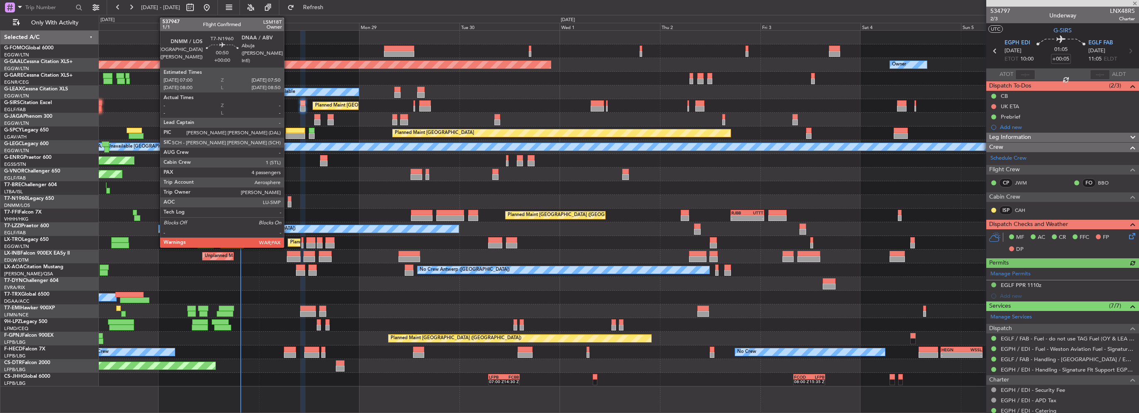
click at [288, 202] on div at bounding box center [290, 205] width 4 height 6
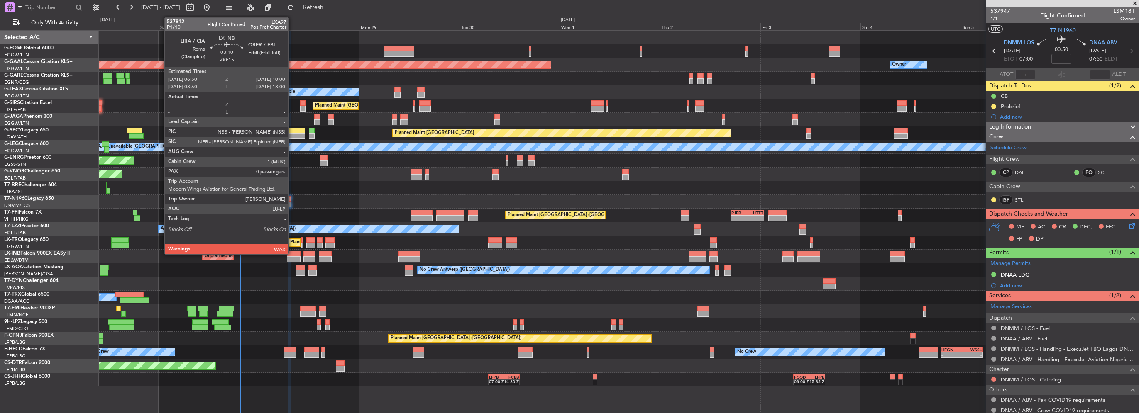
click at [292, 253] on div at bounding box center [293, 254] width 13 height 6
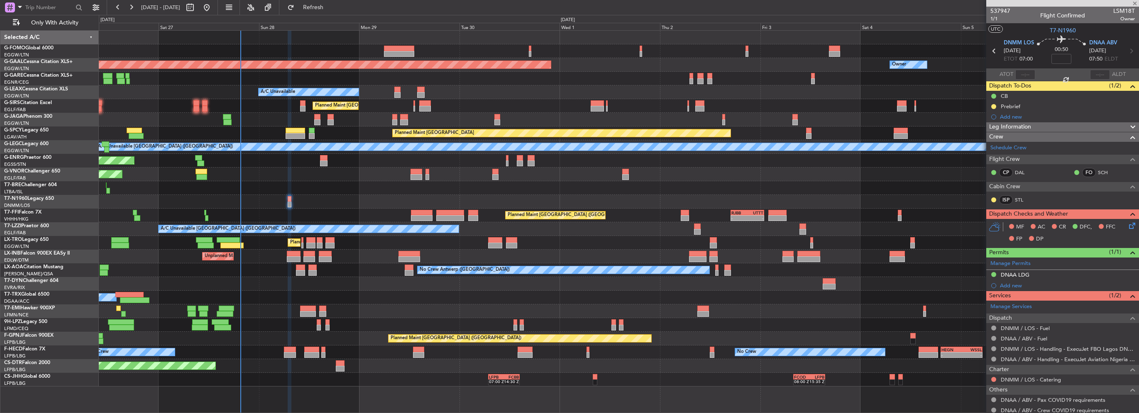
type input "-00:15"
type input "0"
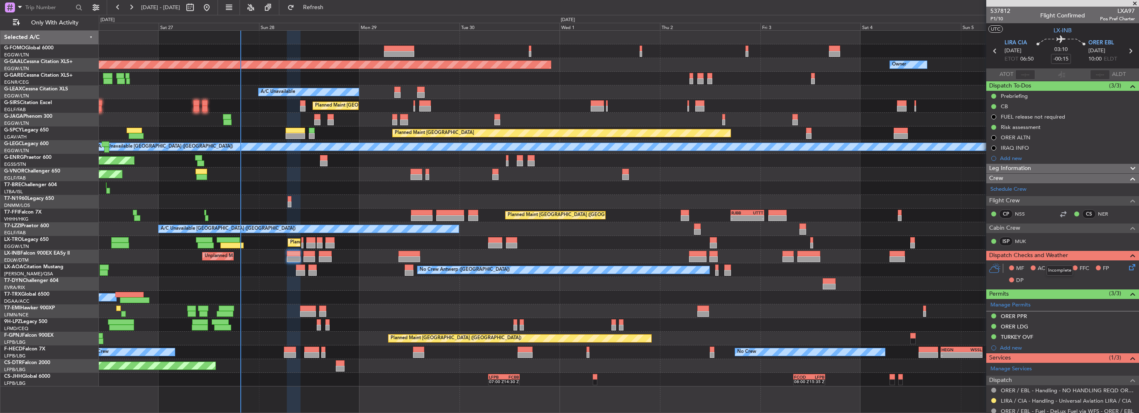
scroll to position [97, 0]
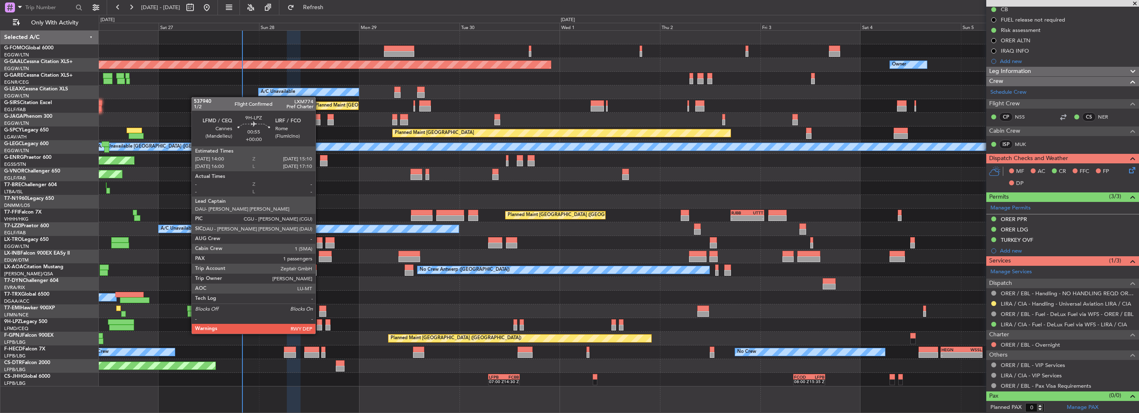
click at [319, 326] on div at bounding box center [319, 328] width 5 height 6
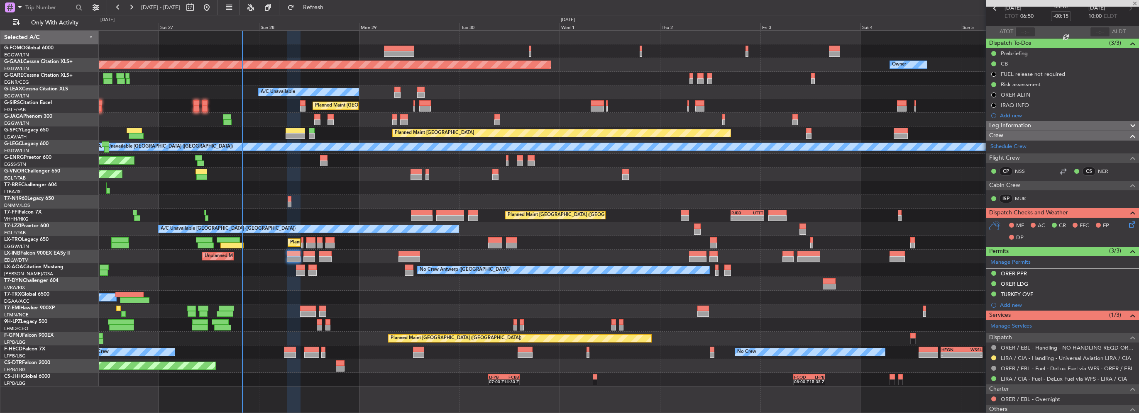
scroll to position [0, 0]
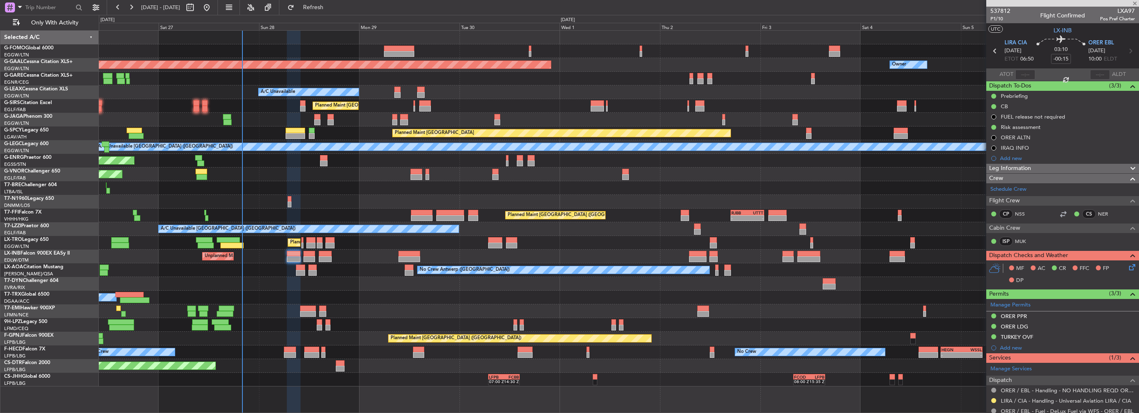
type input "1"
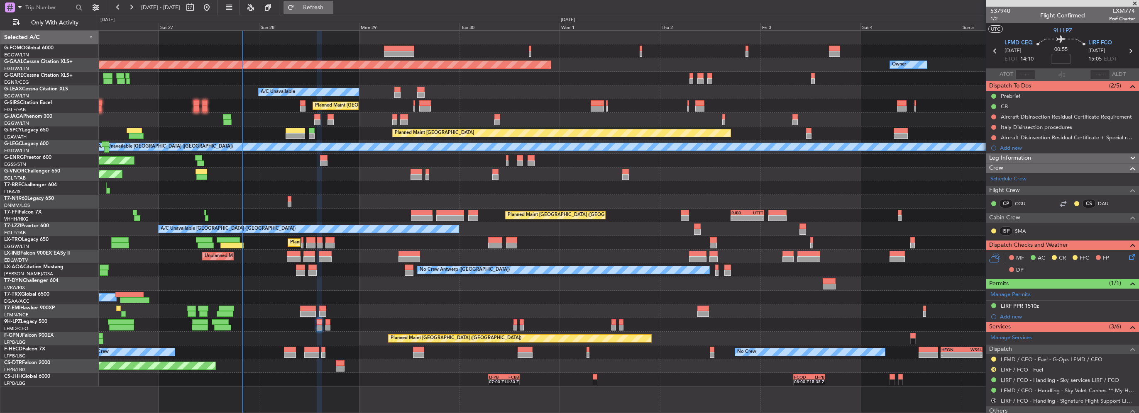
drag, startPoint x: 359, startPoint y: 2, endPoint x: 357, endPoint y: 6, distance: 4.9
click at [333, 2] on button "Refresh" at bounding box center [308, 7] width 50 height 13
click at [333, 7] on button "Refreshing..." at bounding box center [308, 7] width 50 height 13
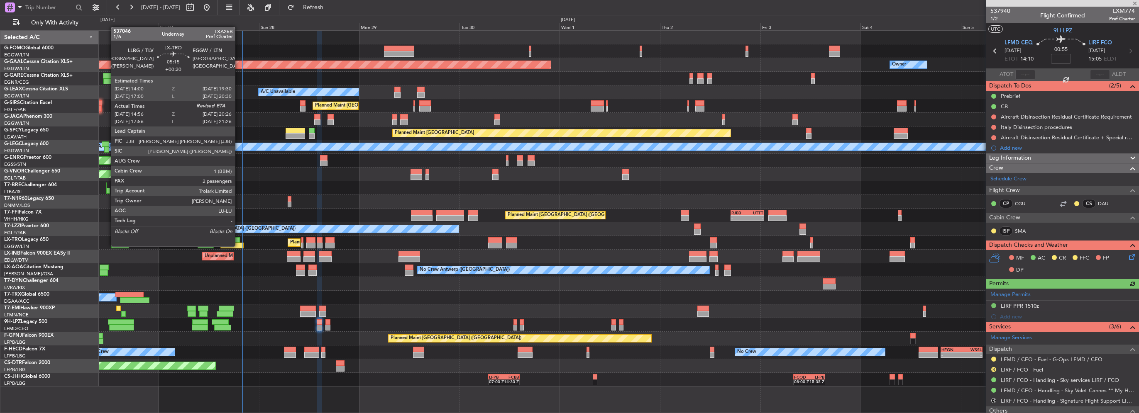
click at [239, 246] on div at bounding box center [231, 246] width 23 height 6
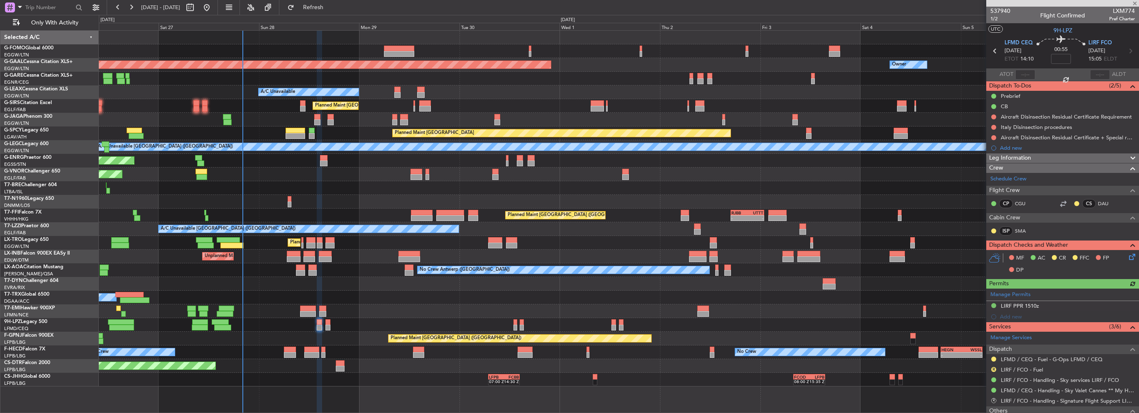
type input "+00:20"
type input "14:56"
type input "2"
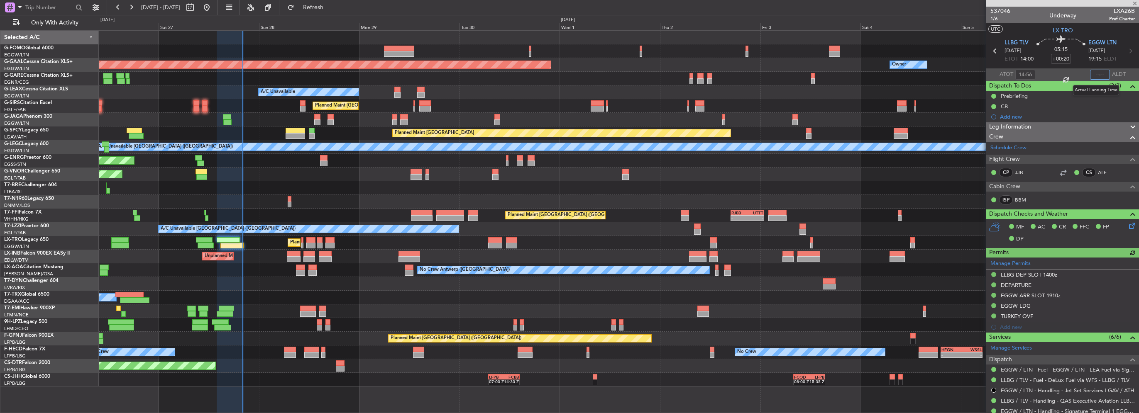
click at [1090, 76] on input "text" at bounding box center [1100, 75] width 20 height 10
click at [1096, 78] on input "text" at bounding box center [1100, 75] width 20 height 10
type input "20:03"
click at [300, 132] on div at bounding box center [296, 131] width 20 height 6
type input "+00:05"
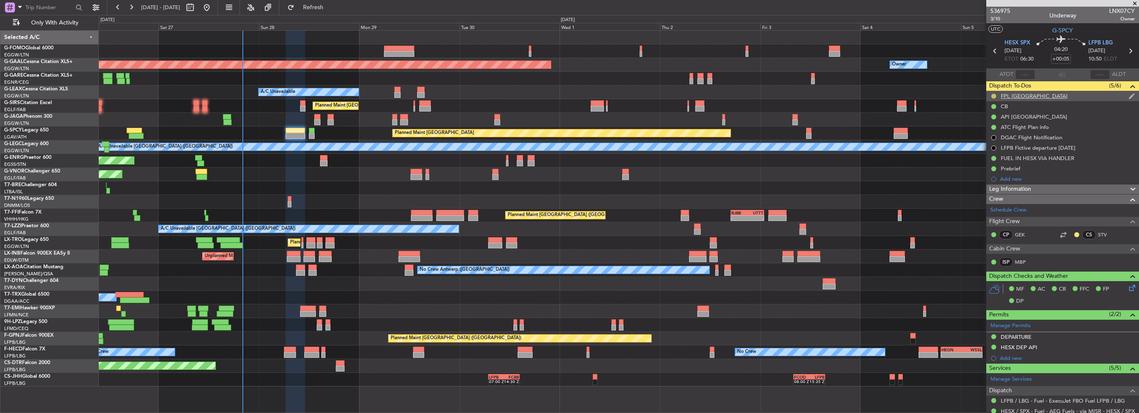
click at [993, 95] on button at bounding box center [993, 96] width 5 height 5
click at [985, 134] on span "Completed" at bounding box center [996, 133] width 27 height 8
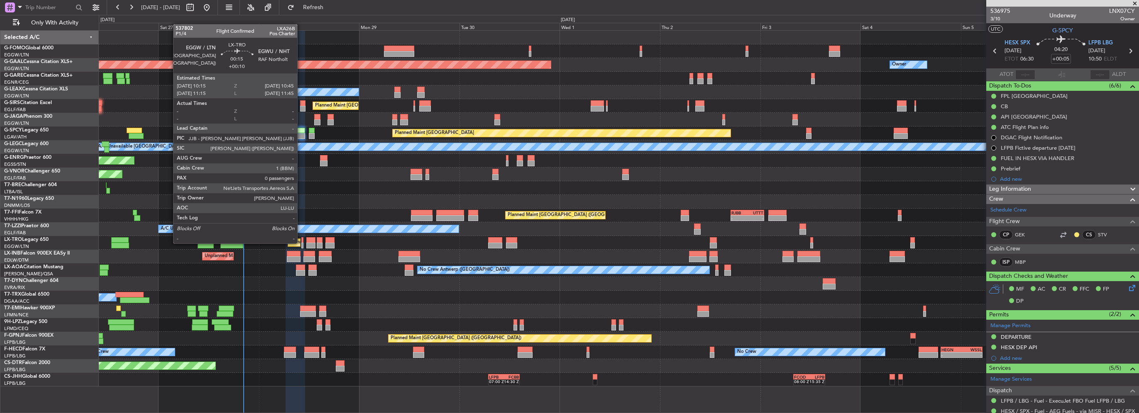
click at [301, 243] on div at bounding box center [302, 246] width 2 height 6
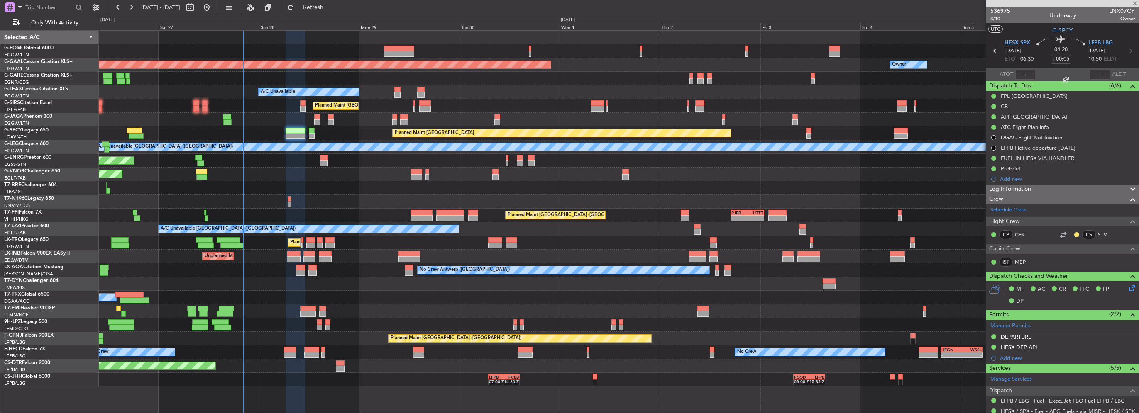
type input "+00:10"
type input "0"
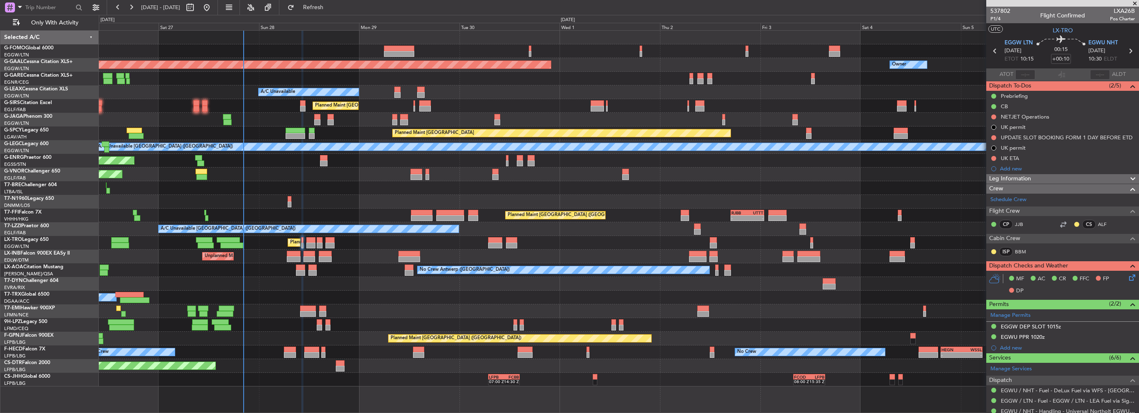
click at [1012, 95] on div "Prebriefing" at bounding box center [1014, 96] width 27 height 7
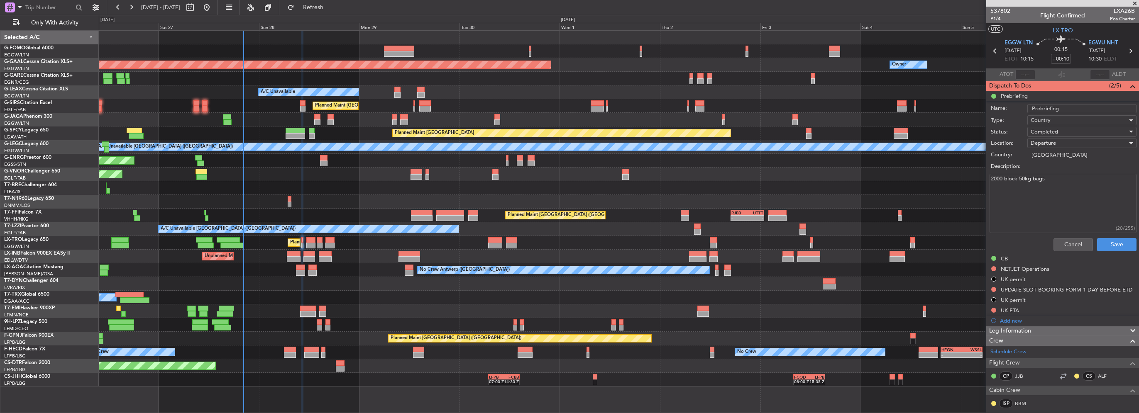
click at [993, 179] on textarea "2000 block 50kg bags" at bounding box center [1062, 203] width 147 height 59
type textarea "2500 block 50kg bags"
click at [1108, 240] on button "Save" at bounding box center [1116, 244] width 39 height 13
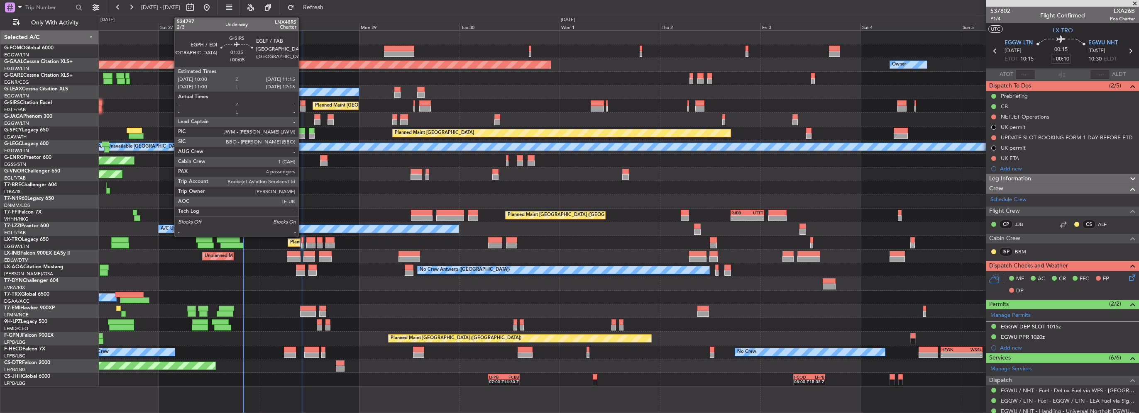
click at [302, 104] on div at bounding box center [302, 103] width 5 height 6
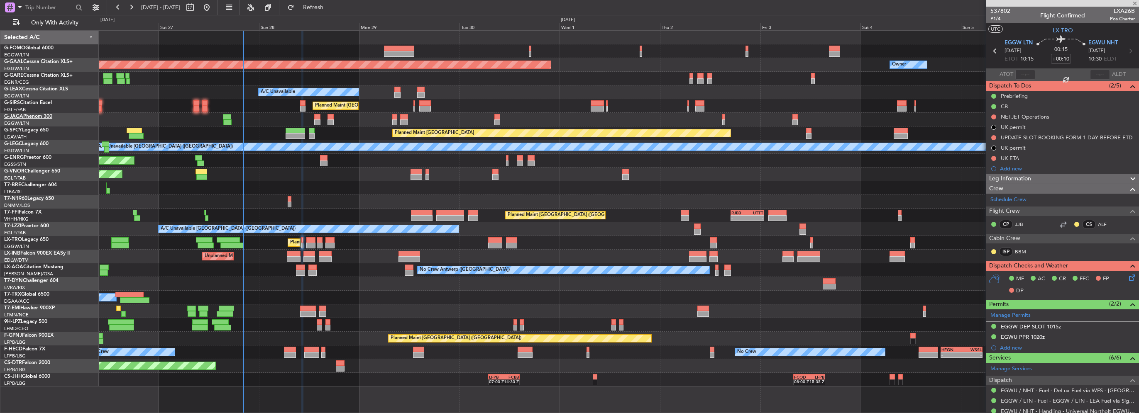
type input "+00:05"
type input "4"
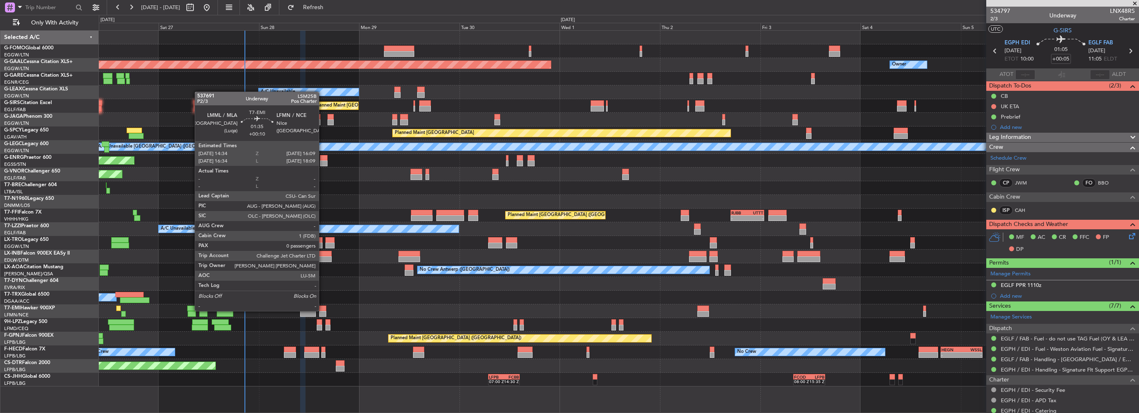
click at [322, 310] on div at bounding box center [322, 309] width 7 height 6
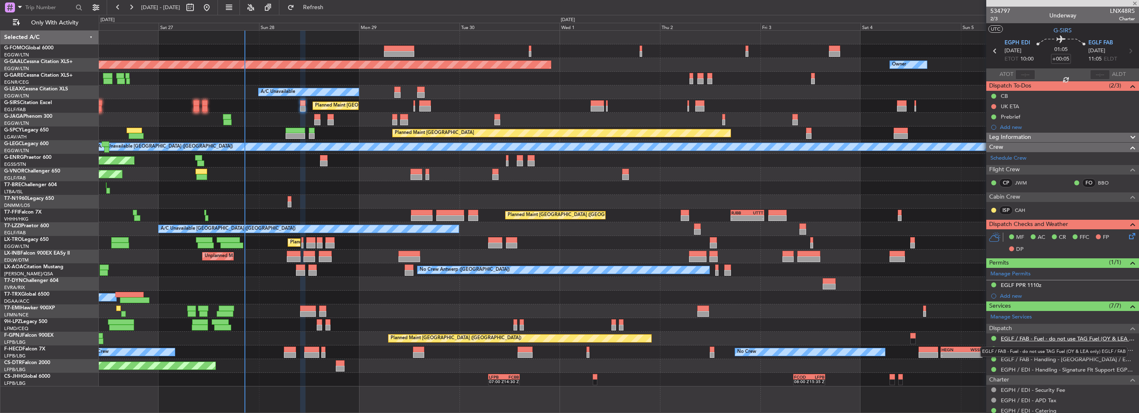
type input "+00:10"
type input "0"
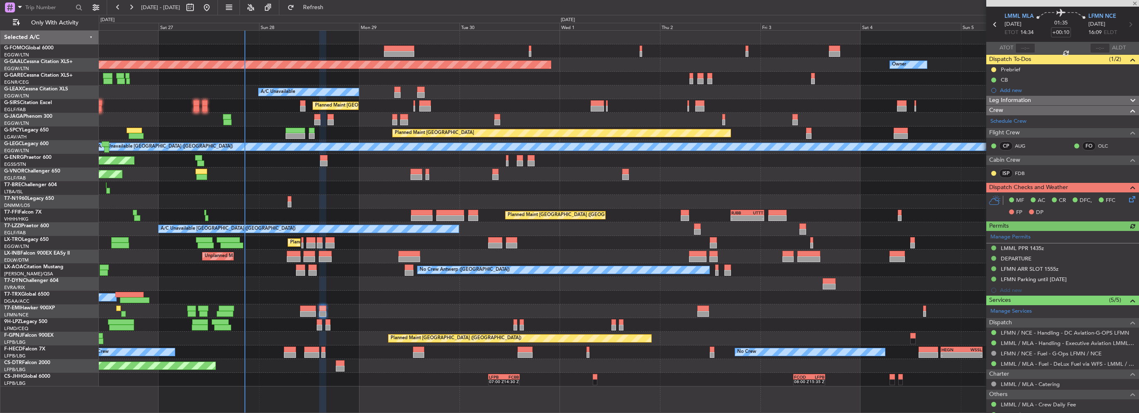
scroll to position [56, 0]
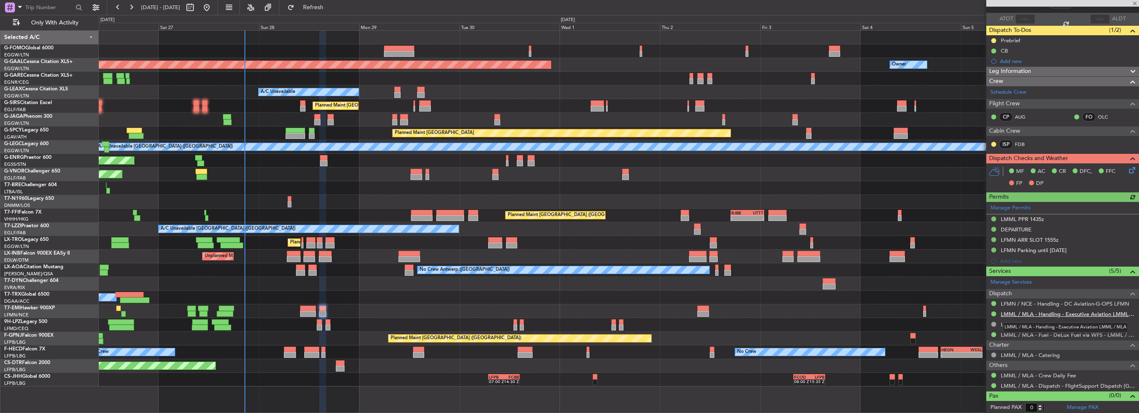
click at [1040, 312] on link "LMML / MLA - Handling - Executive Aviation LMML / MLA" at bounding box center [1068, 314] width 134 height 7
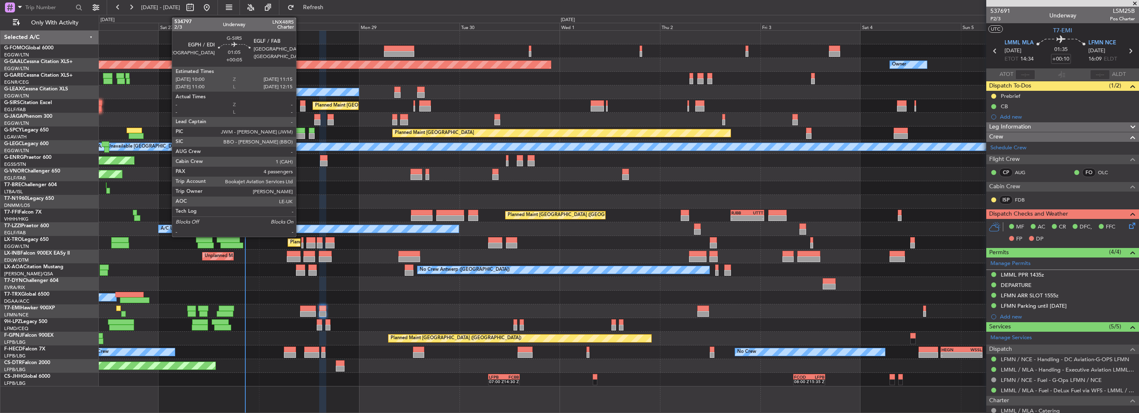
click at [300, 105] on div at bounding box center [302, 103] width 5 height 6
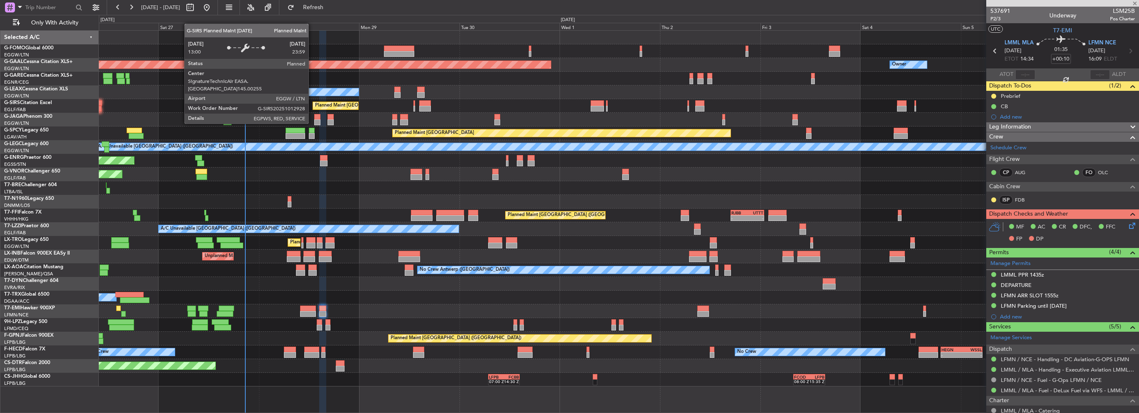
type input "+00:05"
type input "4"
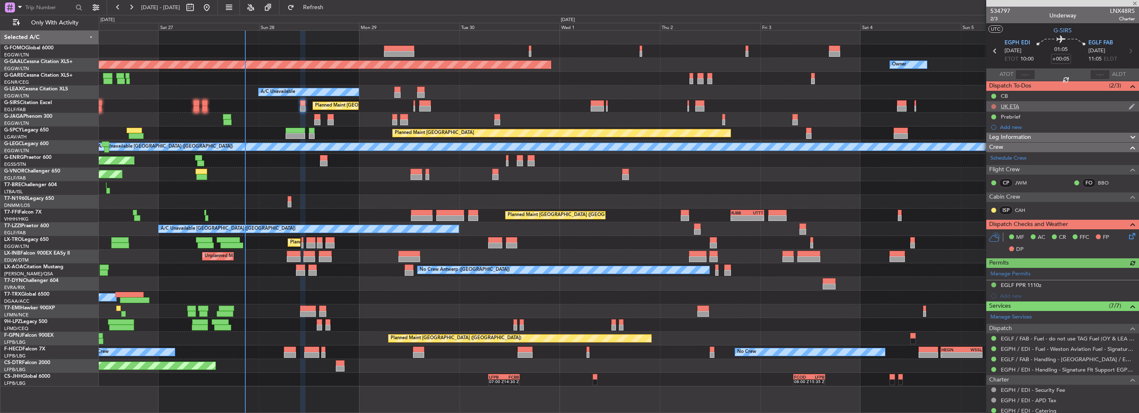
click at [993, 105] on button at bounding box center [993, 106] width 5 height 5
click at [993, 157] on span "Cancelled" at bounding box center [996, 155] width 24 height 8
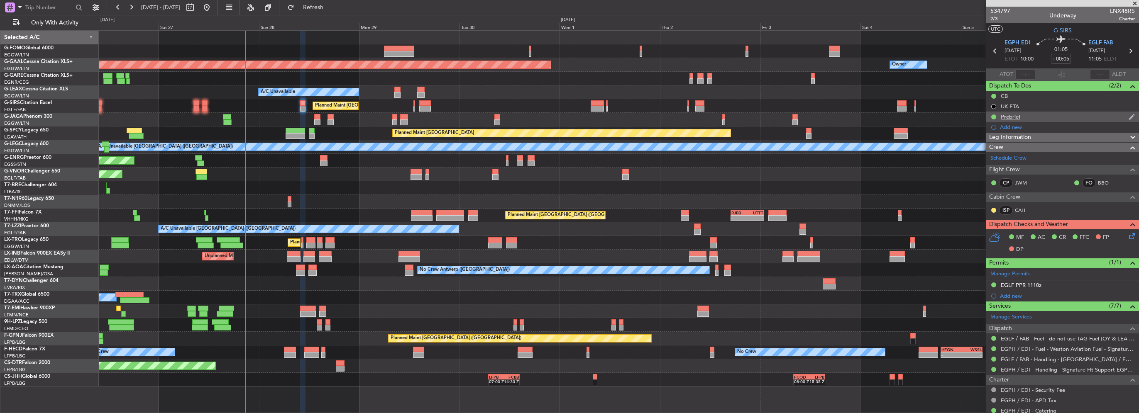
click at [1009, 117] on div "Prebrief" at bounding box center [1011, 116] width 20 height 7
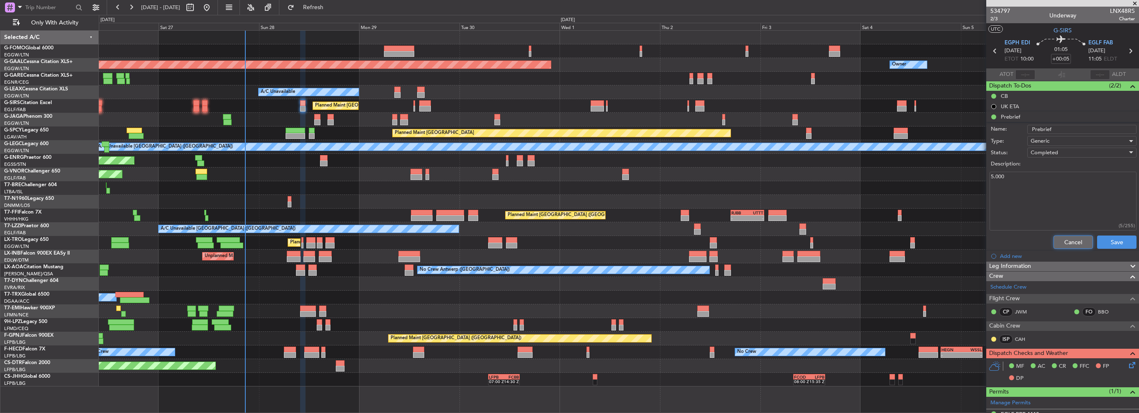
click at [1061, 240] on button "Cancel" at bounding box center [1072, 242] width 39 height 13
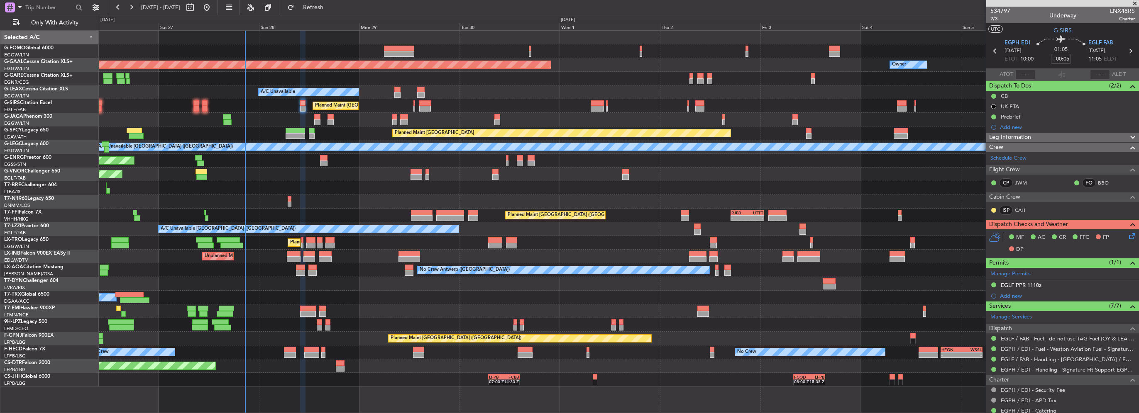
click at [1127, 238] on icon at bounding box center [1130, 235] width 7 height 7
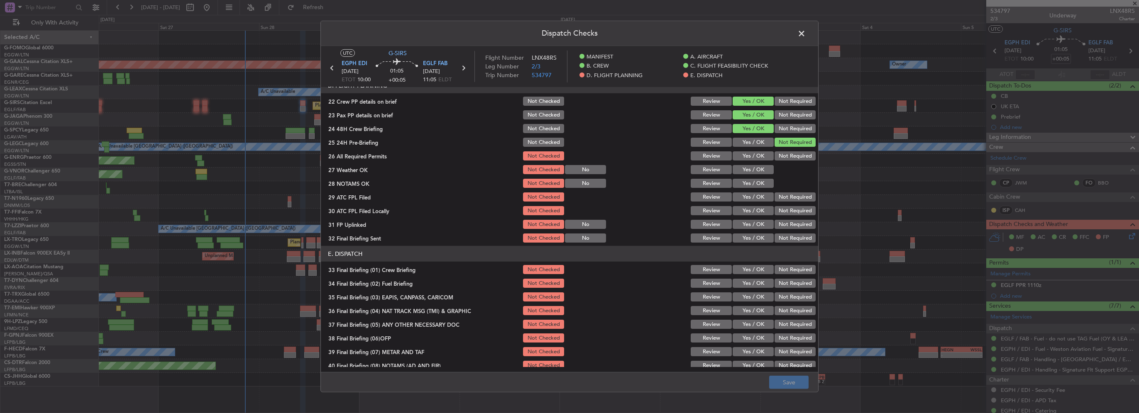
scroll to position [415, 0]
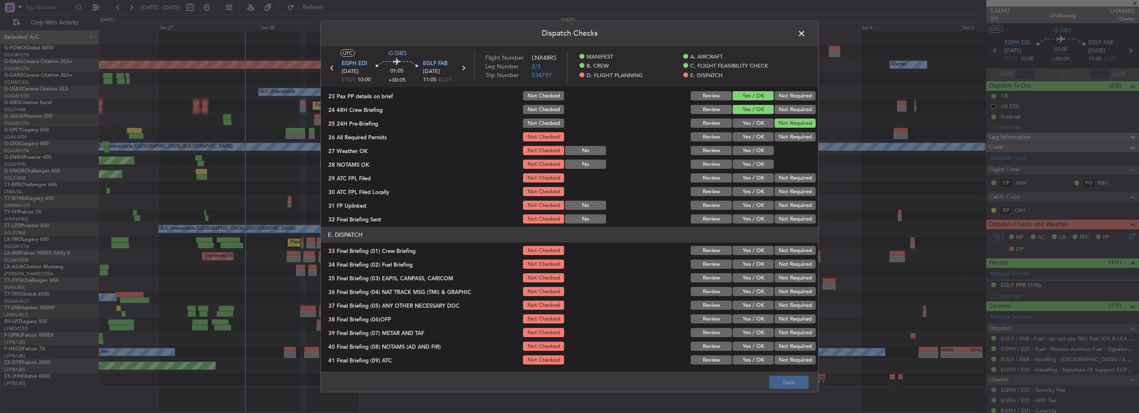
click at [752, 139] on button "Yes / OK" at bounding box center [752, 136] width 41 height 9
click at [755, 152] on button "Yes / OK" at bounding box center [752, 150] width 41 height 9
click at [755, 165] on button "Yes / OK" at bounding box center [752, 164] width 41 height 9
click at [757, 178] on button "Yes / OK" at bounding box center [752, 177] width 41 height 9
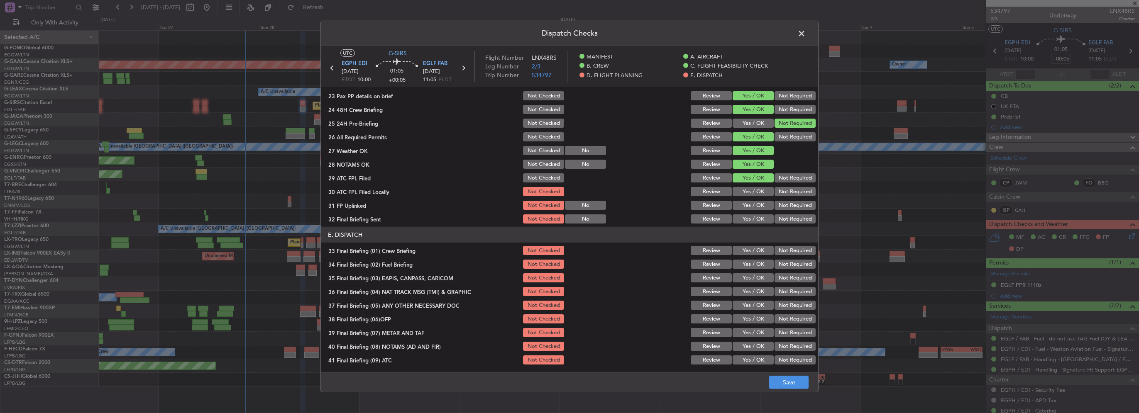
click at [758, 189] on button "Yes / OK" at bounding box center [752, 191] width 41 height 9
click at [779, 195] on button "Not Required" at bounding box center [794, 191] width 41 height 9
click at [757, 203] on button "Yes / OK" at bounding box center [752, 205] width 41 height 9
click at [780, 215] on button "Not Required" at bounding box center [794, 219] width 41 height 9
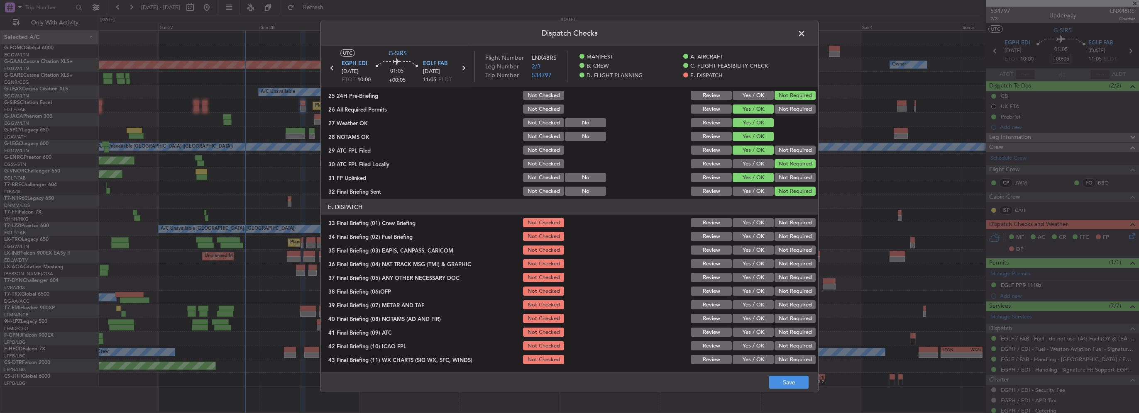
scroll to position [456, 0]
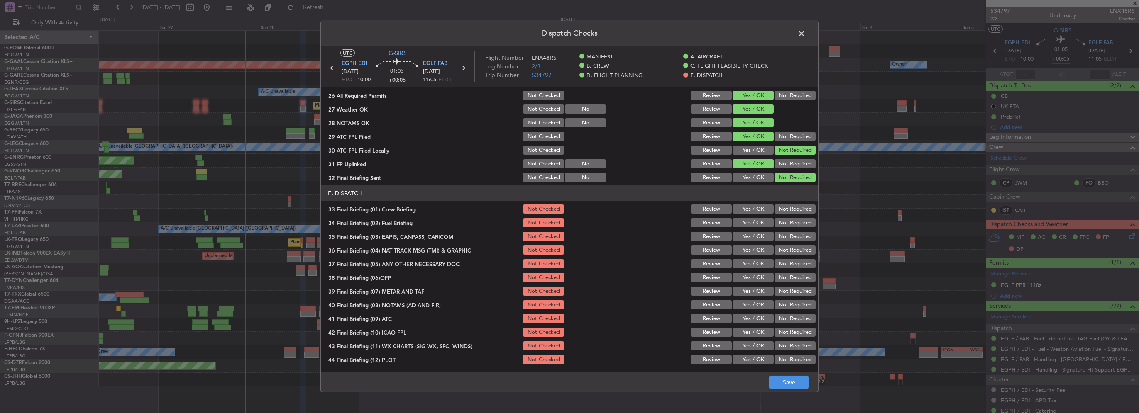
drag, startPoint x: 751, startPoint y: 206, endPoint x: 753, endPoint y: 216, distance: 10.2
click at [751, 209] on button "Yes / OK" at bounding box center [752, 209] width 41 height 9
click at [754, 220] on button "Yes / OK" at bounding box center [752, 222] width 41 height 9
click at [776, 240] on button "Not Required" at bounding box center [794, 236] width 41 height 9
click at [781, 252] on button "Not Required" at bounding box center [794, 250] width 41 height 9
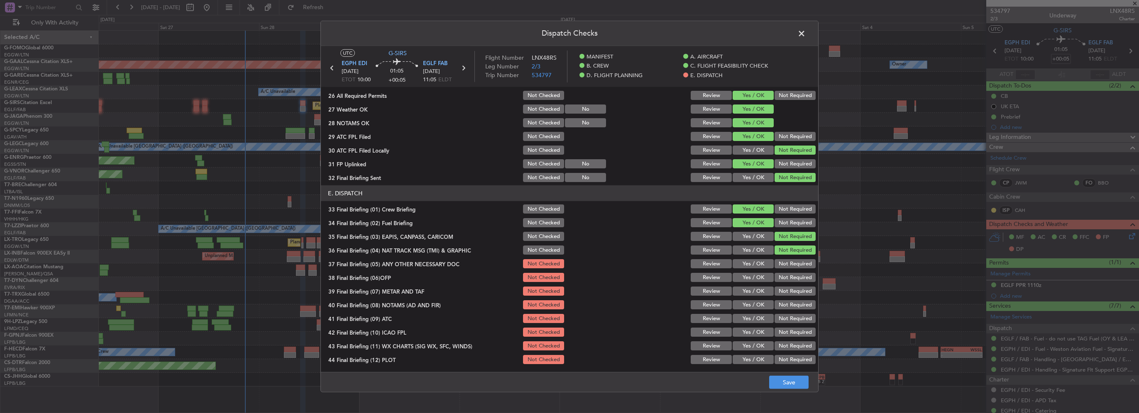
drag, startPoint x: 758, startPoint y: 261, endPoint x: 754, endPoint y: 278, distance: 17.1
click at [758, 262] on button "Yes / OK" at bounding box center [752, 263] width 41 height 9
click at [754, 278] on button "Yes / OK" at bounding box center [752, 277] width 41 height 9
click at [749, 293] on button "Yes / OK" at bounding box center [752, 291] width 41 height 9
drag, startPoint x: 749, startPoint y: 309, endPoint x: 750, endPoint y: 325, distance: 16.6
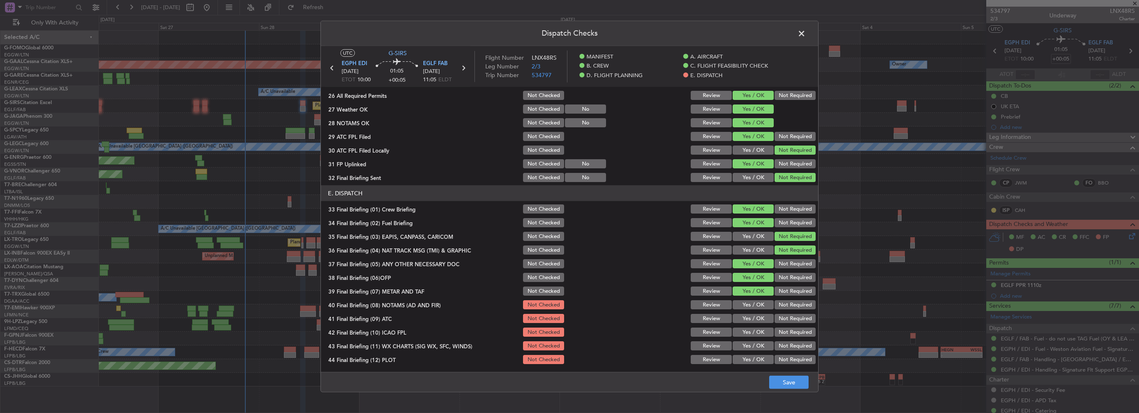
click at [749, 310] on section "E. DISPATCH 33 Final Briefing (01) Crew Briefing Not Checked Review Yes / OK No…" at bounding box center [569, 276] width 497 height 180
click at [750, 325] on section "E. DISPATCH 33 Final Briefing (01) Crew Briefing Not Checked Review Yes / OK No…" at bounding box center [569, 276] width 497 height 180
click at [749, 309] on button "Yes / OK" at bounding box center [752, 304] width 41 height 9
click at [753, 317] on button "Yes / OK" at bounding box center [752, 318] width 41 height 9
drag, startPoint x: 757, startPoint y: 334, endPoint x: 756, endPoint y: 342, distance: 7.9
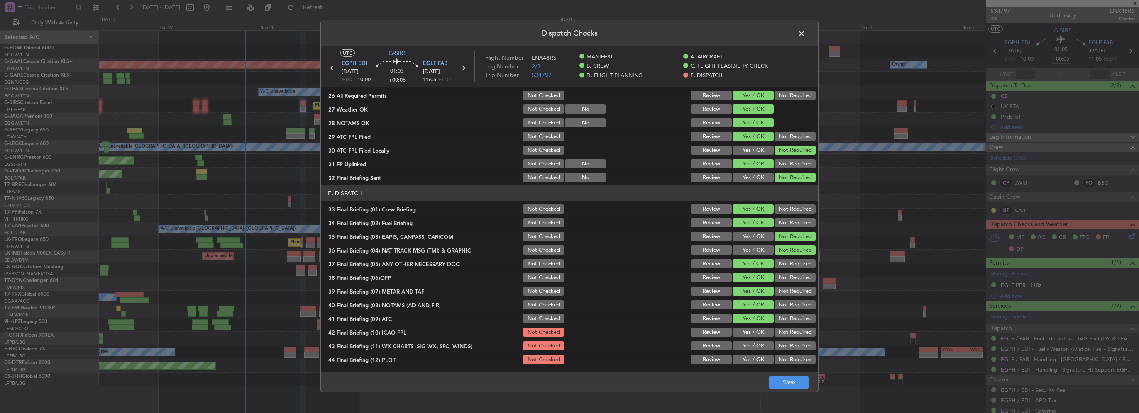
click at [756, 335] on button "Yes / OK" at bounding box center [752, 332] width 41 height 9
click at [756, 344] on button "Yes / OK" at bounding box center [752, 346] width 41 height 9
drag, startPoint x: 756, startPoint y: 360, endPoint x: 796, endPoint y: 390, distance: 50.1
click at [756, 361] on button "Yes / OK" at bounding box center [752, 359] width 41 height 9
click at [796, 390] on footer "Save" at bounding box center [569, 382] width 497 height 20
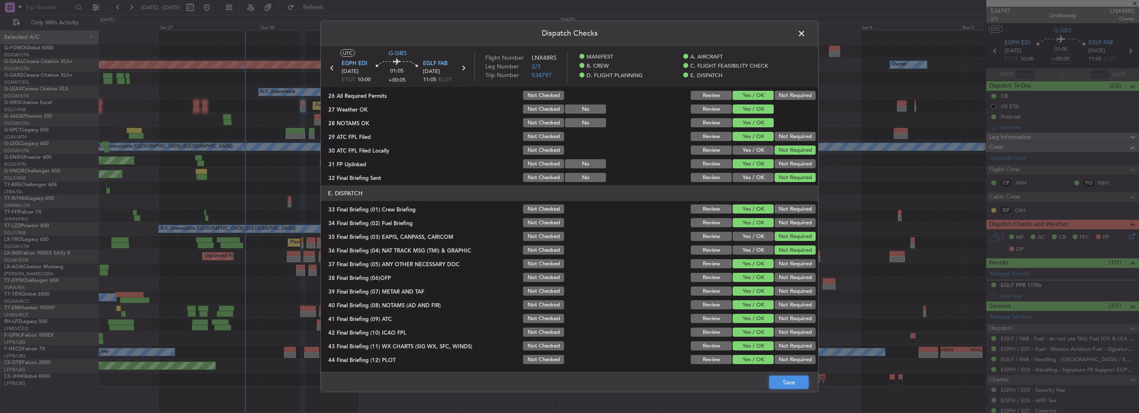
click at [793, 385] on button "Save" at bounding box center [788, 382] width 39 height 13
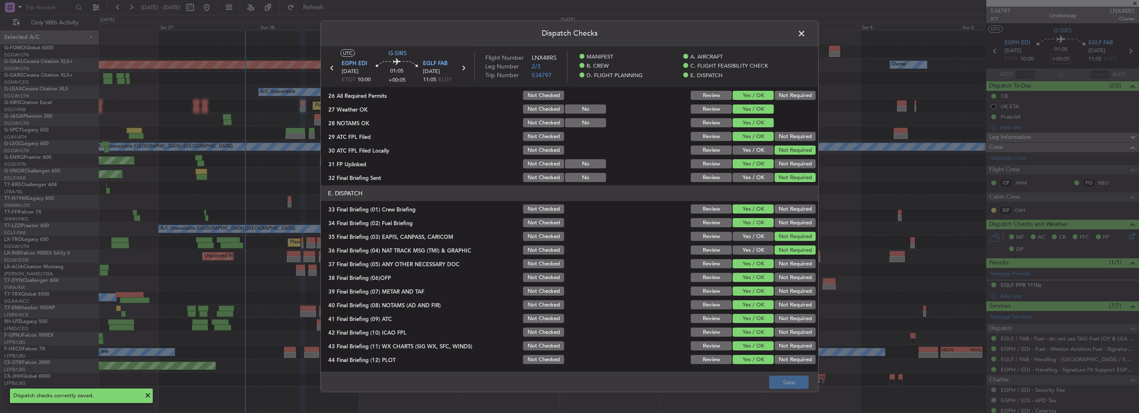
click at [806, 32] on span at bounding box center [806, 35] width 0 height 17
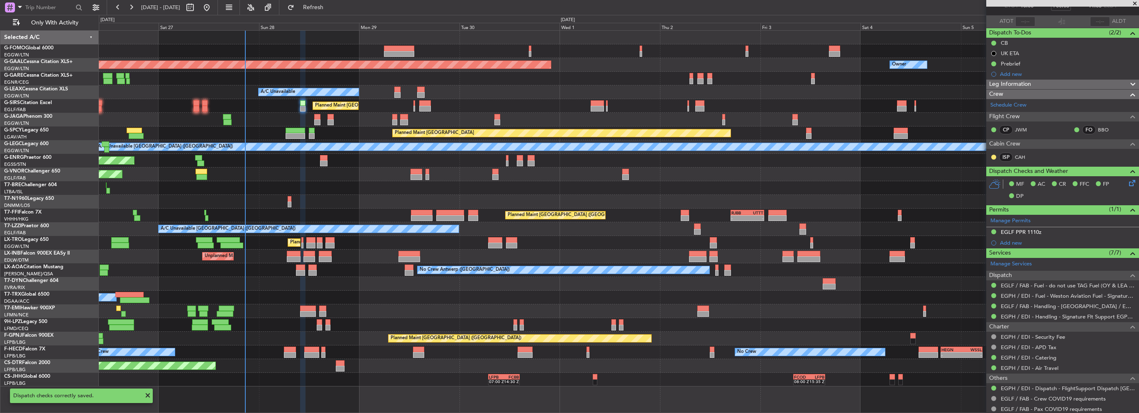
scroll to position [0, 0]
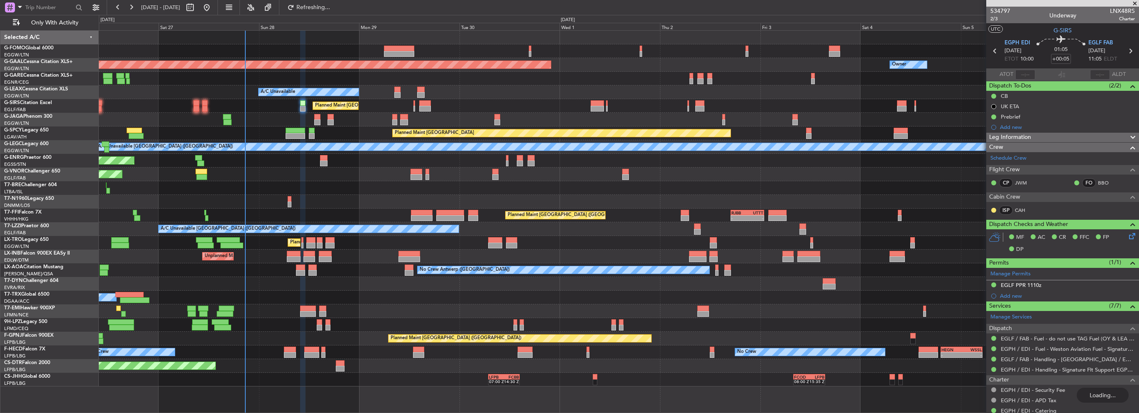
click at [1036, 285] on div "EGLF PPR 1110z" at bounding box center [1021, 285] width 41 height 7
click at [1032, 281] on div "EGLF PPR 1110z" at bounding box center [1062, 286] width 153 height 10
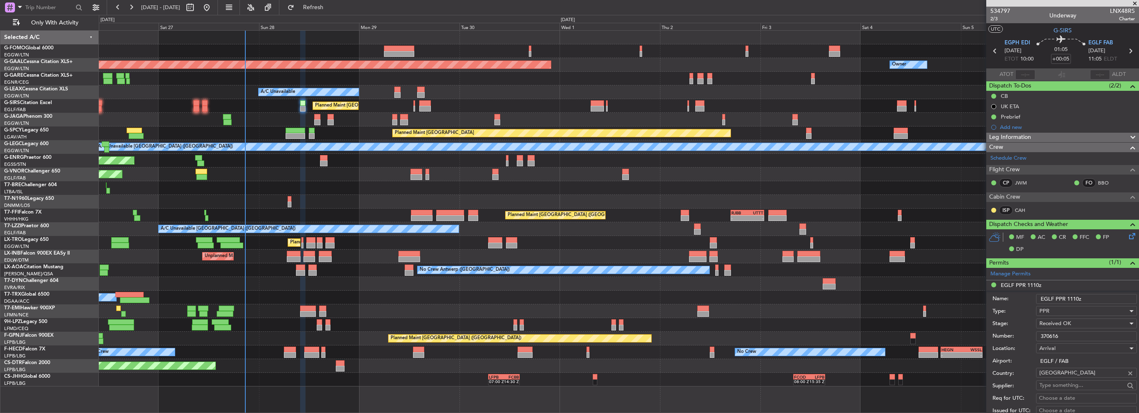
drag, startPoint x: 1066, startPoint y: 335, endPoint x: 923, endPoint y: 334, distance: 143.2
click at [929, 334] on fb-app "26 Sep 2025 - 06 Oct 2025 Refresh Quick Links Only With Activity Planned Maint …" at bounding box center [569, 209] width 1139 height 407
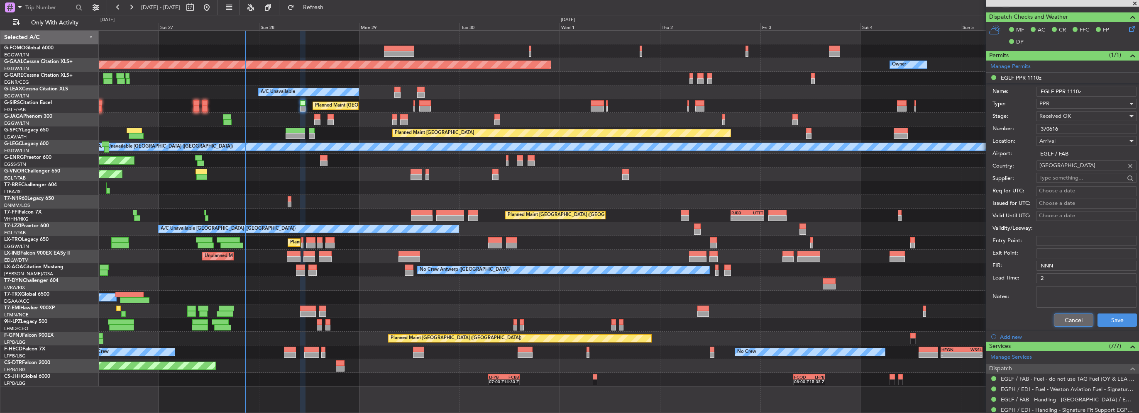
click at [1068, 318] on button "Cancel" at bounding box center [1073, 320] width 39 height 13
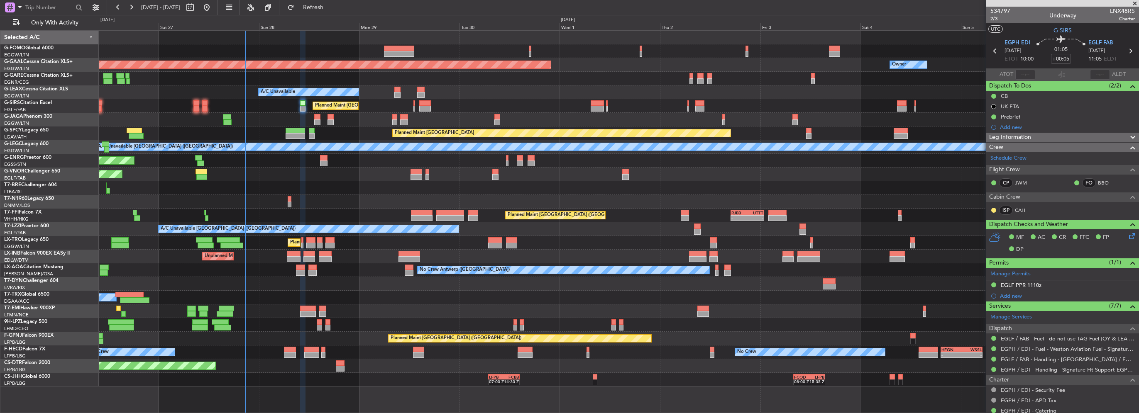
click at [1025, 135] on span "Leg Information" at bounding box center [1010, 138] width 42 height 10
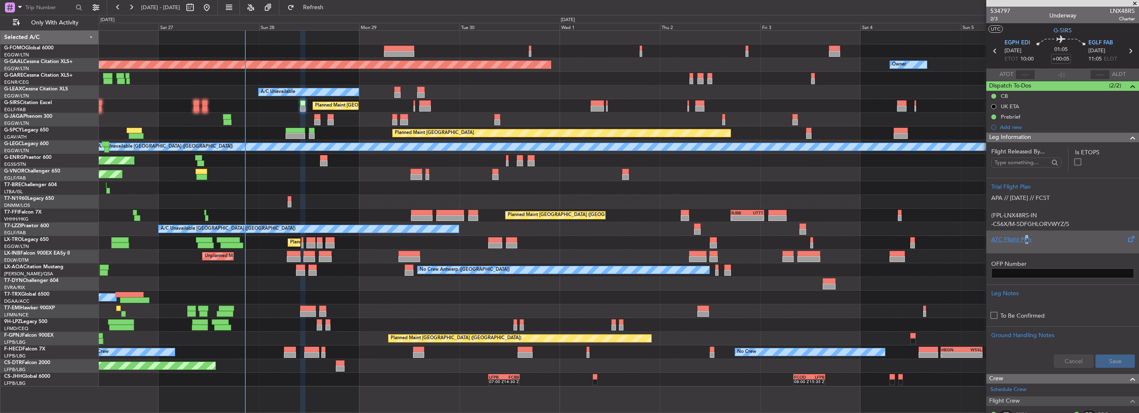
click at [1025, 234] on div "ATC Flight Plan" at bounding box center [1062, 242] width 153 height 22
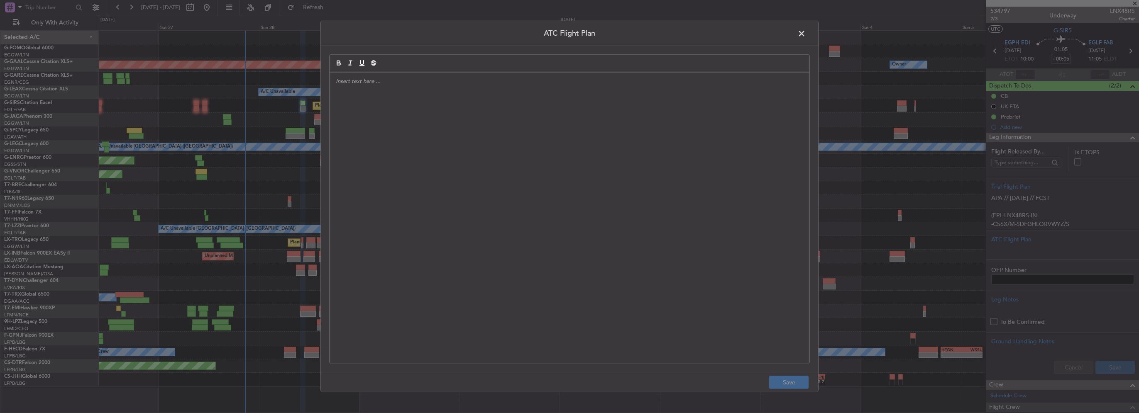
click at [465, 200] on div at bounding box center [570, 218] width 480 height 291
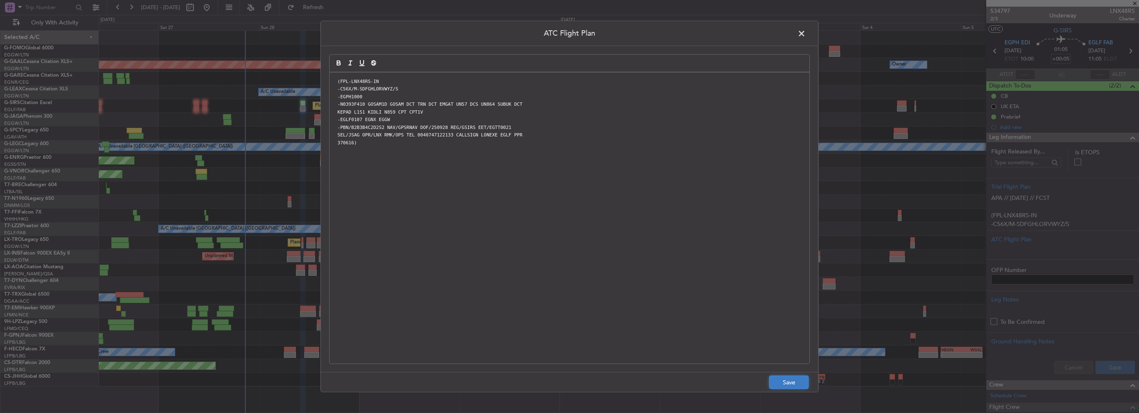
click at [788, 380] on button "Save" at bounding box center [788, 382] width 39 height 13
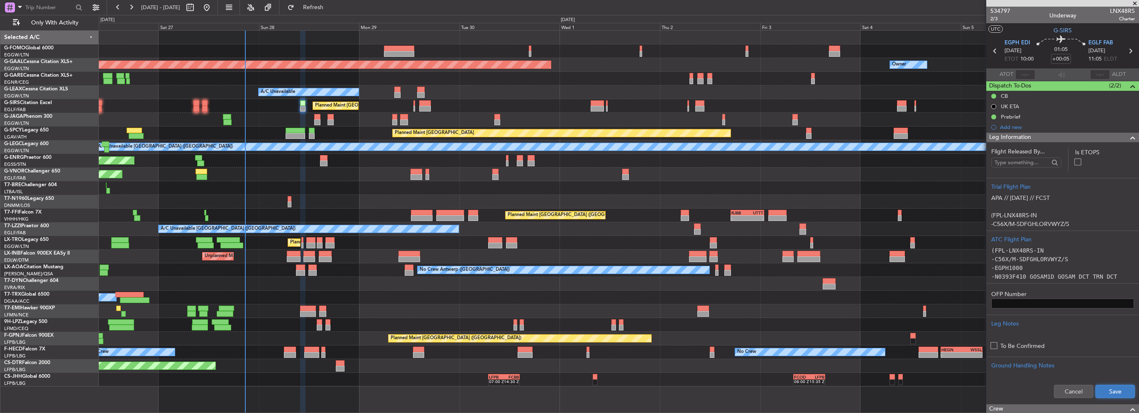
click at [1109, 389] on button "Save" at bounding box center [1114, 391] width 39 height 13
click at [1128, 138] on span at bounding box center [1133, 138] width 10 height 10
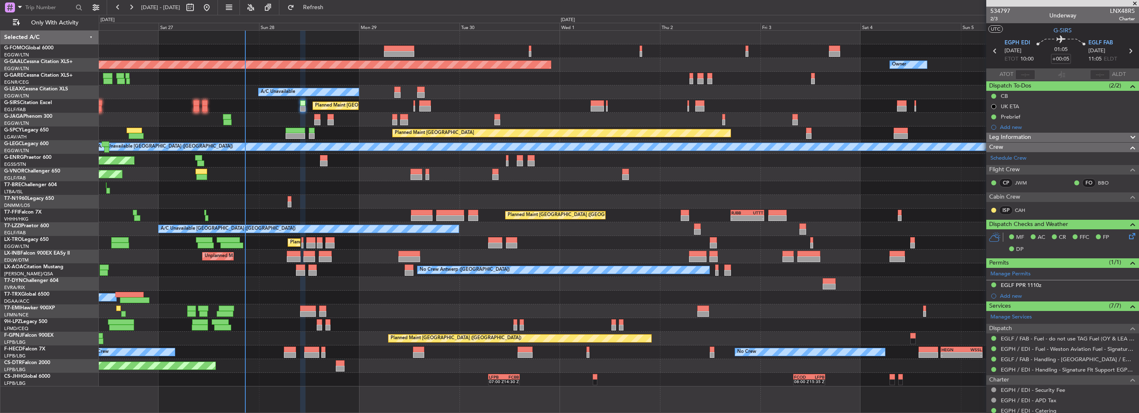
click at [1064, 56] on mat-tooltip-component "Flight Time" at bounding box center [1059, 65] width 38 height 22
click at [1061, 59] on mat-tooltip-component "Flight Time" at bounding box center [1059, 65] width 38 height 22
click at [1062, 58] on input "+00:05" at bounding box center [1061, 59] width 20 height 10
drag, startPoint x: 1061, startPoint y: 58, endPoint x: 1069, endPoint y: 59, distance: 7.9
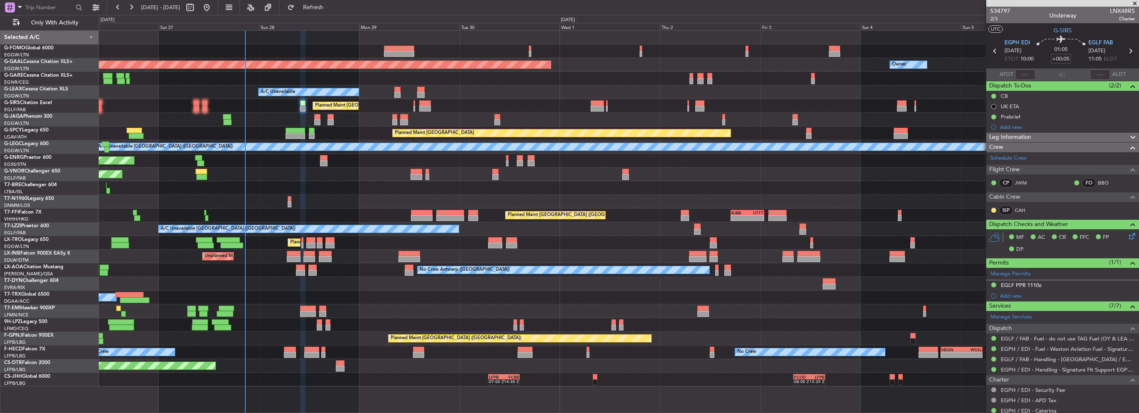
click at [1069, 59] on div "01:05 +00:05" at bounding box center [1060, 51] width 55 height 31
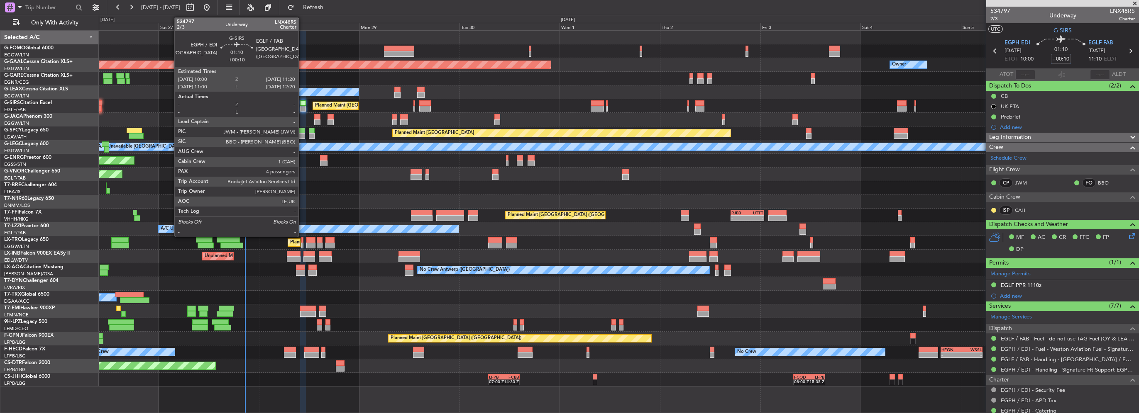
click at [302, 103] on div at bounding box center [303, 103] width 6 height 6
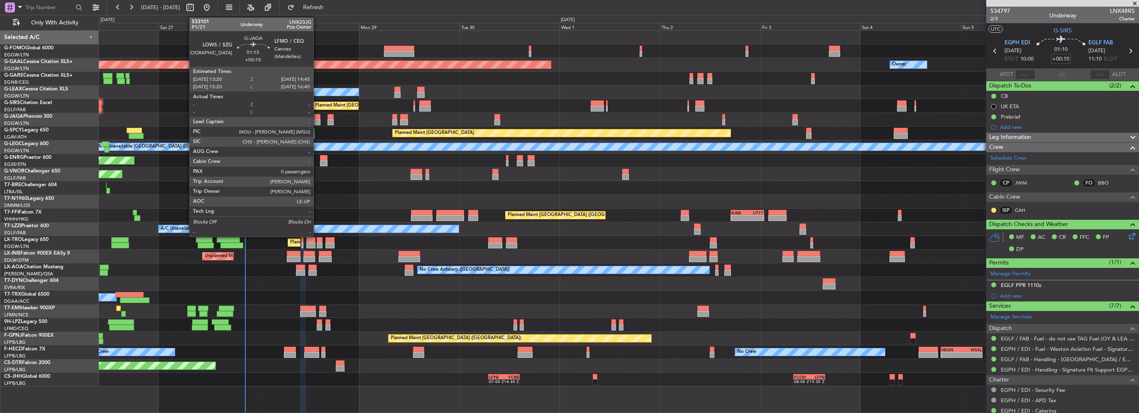
click at [317, 120] on div at bounding box center [317, 123] width 6 height 6
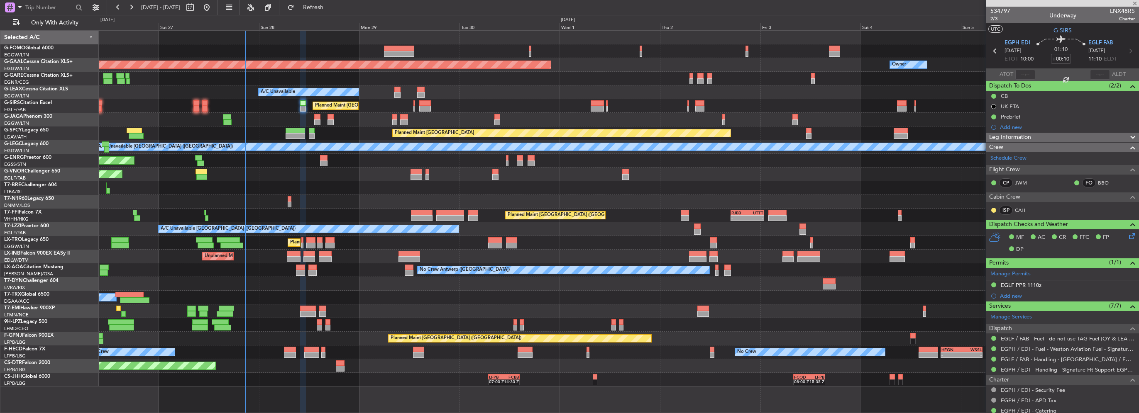
type input "+00:15"
type input "0"
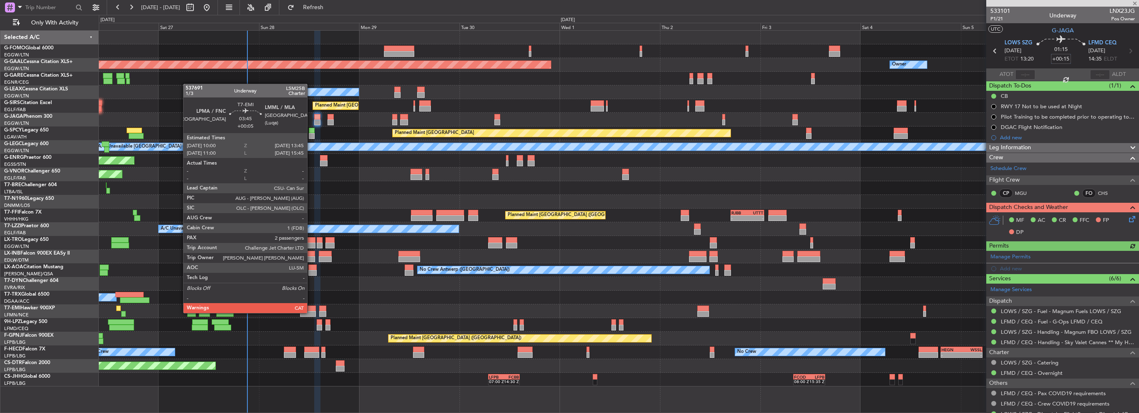
click at [311, 312] on div at bounding box center [308, 314] width 16 height 6
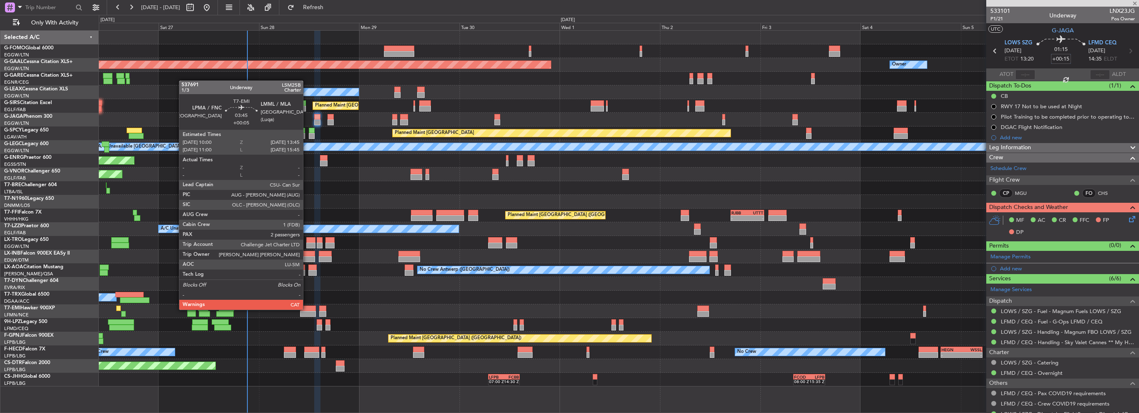
type input "+00:05"
type input "2"
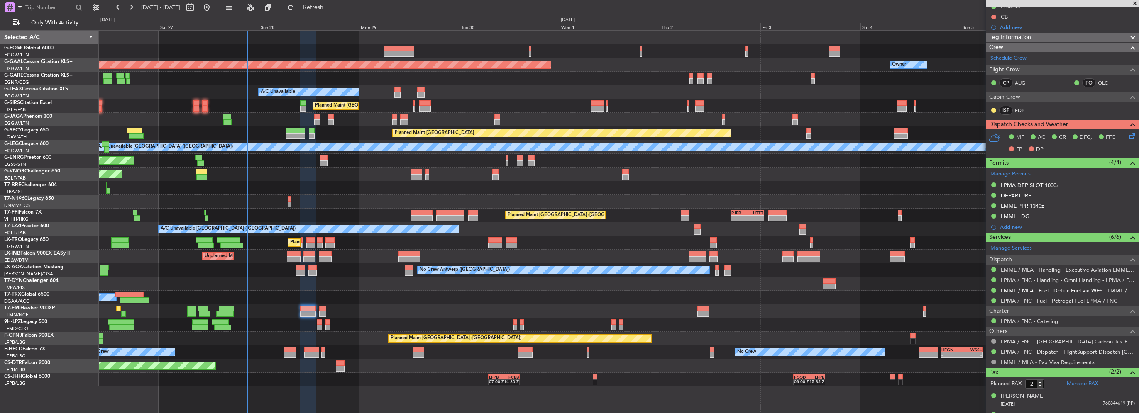
scroll to position [103, 0]
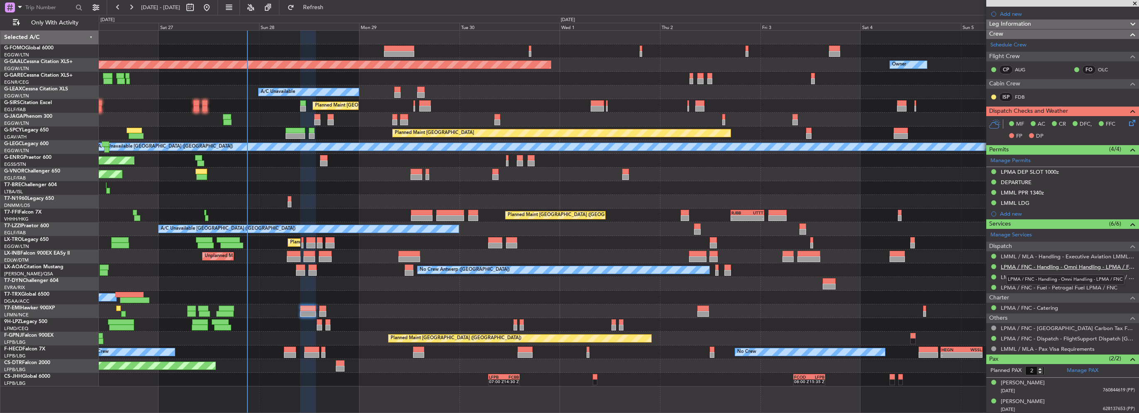
click at [1069, 266] on link "LPMA / FNC - Handling - Omni Handling - LPMA / FNC" at bounding box center [1068, 267] width 134 height 7
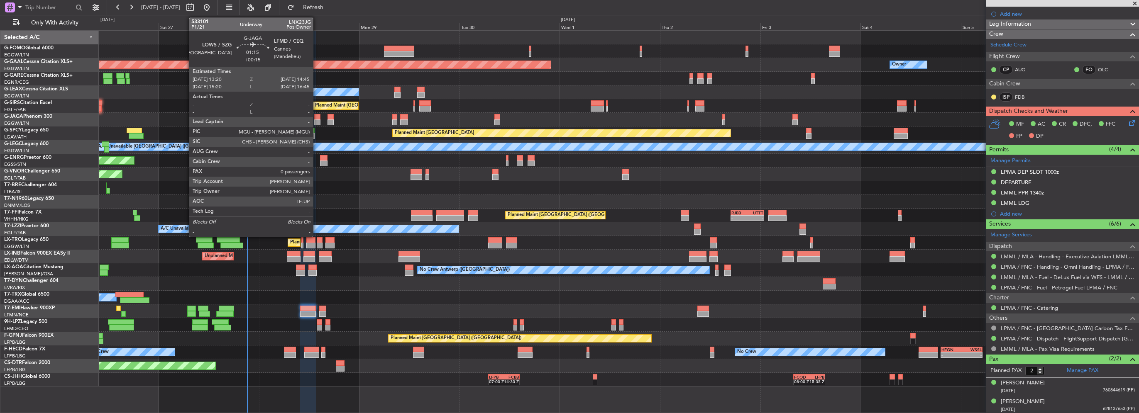
click at [317, 118] on div at bounding box center [317, 117] width 6 height 6
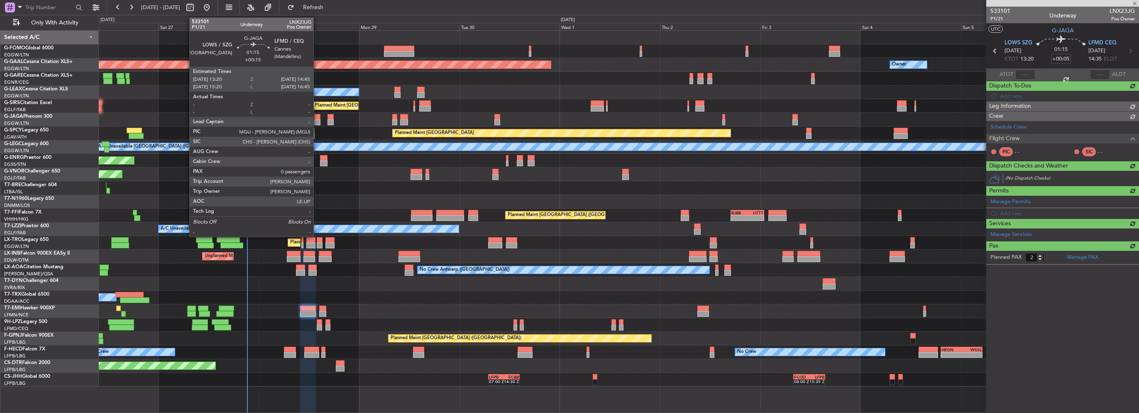
type input "+00:15"
type input "0"
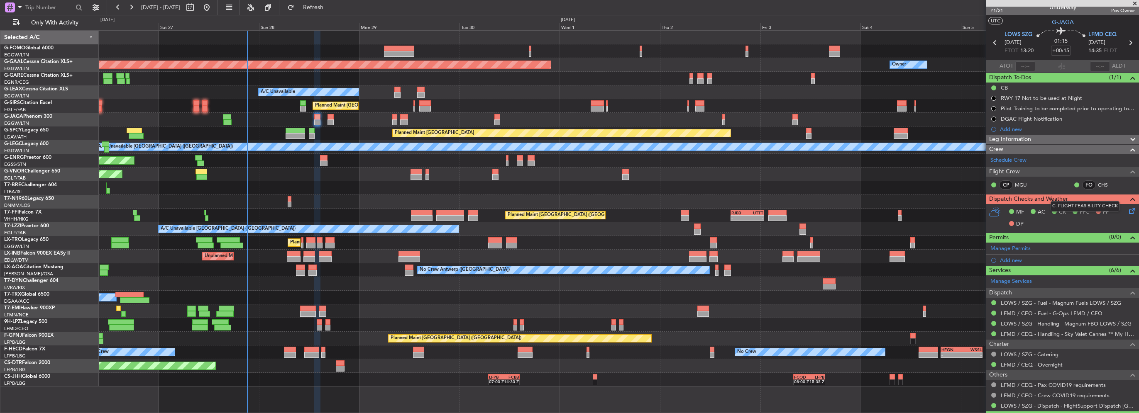
scroll to position [0, 0]
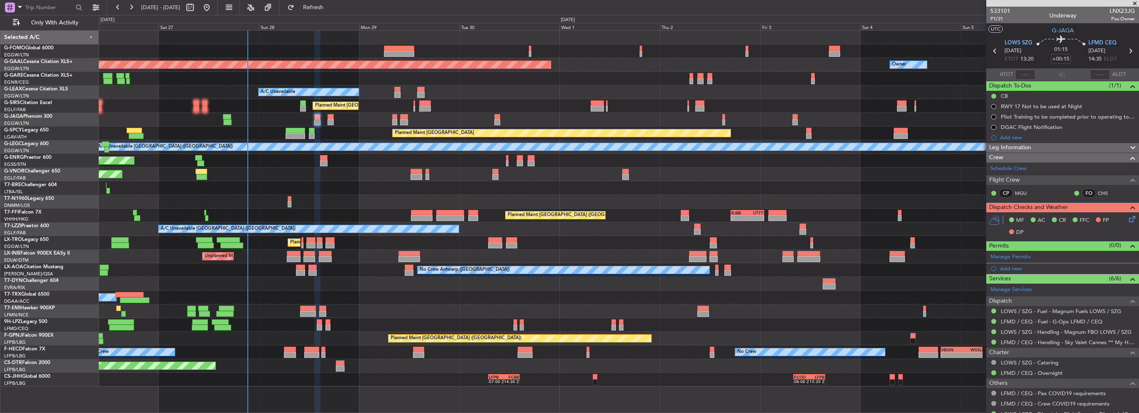
click at [1044, 143] on div "Leg Information" at bounding box center [1062, 148] width 153 height 10
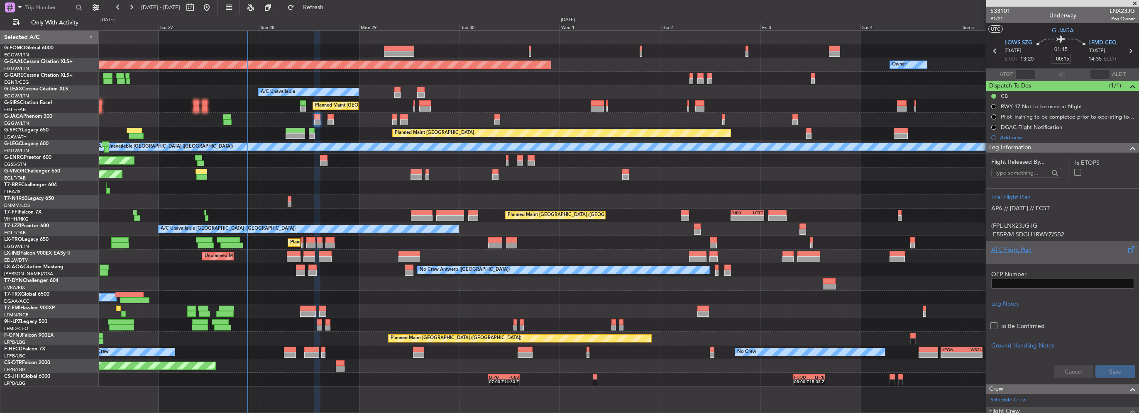
click at [1021, 252] on div "ATC Flight Plan" at bounding box center [1062, 250] width 143 height 9
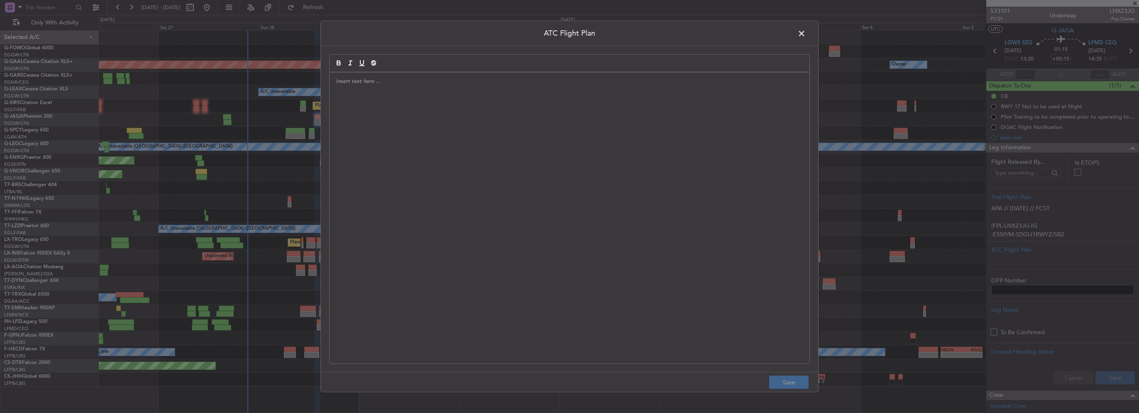
click at [381, 129] on div at bounding box center [570, 218] width 480 height 291
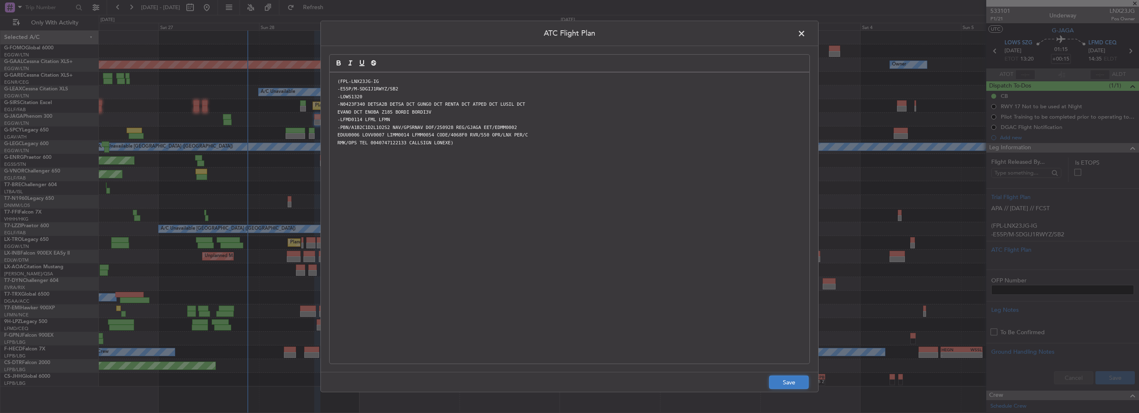
click at [787, 382] on button "Save" at bounding box center [788, 382] width 39 height 13
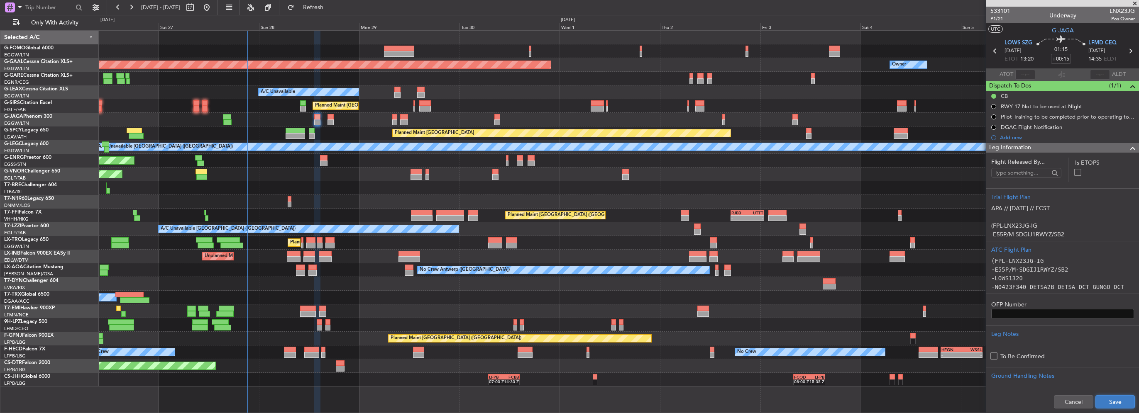
click at [1115, 398] on button "Save" at bounding box center [1114, 401] width 39 height 13
drag, startPoint x: 1122, startPoint y: 148, endPoint x: 1123, endPoint y: 154, distance: 6.3
click at [1128, 150] on span at bounding box center [1133, 148] width 10 height 10
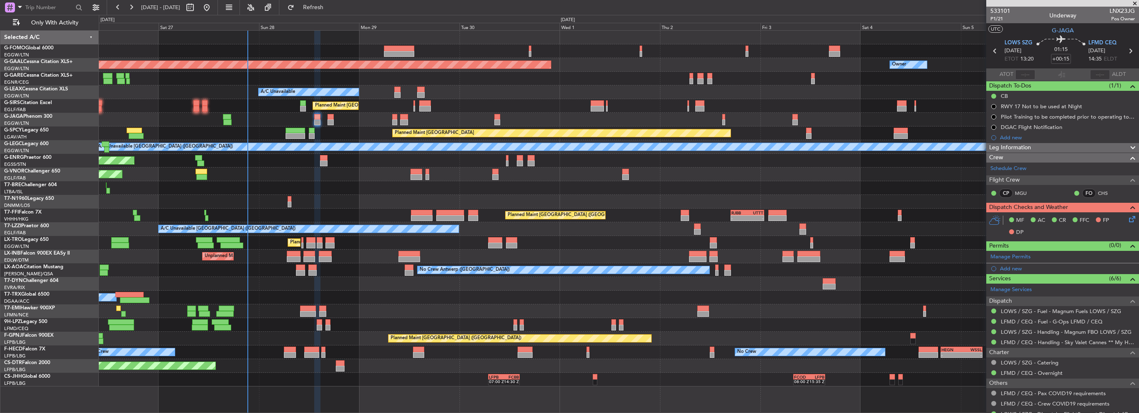
click at [1127, 219] on icon at bounding box center [1130, 218] width 7 height 7
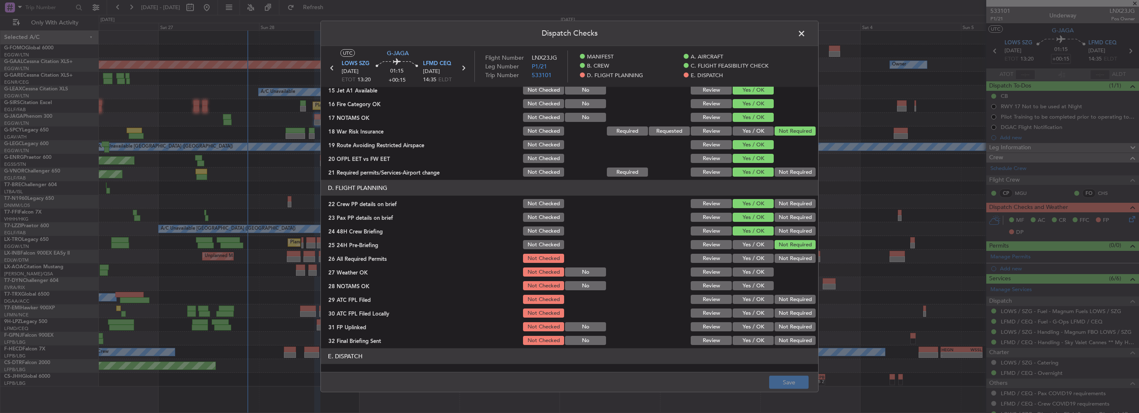
scroll to position [332, 0]
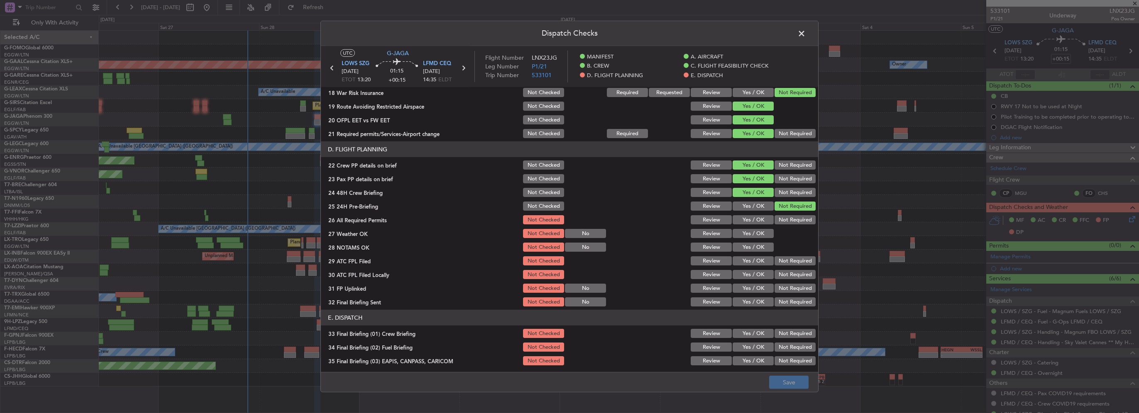
click at [756, 222] on button "Yes / OK" at bounding box center [752, 219] width 41 height 9
drag, startPoint x: 758, startPoint y: 232, endPoint x: 759, endPoint y: 247, distance: 15.0
click at [758, 232] on button "Yes / OK" at bounding box center [752, 233] width 41 height 9
click at [759, 247] on button "Yes / OK" at bounding box center [752, 247] width 41 height 9
click at [762, 262] on button "Yes / OK" at bounding box center [752, 260] width 41 height 9
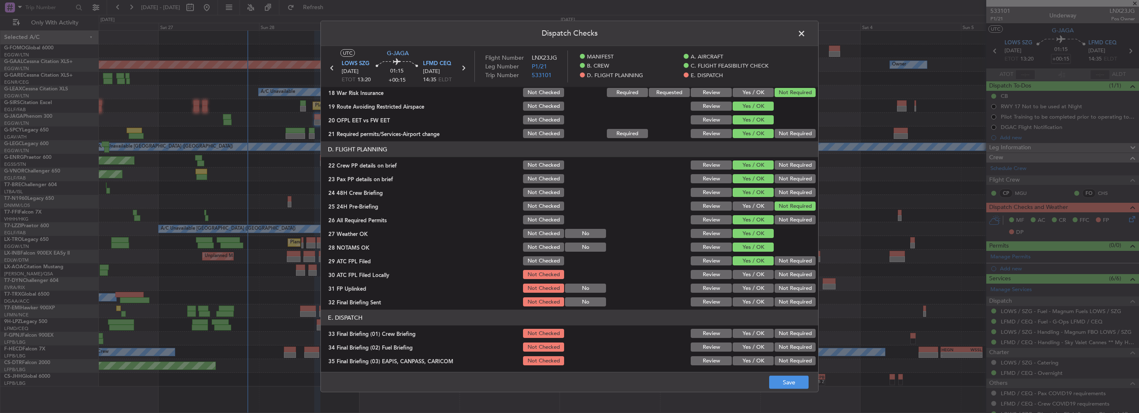
drag, startPoint x: 784, startPoint y: 278, endPoint x: 770, endPoint y: 280, distance: 13.3
click at [781, 278] on button "Not Required" at bounding box center [794, 274] width 41 height 9
click at [751, 284] on button "Yes / OK" at bounding box center [752, 288] width 41 height 9
click at [780, 302] on button "Not Required" at bounding box center [794, 302] width 41 height 9
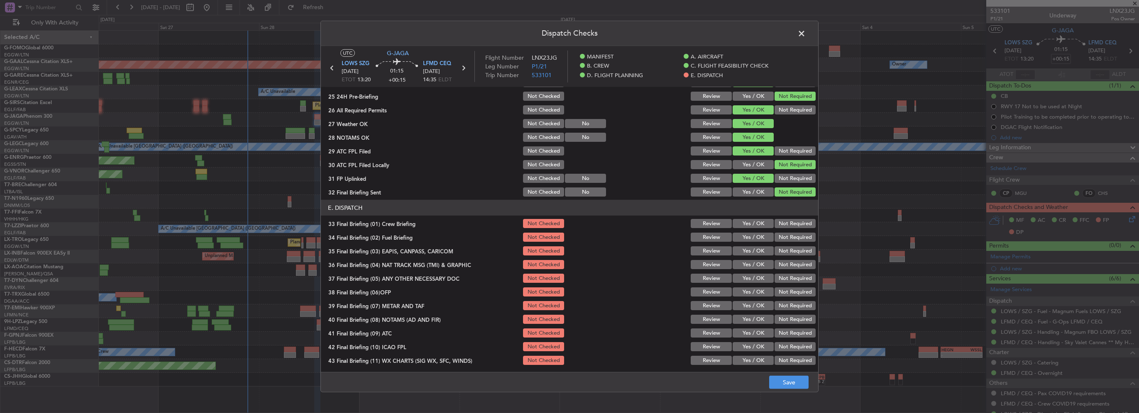
scroll to position [456, 0]
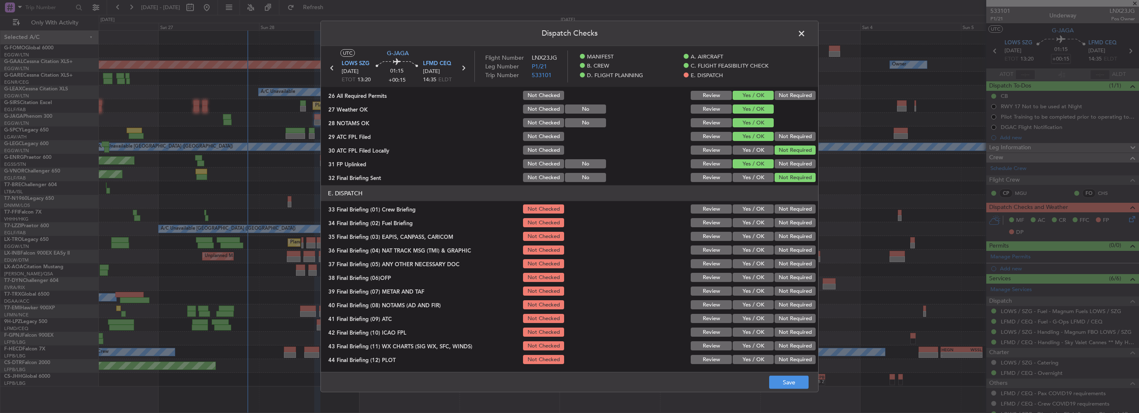
click at [744, 216] on section "E. DISPATCH 33 Final Briefing (01) Crew Briefing Not Checked Review Yes / OK No…" at bounding box center [569, 276] width 497 height 180
click at [760, 214] on div "Yes / OK" at bounding box center [752, 209] width 42 height 12
click at [760, 221] on button "Yes / OK" at bounding box center [752, 222] width 41 height 9
click at [757, 209] on button "Yes / OK" at bounding box center [752, 209] width 41 height 9
click at [781, 241] on div "Not Required" at bounding box center [794, 237] width 42 height 12
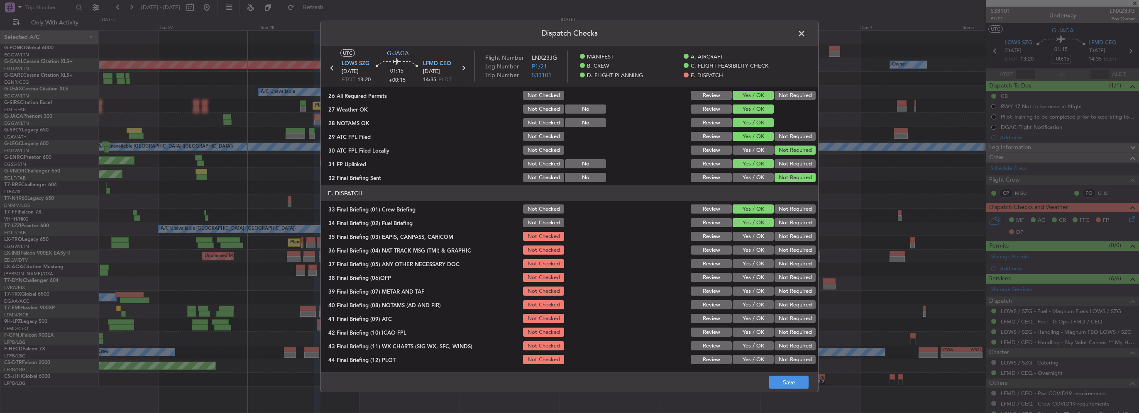
drag, startPoint x: 782, startPoint y: 237, endPoint x: 785, endPoint y: 251, distance: 14.1
click at [782, 238] on button "Not Required" at bounding box center [794, 236] width 41 height 9
click at [785, 251] on button "Not Required" at bounding box center [794, 250] width 41 height 9
drag, startPoint x: 759, startPoint y: 262, endPoint x: 759, endPoint y: 280, distance: 17.4
click at [759, 266] on button "Yes / OK" at bounding box center [752, 263] width 41 height 9
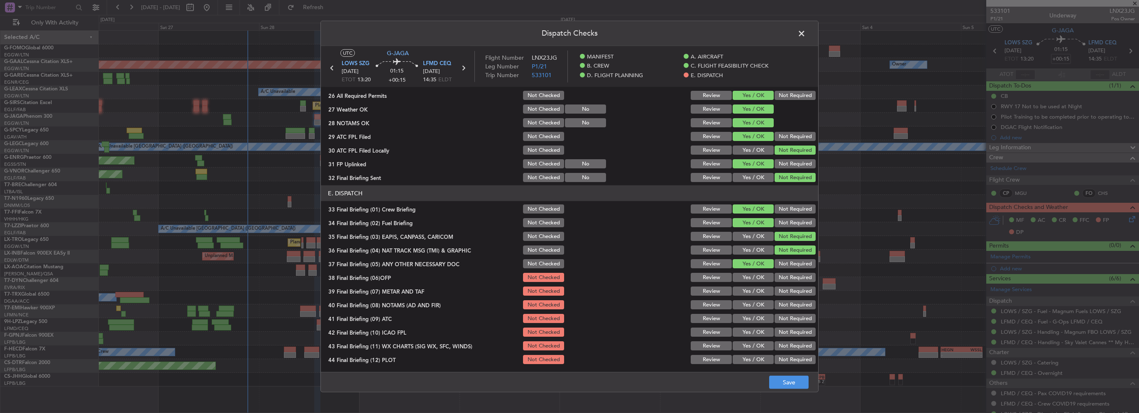
drag, startPoint x: 759, startPoint y: 280, endPoint x: 759, endPoint y: 291, distance: 11.6
click at [759, 281] on button "Yes / OK" at bounding box center [752, 277] width 41 height 9
drag, startPoint x: 759, startPoint y: 291, endPoint x: 759, endPoint y: 303, distance: 11.6
click at [759, 292] on button "Yes / OK" at bounding box center [752, 291] width 41 height 9
click at [759, 303] on button "Yes / OK" at bounding box center [752, 304] width 41 height 9
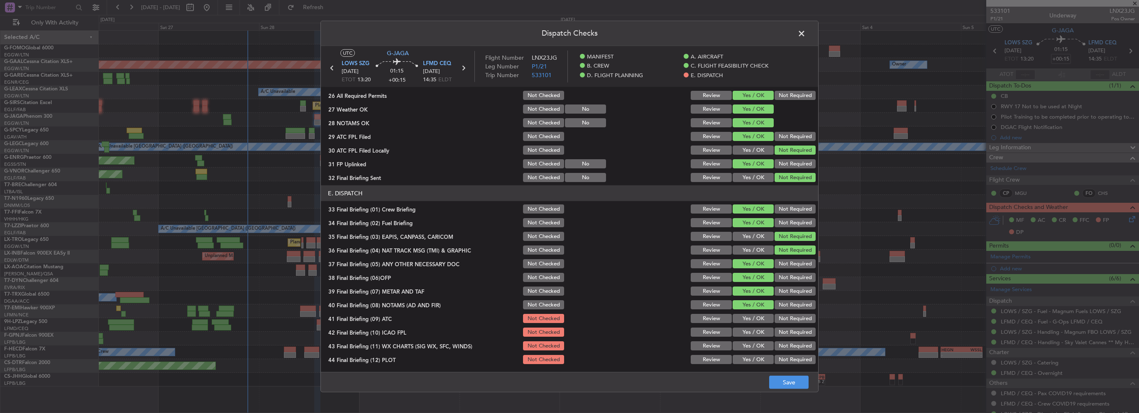
click at [759, 315] on button "Yes / OK" at bounding box center [752, 318] width 41 height 9
click at [762, 335] on button "Yes / OK" at bounding box center [752, 332] width 41 height 9
drag, startPoint x: 759, startPoint y: 347, endPoint x: 759, endPoint y: 364, distance: 16.6
click at [759, 348] on button "Yes / OK" at bounding box center [752, 346] width 41 height 9
click at [759, 364] on div "Yes / OK" at bounding box center [752, 360] width 42 height 12
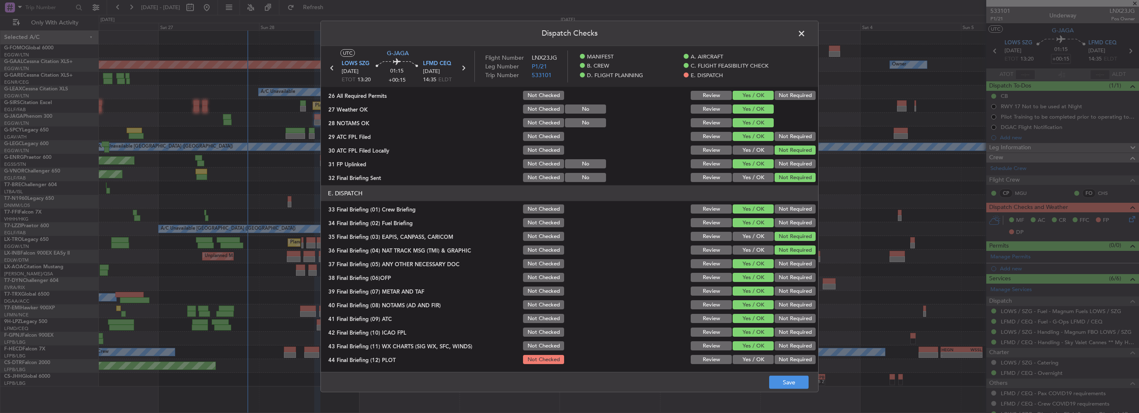
click at [752, 362] on button "Yes / OK" at bounding box center [752, 359] width 41 height 9
click at [787, 380] on button "Save" at bounding box center [788, 382] width 39 height 13
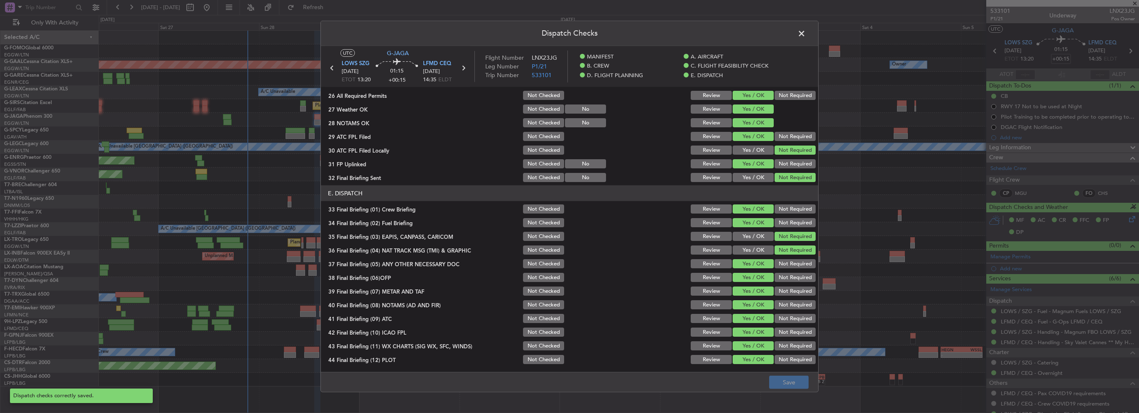
click at [806, 32] on span at bounding box center [806, 35] width 0 height 17
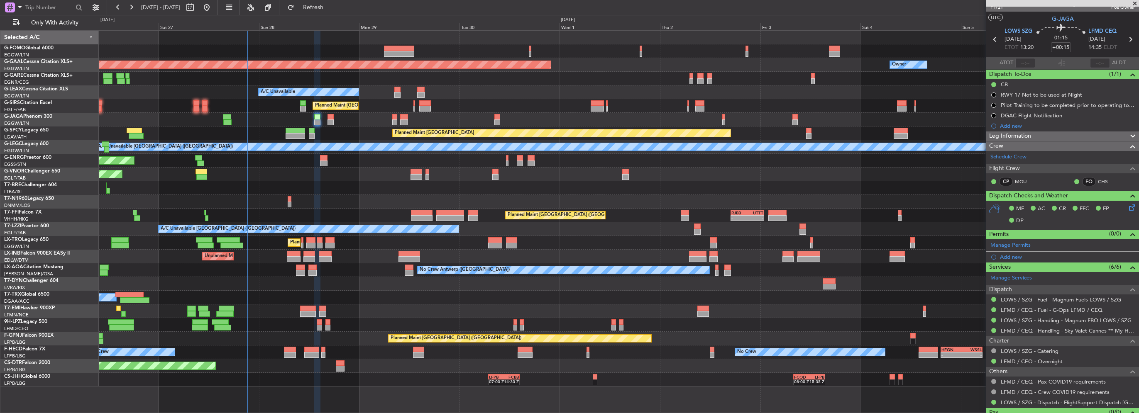
scroll to position [28, 0]
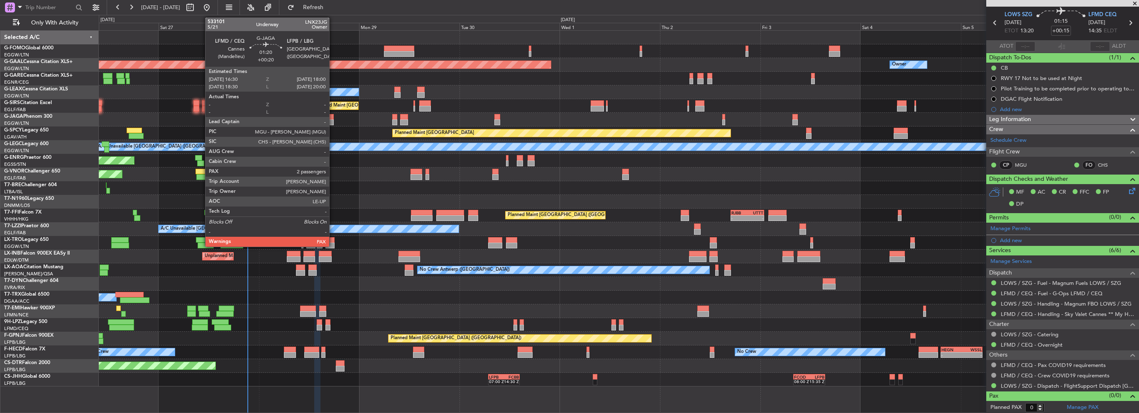
click at [331, 120] on div at bounding box center [330, 123] width 7 height 6
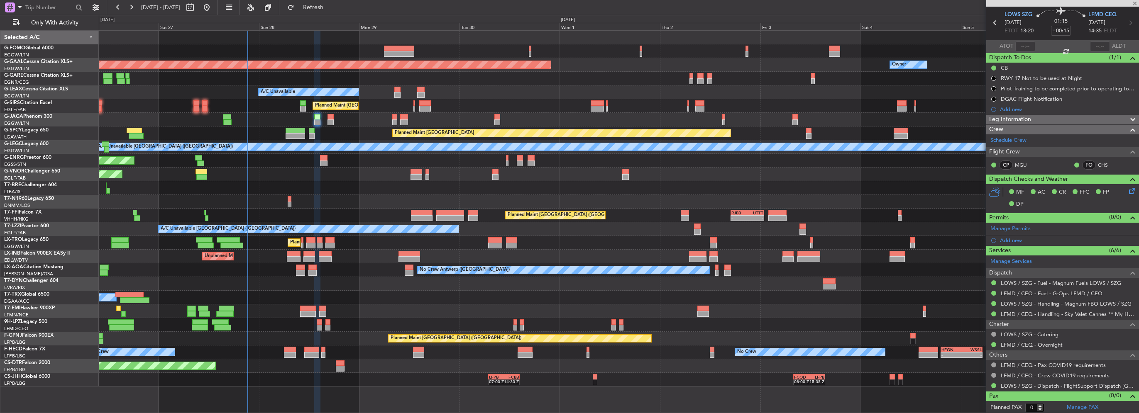
type input "+00:20"
type input "2"
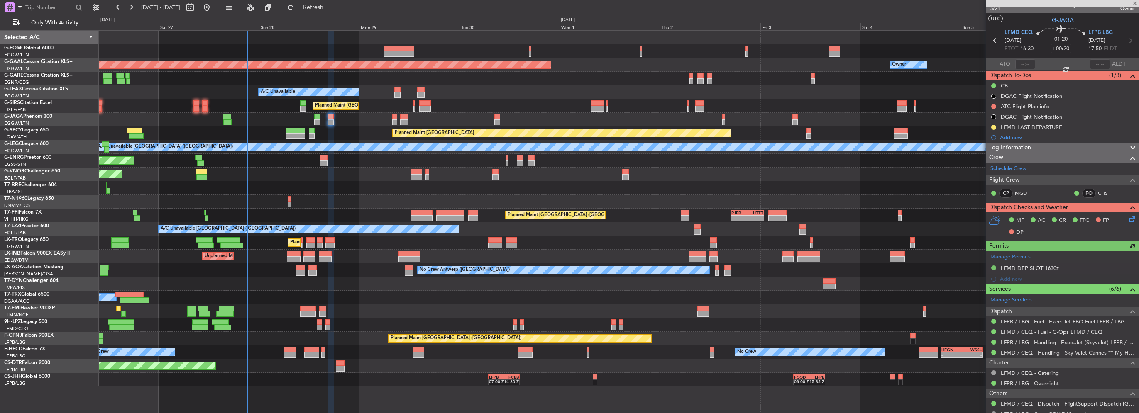
scroll to position [0, 0]
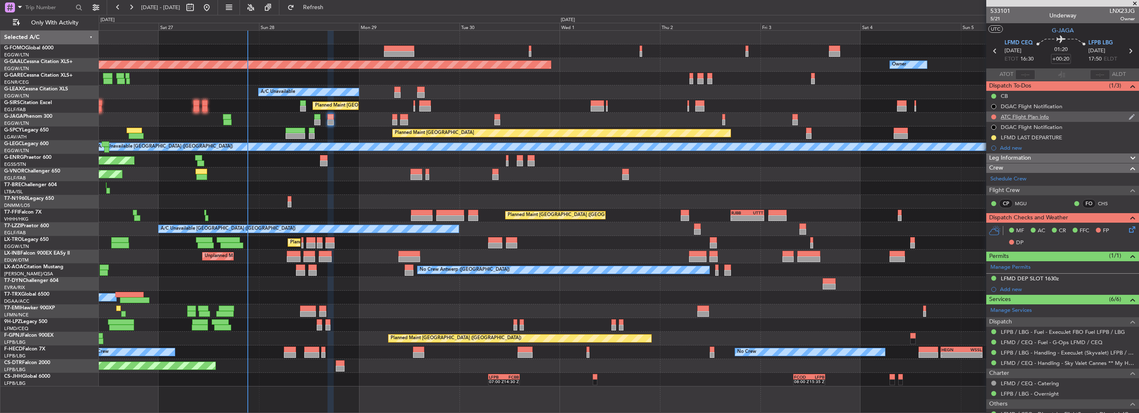
click at [1006, 118] on div "ATC Flight Plan info" at bounding box center [1025, 116] width 48 height 7
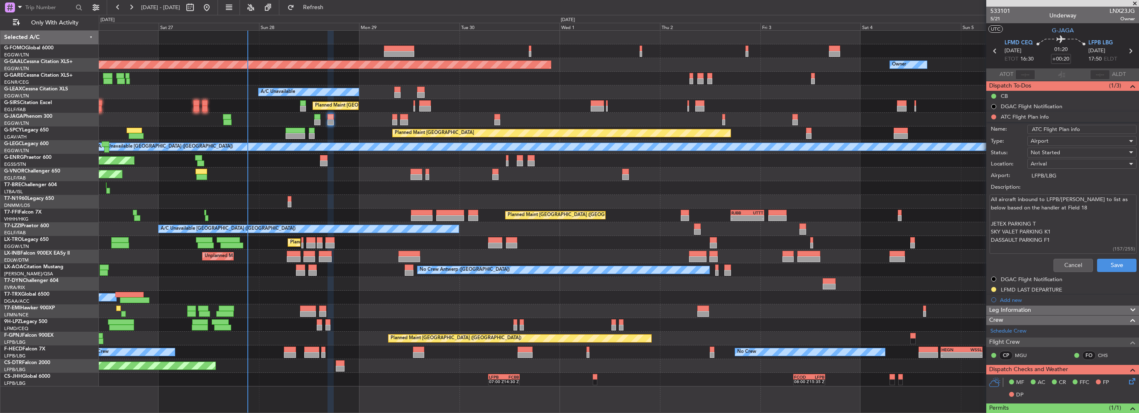
click at [1069, 256] on form "Name: ATC Flight Plan info Type: Airport Status: Not Started Location: Arrival …" at bounding box center [1062, 199] width 161 height 152
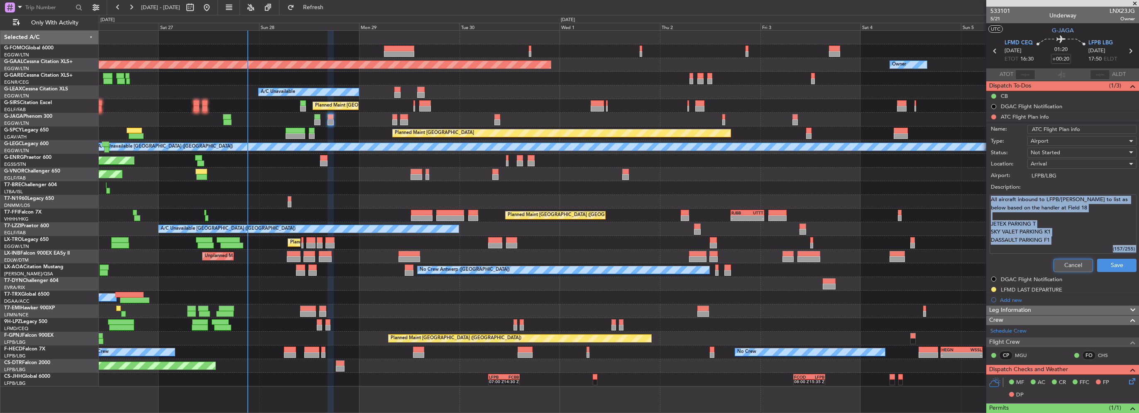
drag, startPoint x: 1069, startPoint y: 257, endPoint x: 1079, endPoint y: 257, distance: 10.4
click at [1081, 264] on button "Cancel" at bounding box center [1072, 265] width 39 height 13
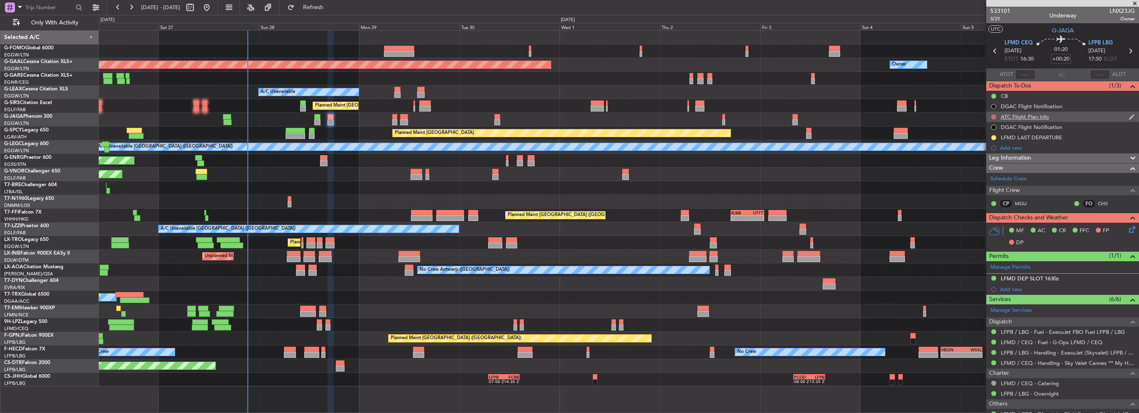
click at [991, 115] on button at bounding box center [993, 117] width 5 height 5
click at [1004, 154] on span "Completed" at bounding box center [997, 153] width 27 height 8
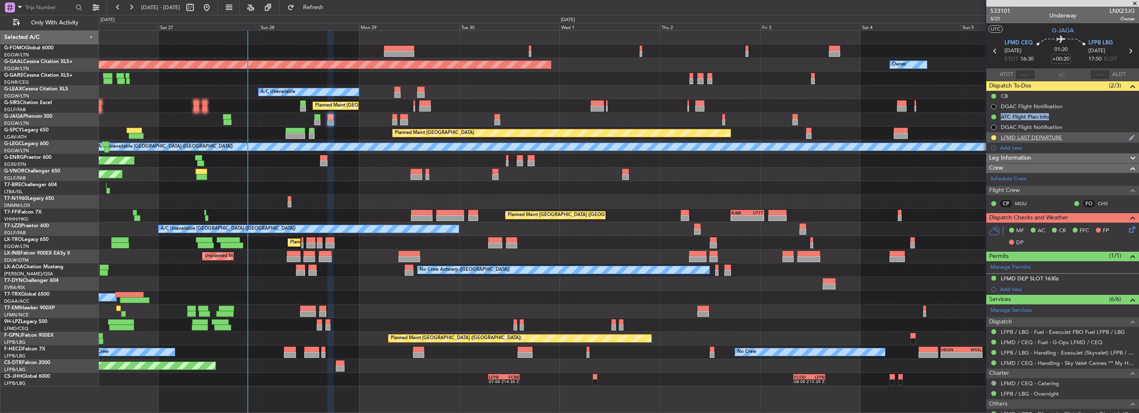
click at [1062, 134] on div "LFMD LAST DEPARTURE" at bounding box center [1062, 137] width 153 height 10
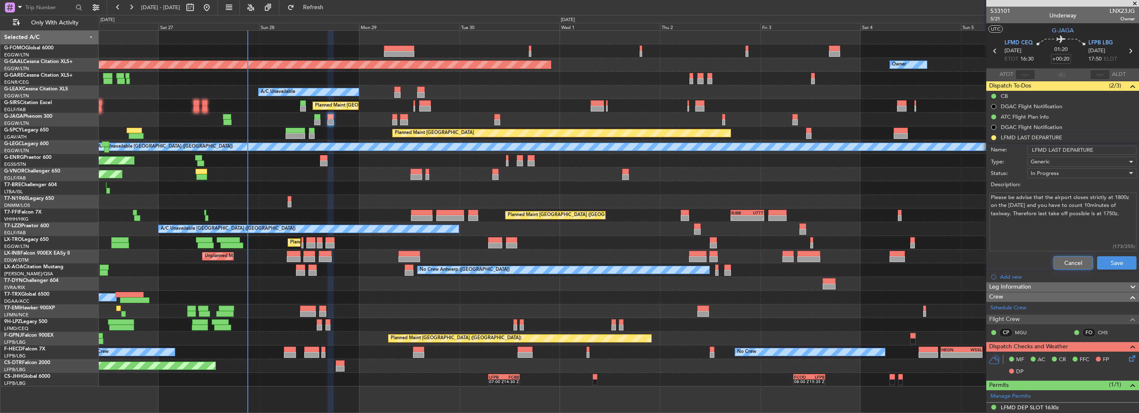
click at [1072, 257] on button "Cancel" at bounding box center [1072, 262] width 39 height 13
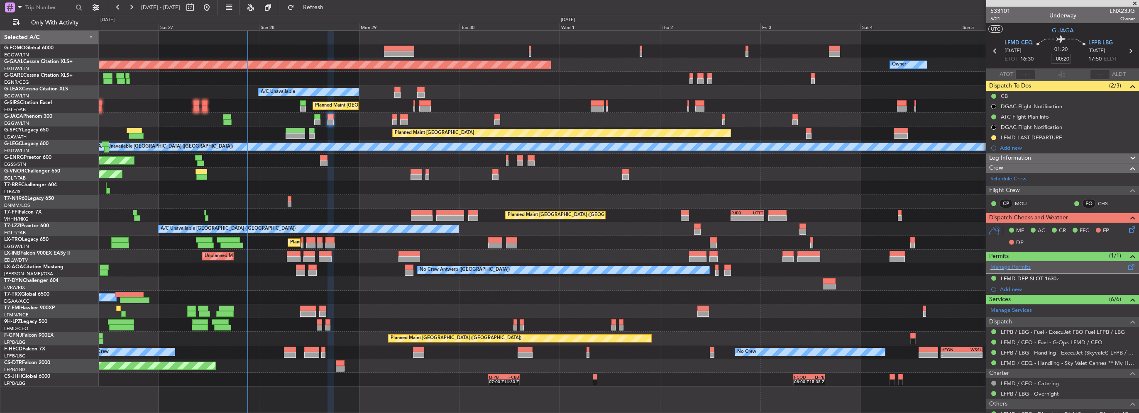
click at [1021, 272] on div "Manage Permits" at bounding box center [1062, 267] width 153 height 12
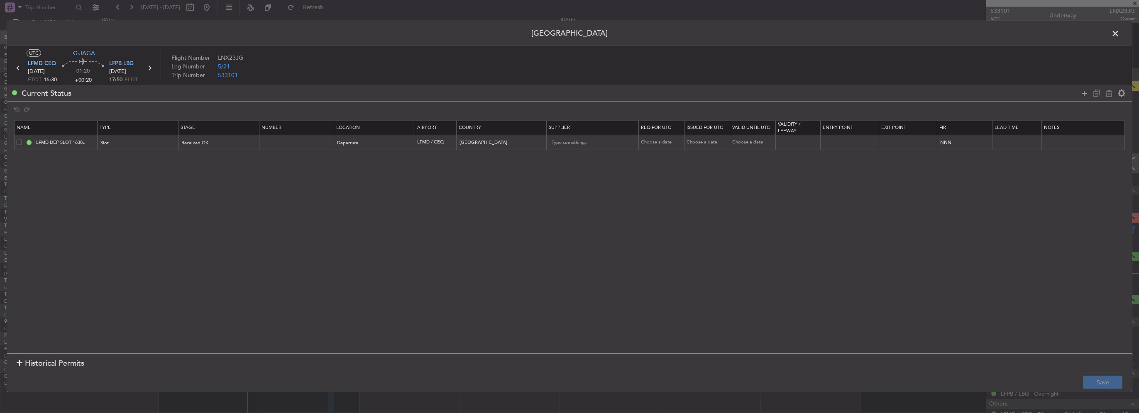
click at [23, 141] on div "LFMD DEP SLOT 1630z" at bounding box center [57, 142] width 81 height 7
click at [18, 141] on span at bounding box center [19, 141] width 5 height 5
click at [22, 139] on input "checkbox" at bounding box center [22, 139] width 0 height 0
click at [1110, 91] on icon at bounding box center [1109, 93] width 10 height 10
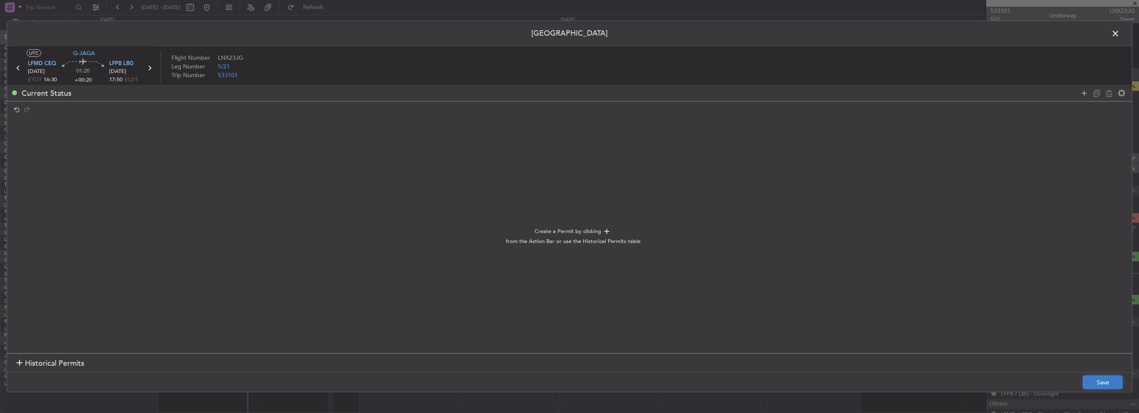
click at [1104, 383] on button "Save" at bounding box center [1102, 382] width 39 height 13
click at [1119, 33] on span at bounding box center [1119, 35] width 0 height 17
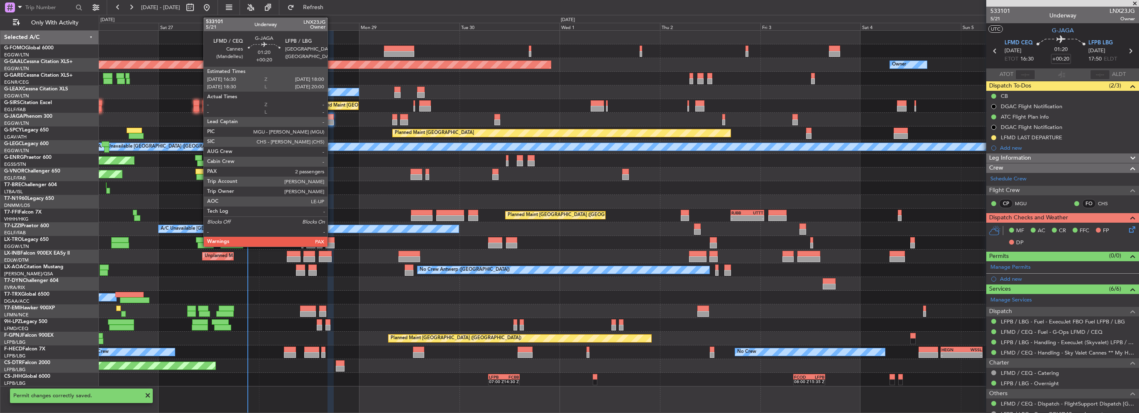
click at [331, 121] on div at bounding box center [330, 123] width 7 height 6
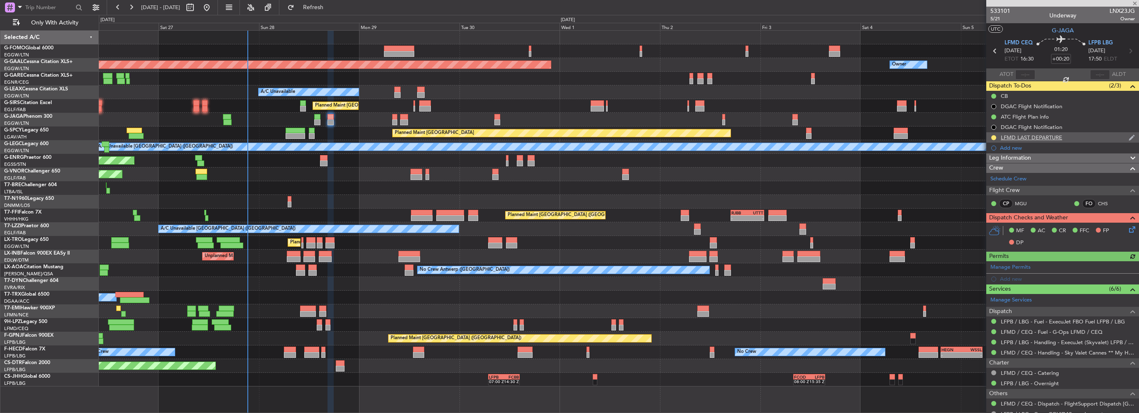
click at [993, 134] on div at bounding box center [993, 137] width 7 height 7
click at [992, 139] on button at bounding box center [993, 137] width 5 height 5
click at [996, 175] on span "Completed" at bounding box center [996, 174] width 27 height 8
click at [1127, 230] on icon at bounding box center [1130, 228] width 7 height 7
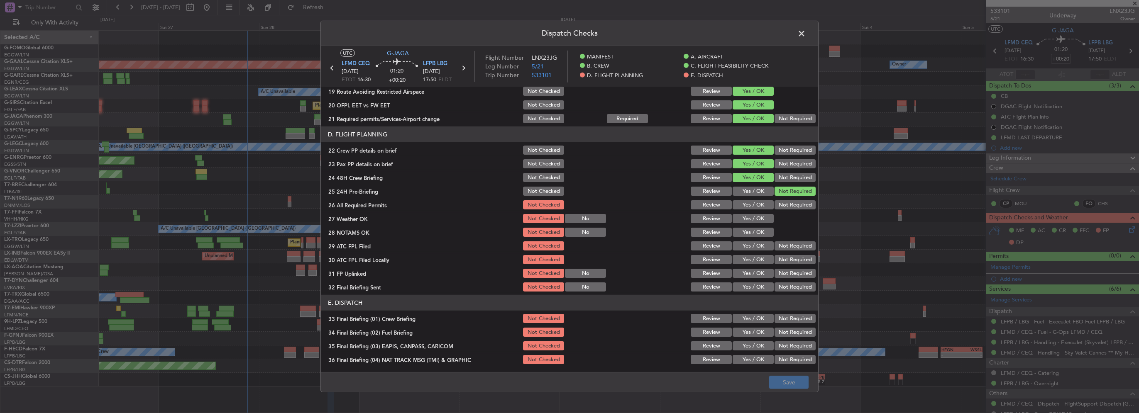
scroll to position [415, 0]
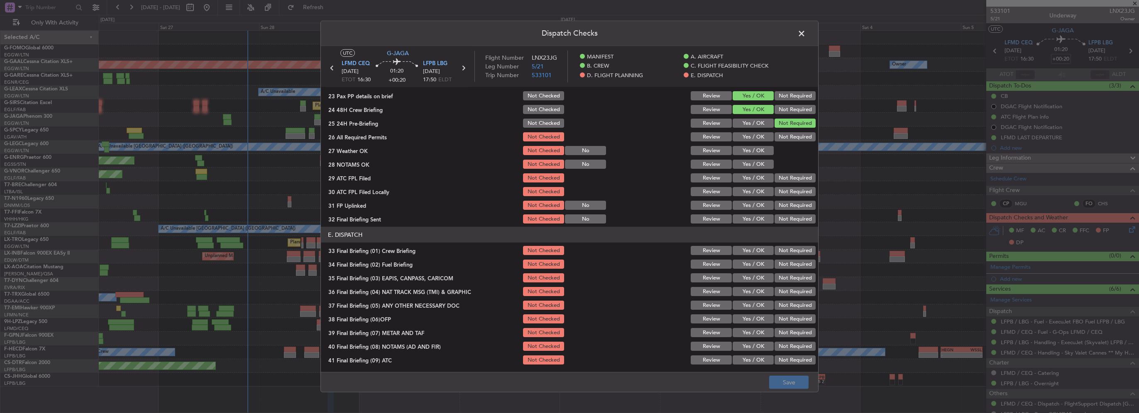
click at [755, 139] on button "Yes / OK" at bounding box center [752, 136] width 41 height 9
click at [754, 147] on button "Yes / OK" at bounding box center [752, 150] width 41 height 9
click at [760, 168] on button "Yes / OK" at bounding box center [752, 164] width 41 height 9
click at [761, 179] on button "Yes / OK" at bounding box center [752, 177] width 41 height 9
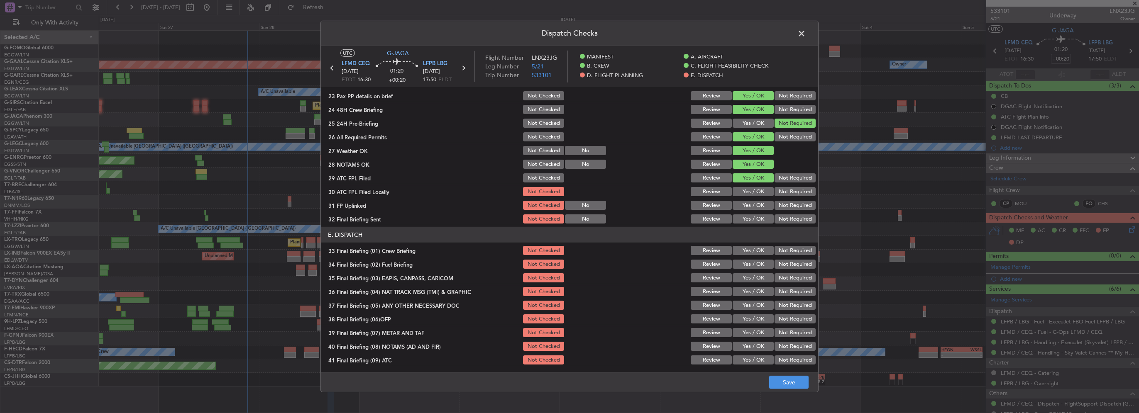
drag, startPoint x: 779, startPoint y: 192, endPoint x: 752, endPoint y: 209, distance: 31.4
click at [776, 194] on button "Not Required" at bounding box center [794, 191] width 41 height 9
drag, startPoint x: 752, startPoint y: 209, endPoint x: 768, endPoint y: 214, distance: 16.4
click at [753, 209] on button "Yes / OK" at bounding box center [752, 205] width 41 height 9
click at [789, 222] on button "Not Required" at bounding box center [794, 219] width 41 height 9
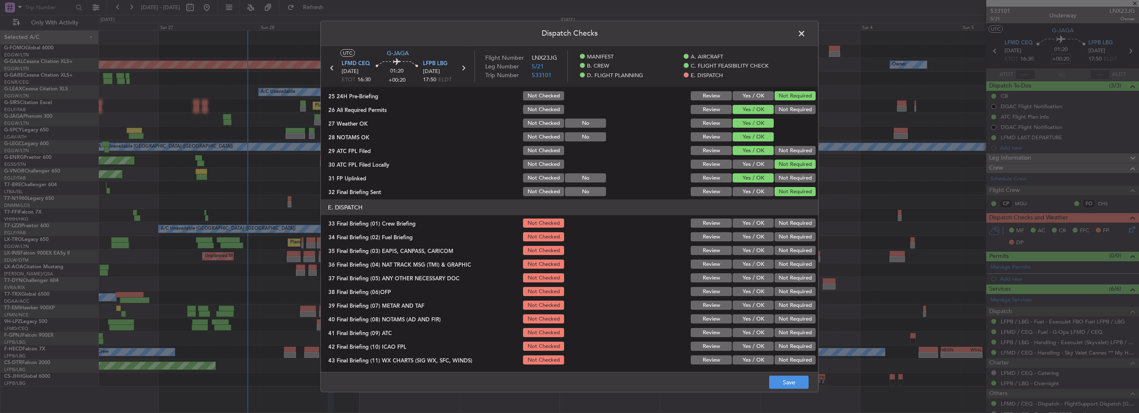
scroll to position [456, 0]
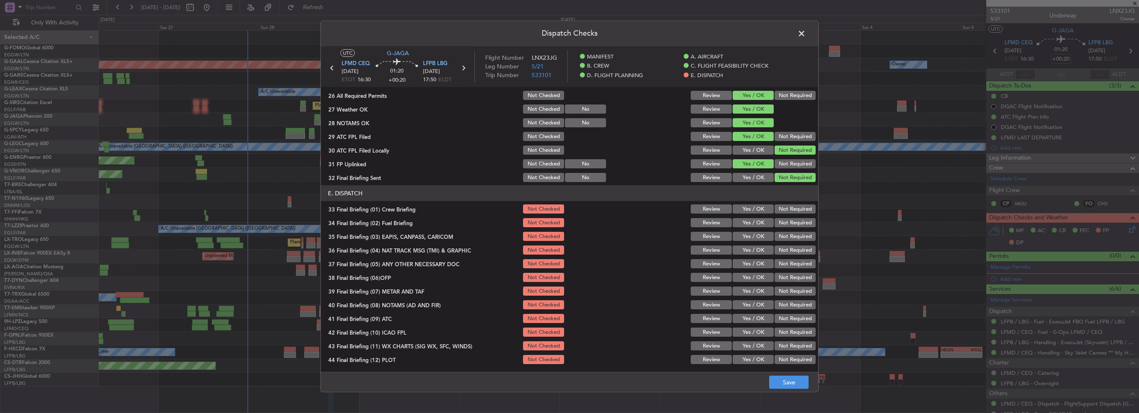
drag, startPoint x: 754, startPoint y: 203, endPoint x: 755, endPoint y: 209, distance: 6.8
click at [754, 203] on section "E. DISPATCH 33 Final Briefing (01) Crew Briefing Not Checked Review Yes / OK No…" at bounding box center [569, 276] width 497 height 180
click at [755, 209] on button "Yes / OK" at bounding box center [752, 209] width 41 height 9
click at [757, 219] on button "Yes / OK" at bounding box center [752, 222] width 41 height 9
drag, startPoint x: 777, startPoint y: 233, endPoint x: 783, endPoint y: 247, distance: 15.6
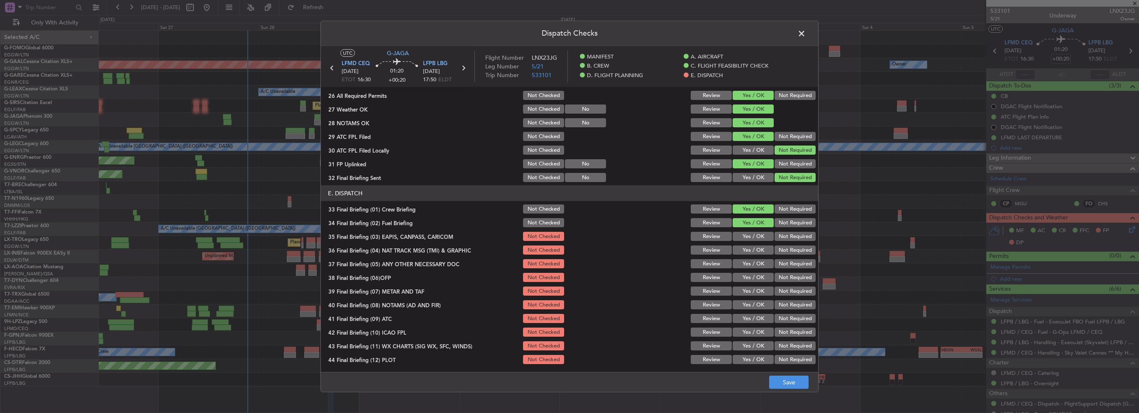
click at [778, 234] on button "Not Required" at bounding box center [794, 236] width 41 height 9
click at [783, 247] on button "Not Required" at bounding box center [794, 250] width 41 height 9
click at [739, 272] on div "Yes / OK" at bounding box center [752, 278] width 42 height 12
click at [754, 267] on button "Yes / OK" at bounding box center [752, 263] width 41 height 9
click at [760, 281] on button "Yes / OK" at bounding box center [752, 277] width 41 height 9
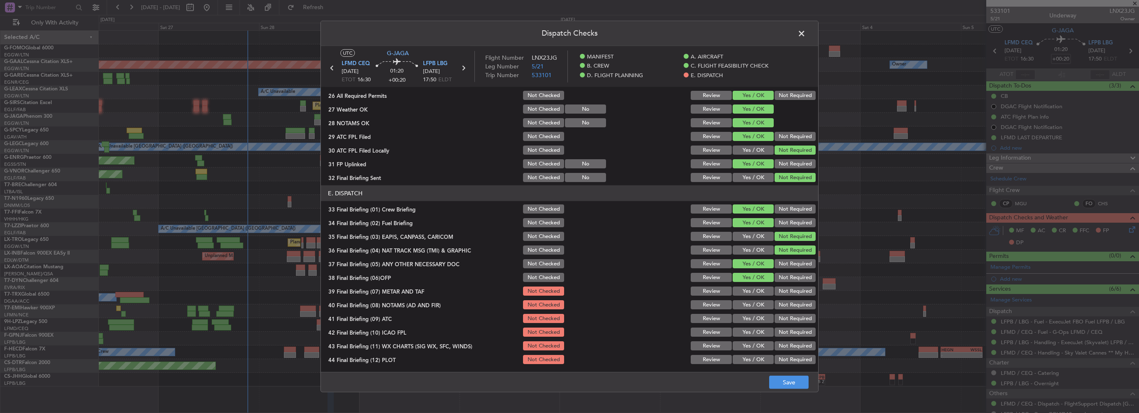
click at [763, 292] on button "Yes / OK" at bounding box center [752, 291] width 41 height 9
click at [763, 301] on button "Yes / OK" at bounding box center [752, 304] width 41 height 9
click at [763, 318] on button "Yes / OK" at bounding box center [752, 318] width 41 height 9
drag, startPoint x: 762, startPoint y: 327, endPoint x: 761, endPoint y: 332, distance: 5.0
click at [762, 330] on button "Yes / OK" at bounding box center [752, 332] width 41 height 9
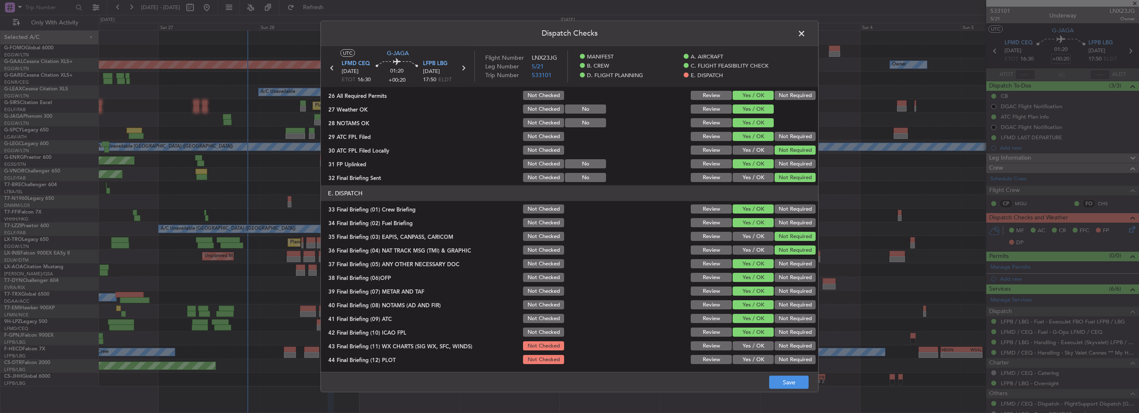
click at [759, 344] on button "Yes / OK" at bounding box center [752, 346] width 41 height 9
click at [759, 354] on div "Yes / OK" at bounding box center [752, 360] width 42 height 12
click at [783, 379] on button "Save" at bounding box center [788, 382] width 39 height 13
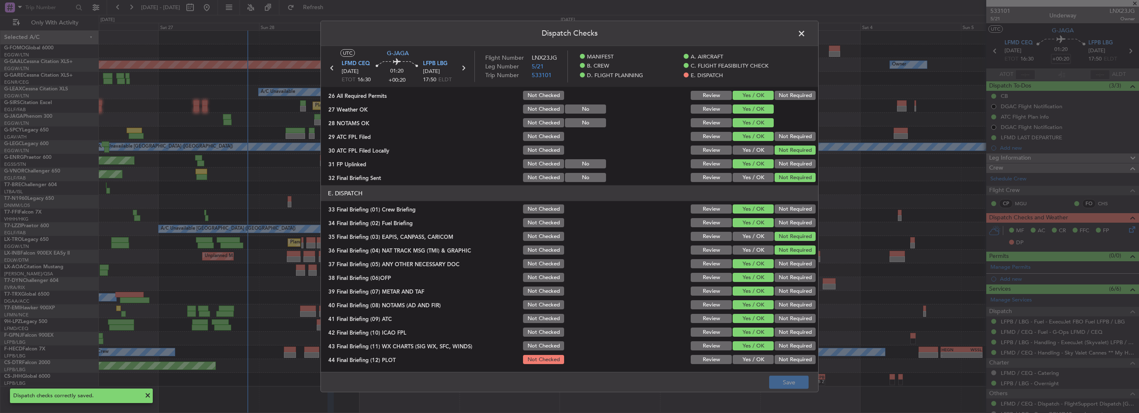
click at [750, 359] on button "Yes / OK" at bounding box center [752, 359] width 41 height 9
click at [787, 381] on button "Save" at bounding box center [788, 382] width 39 height 13
click at [806, 30] on span at bounding box center [806, 35] width 0 height 17
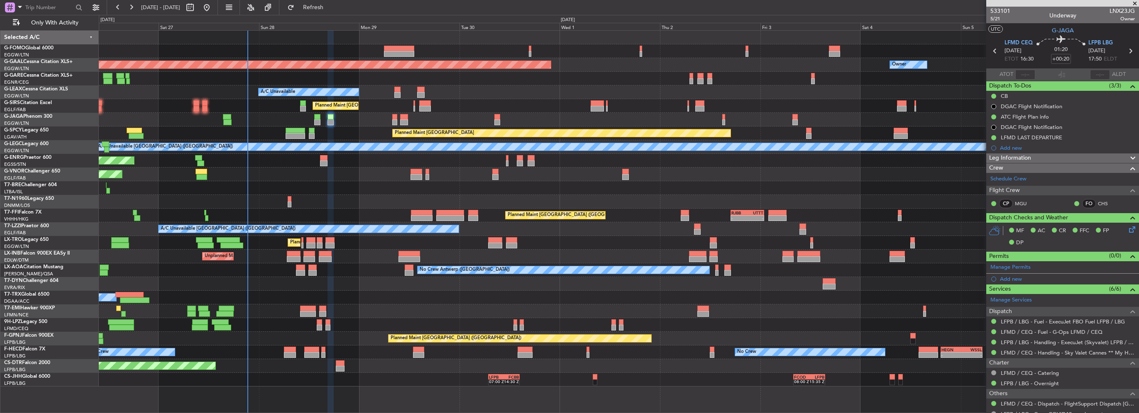
click at [1065, 156] on div "Leg Information" at bounding box center [1062, 159] width 153 height 10
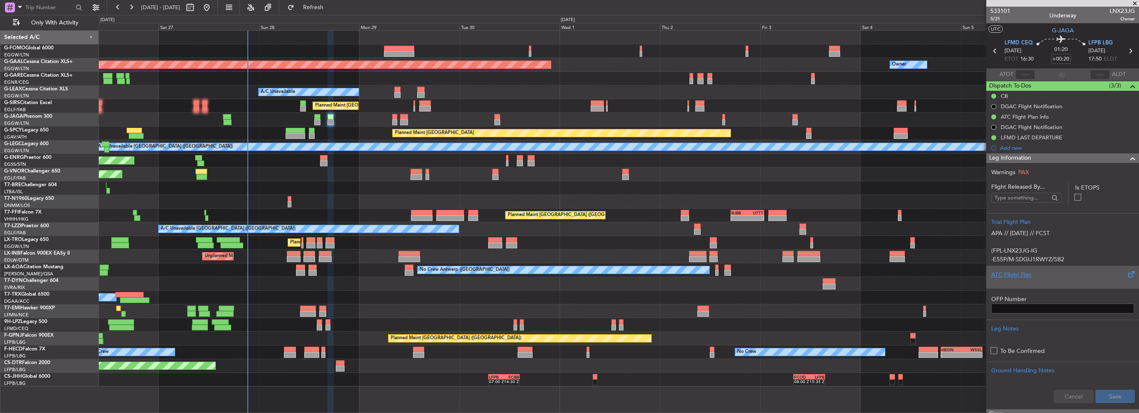
click at [1028, 276] on div "ATC Flight Plan" at bounding box center [1062, 275] width 143 height 9
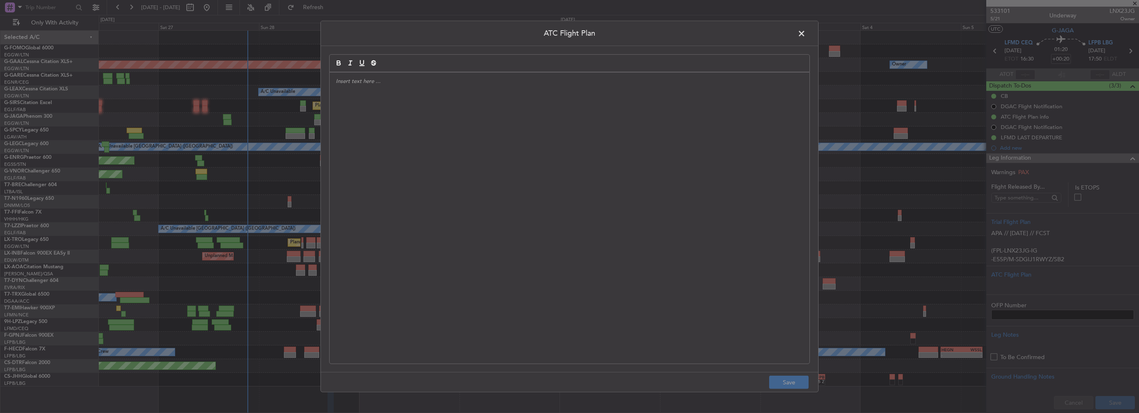
click at [495, 191] on div at bounding box center [570, 218] width 480 height 291
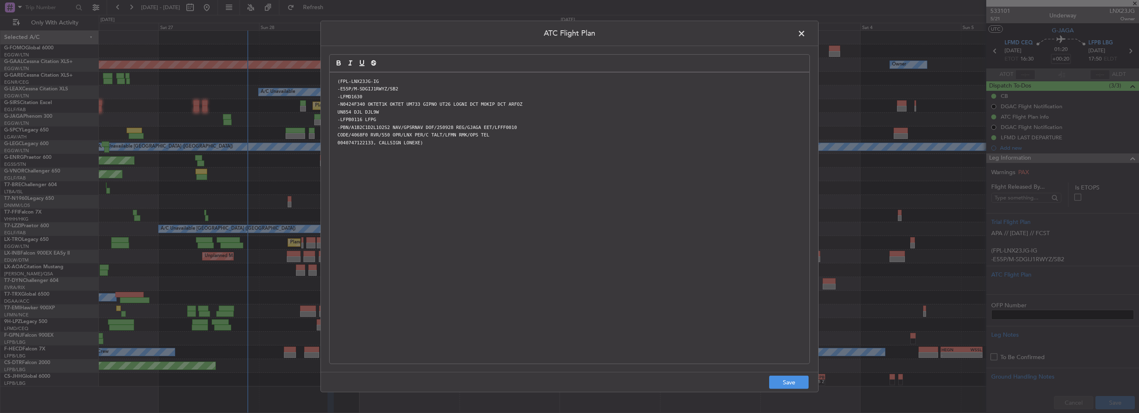
scroll to position [0, 0]
click at [797, 377] on button "Save" at bounding box center [788, 382] width 39 height 13
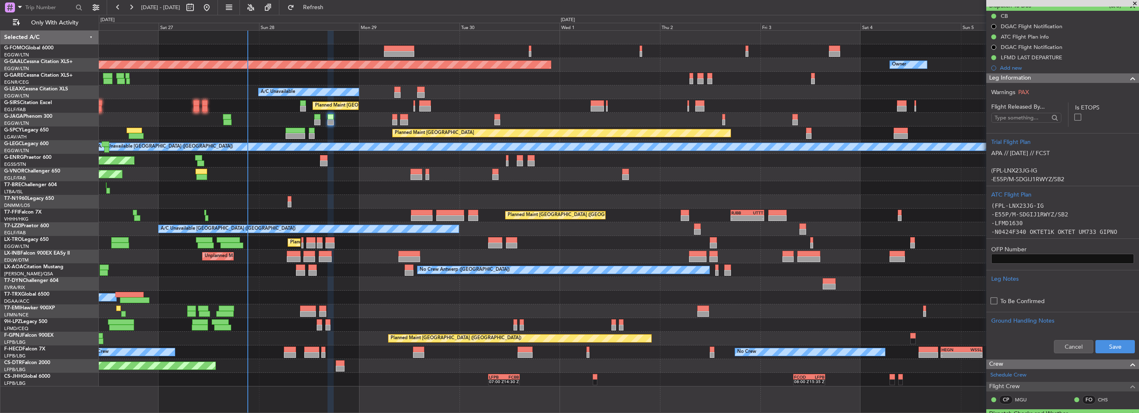
scroll to position [124, 0]
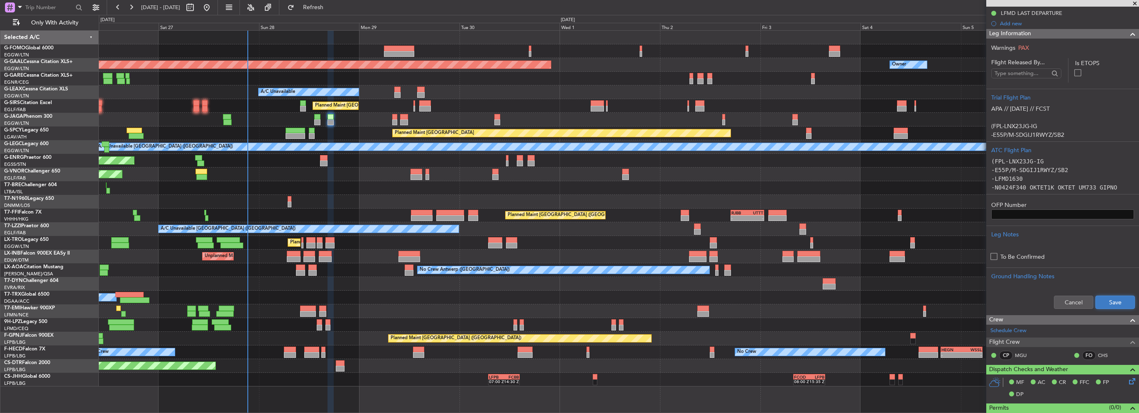
click at [1115, 305] on button "Save" at bounding box center [1114, 302] width 39 height 13
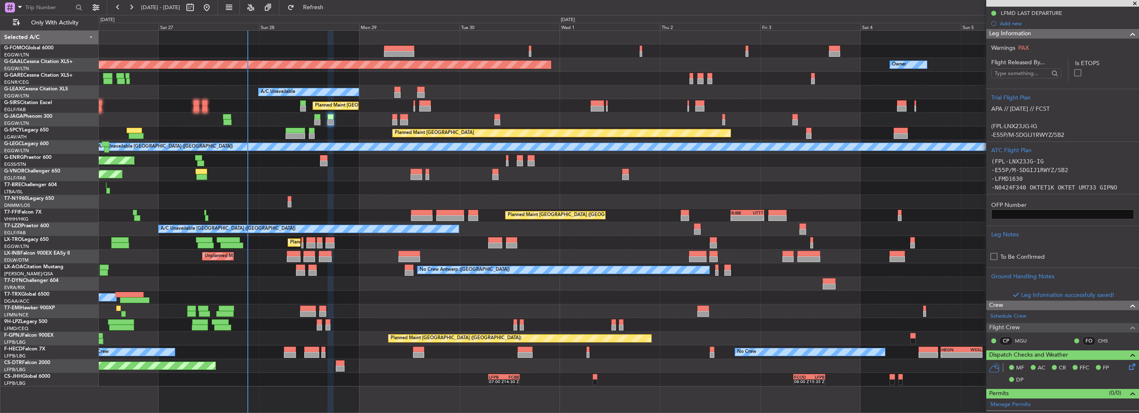
click at [1128, 35] on span at bounding box center [1133, 34] width 10 height 10
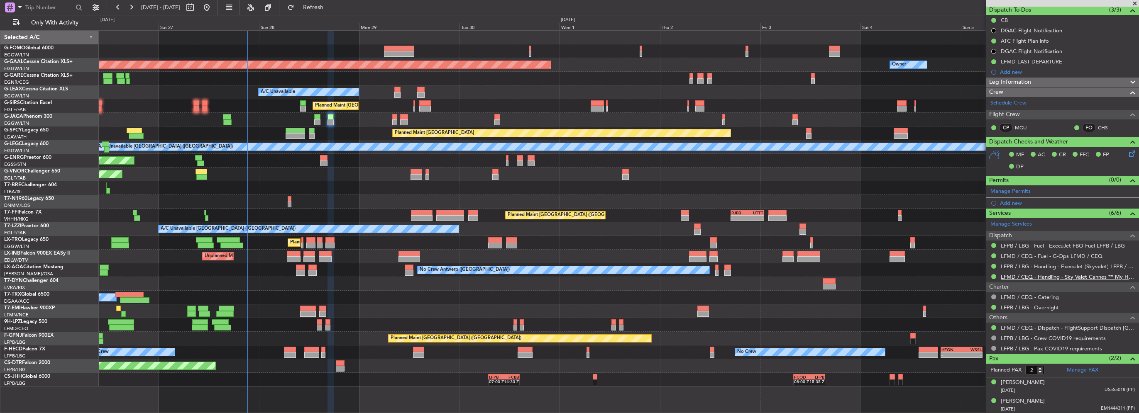
scroll to position [0, 0]
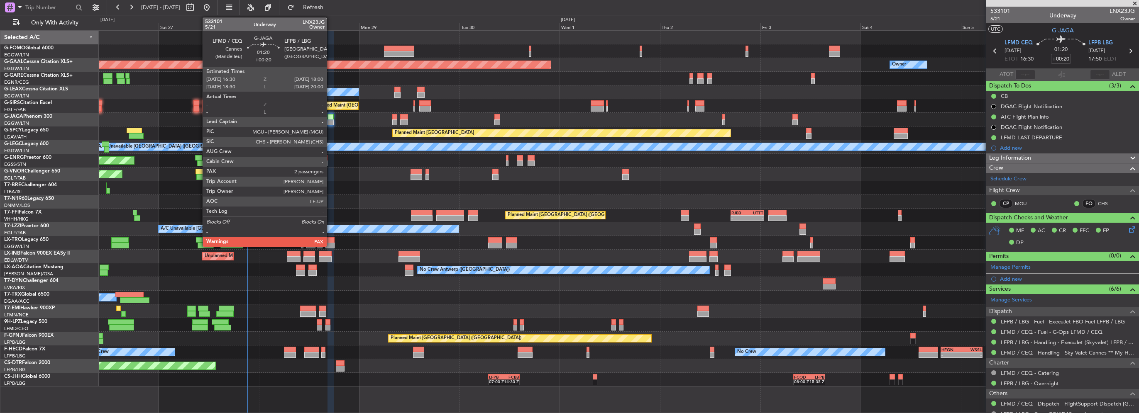
click at [330, 119] on div at bounding box center [330, 117] width 7 height 6
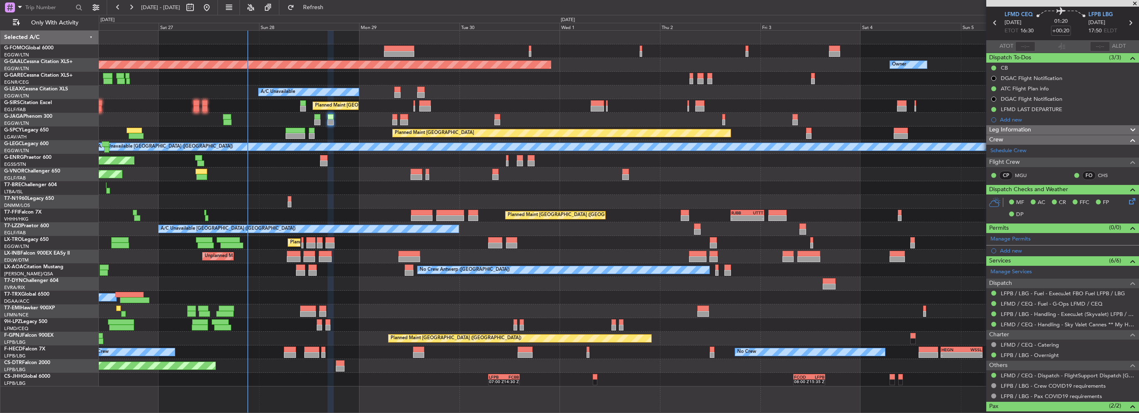
scroll to position [41, 0]
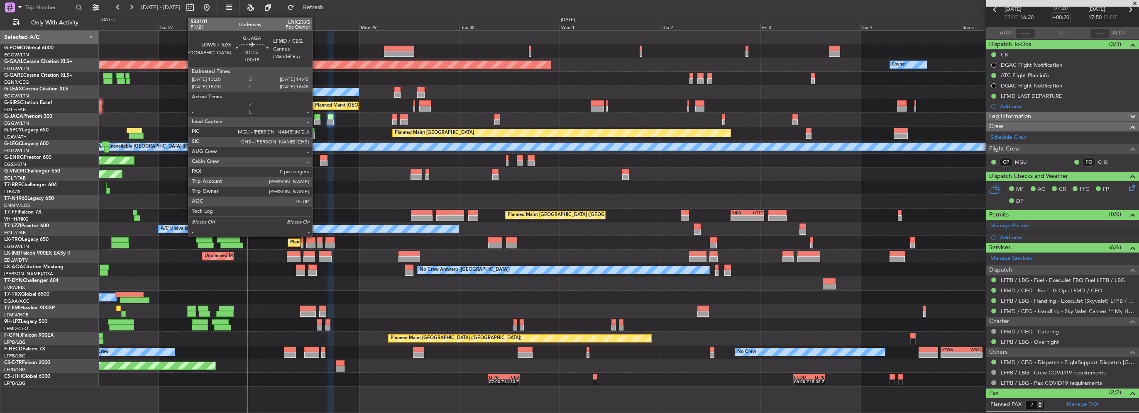
click at [316, 116] on div at bounding box center [317, 117] width 6 height 6
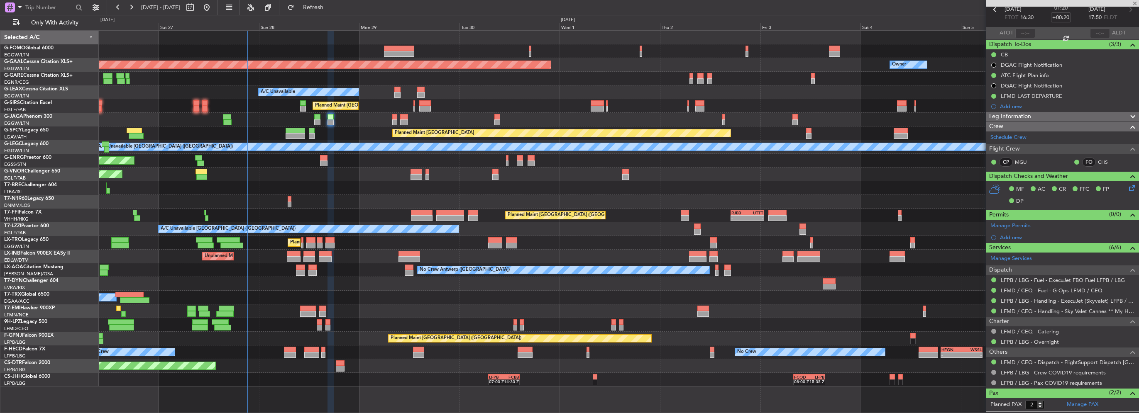
type input "+00:15"
type input "0"
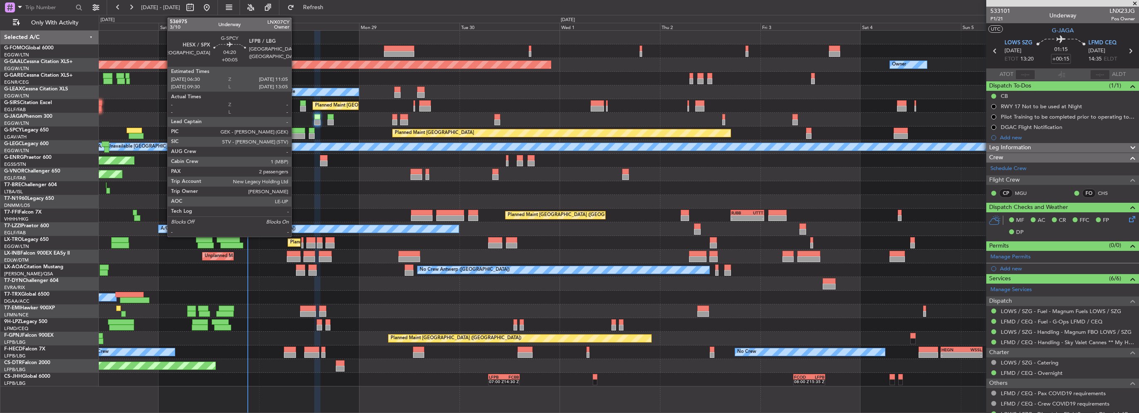
click at [295, 134] on div at bounding box center [296, 136] width 20 height 6
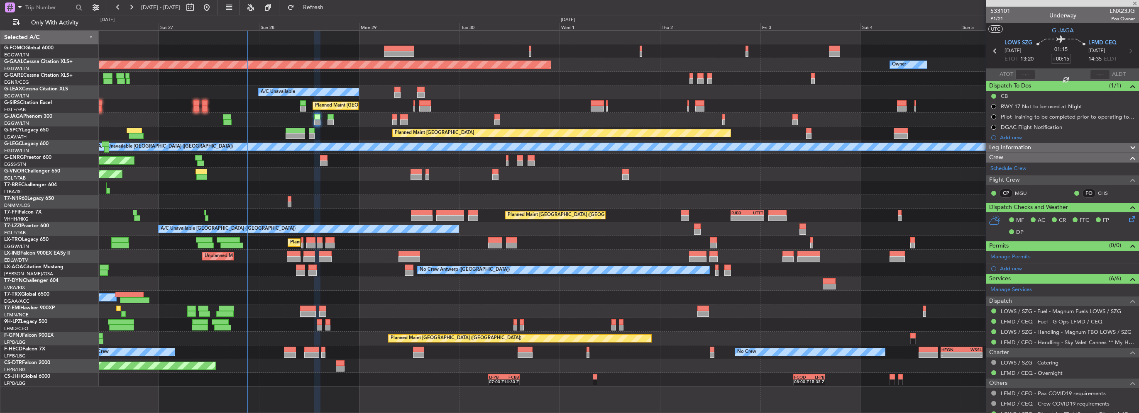
type input "+00:05"
type input "2"
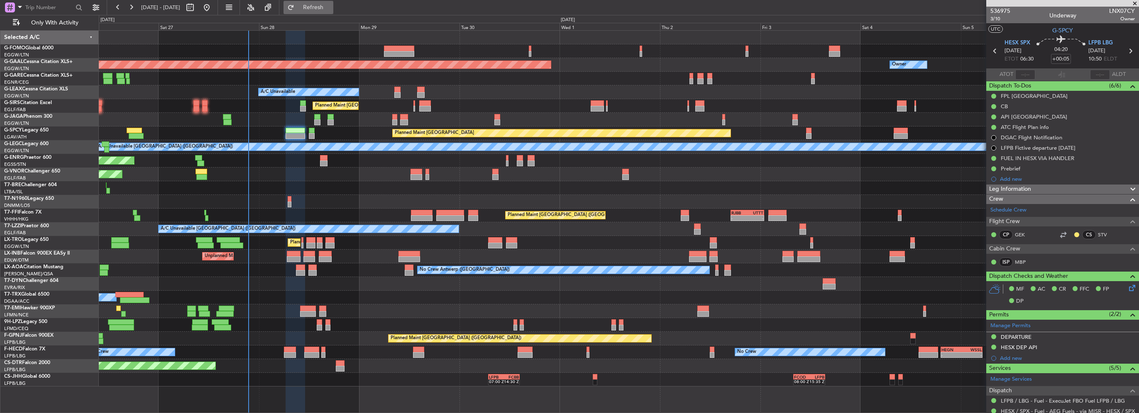
click at [329, 13] on button "Refresh" at bounding box center [308, 7] width 50 height 13
click at [333, 14] on button "Refresh" at bounding box center [308, 7] width 50 height 13
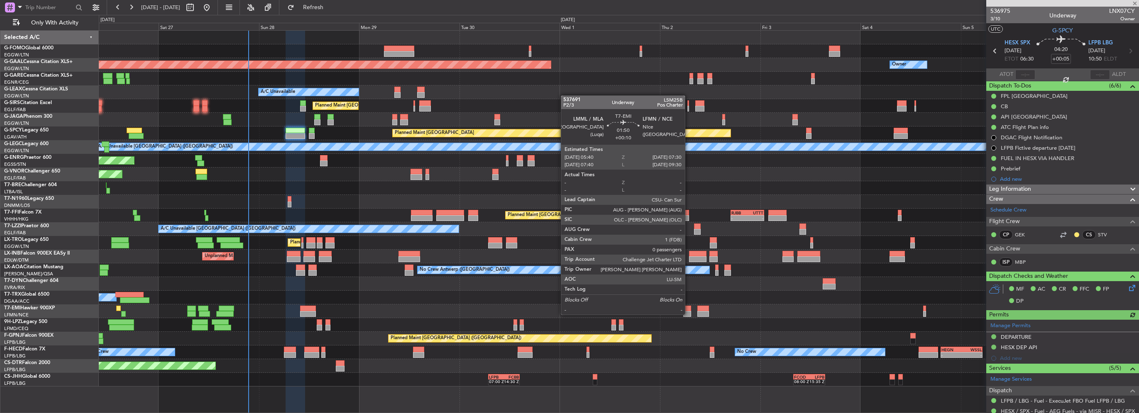
click at [688, 314] on div at bounding box center [687, 314] width 8 height 6
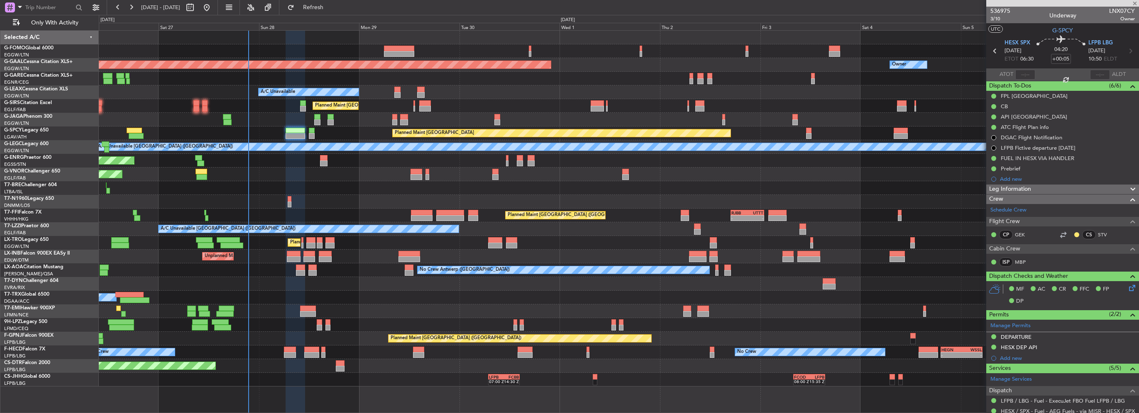
type input "+00:10"
type input "0"
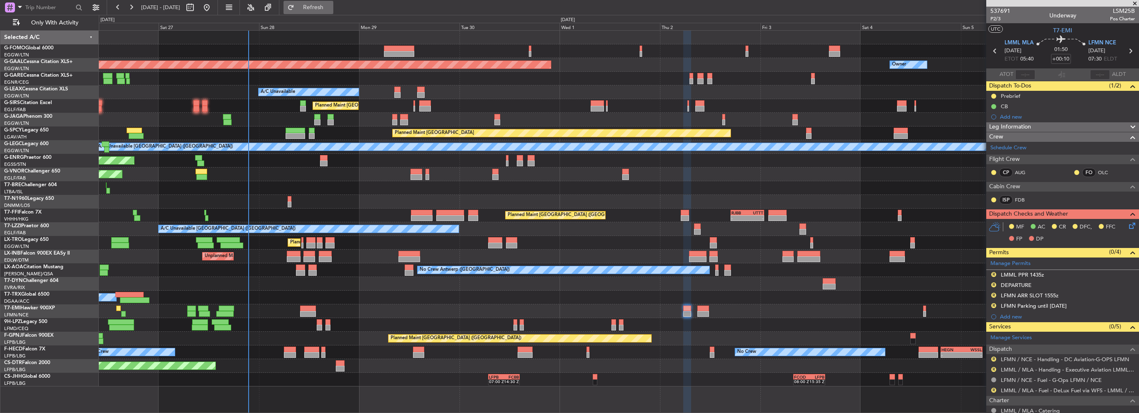
click at [331, 5] on span "Refresh" at bounding box center [313, 8] width 35 height 6
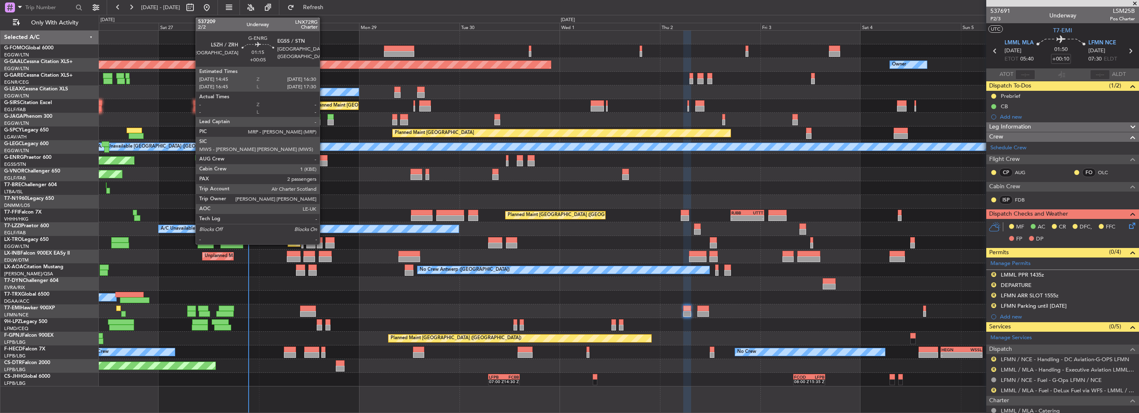
click at [323, 159] on div at bounding box center [323, 158] width 7 height 6
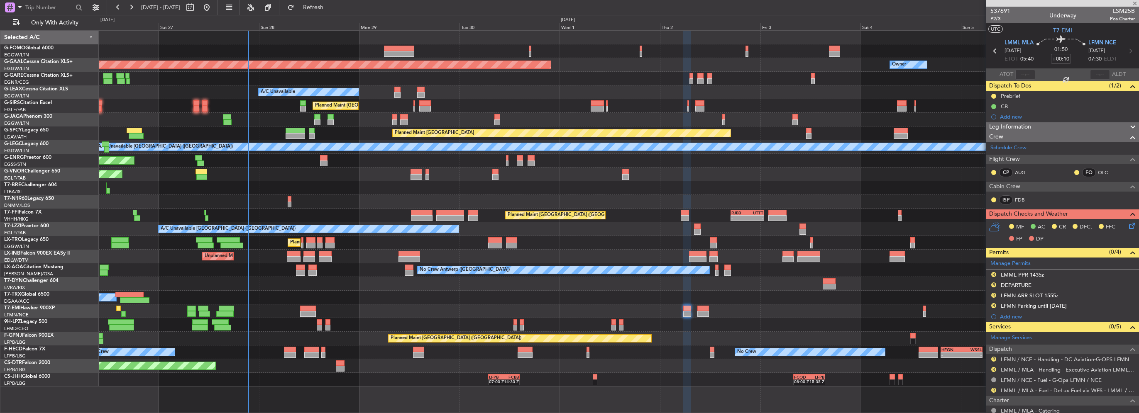
type input "+00:05"
type input "2"
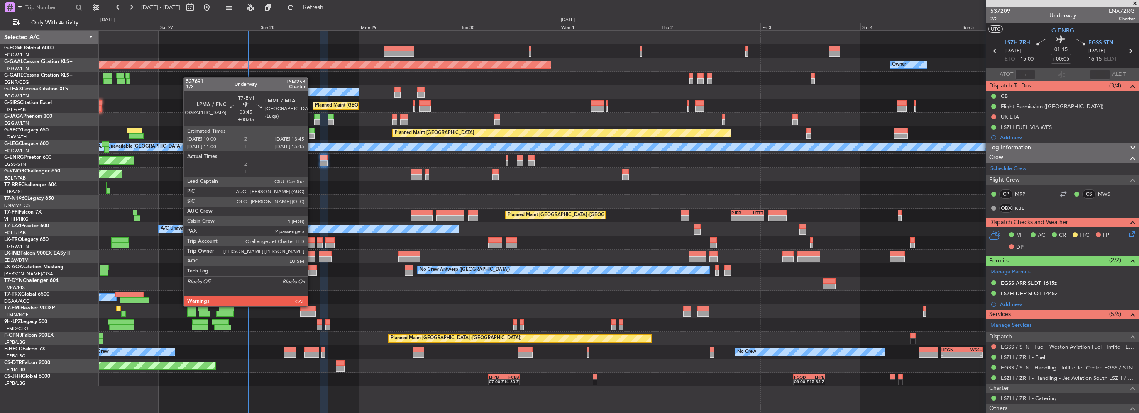
click at [311, 306] on div at bounding box center [308, 309] width 16 height 6
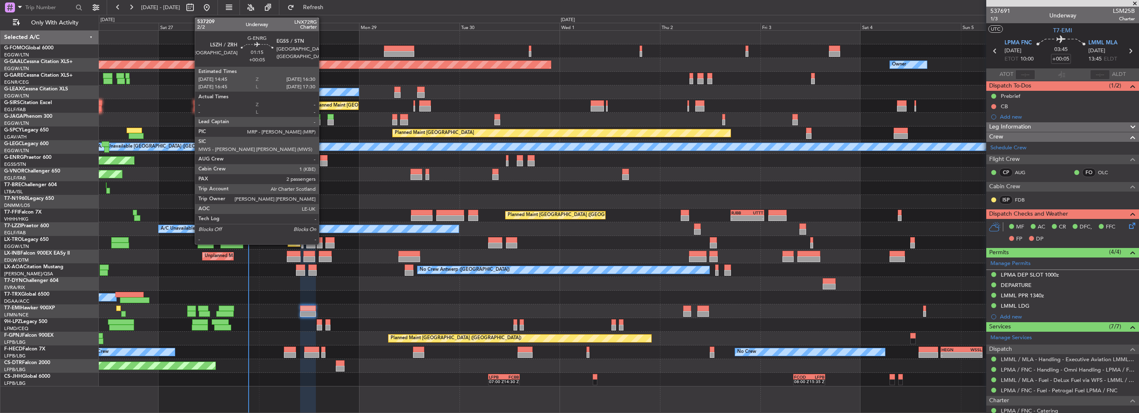
click at [322, 159] on div at bounding box center [323, 158] width 7 height 6
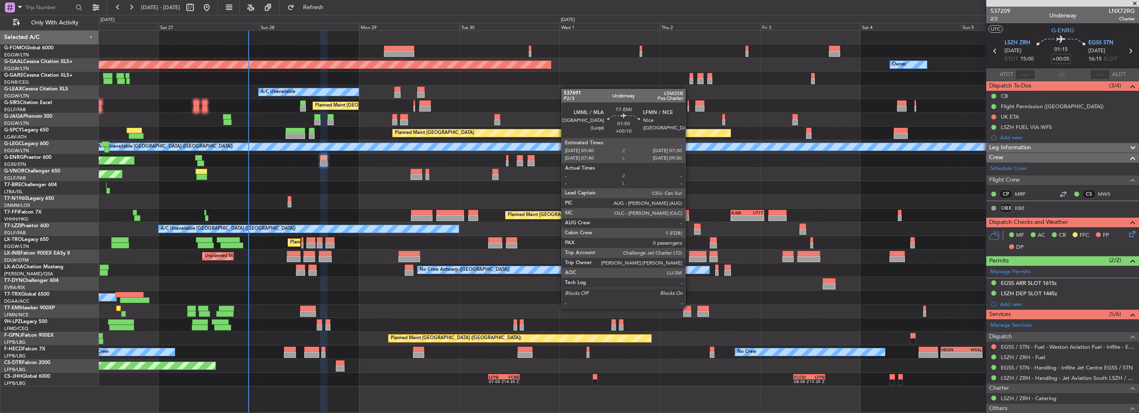
click at [689, 308] on div at bounding box center [687, 309] width 8 height 6
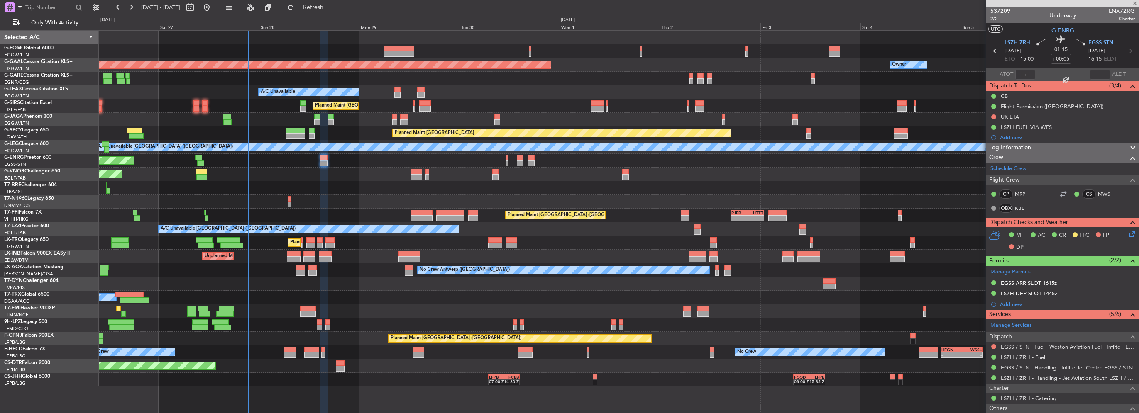
type input "+00:10"
type input "0"
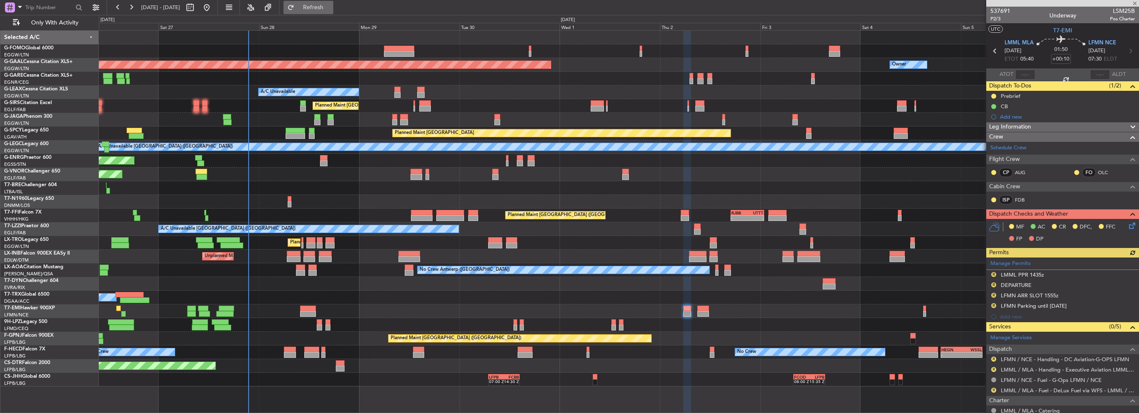
click at [327, 3] on button "Refresh" at bounding box center [308, 7] width 50 height 13
click at [331, 6] on span "Refresh" at bounding box center [313, 8] width 35 height 6
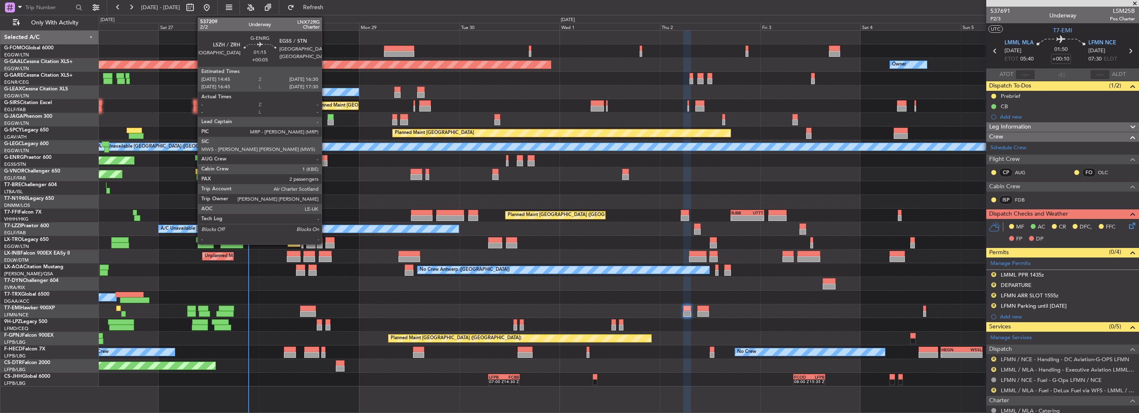
click at [325, 163] on div at bounding box center [323, 164] width 7 height 6
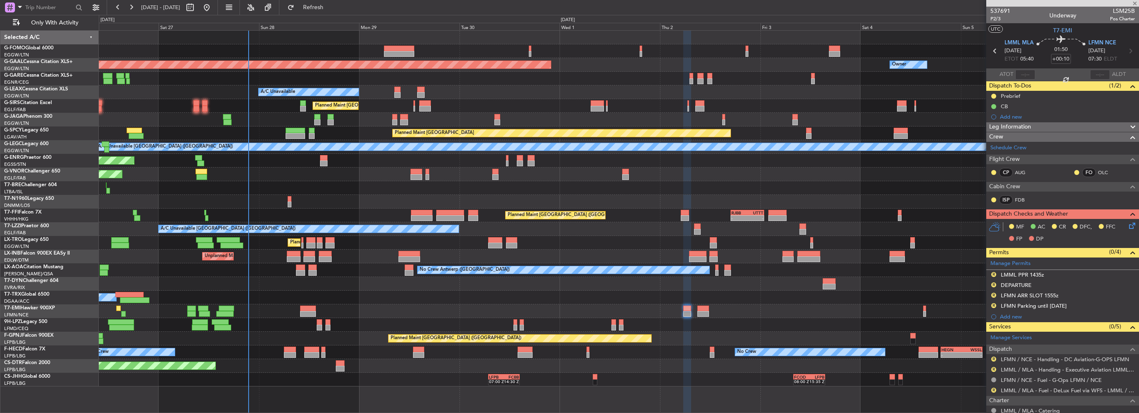
type input "+00:05"
type input "2"
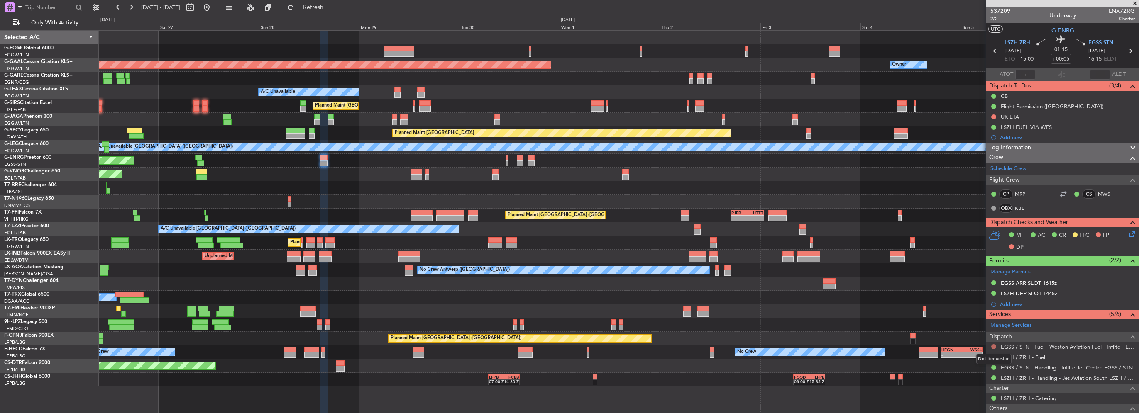
click at [993, 345] on button at bounding box center [993, 346] width 5 height 5
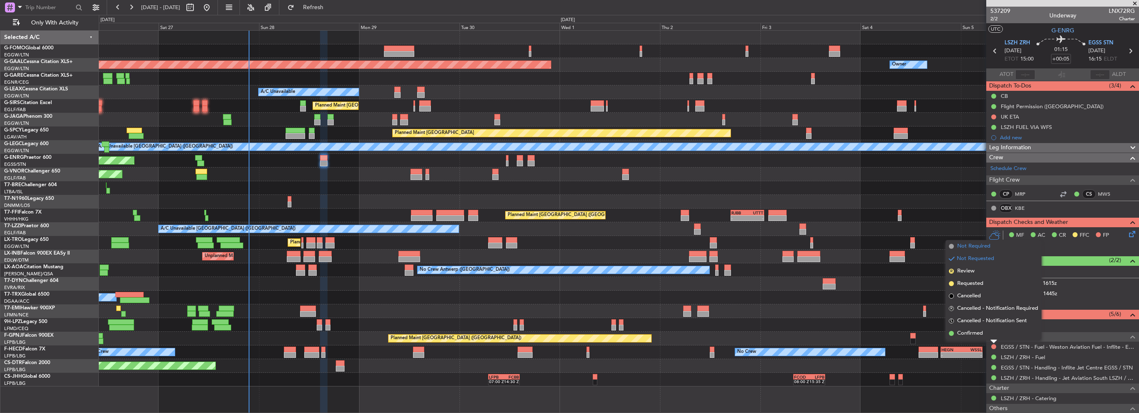
click at [970, 247] on span "Not Required" at bounding box center [973, 246] width 33 height 8
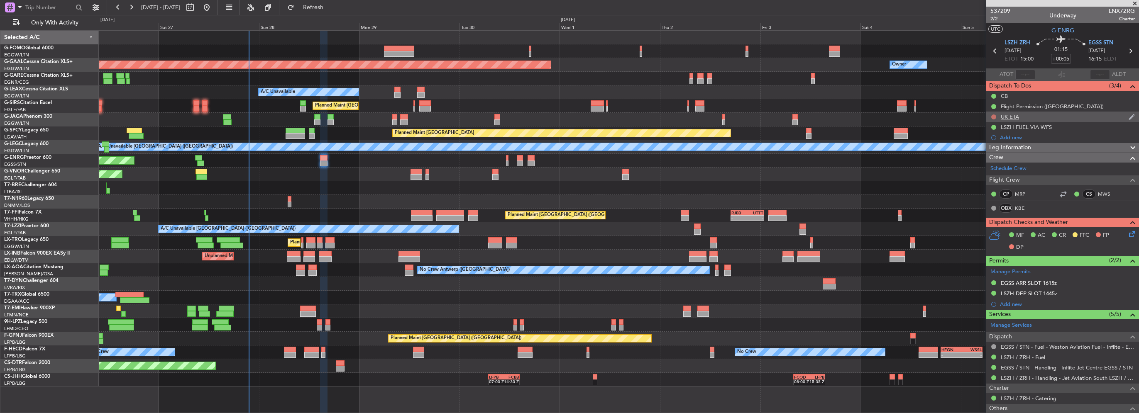
click at [993, 116] on button at bounding box center [993, 117] width 5 height 5
click at [999, 166] on span "Cancelled" at bounding box center [996, 166] width 24 height 8
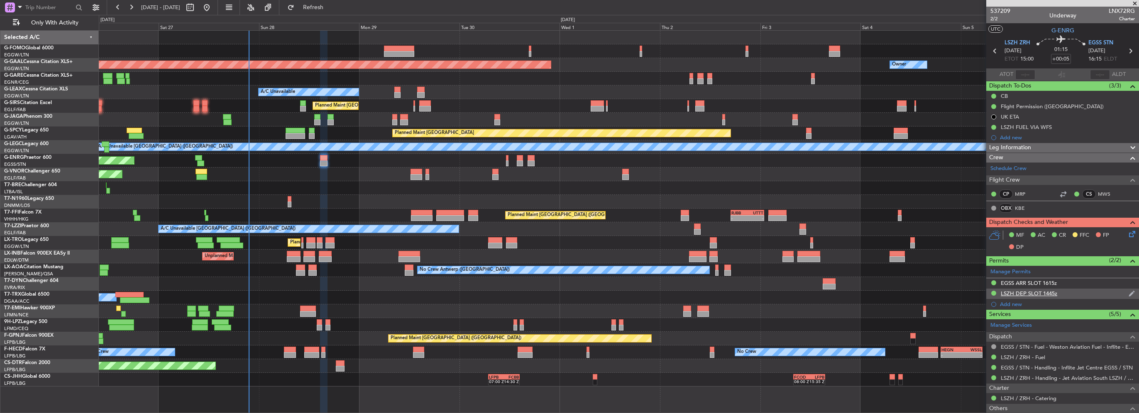
click at [1044, 295] on div "LSZH DEP SLOT 1445z" at bounding box center [1029, 293] width 56 height 7
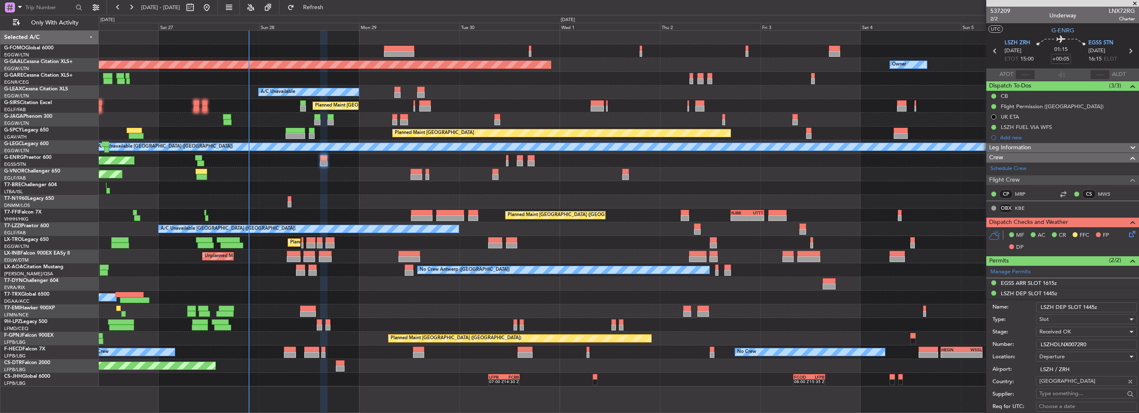
click at [1082, 347] on input "LSZHDLNX0072R0" at bounding box center [1086, 345] width 101 height 10
click at [1128, 259] on span at bounding box center [1133, 261] width 10 height 10
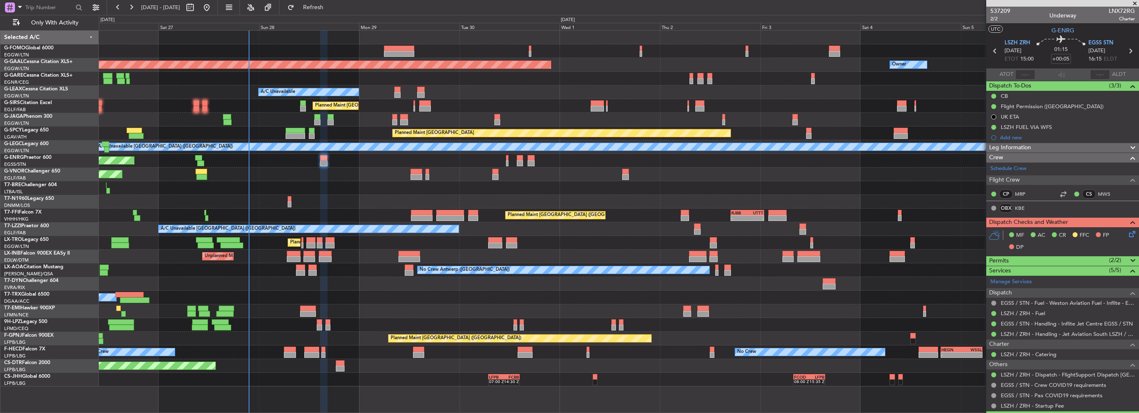
click at [1128, 256] on span at bounding box center [1133, 261] width 10 height 10
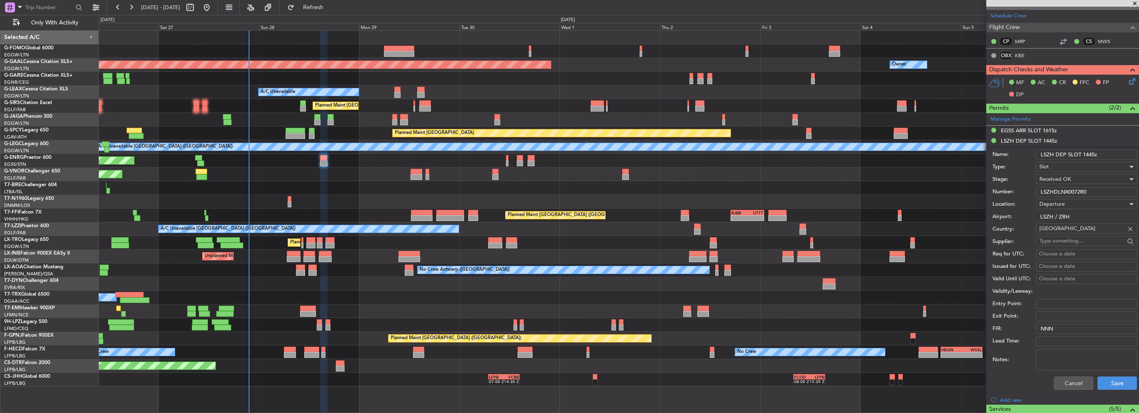
scroll to position [166, 0]
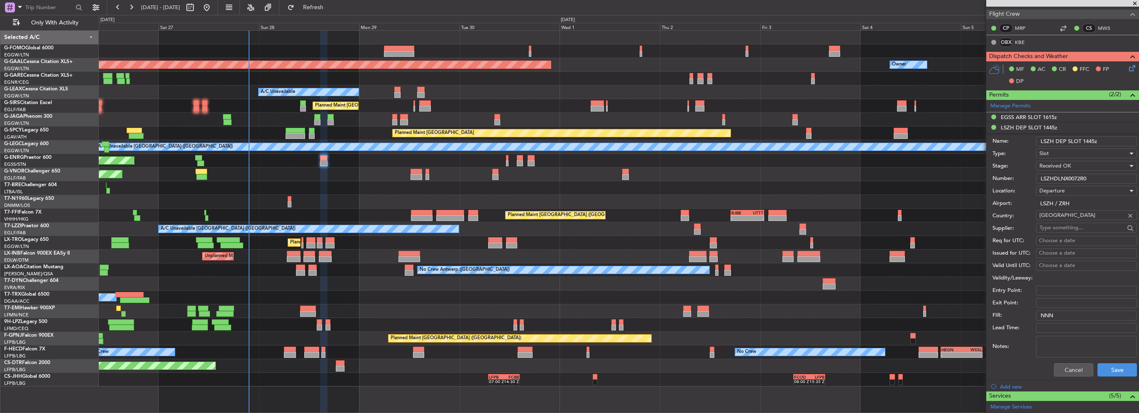
click at [1067, 361] on div "Cancel Save" at bounding box center [1064, 370] width 144 height 22
click at [1074, 364] on button "Cancel" at bounding box center [1073, 370] width 39 height 13
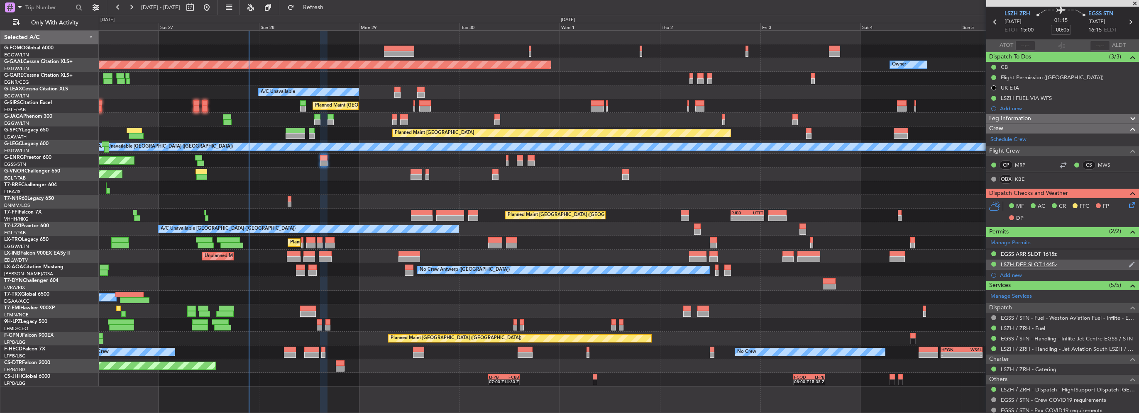
scroll to position [0, 0]
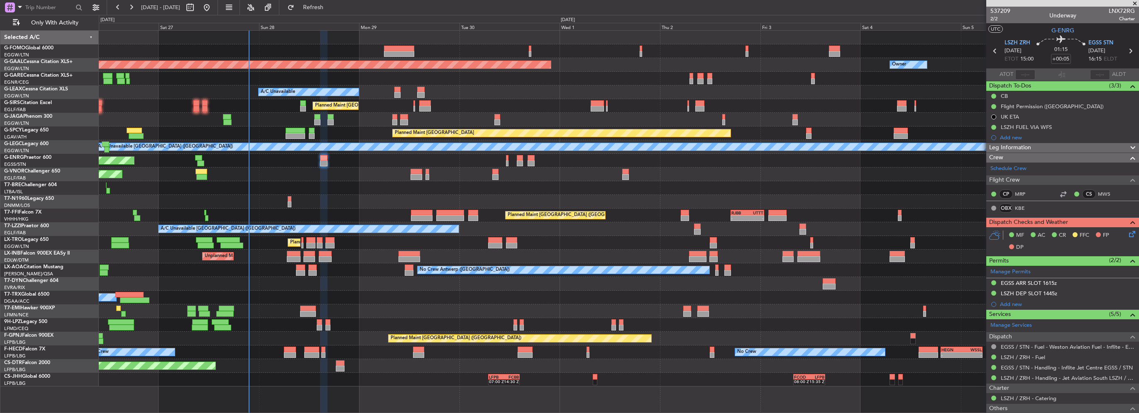
click at [1013, 148] on span "Leg Information" at bounding box center [1010, 148] width 42 height 10
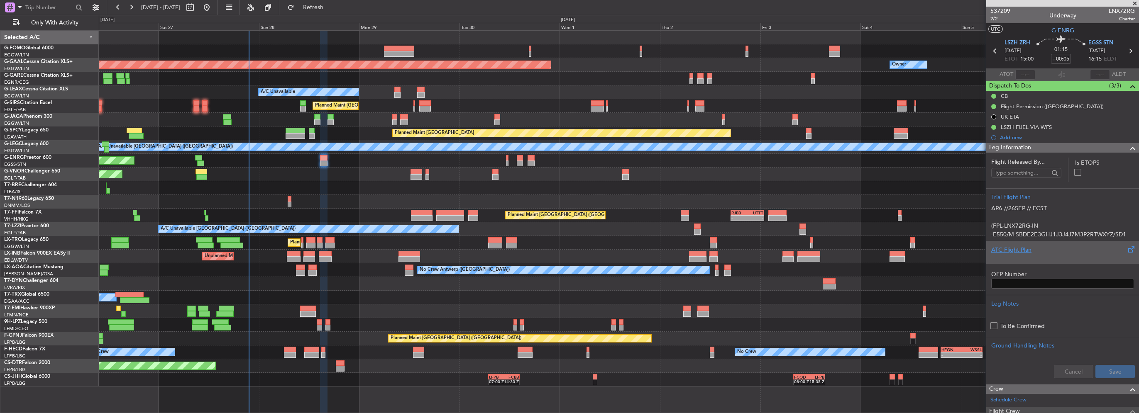
click at [1017, 252] on div "ATC Flight Plan" at bounding box center [1062, 250] width 143 height 9
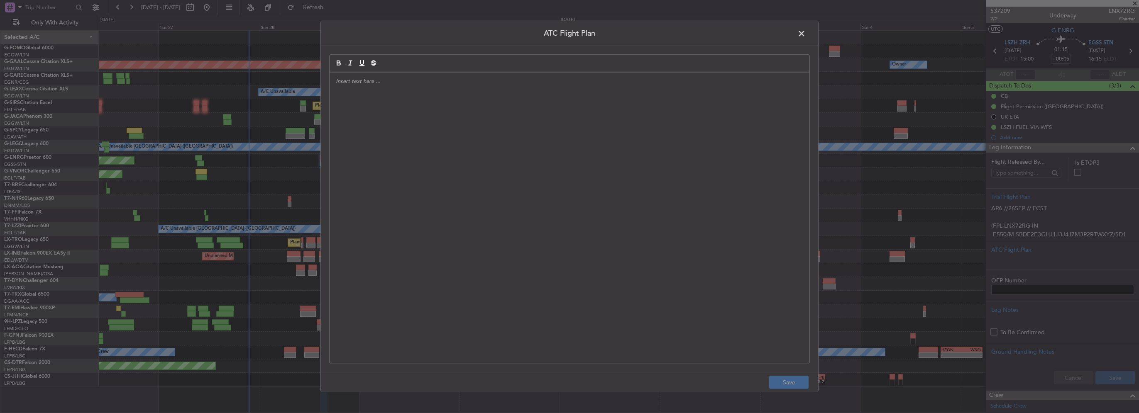
click at [387, 133] on div at bounding box center [570, 218] width 480 height 291
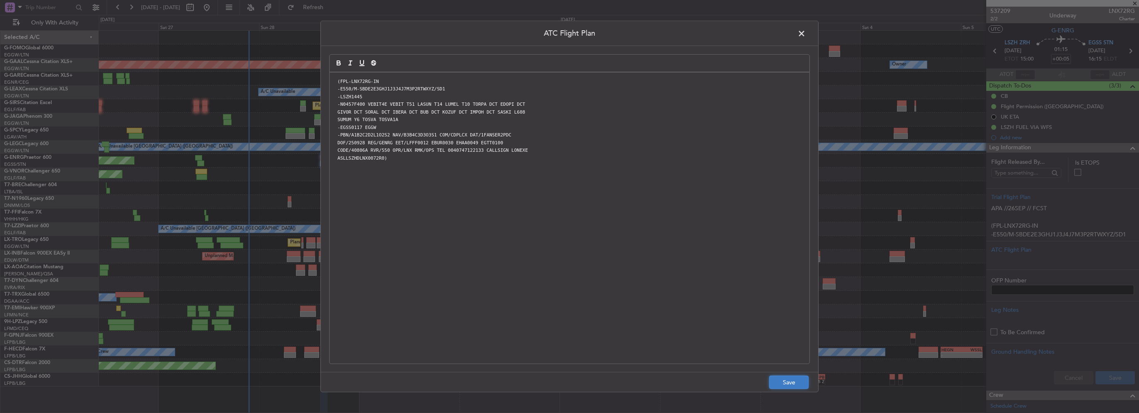
click at [796, 387] on button "Save" at bounding box center [788, 382] width 39 height 13
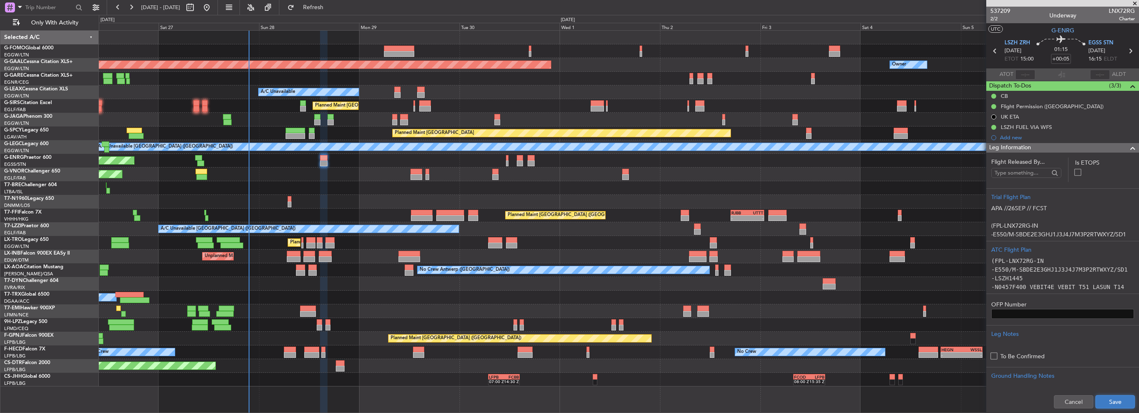
click at [1106, 402] on button "Save" at bounding box center [1114, 401] width 39 height 13
click at [1128, 149] on span at bounding box center [1133, 148] width 10 height 10
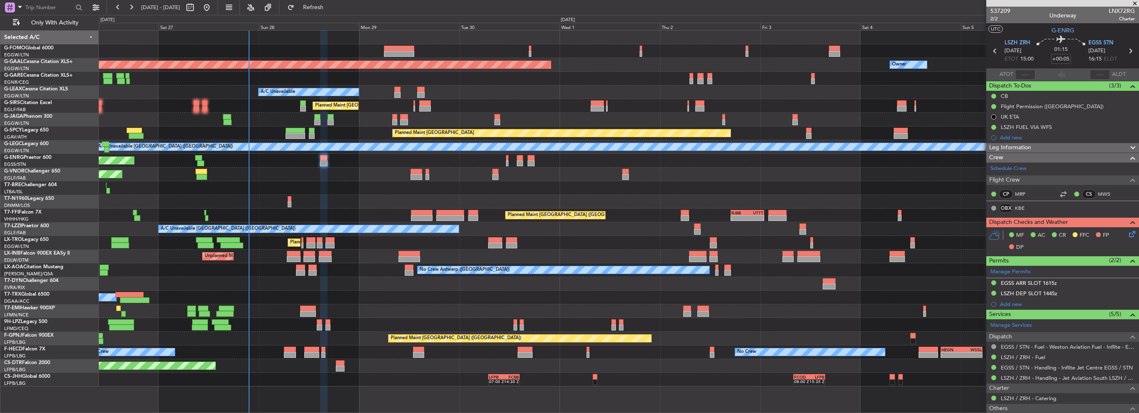
click at [1127, 232] on icon at bounding box center [1130, 232] width 7 height 7
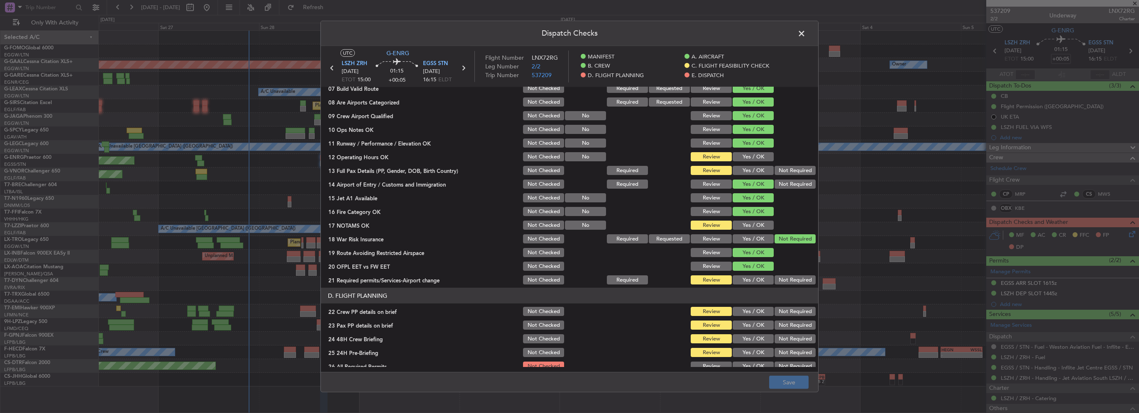
scroll to position [207, 0]
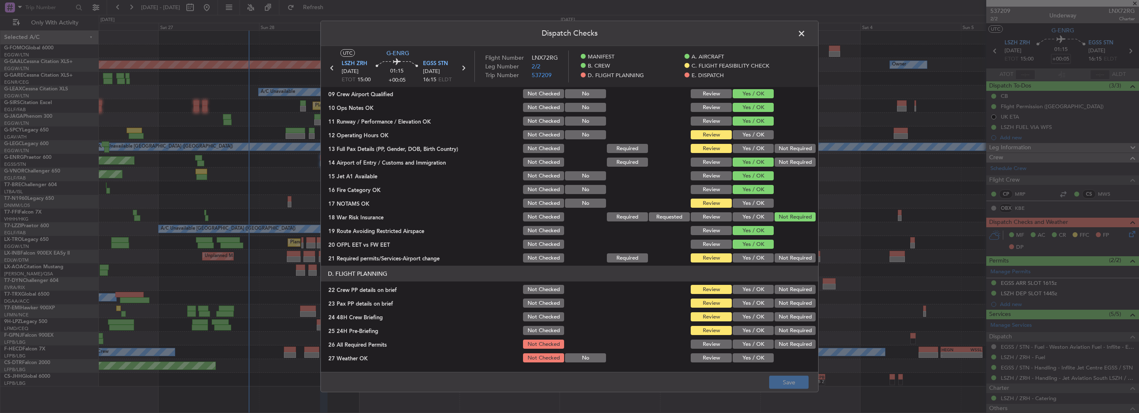
click at [746, 132] on button "Yes / OK" at bounding box center [752, 134] width 41 height 9
click at [750, 150] on button "Yes / OK" at bounding box center [752, 148] width 41 height 9
click at [754, 206] on button "Yes / OK" at bounding box center [752, 203] width 41 height 9
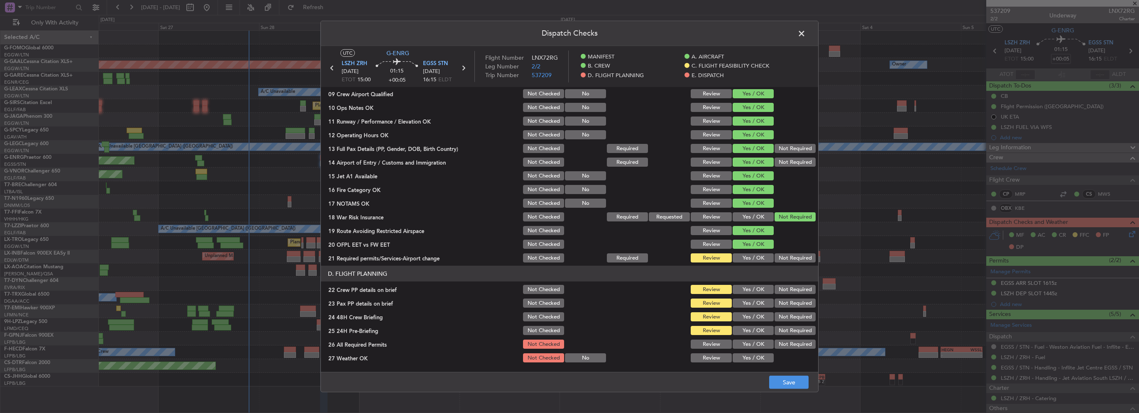
click at [750, 259] on button "Yes / OK" at bounding box center [752, 258] width 41 height 9
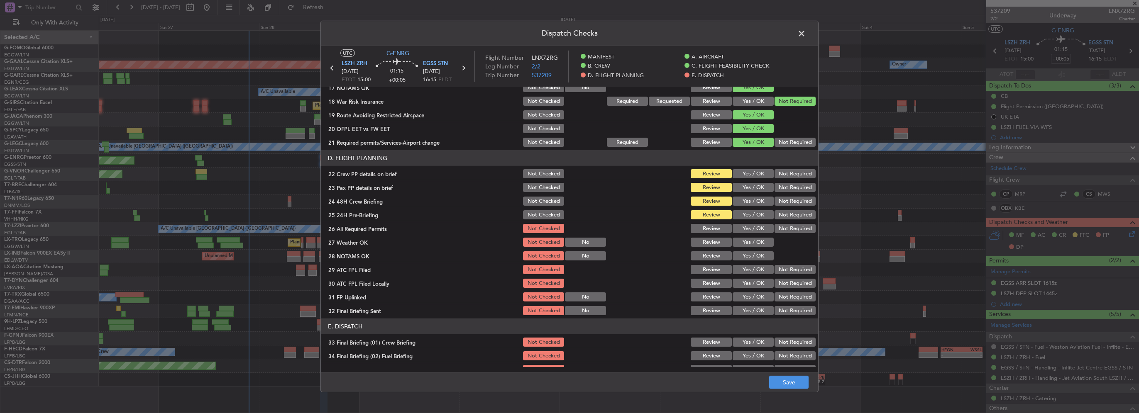
scroll to position [332, 0]
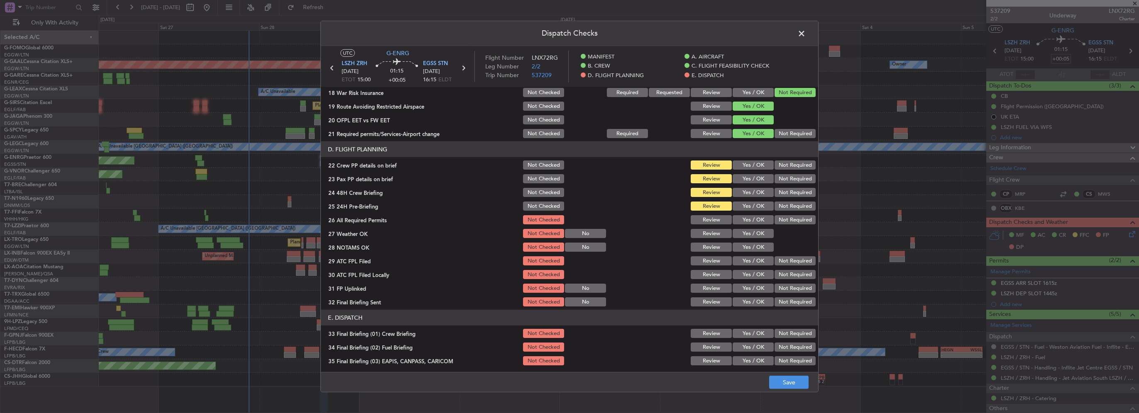
click at [747, 169] on div "Yes / OK" at bounding box center [752, 165] width 42 height 12
click at [751, 185] on section "D. FLIGHT PLANNING 22 Crew PP details on brief Not Checked Review Yes / OK Not …" at bounding box center [569, 225] width 497 height 166
click at [755, 171] on div "Yes / OK" at bounding box center [752, 165] width 42 height 12
drag, startPoint x: 754, startPoint y: 164, endPoint x: 752, endPoint y: 176, distance: 12.6
click at [754, 164] on button "Yes / OK" at bounding box center [752, 165] width 41 height 9
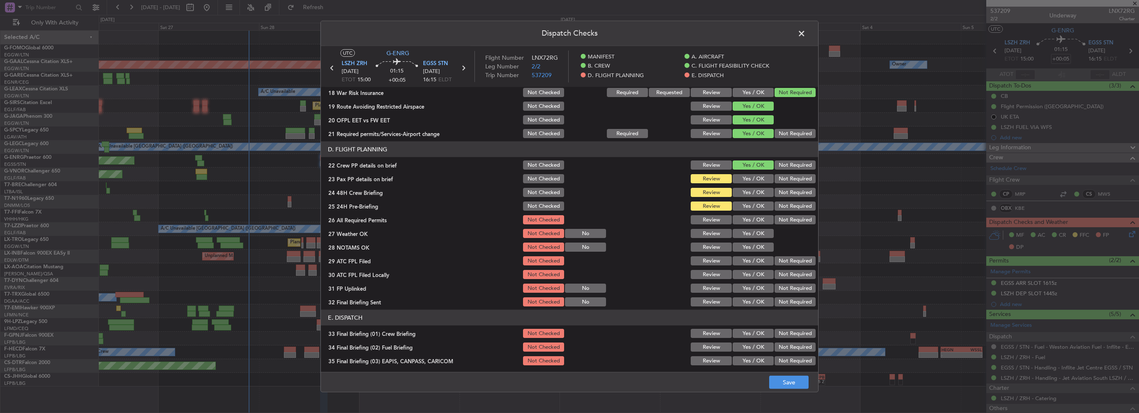
click at [752, 180] on button "Yes / OK" at bounding box center [752, 178] width 41 height 9
click at [755, 191] on button "Yes / OK" at bounding box center [752, 192] width 41 height 9
click at [779, 206] on button "Not Required" at bounding box center [794, 206] width 41 height 9
drag, startPoint x: 754, startPoint y: 217, endPoint x: 757, endPoint y: 235, distance: 17.6
click at [754, 220] on button "Yes / OK" at bounding box center [752, 219] width 41 height 9
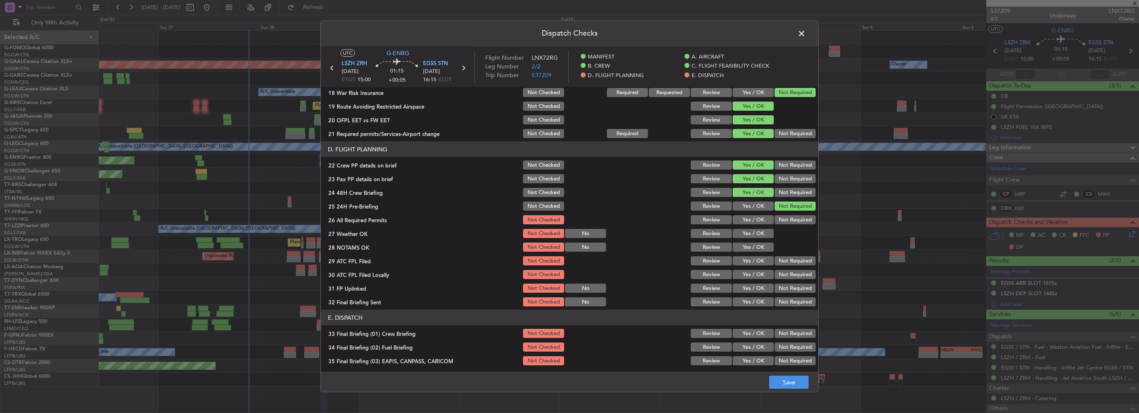
click at [757, 239] on div "Yes / OK" at bounding box center [752, 234] width 42 height 12
click at [754, 232] on button "Yes / OK" at bounding box center [752, 233] width 41 height 9
click at [754, 244] on button "Yes / OK" at bounding box center [752, 247] width 41 height 9
click at [757, 260] on button "Yes / OK" at bounding box center [752, 260] width 41 height 9
drag, startPoint x: 790, startPoint y: 282, endPoint x: 785, endPoint y: 285, distance: 5.4
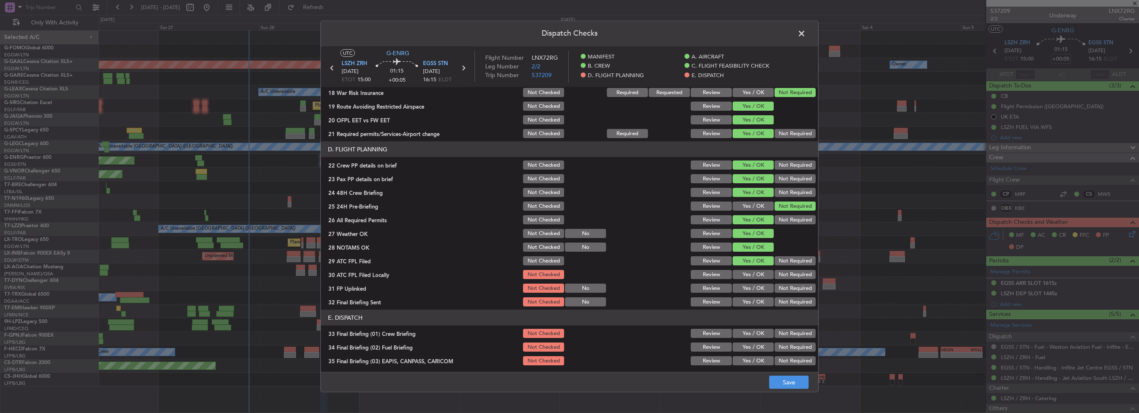
click at [789, 283] on div "Not Required" at bounding box center [794, 289] width 42 height 12
click at [777, 277] on button "Not Required" at bounding box center [794, 274] width 41 height 9
drag, startPoint x: 760, startPoint y: 286, endPoint x: 778, endPoint y: 298, distance: 21.5
click at [760, 287] on button "Yes / OK" at bounding box center [752, 288] width 41 height 9
click at [778, 298] on button "Not Required" at bounding box center [794, 302] width 41 height 9
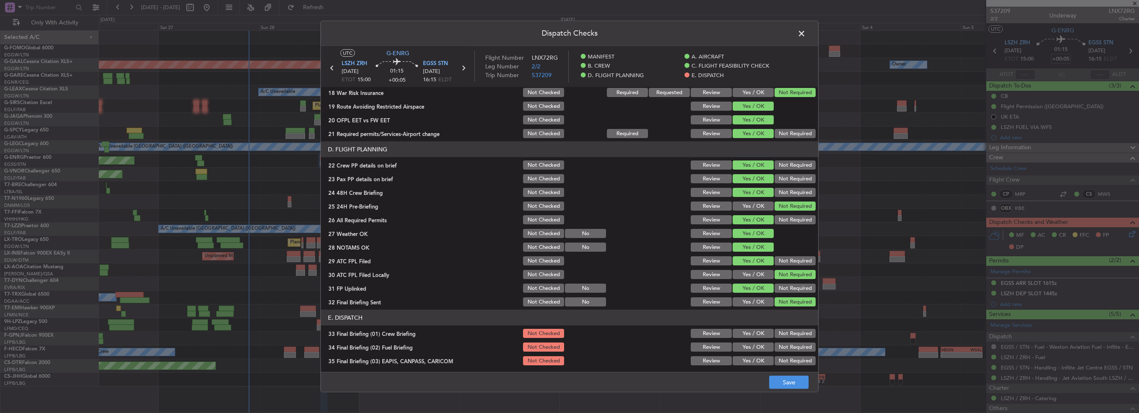
scroll to position [456, 0]
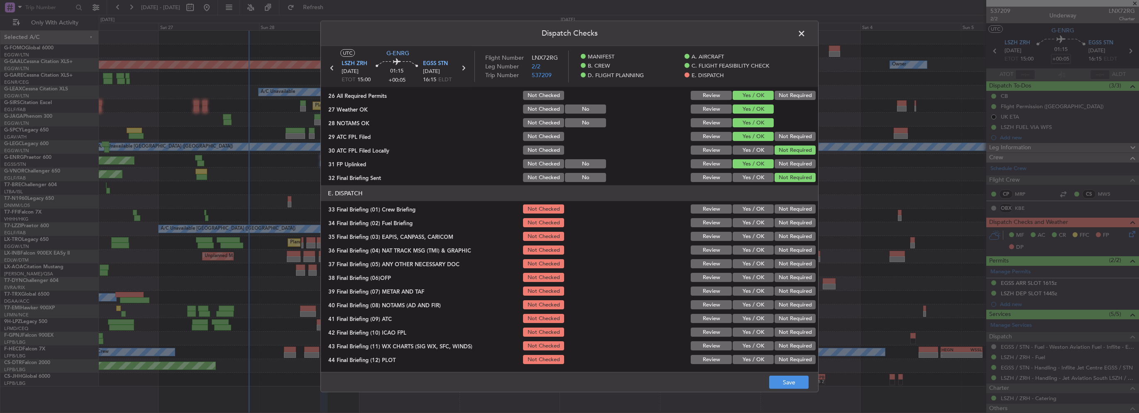
click at [750, 213] on button "Yes / OK" at bounding box center [752, 209] width 41 height 9
click at [755, 224] on button "Yes / OK" at bounding box center [752, 222] width 41 height 9
click at [774, 233] on button "Not Required" at bounding box center [794, 236] width 41 height 9
click at [784, 249] on button "Not Required" at bounding box center [794, 250] width 41 height 9
drag, startPoint x: 749, startPoint y: 261, endPoint x: 752, endPoint y: 274, distance: 13.3
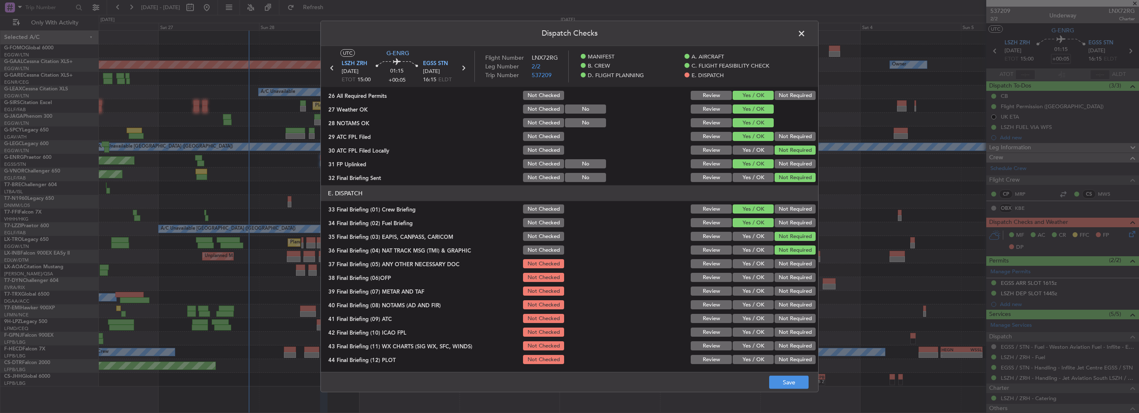
click at [749, 262] on button "Yes / OK" at bounding box center [752, 263] width 41 height 9
drag, startPoint x: 752, startPoint y: 274, endPoint x: 756, endPoint y: 286, distance: 12.6
click at [752, 276] on button "Yes / OK" at bounding box center [752, 277] width 41 height 9
drag, startPoint x: 757, startPoint y: 289, endPoint x: 760, endPoint y: 305, distance: 16.0
click at [757, 292] on button "Yes / OK" at bounding box center [752, 291] width 41 height 9
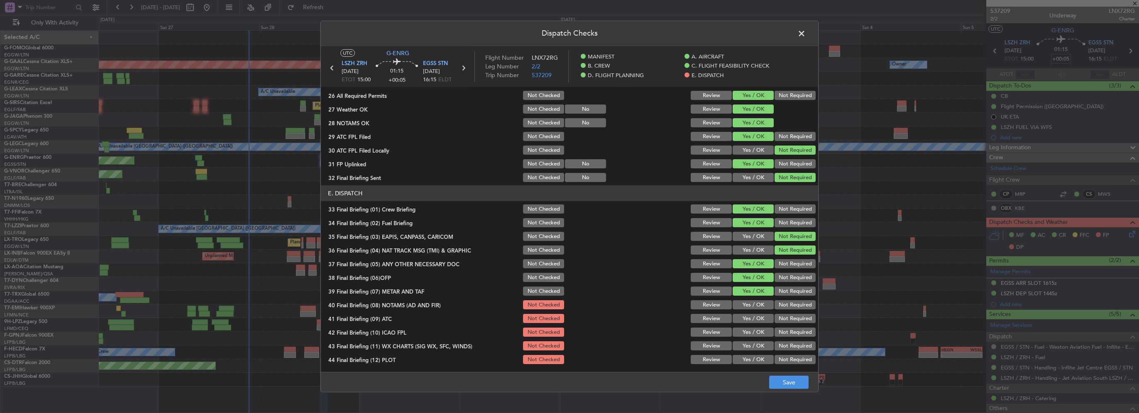
click at [760, 305] on button "Yes / OK" at bounding box center [752, 304] width 41 height 9
drag, startPoint x: 762, startPoint y: 315, endPoint x: 757, endPoint y: 331, distance: 16.9
click at [762, 316] on button "Yes / OK" at bounding box center [752, 318] width 41 height 9
click at [757, 332] on button "Yes / OK" at bounding box center [752, 332] width 41 height 9
drag, startPoint x: 757, startPoint y: 344, endPoint x: 758, endPoint y: 358, distance: 14.5
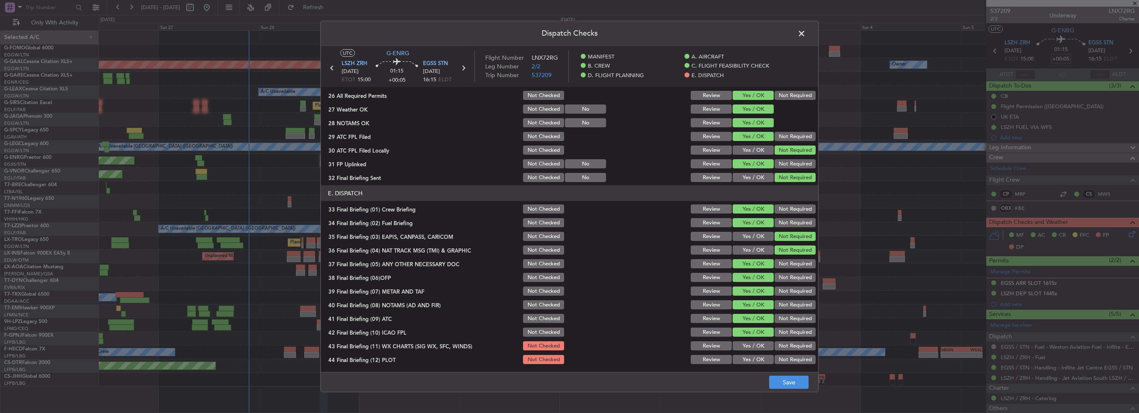
click at [757, 344] on button "Yes / OK" at bounding box center [752, 346] width 41 height 9
click at [758, 359] on button "Yes / OK" at bounding box center [752, 359] width 41 height 9
click at [783, 383] on button "Save" at bounding box center [788, 382] width 39 height 13
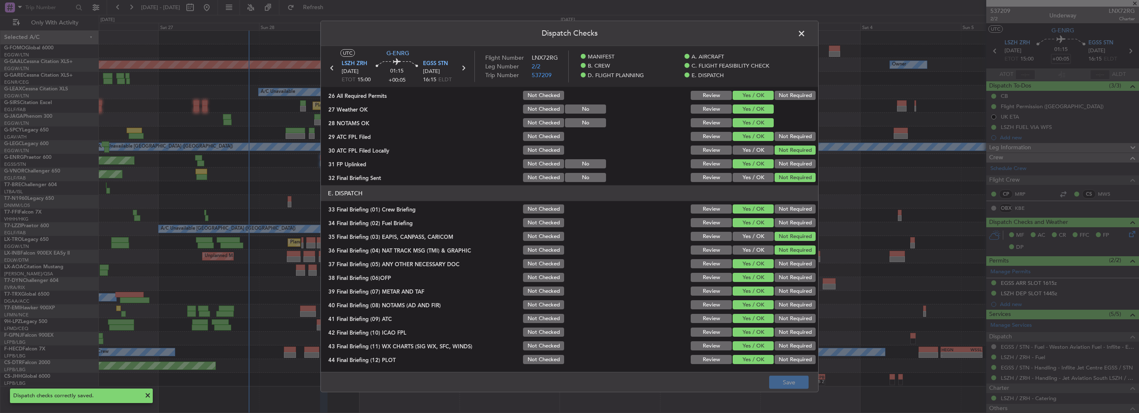
drag, startPoint x: 799, startPoint y: 33, endPoint x: 1138, endPoint y: 187, distance: 372.5
click at [806, 33] on span at bounding box center [806, 35] width 0 height 17
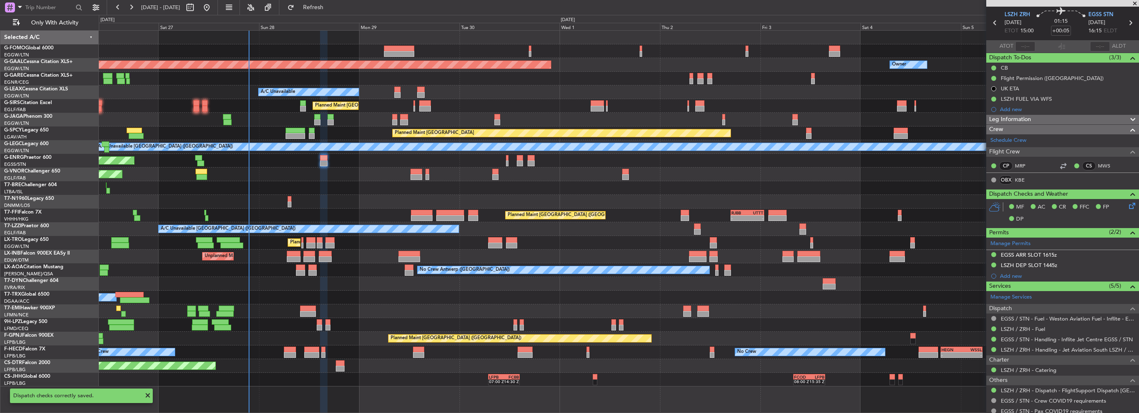
scroll to position [0, 0]
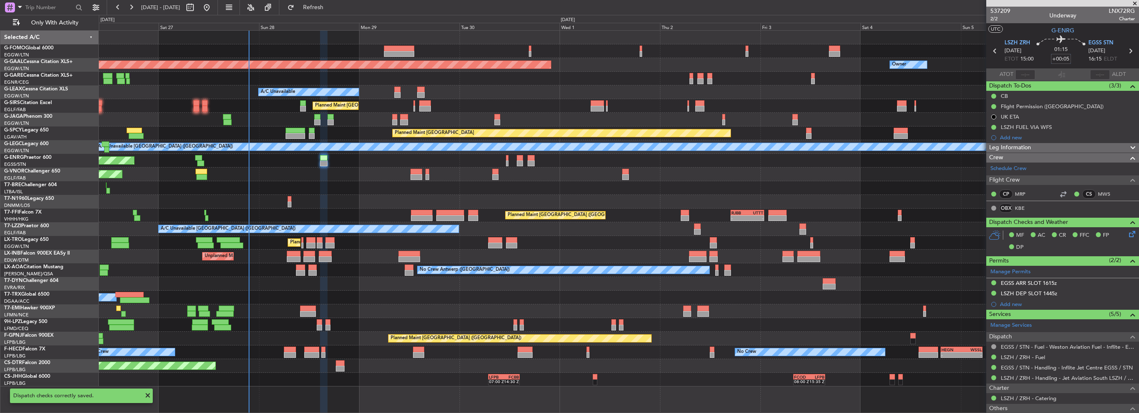
click at [1064, 58] on input "+00:05" at bounding box center [1061, 59] width 20 height 10
click at [1062, 60] on input "+00:05" at bounding box center [1061, 59] width 20 height 10
drag, startPoint x: 1060, startPoint y: 58, endPoint x: 1076, endPoint y: 61, distance: 15.6
click at [1076, 61] on div "01:15 +00:05" at bounding box center [1060, 51] width 55 height 31
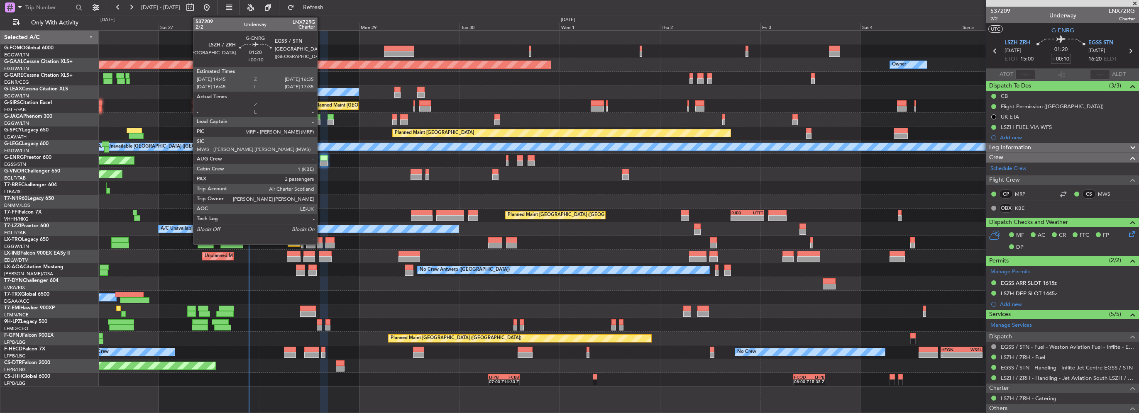
click at [321, 161] on div at bounding box center [324, 164] width 8 height 6
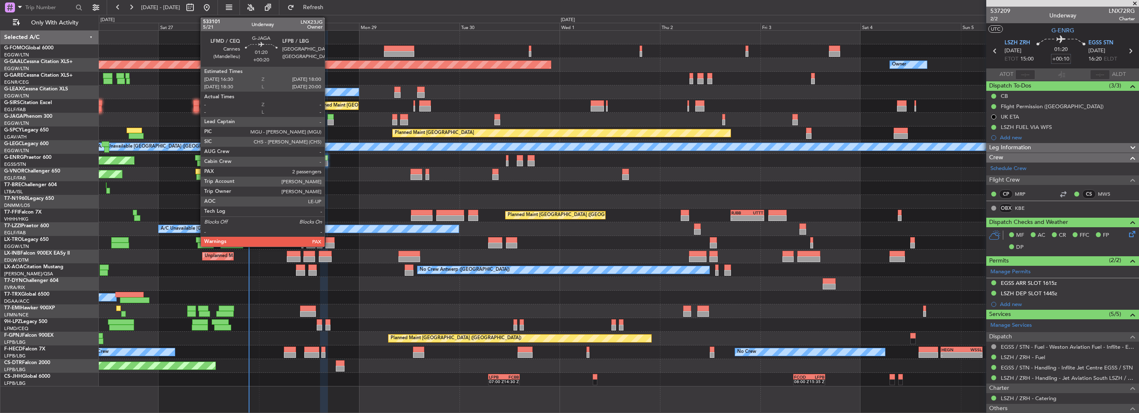
click at [328, 116] on div at bounding box center [330, 117] width 7 height 6
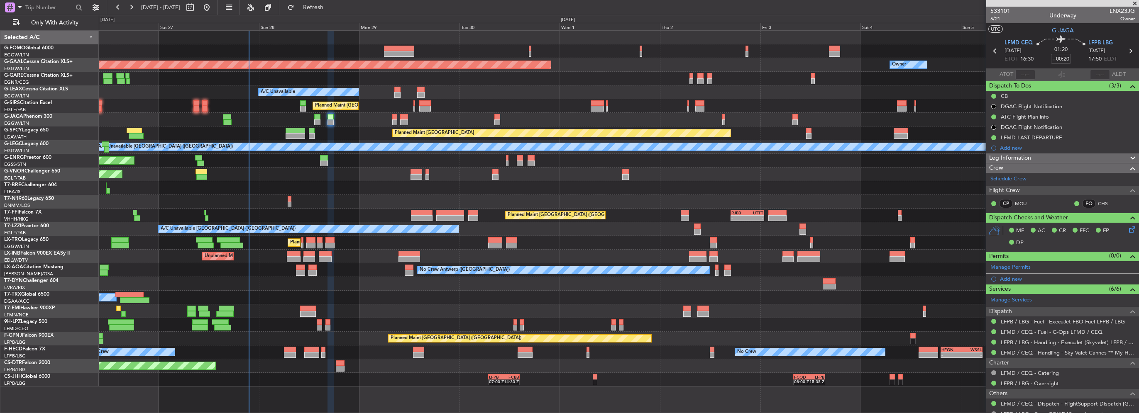
click at [1027, 156] on span "Leg Information" at bounding box center [1010, 159] width 42 height 10
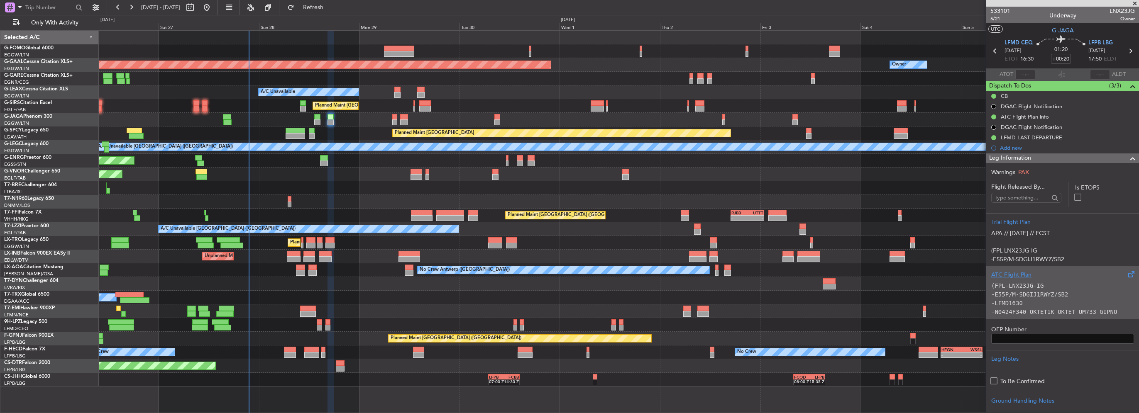
click at [1021, 280] on div "(FPL-LNX23JG-IG -E55P/M-SDGIJ1RWYZ/SB2 -LFMD1630 -N0424F340 OKTET1K OKTET UM733…" at bounding box center [1062, 296] width 143 height 35
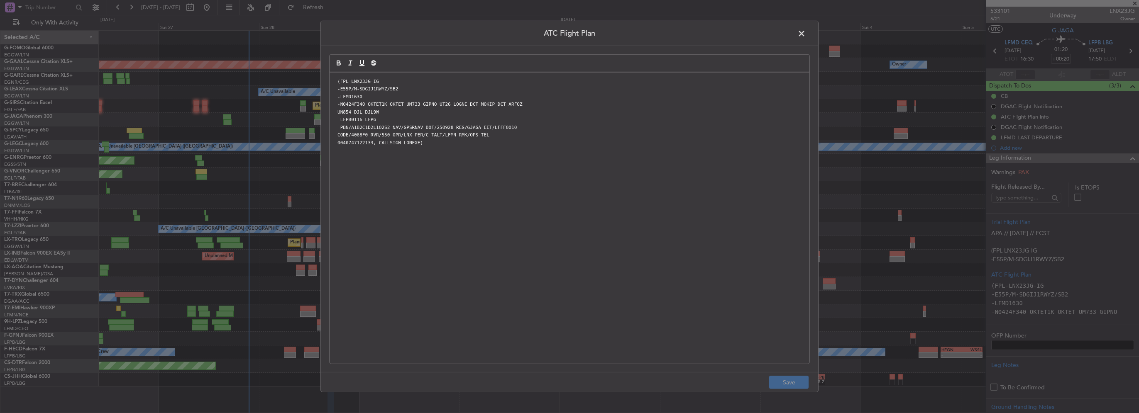
click at [806, 32] on span at bounding box center [806, 35] width 0 height 17
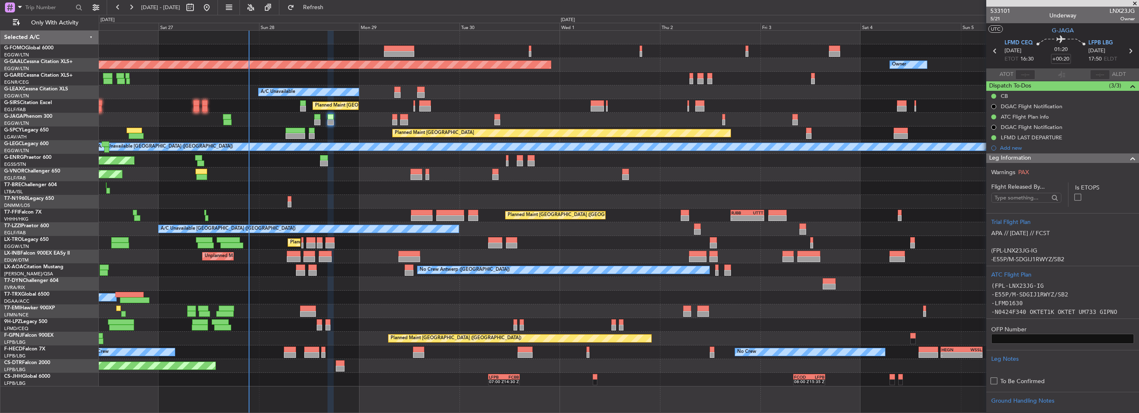
click at [1052, 163] on section "Warnings PAX Flight Released By... Is ETOPS Trial Flight Plan APA // 26SEP // F…" at bounding box center [1062, 301] width 153 height 276
drag, startPoint x: 1055, startPoint y: 159, endPoint x: 979, endPoint y: 158, distance: 75.9
click at [1054, 159] on div "Leg Information" at bounding box center [1062, 159] width 153 height 10
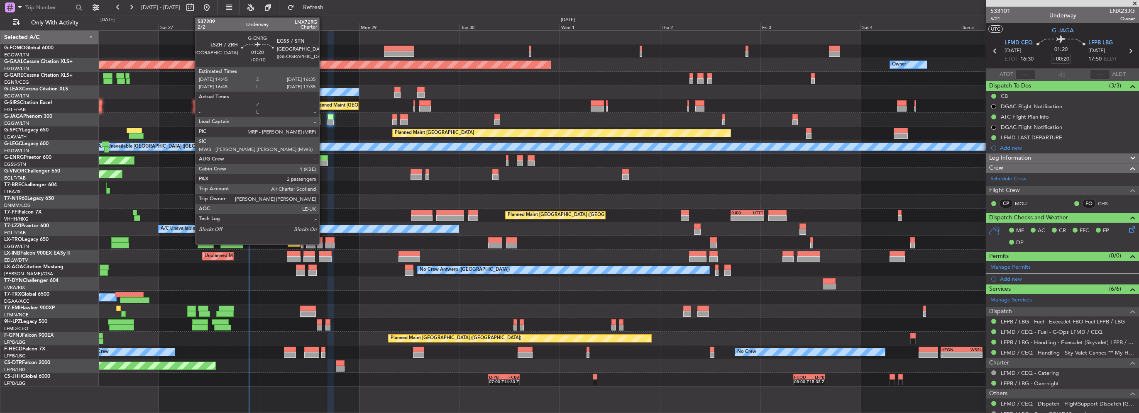
click at [323, 164] on div at bounding box center [324, 164] width 8 height 6
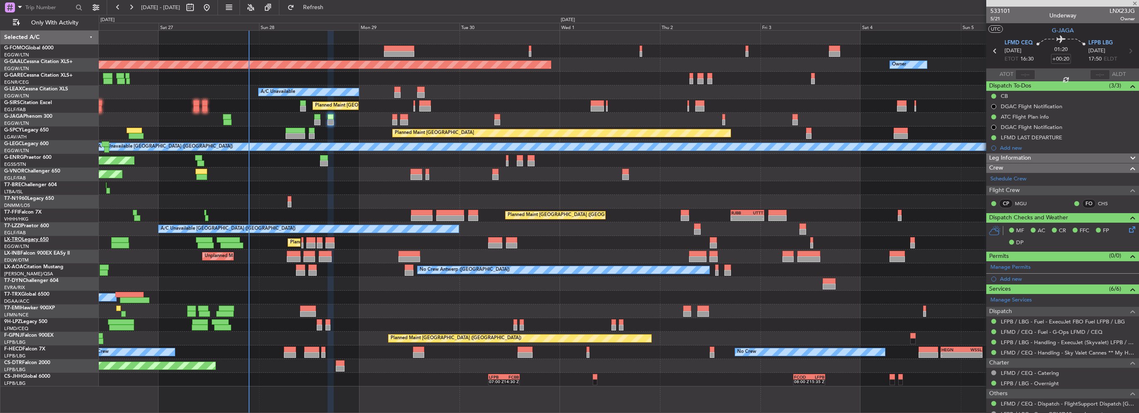
type input "+00:10"
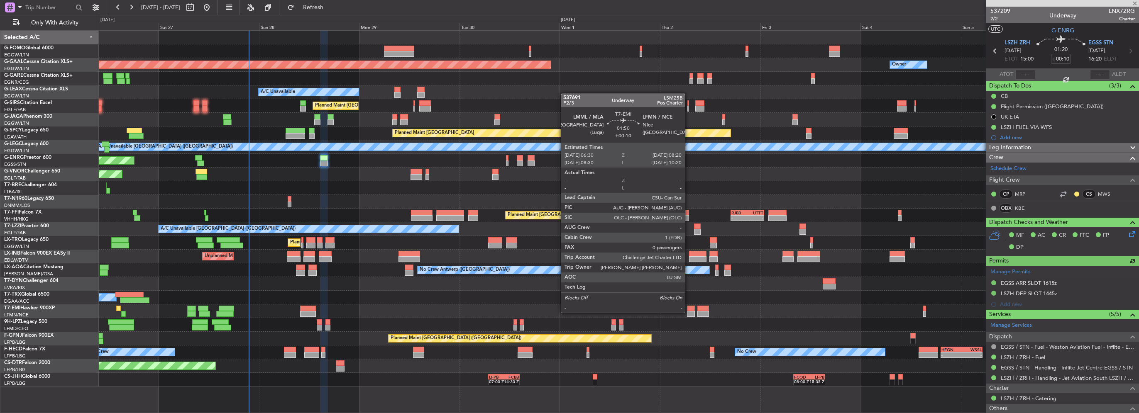
click at [687, 310] on div at bounding box center [691, 309] width 8 height 6
type input "0"
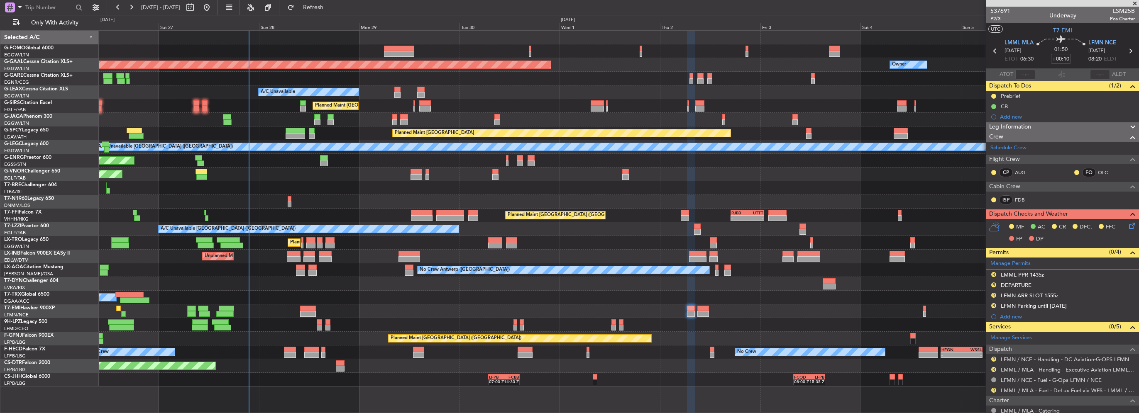
click at [1070, 122] on div "Leg Information" at bounding box center [1062, 127] width 153 height 10
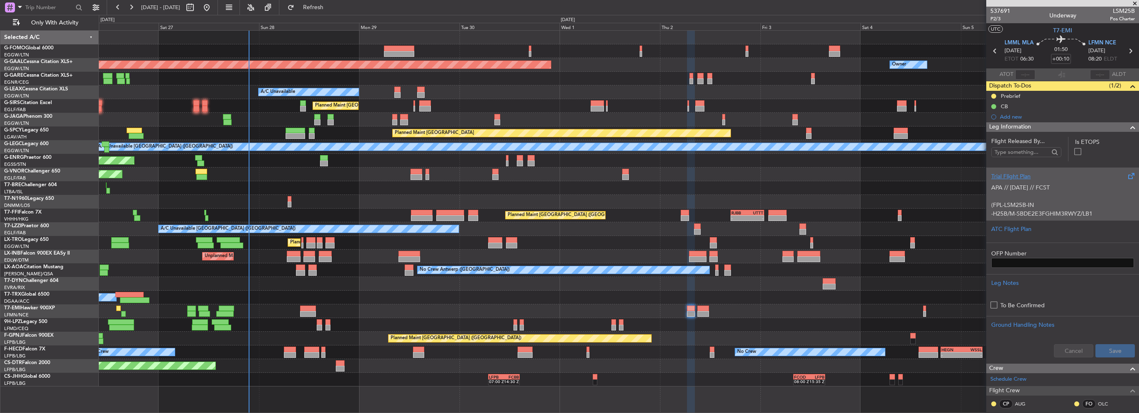
click at [1036, 190] on p "APA // [DATE] // FCST" at bounding box center [1062, 187] width 143 height 9
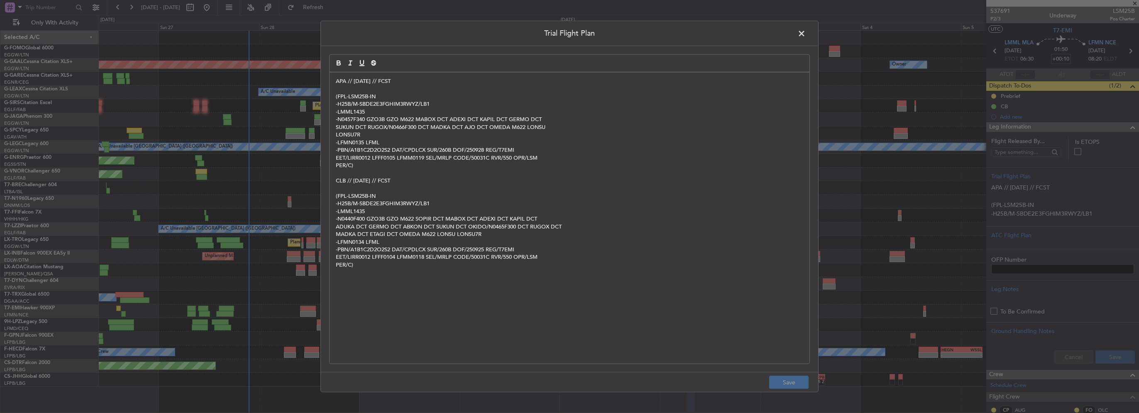
click at [806, 33] on span at bounding box center [806, 35] width 0 height 17
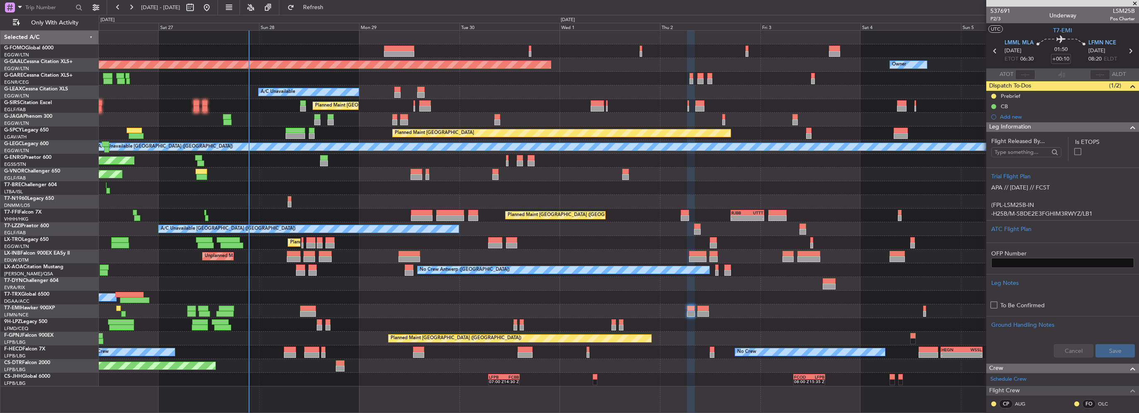
click at [1057, 56] on mat-tooltip-component "Flight Time" at bounding box center [1059, 65] width 38 height 22
click at [1064, 57] on input "+00:10" at bounding box center [1061, 59] width 20 height 10
type input "+00:00"
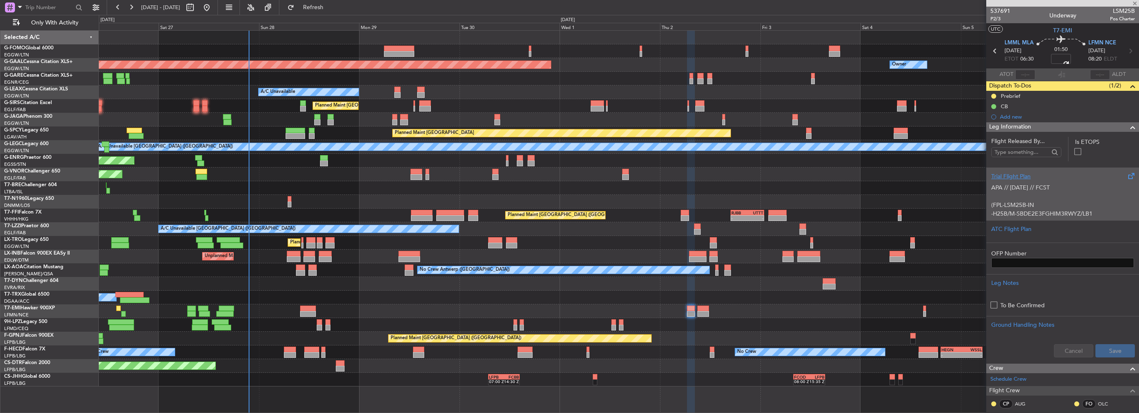
click at [1016, 204] on p "(FPL-LSM25B-IN" at bounding box center [1062, 205] width 143 height 9
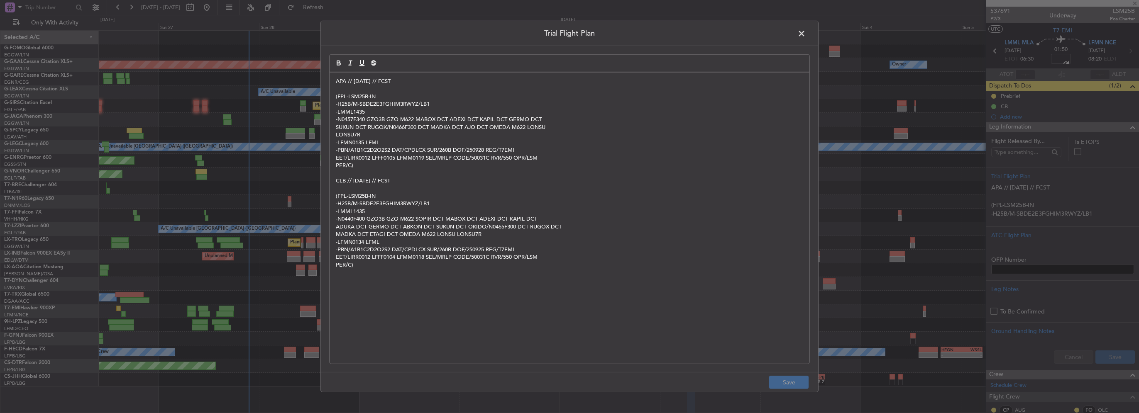
click at [806, 33] on span at bounding box center [806, 35] width 0 height 17
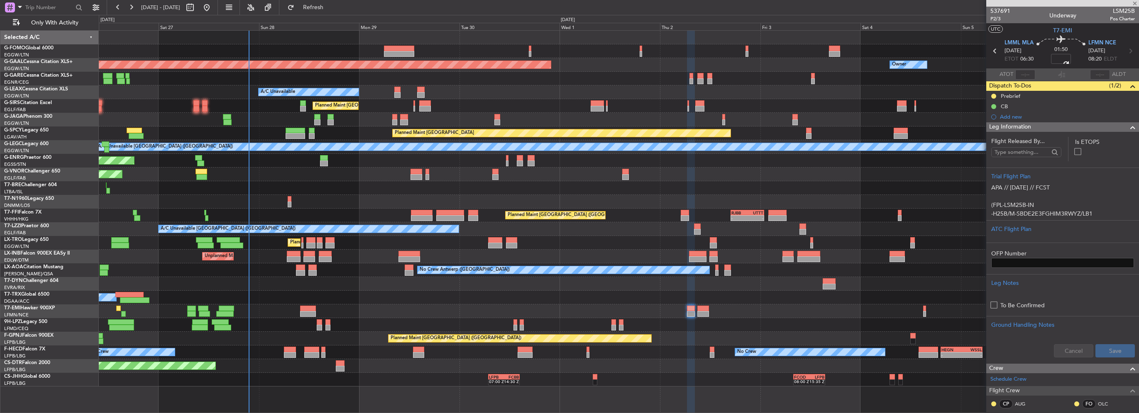
click at [1128, 127] on span at bounding box center [1133, 127] width 10 height 10
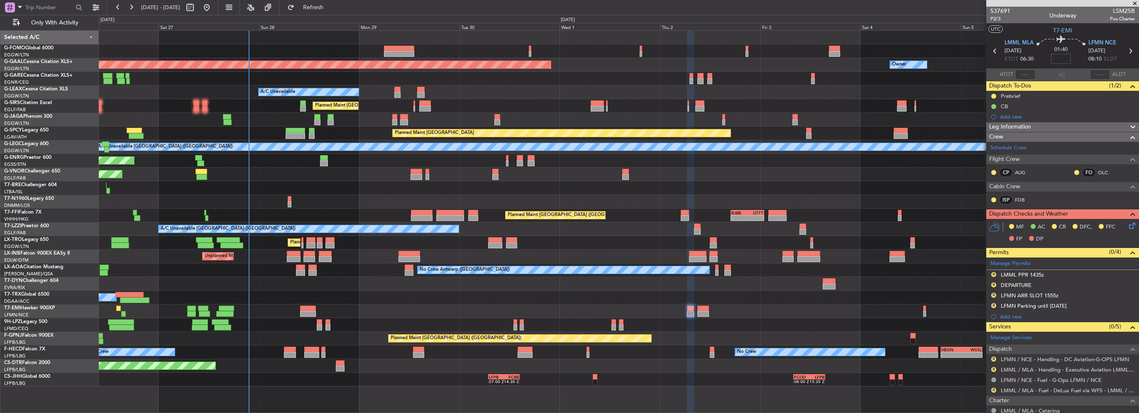
click at [1059, 58] on input at bounding box center [1061, 59] width 20 height 10
type input "-00:05"
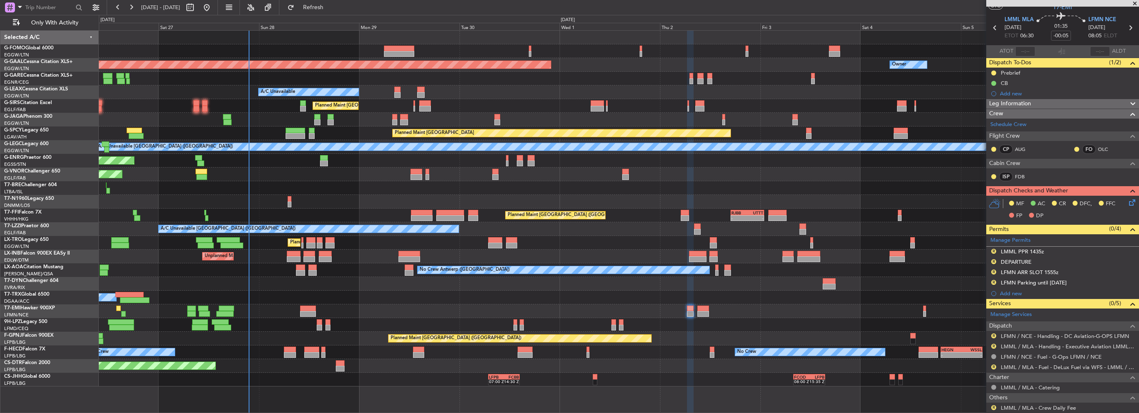
scroll to position [41, 0]
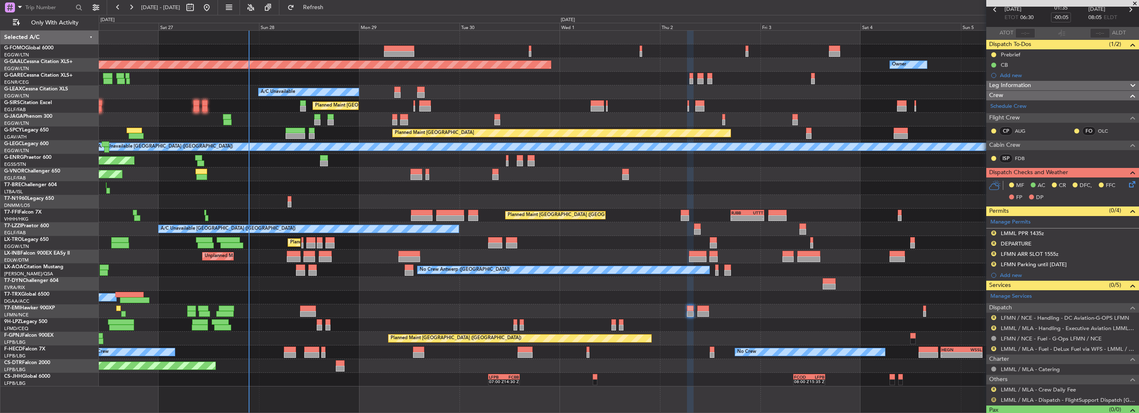
click at [993, 399] on button "R" at bounding box center [993, 400] width 5 height 5
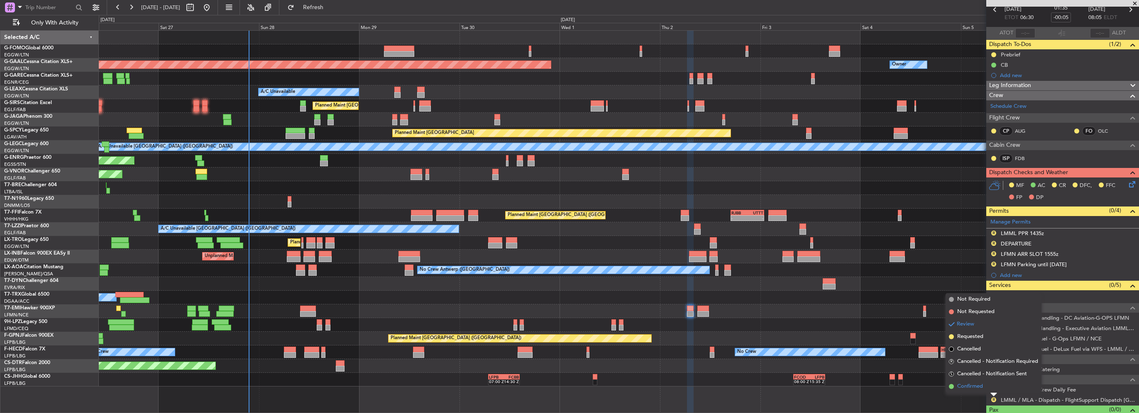
click at [976, 388] on span "Confirmed" at bounding box center [970, 387] width 26 height 8
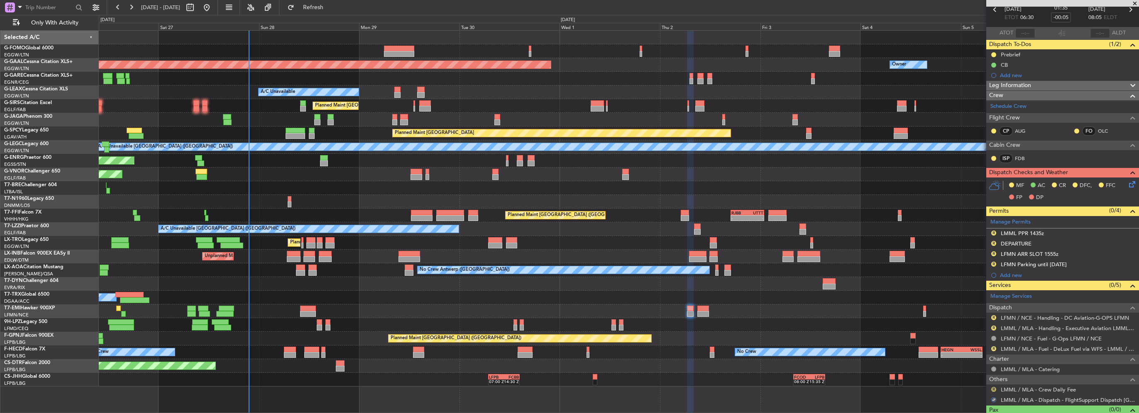
click at [992, 388] on button "R" at bounding box center [993, 389] width 5 height 5
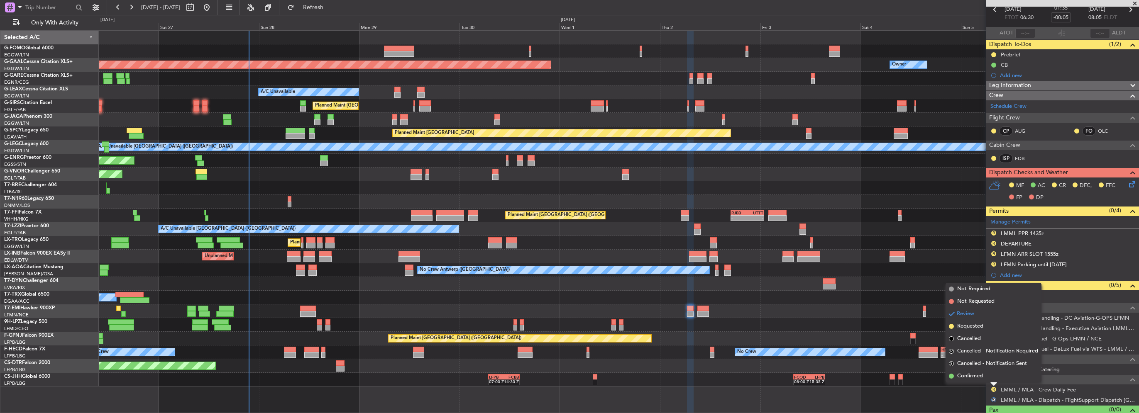
click at [981, 290] on span "Not Required" at bounding box center [973, 289] width 33 height 8
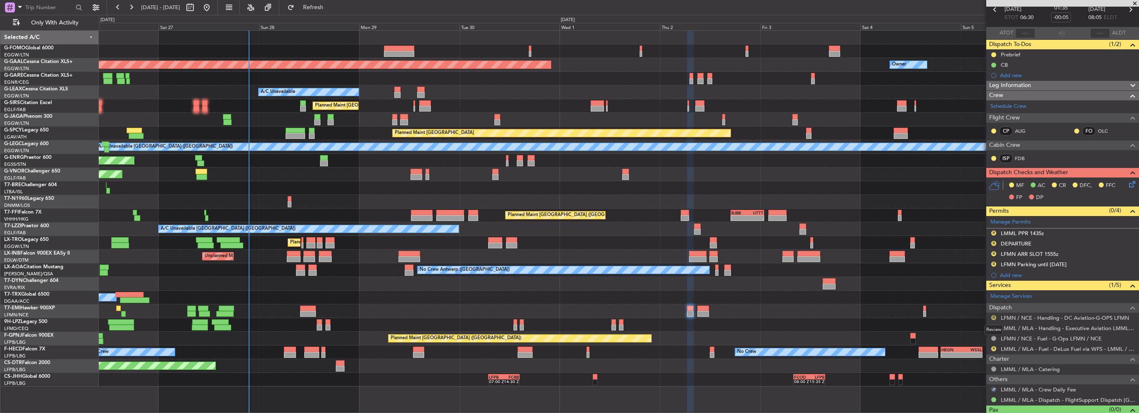
click at [993, 318] on button "R" at bounding box center [993, 317] width 5 height 5
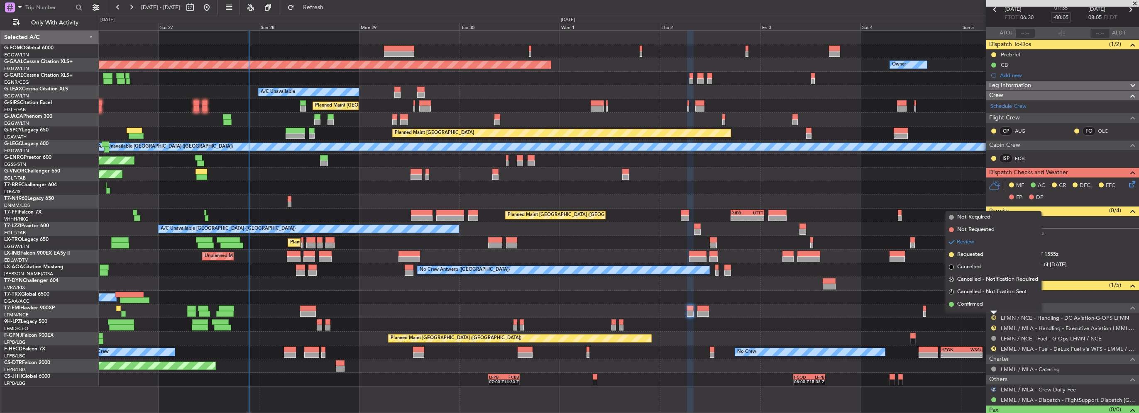
click at [993, 318] on button "R" at bounding box center [993, 317] width 5 height 5
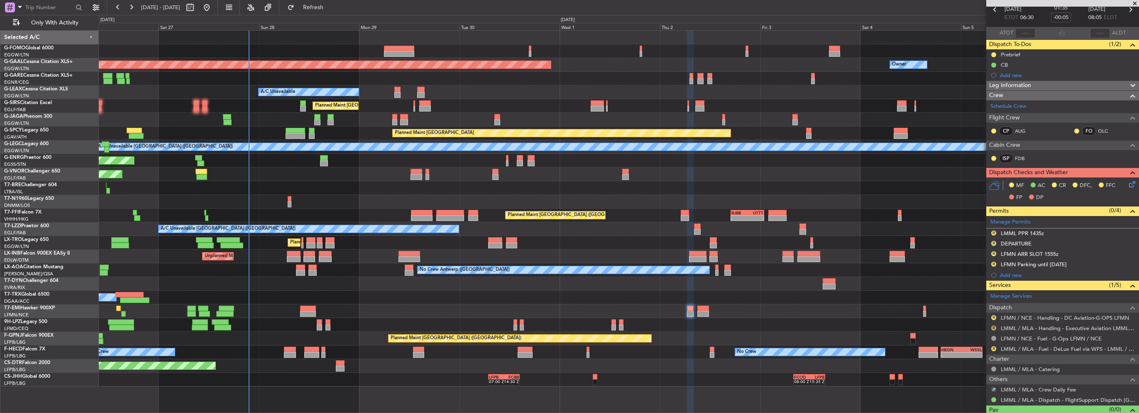
click at [994, 327] on button "R" at bounding box center [993, 328] width 5 height 5
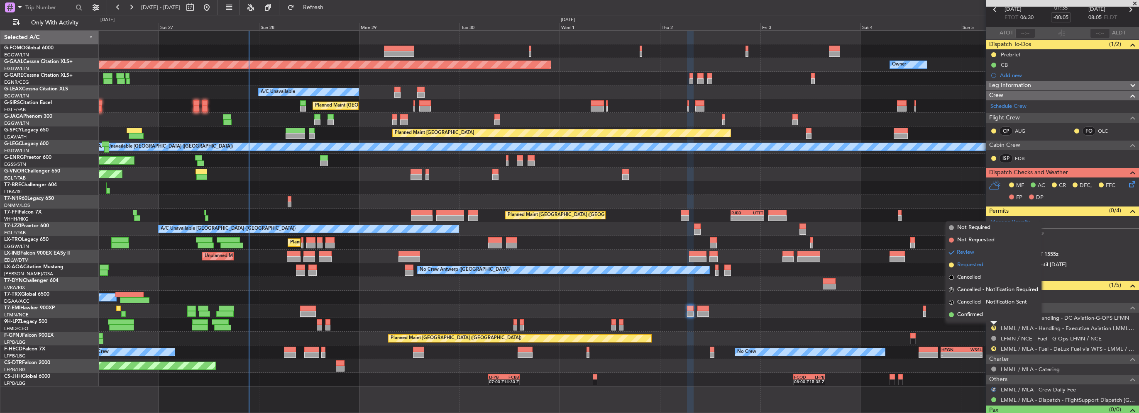
click at [974, 265] on span "Requested" at bounding box center [970, 265] width 26 height 8
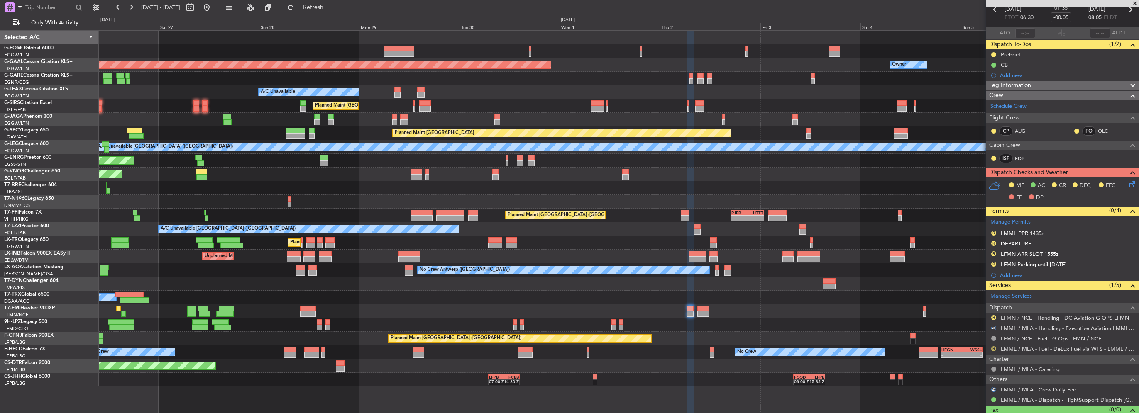
click at [993, 348] on button "R" at bounding box center [993, 349] width 5 height 5
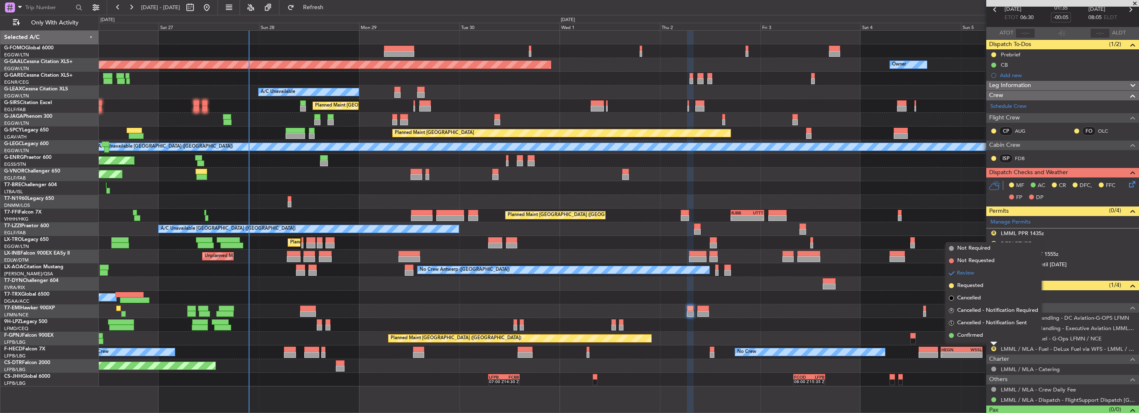
click at [420, 314] on div at bounding box center [619, 312] width 1040 height 14
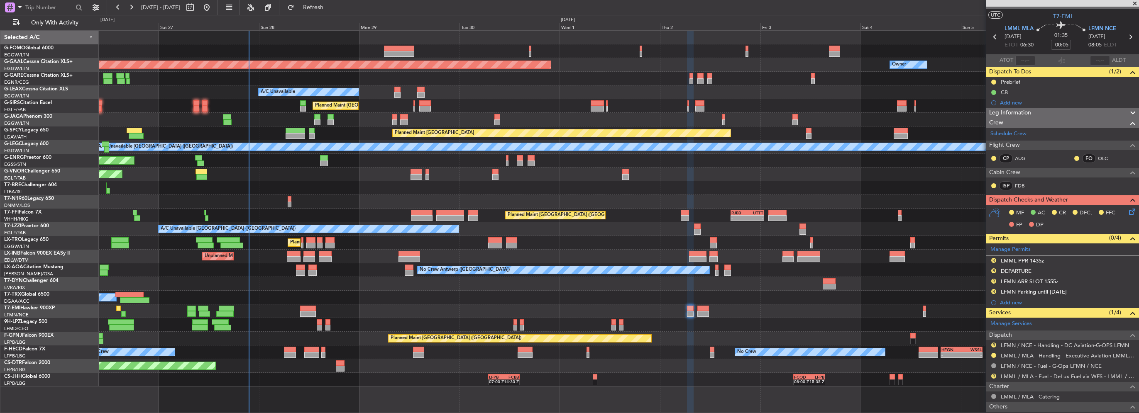
scroll to position [0, 0]
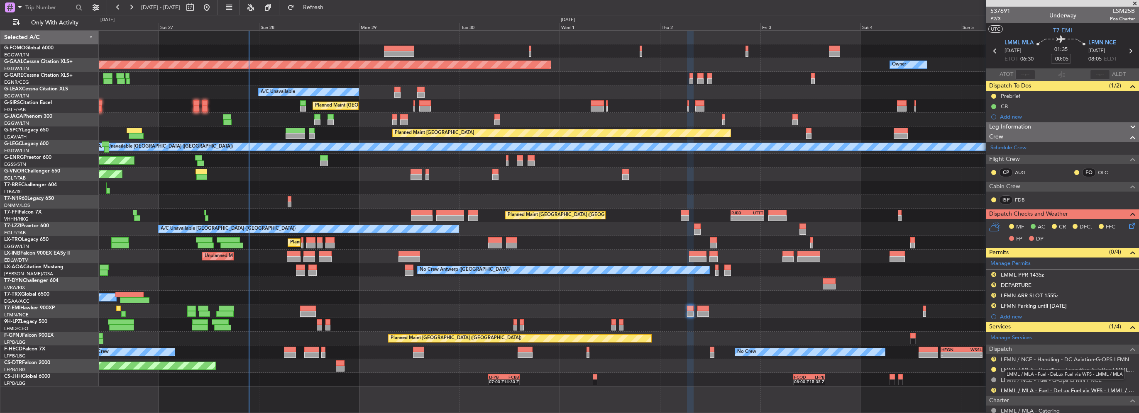
click at [1043, 392] on link "LMML / MLA - Fuel - DeLux Fuel via WFS - LMML / MLA" at bounding box center [1068, 390] width 134 height 7
click at [993, 391] on button "R" at bounding box center [993, 390] width 5 height 5
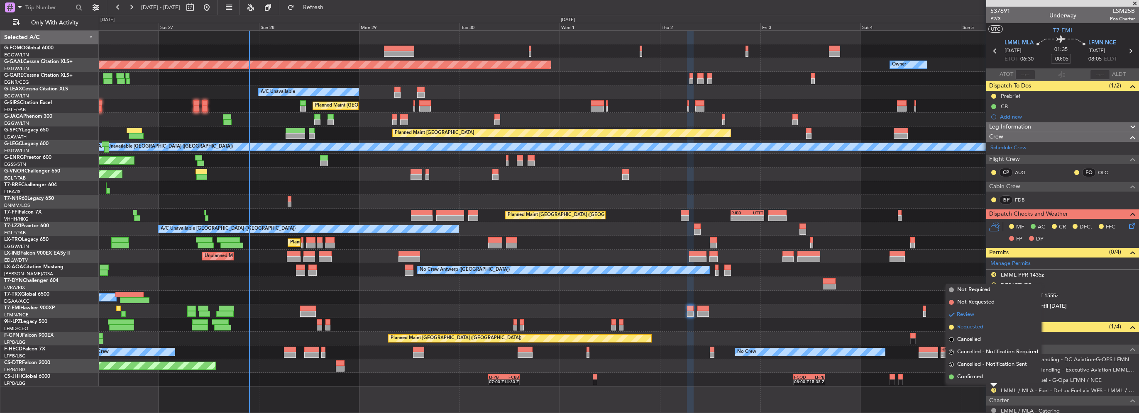
click at [970, 329] on span "Requested" at bounding box center [970, 327] width 26 height 8
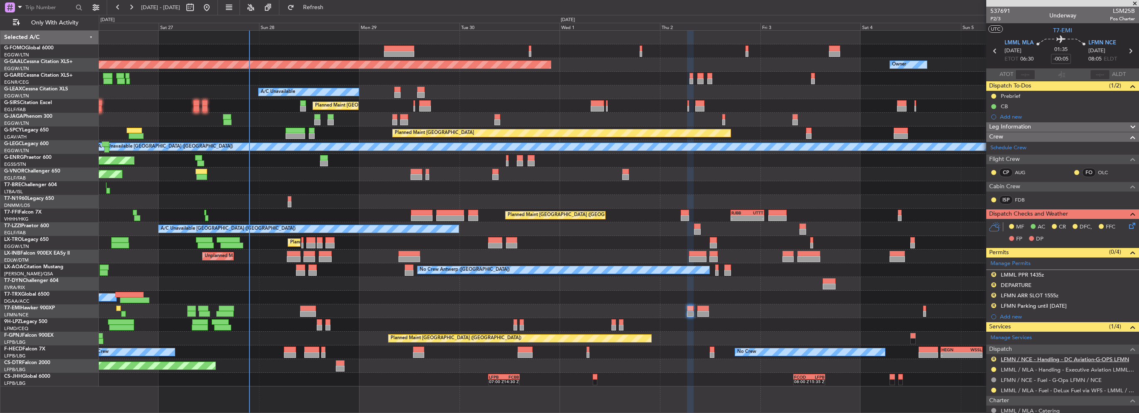
click at [1089, 359] on link "LFMN / NCE - Handling - DC Aviation-G-OPS LFMN" at bounding box center [1065, 359] width 128 height 7
click at [993, 359] on button "R" at bounding box center [993, 359] width 5 height 5
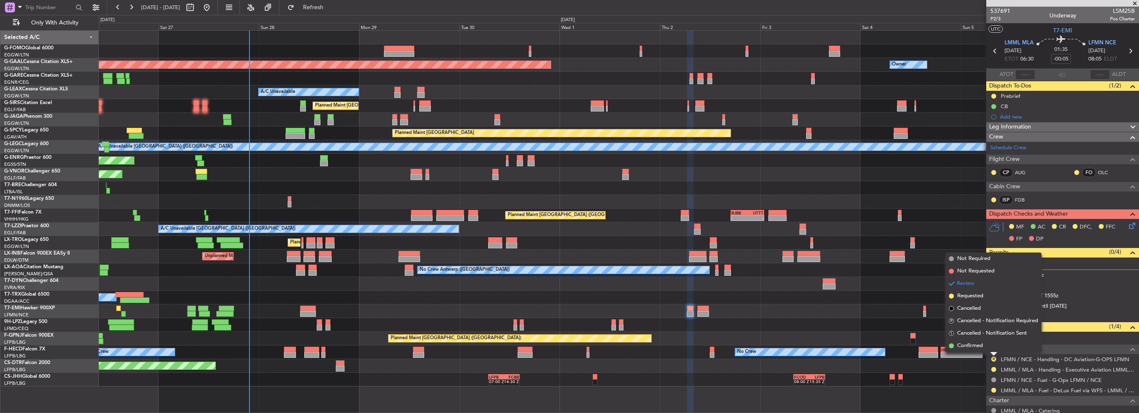
click at [974, 297] on span "Requested" at bounding box center [970, 296] width 26 height 8
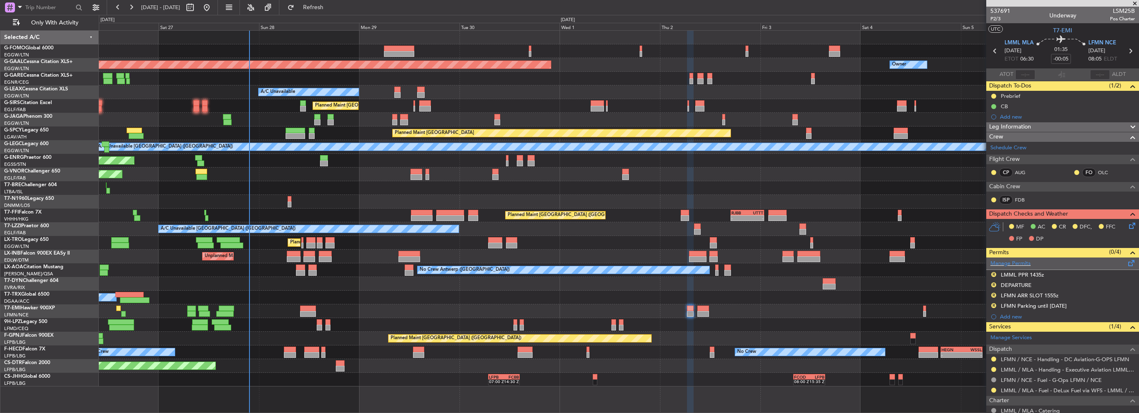
click at [1126, 261] on span at bounding box center [1131, 262] width 10 height 6
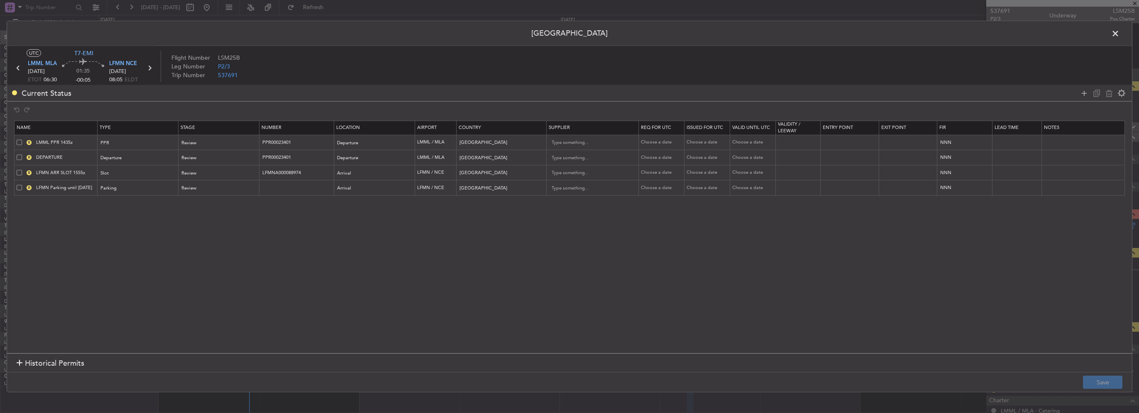
click at [17, 185] on span at bounding box center [19, 187] width 5 height 5
click at [22, 185] on input "checkbox" at bounding box center [22, 185] width 0 height 0
click at [17, 157] on span at bounding box center [19, 157] width 5 height 5
click at [22, 155] on input "checkbox" at bounding box center [22, 155] width 0 height 0
click at [1108, 94] on icon at bounding box center [1109, 93] width 10 height 10
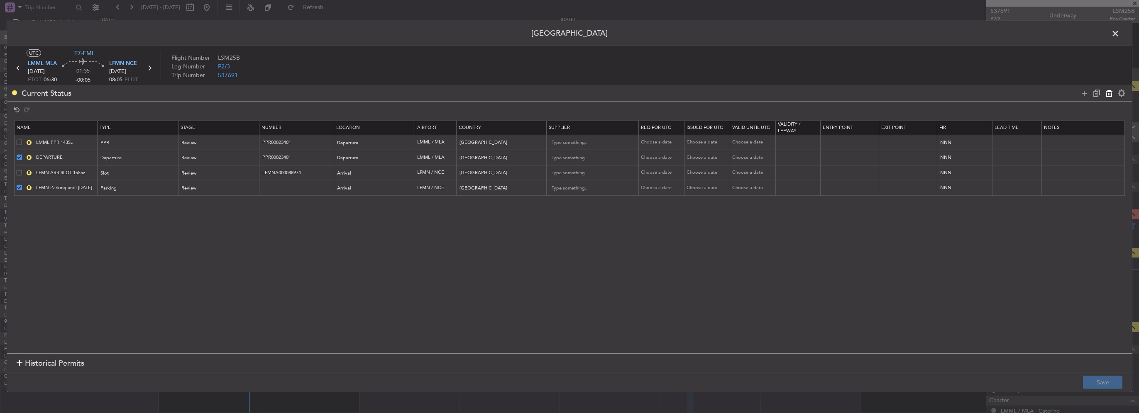
type input "LFMN ARR SLOT 1555z"
type input "LFMNA000088974"
type input "France"
click at [1094, 377] on button "Save" at bounding box center [1102, 382] width 39 height 13
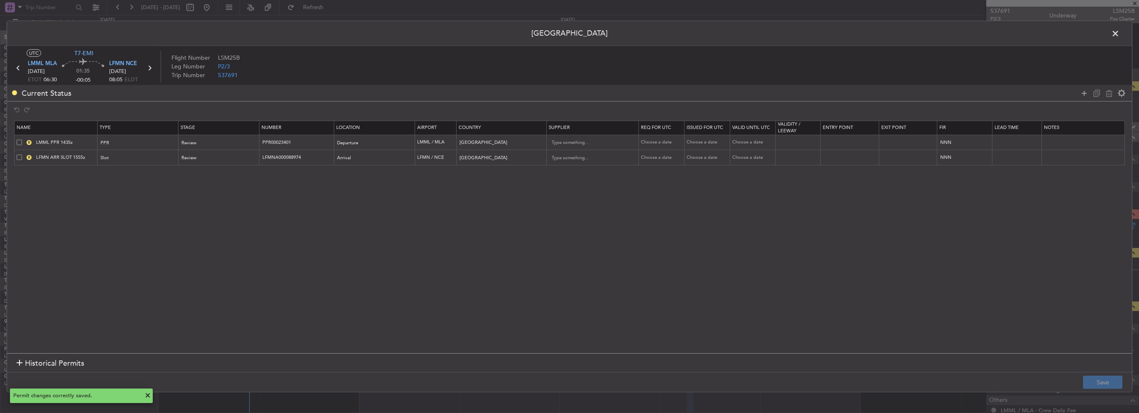
drag, startPoint x: 1118, startPoint y: 33, endPoint x: 1117, endPoint y: 38, distance: 5.4
click at [1119, 33] on span at bounding box center [1119, 35] width 0 height 17
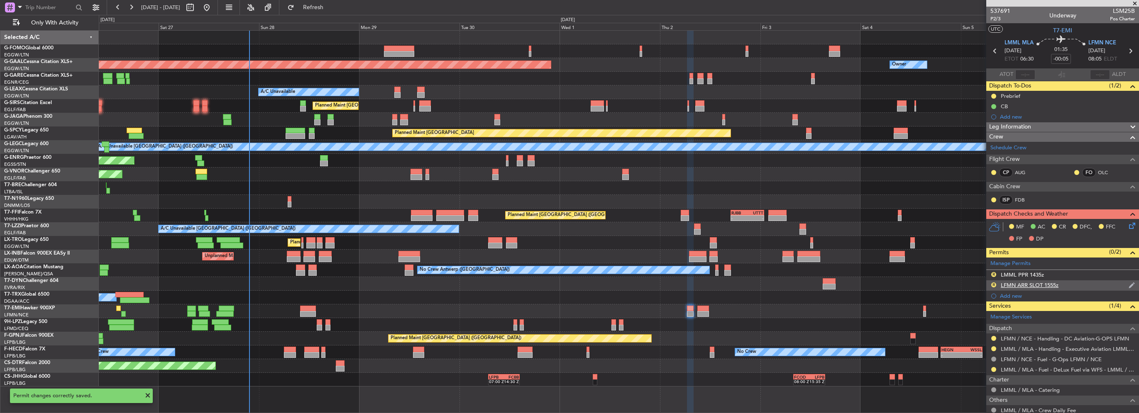
click at [1021, 286] on div "LFMN ARR SLOT 1555z" at bounding box center [1030, 285] width 58 height 7
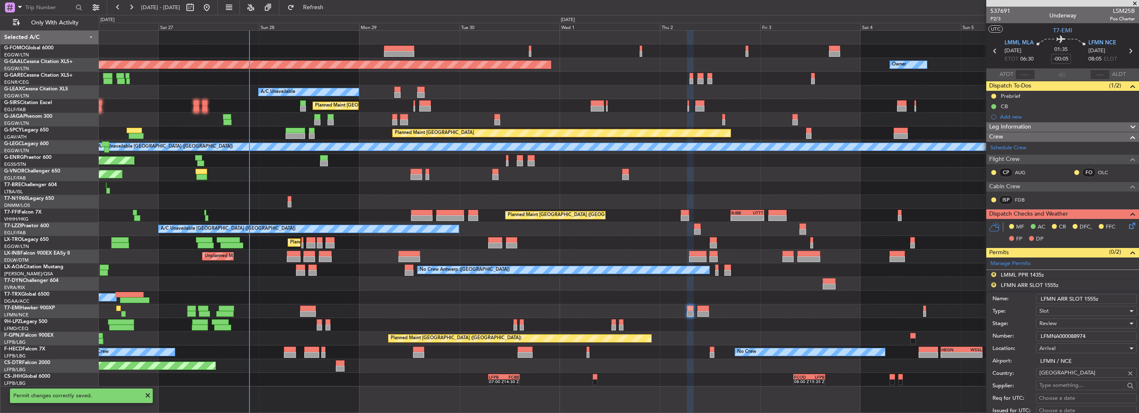
drag, startPoint x: 1098, startPoint y: 299, endPoint x: 1085, endPoint y: 298, distance: 12.9
click at [1085, 298] on input "LFMN ARR SLOT 1555z" at bounding box center [1086, 299] width 101 height 10
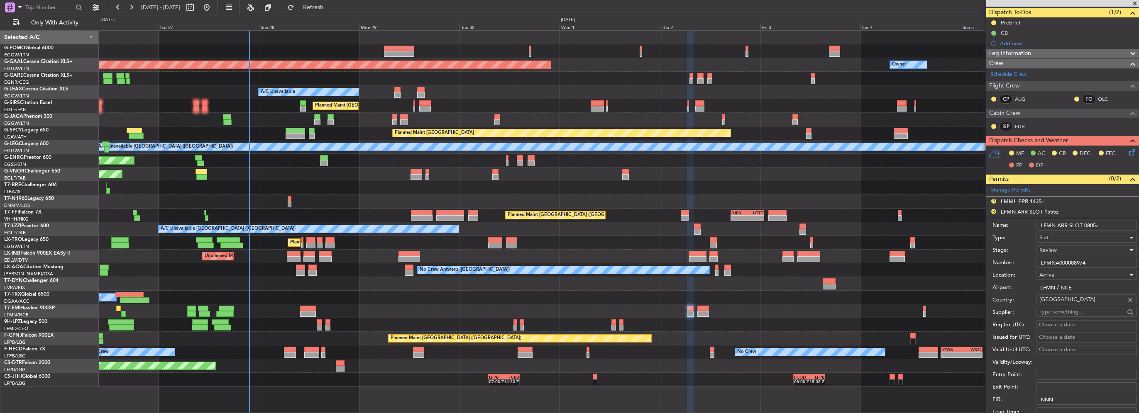
scroll to position [83, 0]
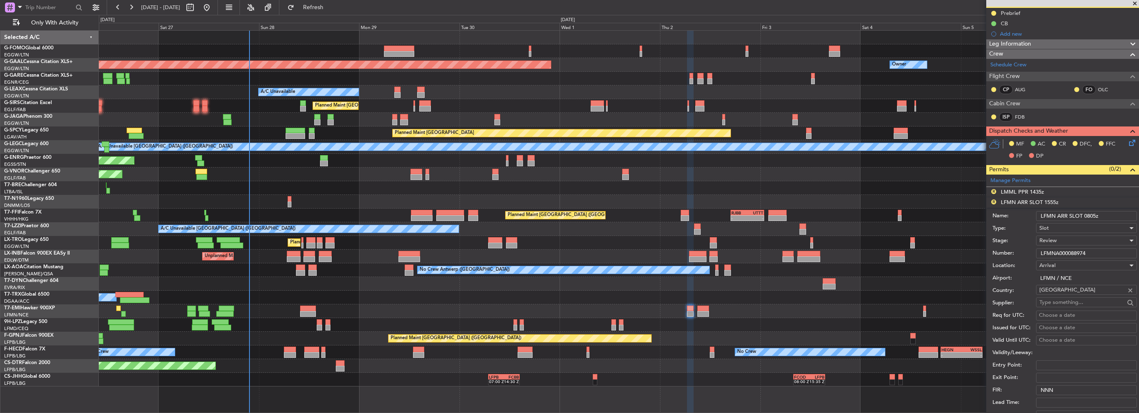
type input "LFMN ARR SLOT 0805z"
click at [1060, 237] on div "Review" at bounding box center [1083, 240] width 88 height 12
click at [1064, 294] on span "Requested" at bounding box center [1083, 294] width 87 height 12
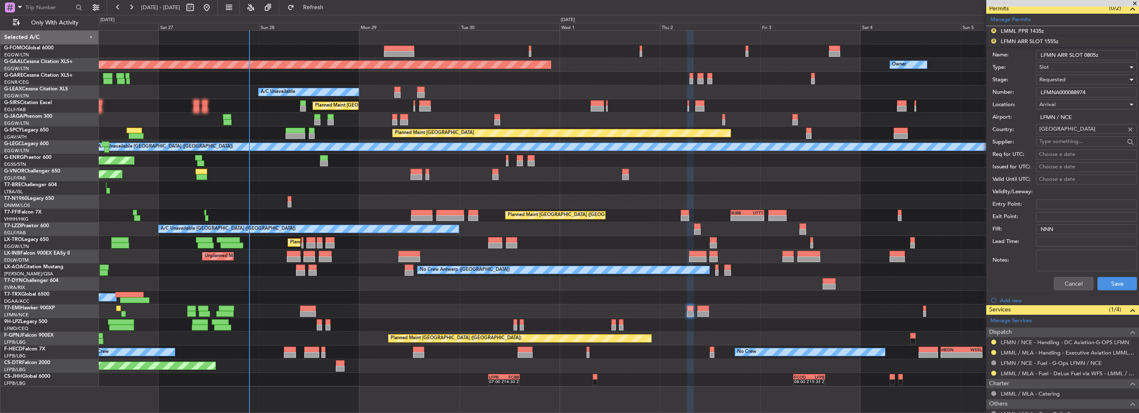
scroll to position [249, 0]
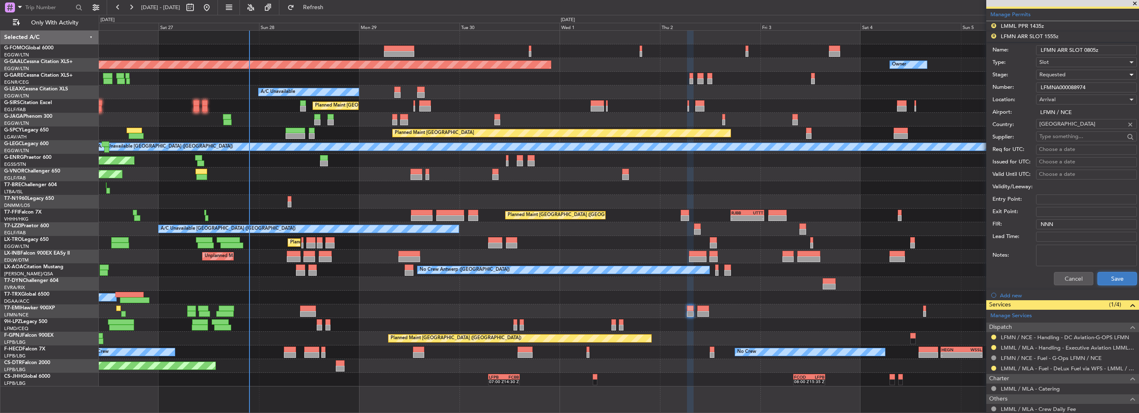
click at [1113, 282] on button "Save" at bounding box center [1116, 278] width 39 height 13
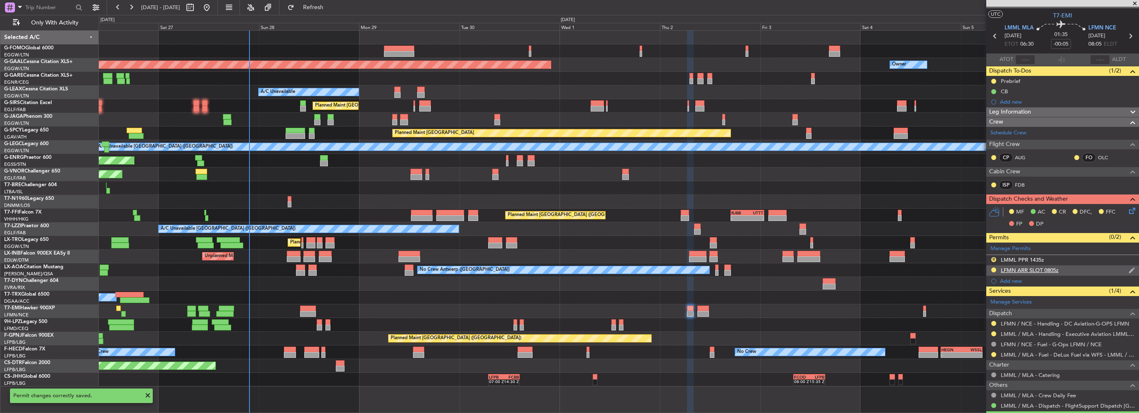
scroll to position [0, 0]
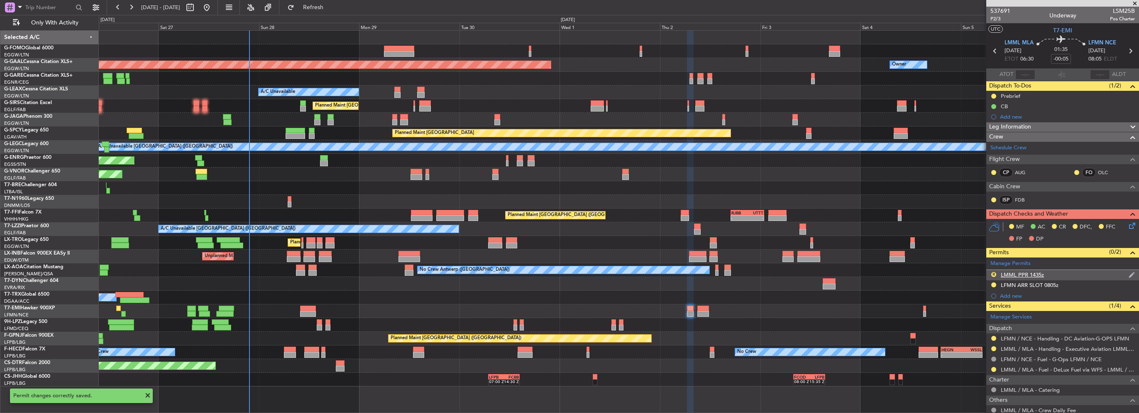
click at [1031, 276] on div "LMML PPR 1435z" at bounding box center [1022, 274] width 43 height 7
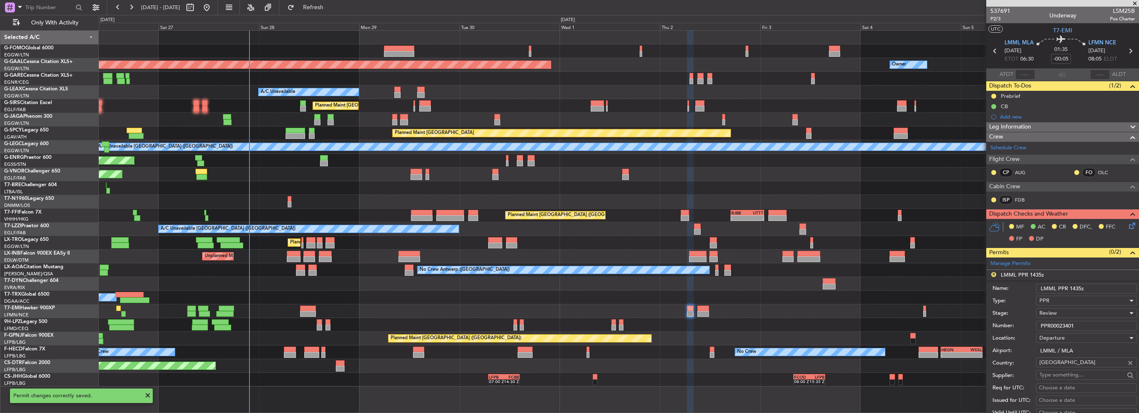
drag, startPoint x: 1081, startPoint y: 287, endPoint x: 1069, endPoint y: 287, distance: 12.4
click at [1069, 287] on input "LMML PPR 1435z" at bounding box center [1086, 289] width 101 height 10
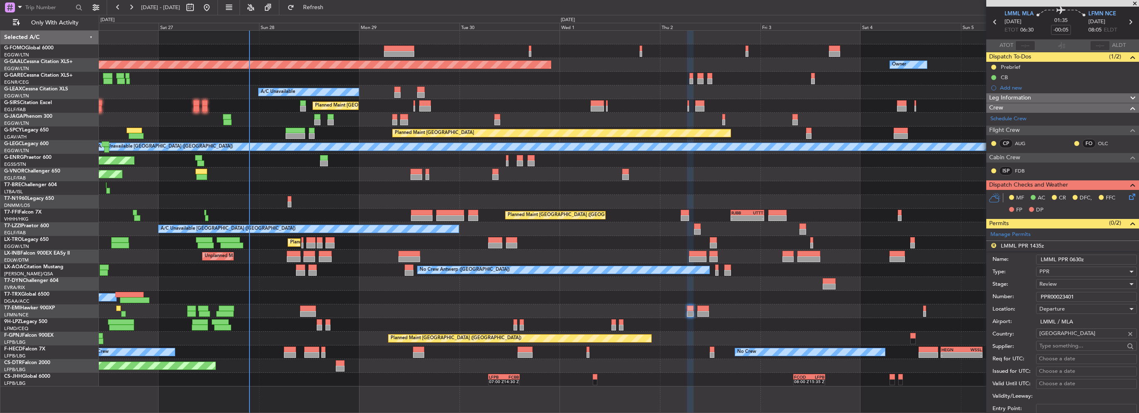
scroll to position [41, 0]
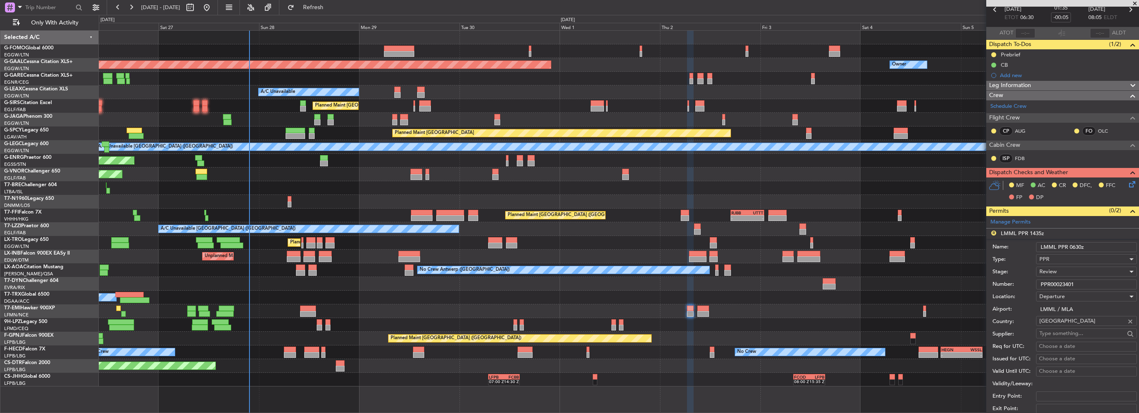
type input "LMML PPR 0630z"
click at [1071, 271] on div "Review" at bounding box center [1083, 272] width 88 height 12
click at [1073, 320] on span "Requested" at bounding box center [1083, 325] width 87 height 12
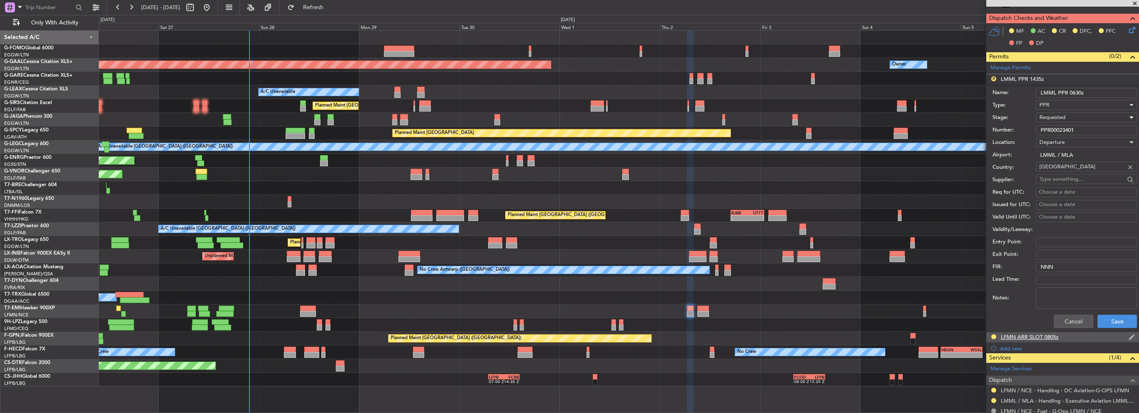
scroll to position [207, 0]
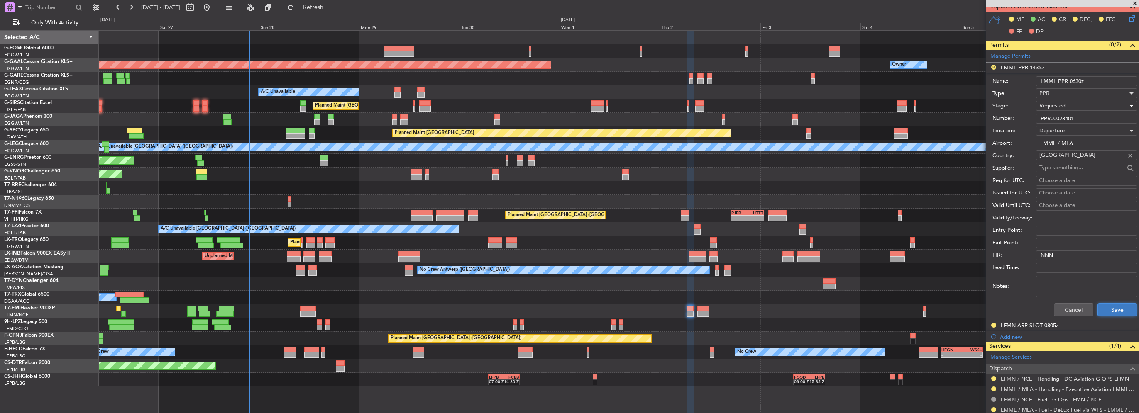
click at [1114, 304] on button "Save" at bounding box center [1116, 309] width 39 height 13
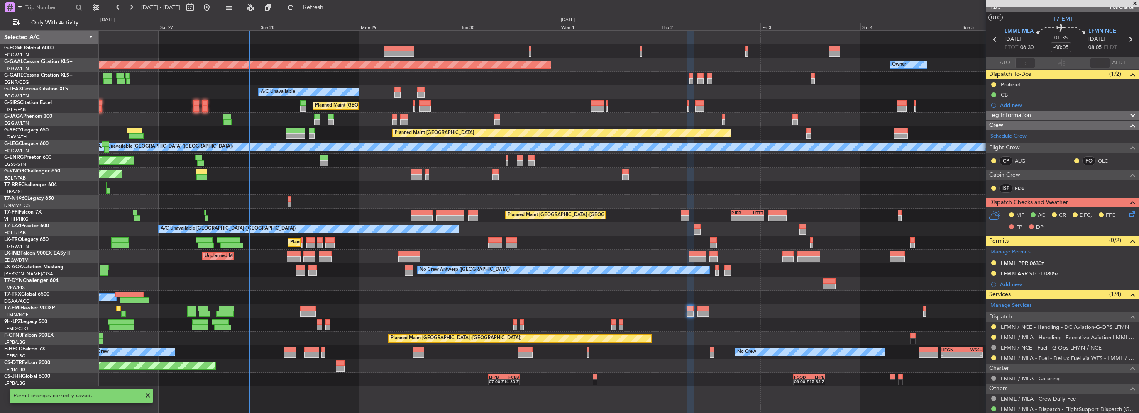
scroll to position [0, 0]
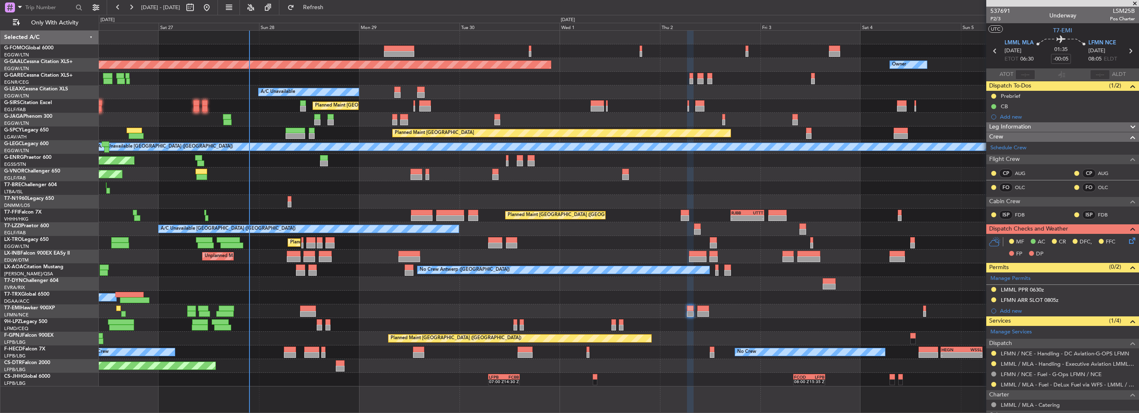
drag, startPoint x: 339, startPoint y: 5, endPoint x: 341, endPoint y: 37, distance: 31.2
click at [331, 5] on span "Refresh" at bounding box center [313, 8] width 35 height 6
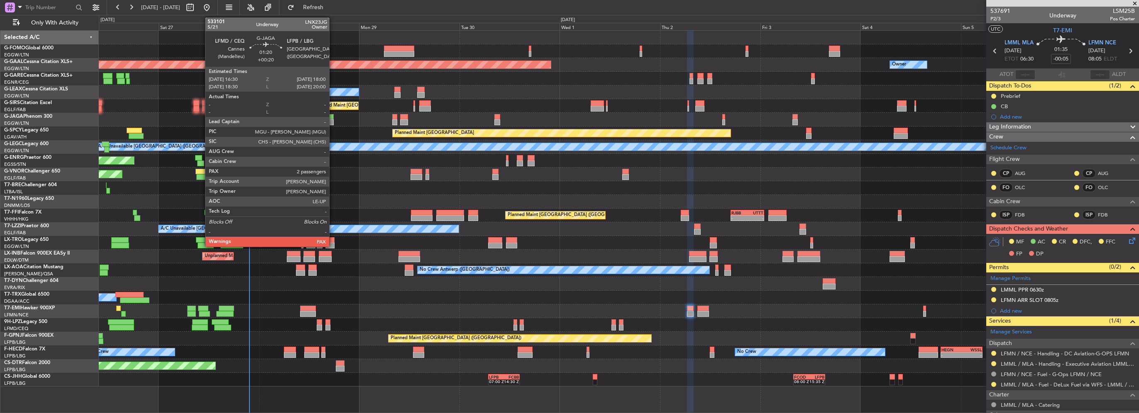
click at [333, 118] on div at bounding box center [330, 117] width 7 height 6
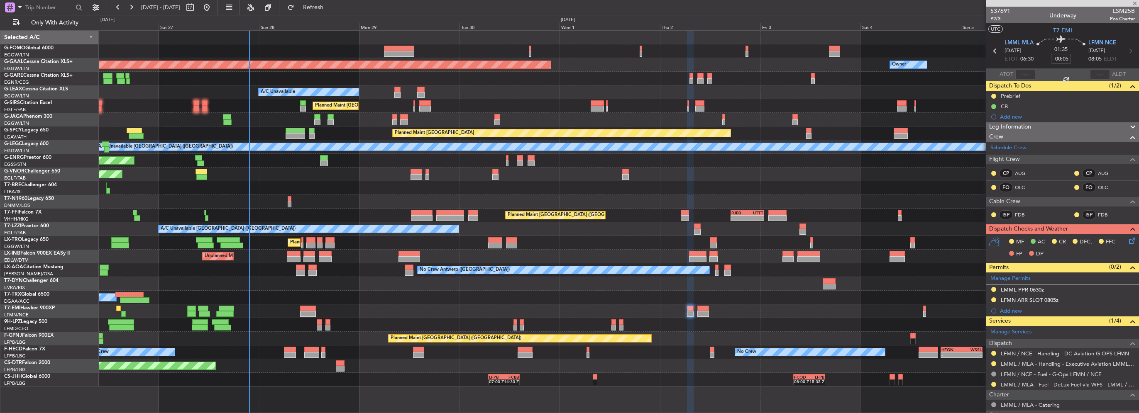
type input "+00:20"
type input "2"
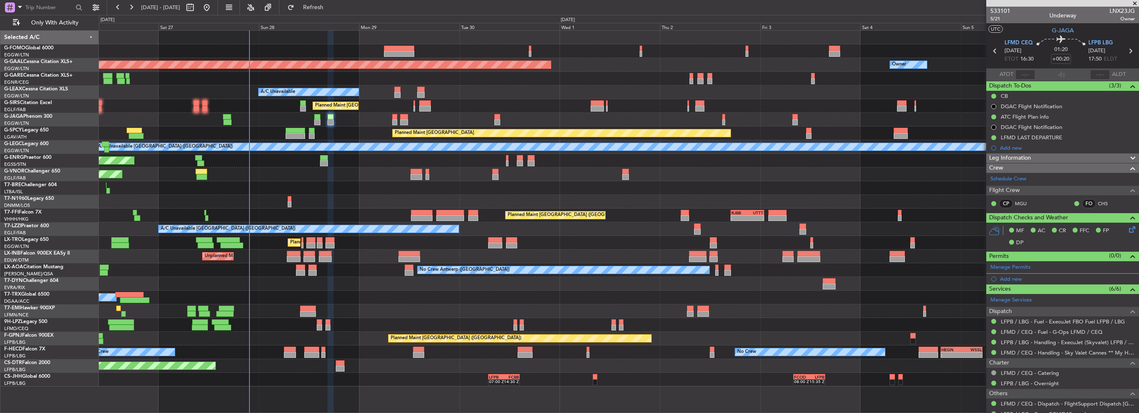
click at [1071, 158] on div "Leg Information" at bounding box center [1062, 159] width 153 height 10
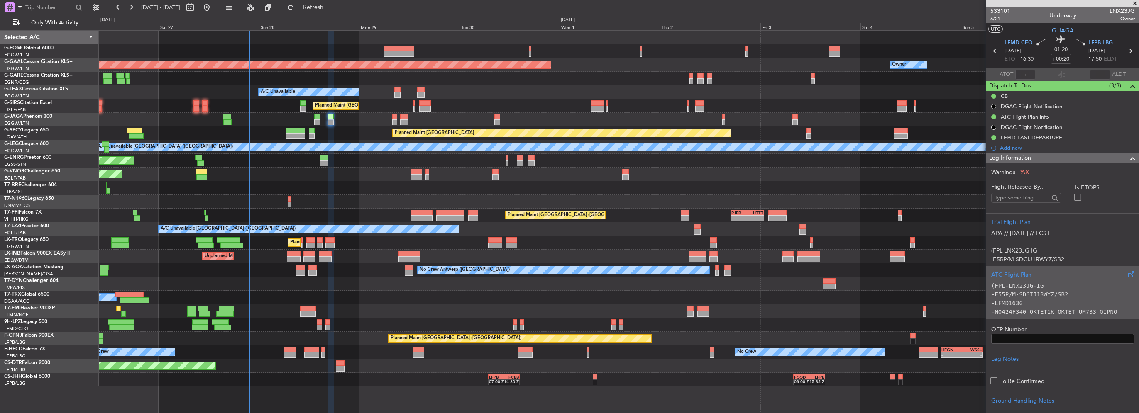
click at [1028, 271] on div "ATC Flight Plan" at bounding box center [1062, 275] width 143 height 9
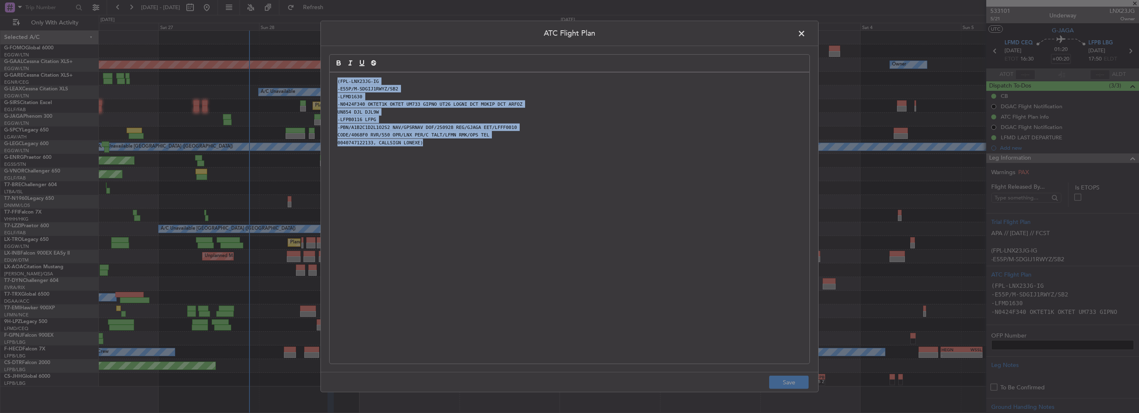
drag, startPoint x: 370, startPoint y: 85, endPoint x: 198, endPoint y: 50, distance: 175.3
click at [179, 34] on div "ATC Flight Plan (FPL-LNX23JG-IG -E55P/M-SDGIJ1RWYZ/SB2 -LFMD1630 -N0424F340 OKT…" at bounding box center [569, 206] width 1139 height 413
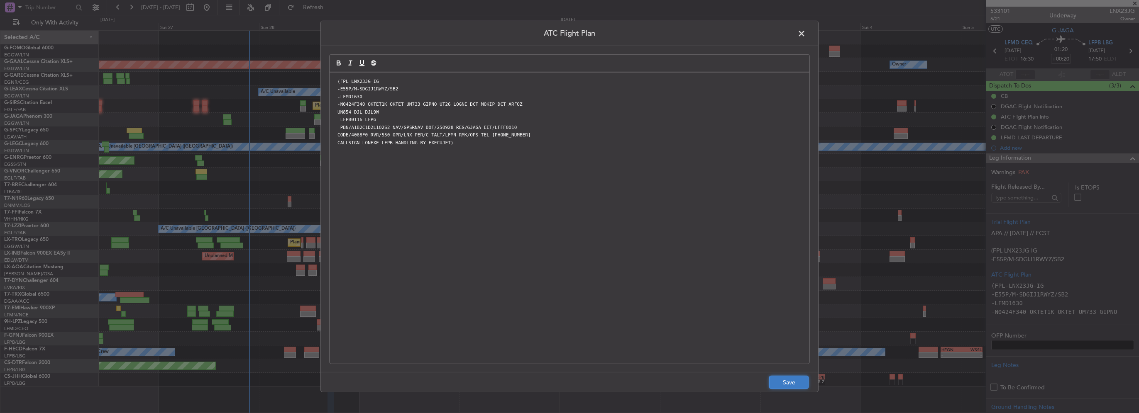
click at [785, 383] on button "Save" at bounding box center [788, 382] width 39 height 13
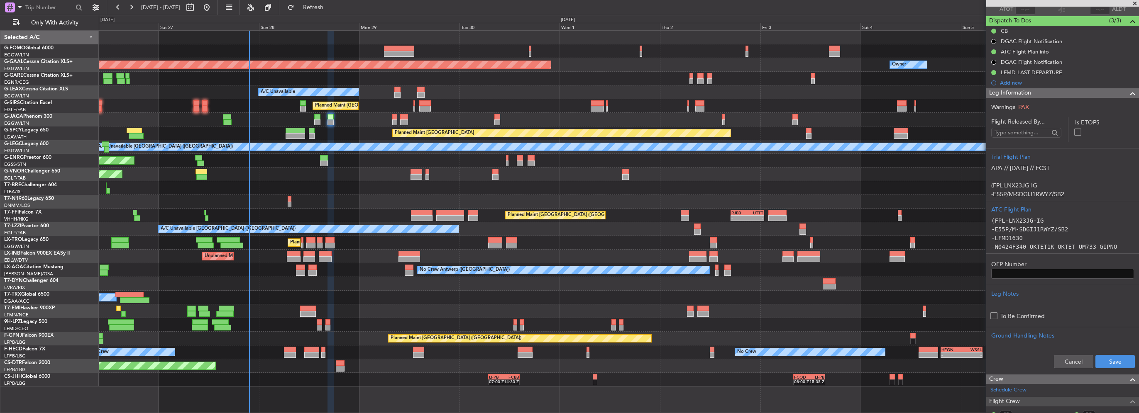
scroll to position [83, 0]
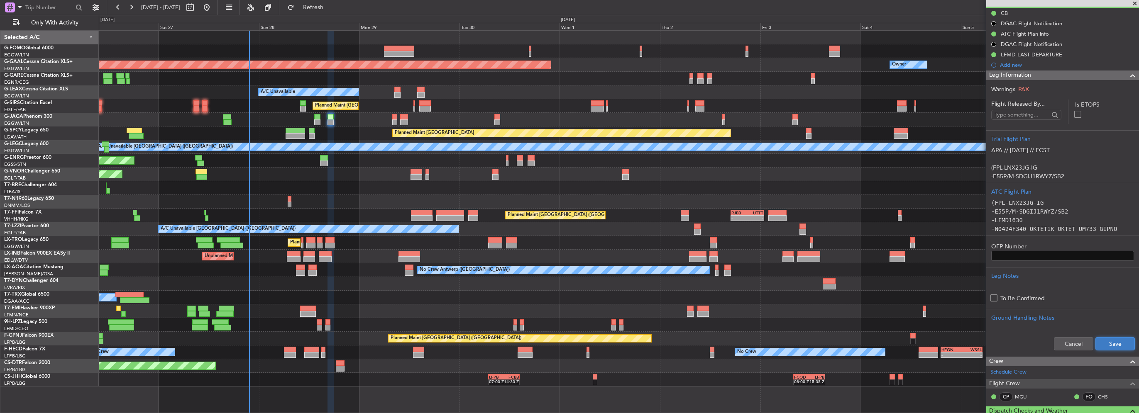
click at [1096, 342] on button "Save" at bounding box center [1114, 343] width 39 height 13
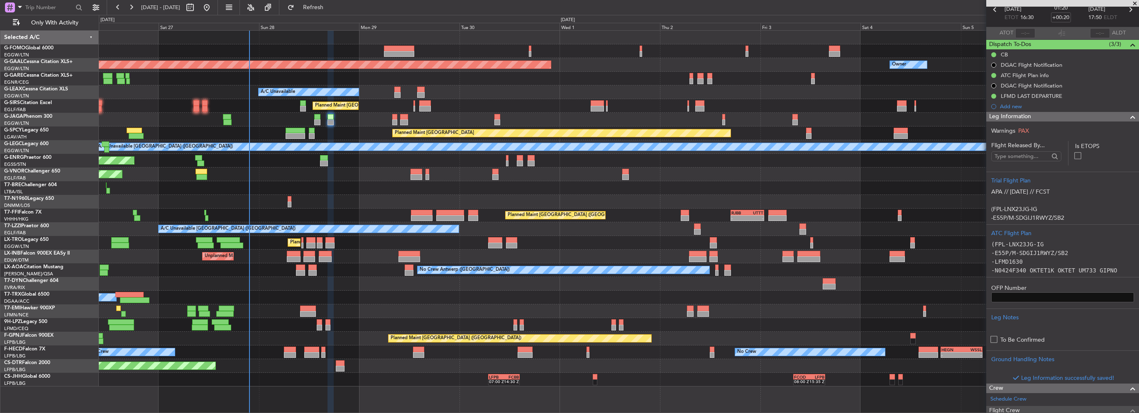
click at [1128, 115] on span at bounding box center [1133, 117] width 10 height 10
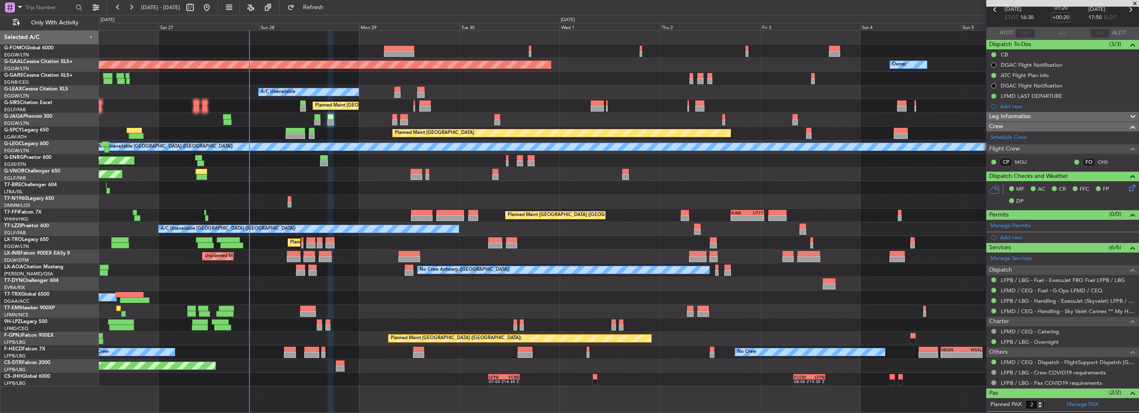
scroll to position [0, 0]
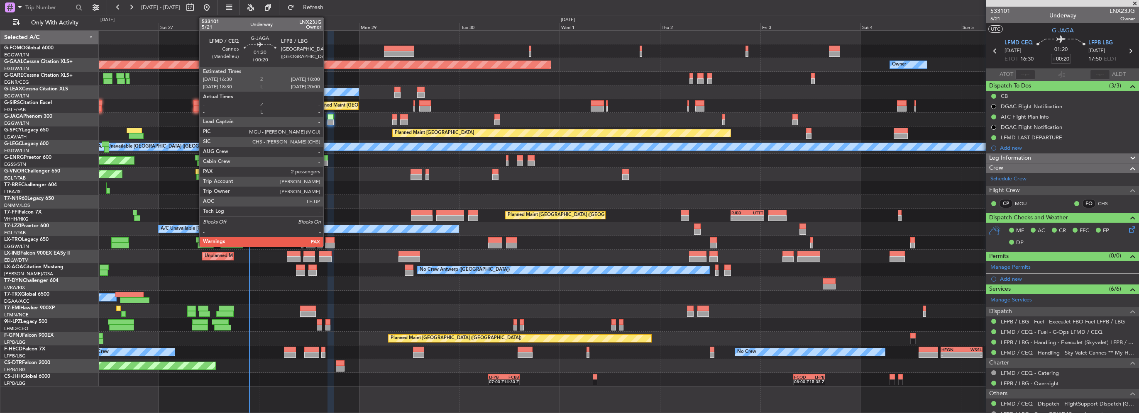
click at [327, 116] on div at bounding box center [330, 117] width 7 height 6
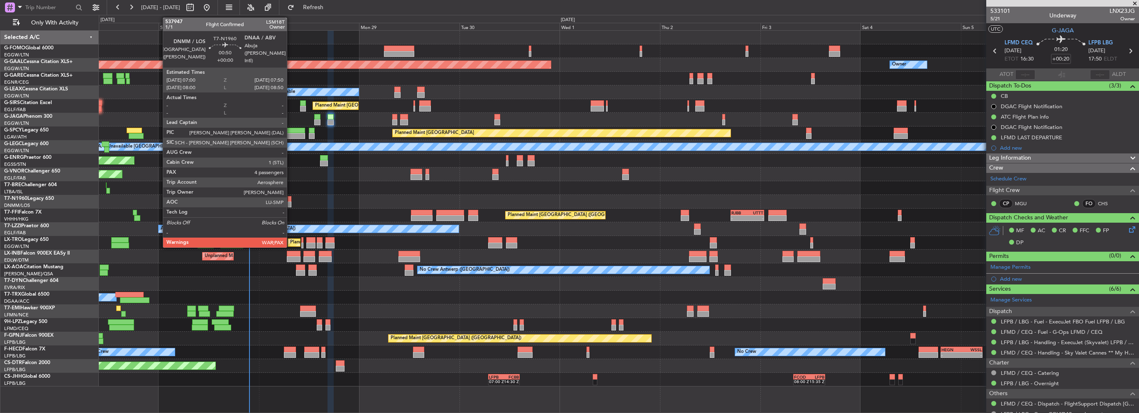
click at [290, 201] on div at bounding box center [290, 199] width 4 height 6
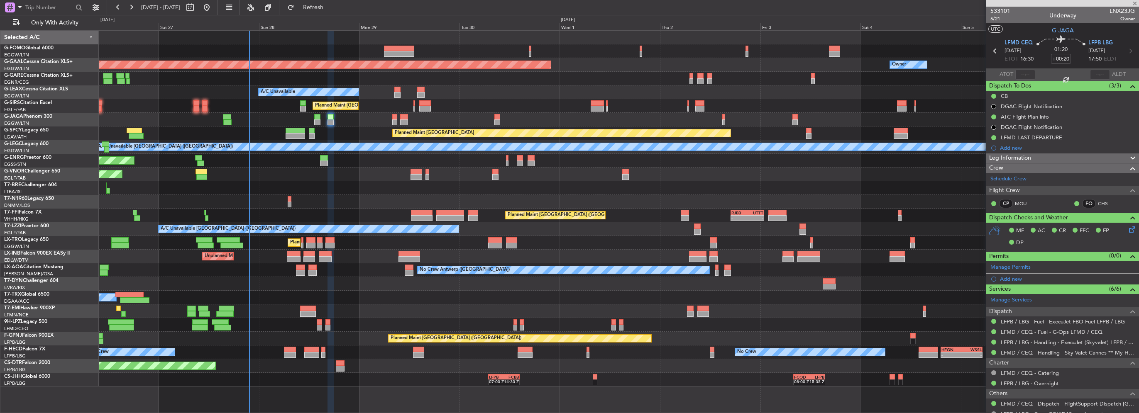
type input "4"
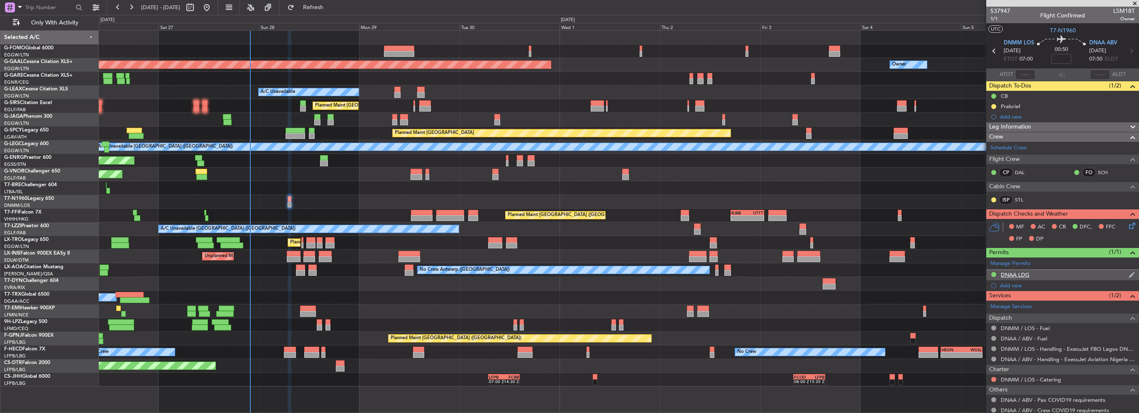
click at [1029, 275] on div "DNAA LDG" at bounding box center [1062, 275] width 153 height 10
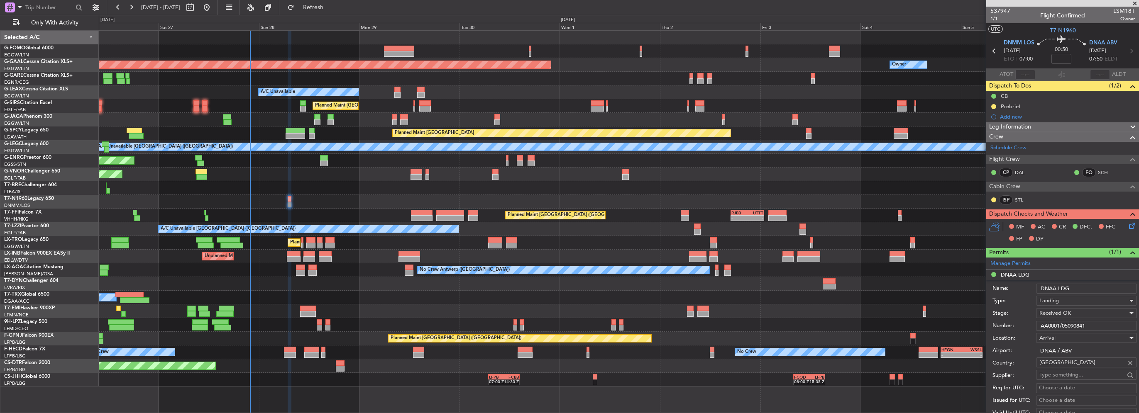
drag, startPoint x: 1091, startPoint y: 321, endPoint x: 927, endPoint y: 321, distance: 164.3
click at [940, 322] on fb-app "26 Sep 2025 - 06 Oct 2025 Refresh Quick Links Only With Activity Planned Maint …" at bounding box center [569, 209] width 1139 height 407
click at [1101, 42] on span "DNAA ABV" at bounding box center [1103, 43] width 28 height 8
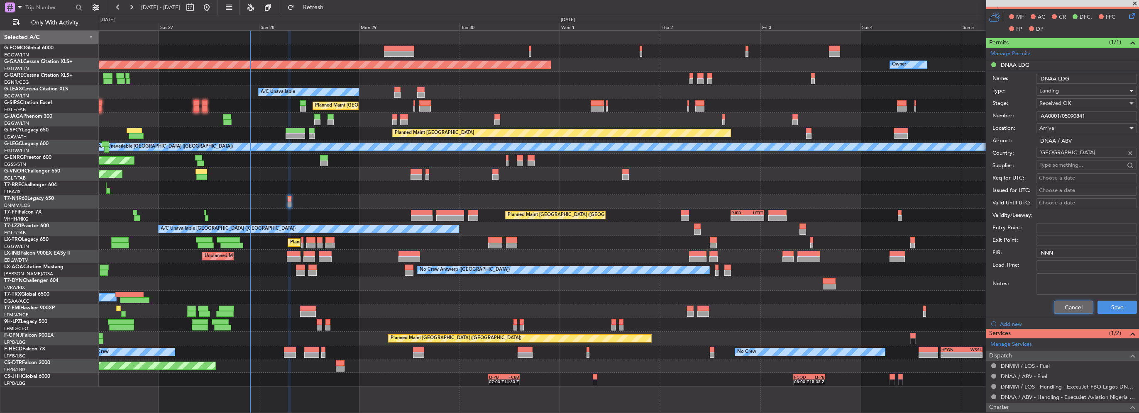
click at [1072, 308] on button "Cancel" at bounding box center [1073, 307] width 39 height 13
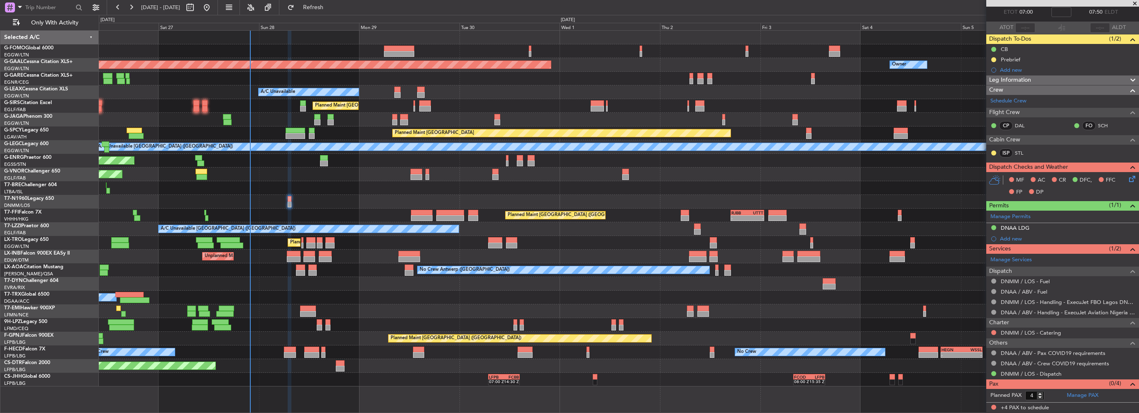
scroll to position [45, 0]
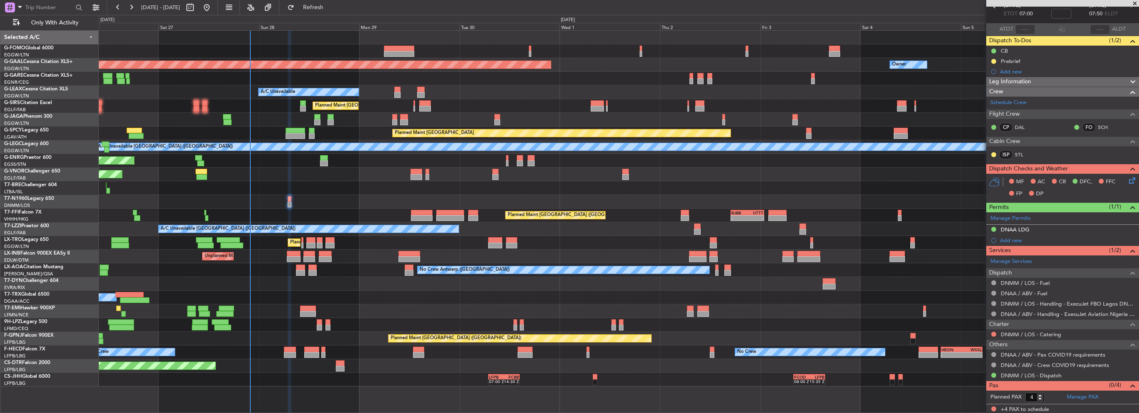
click at [996, 331] on nimbus-traffic-light at bounding box center [993, 334] width 7 height 7
click at [993, 333] on button at bounding box center [993, 334] width 5 height 5
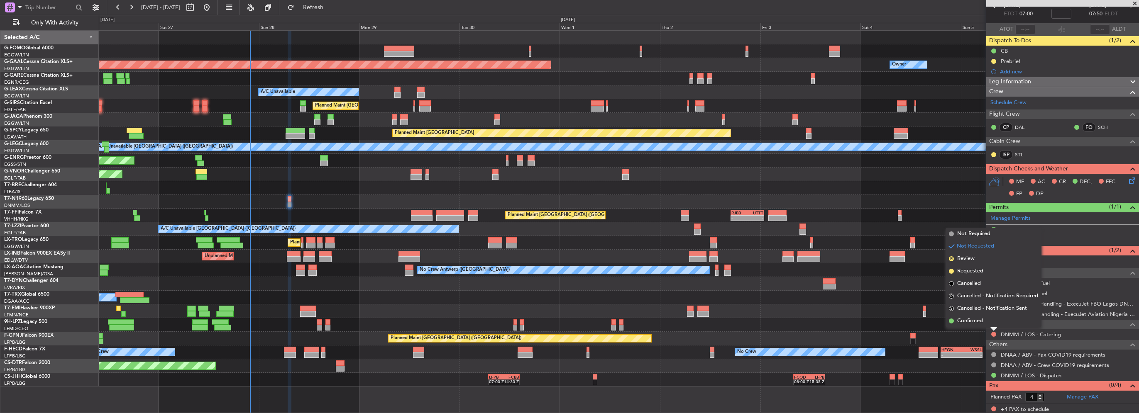
drag, startPoint x: 962, startPoint y: 234, endPoint x: 969, endPoint y: 240, distance: 9.1
click at [962, 234] on span "Not Required" at bounding box center [973, 234] width 33 height 8
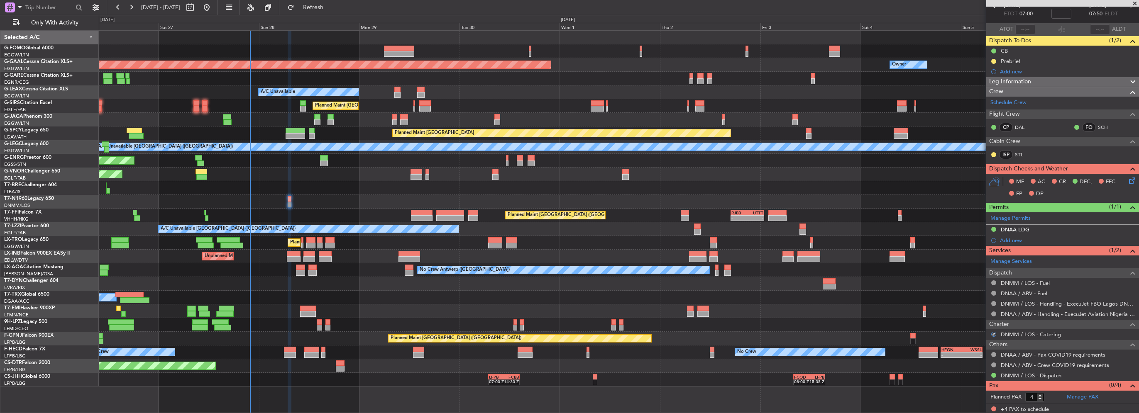
scroll to position [0, 0]
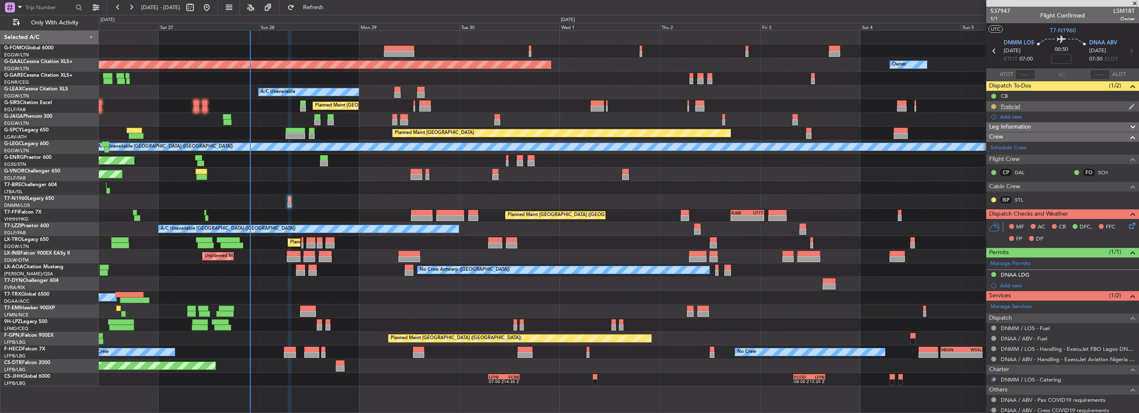
click at [993, 105] on button at bounding box center [993, 106] width 5 height 5
click at [994, 156] on span "Cancelled" at bounding box center [995, 155] width 24 height 8
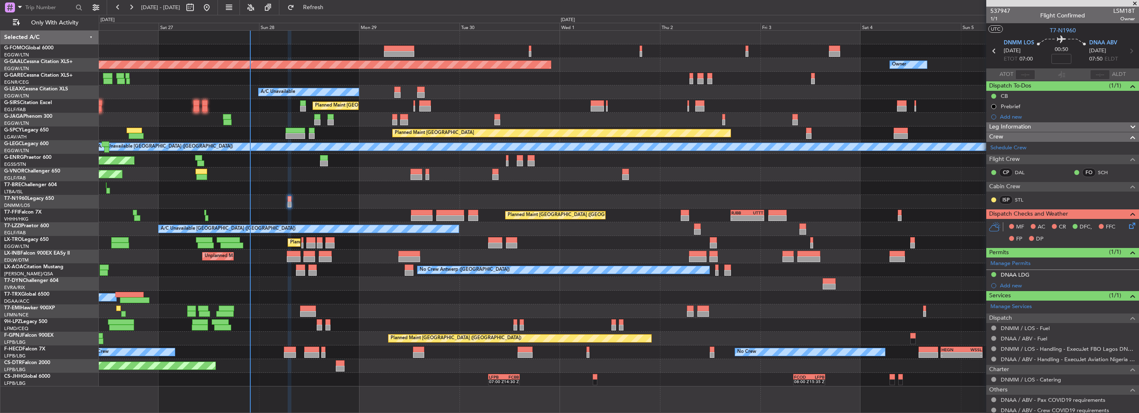
click at [1046, 125] on div "Leg Information" at bounding box center [1062, 127] width 153 height 10
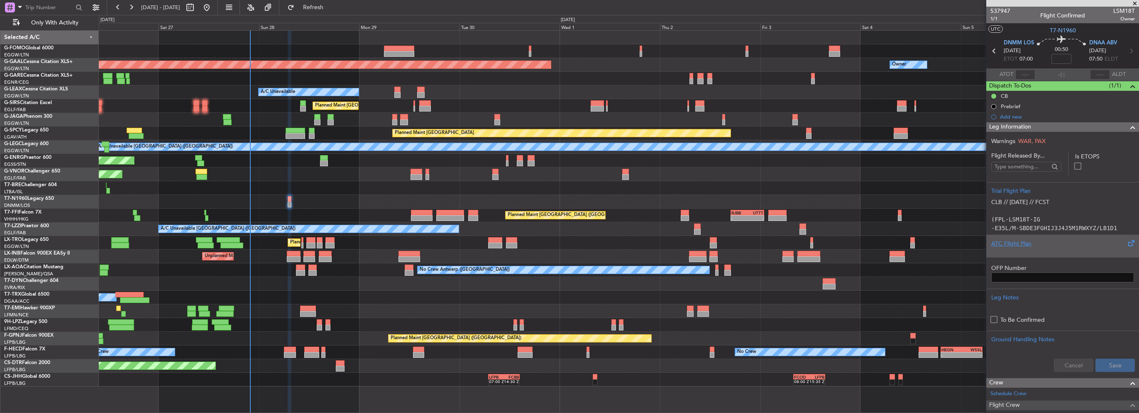
click at [1029, 244] on div "ATC Flight Plan" at bounding box center [1062, 243] width 143 height 9
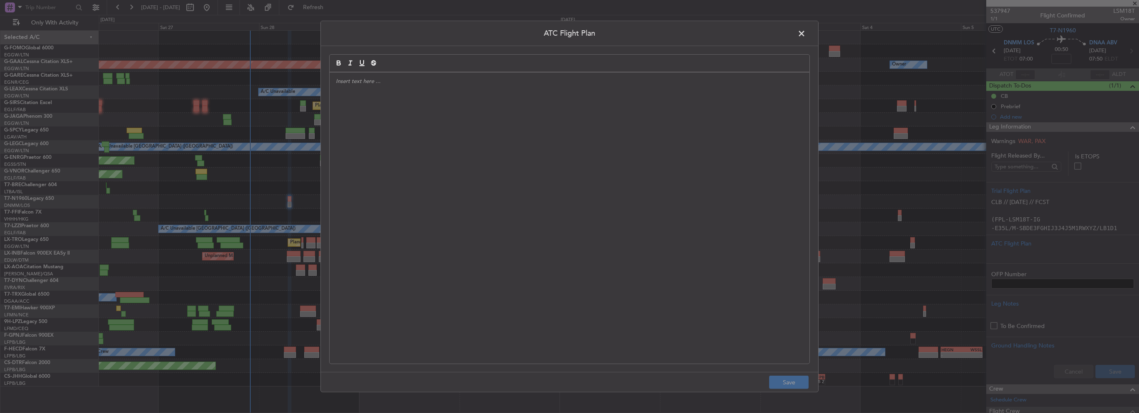
click at [395, 138] on div at bounding box center [570, 218] width 480 height 291
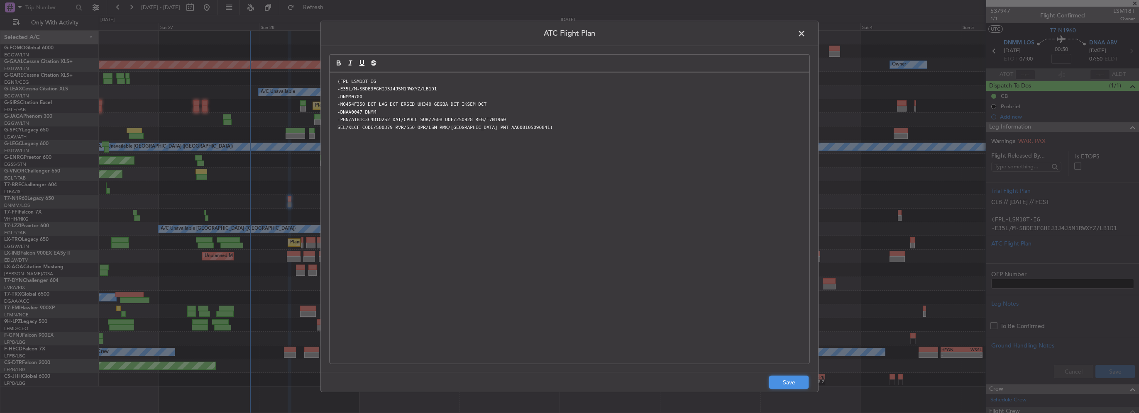
drag, startPoint x: 780, startPoint y: 381, endPoint x: 816, endPoint y: 386, distance: 35.9
click at [780, 381] on button "Save" at bounding box center [788, 382] width 39 height 13
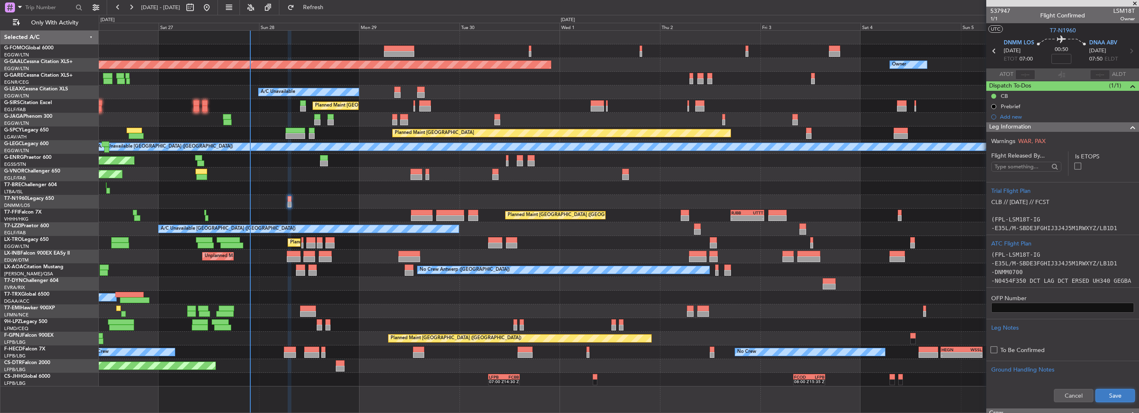
click at [1106, 395] on button "Save" at bounding box center [1114, 395] width 39 height 13
click at [1132, 127] on div "Leg Information" at bounding box center [1062, 127] width 153 height 10
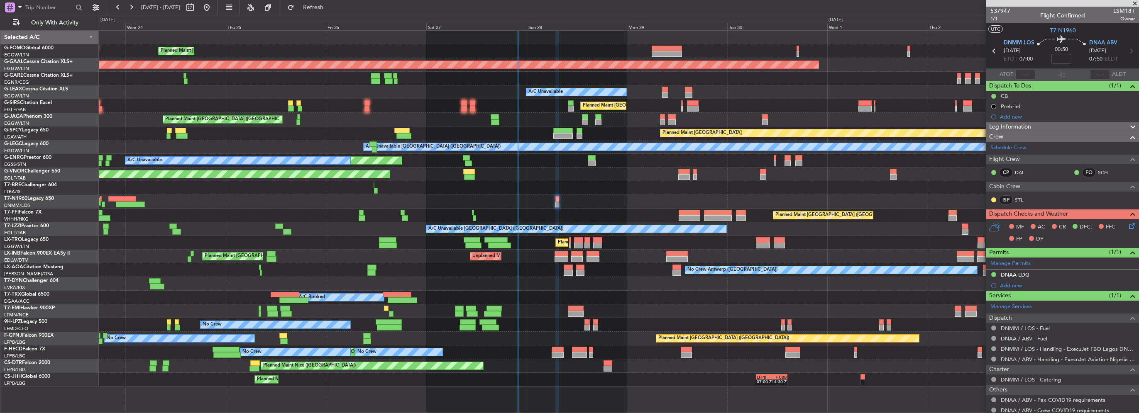
click at [565, 222] on div "Planned Maint London (Luton) Planned Maint Dusseldorf Owner A/C Unavailable Pla…" at bounding box center [619, 209] width 1040 height 356
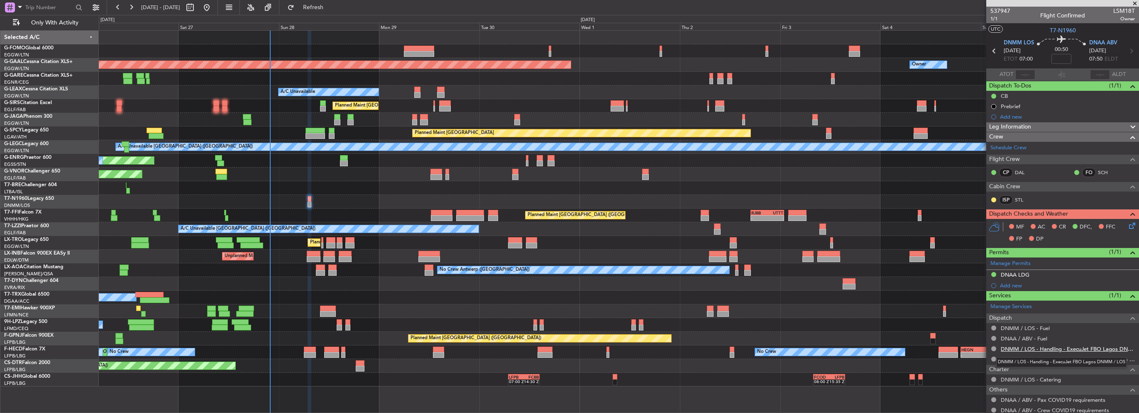
click at [1065, 346] on link "DNMM / LOS - Handling - ExecuJet FBO Lagos DNMM / LOS" at bounding box center [1068, 349] width 134 height 7
click at [1129, 222] on icon at bounding box center [1130, 224] width 7 height 7
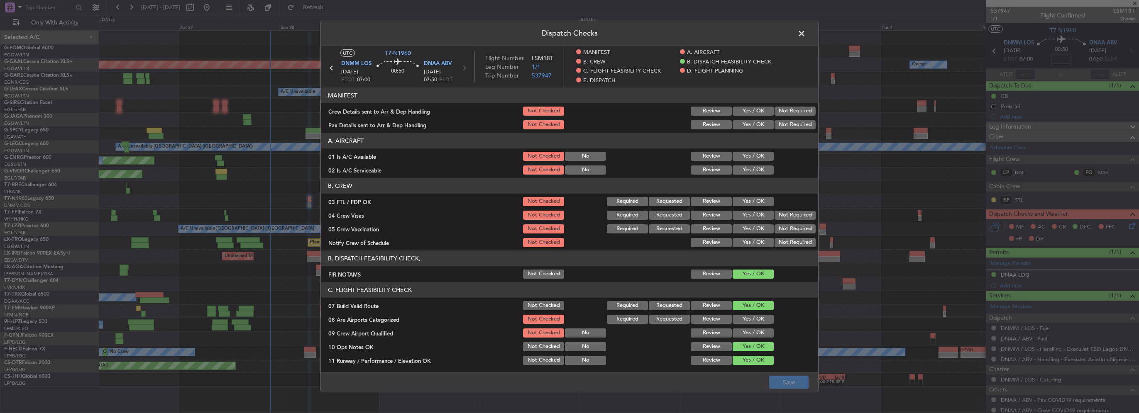
click at [797, 112] on button "Not Required" at bounding box center [794, 111] width 41 height 9
click at [793, 121] on button "Not Required" at bounding box center [794, 124] width 41 height 9
click at [757, 156] on button "Yes / OK" at bounding box center [752, 156] width 41 height 9
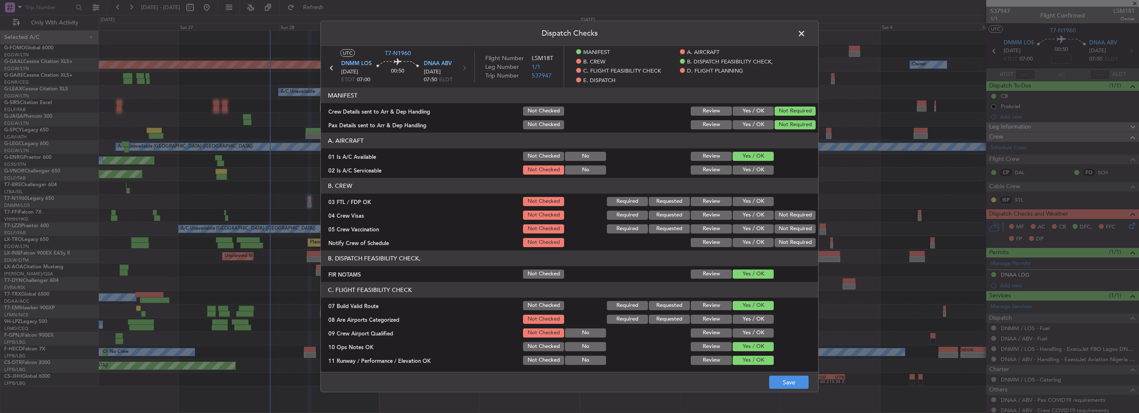
click at [755, 166] on button "Yes / OK" at bounding box center [752, 170] width 41 height 9
click at [752, 202] on button "Yes / OK" at bounding box center [752, 201] width 41 height 9
drag, startPoint x: 781, startPoint y: 212, endPoint x: 780, endPoint y: 223, distance: 11.3
click at [781, 214] on button "Not Required" at bounding box center [794, 215] width 41 height 9
click at [779, 227] on button "Not Required" at bounding box center [794, 229] width 41 height 9
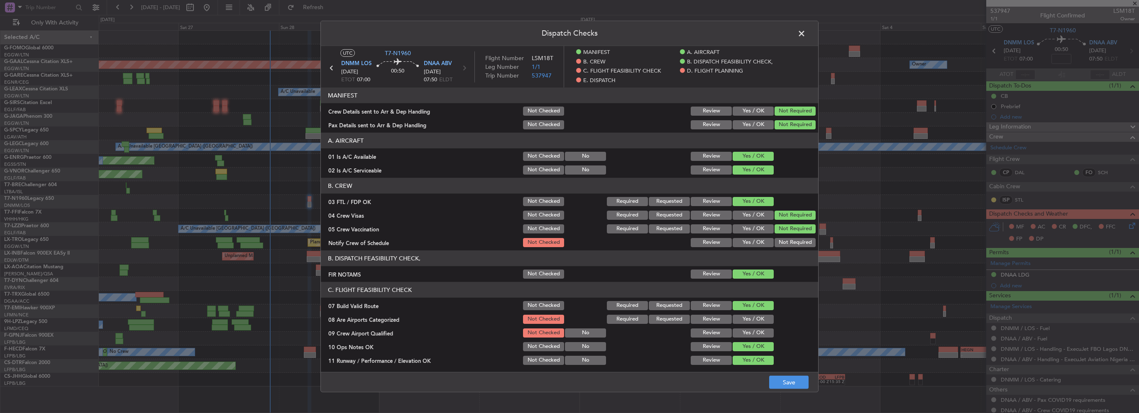
click at [752, 243] on button "Yes / OK" at bounding box center [752, 242] width 41 height 9
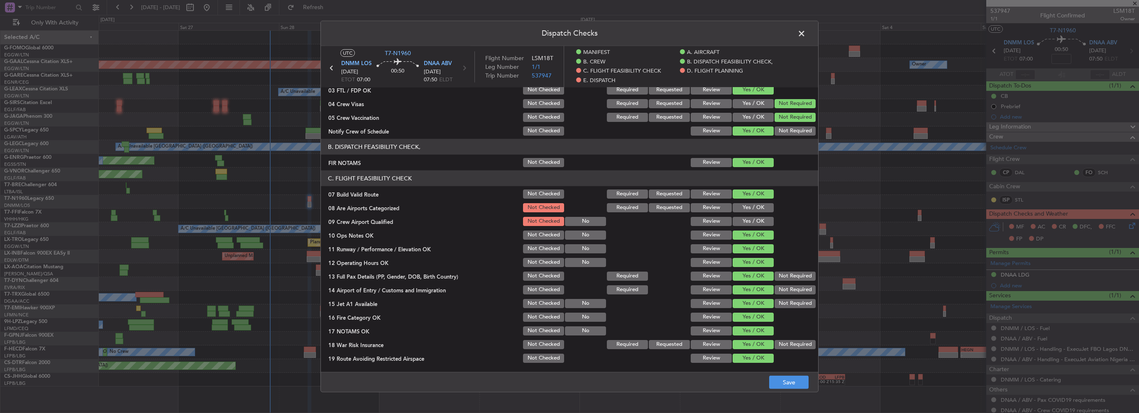
scroll to position [124, 0]
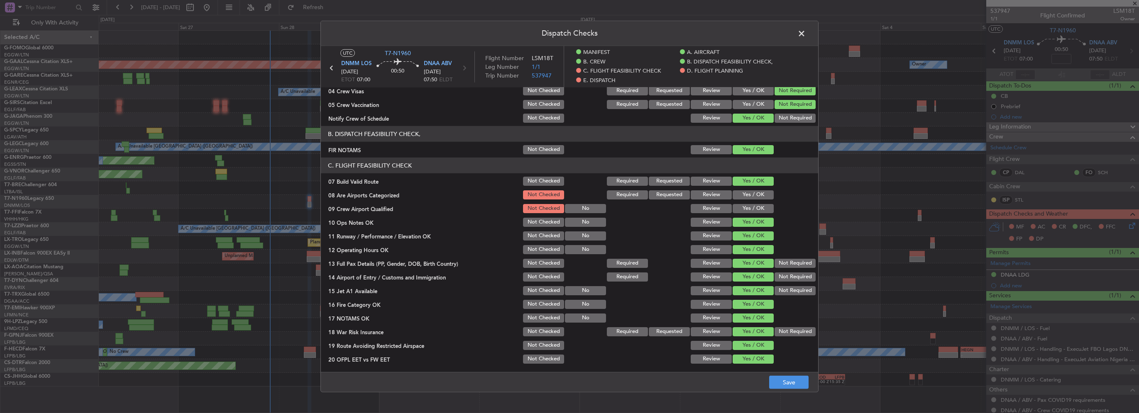
click at [749, 190] on button "Yes / OK" at bounding box center [752, 194] width 41 height 9
click at [755, 206] on button "Yes / OK" at bounding box center [752, 208] width 41 height 9
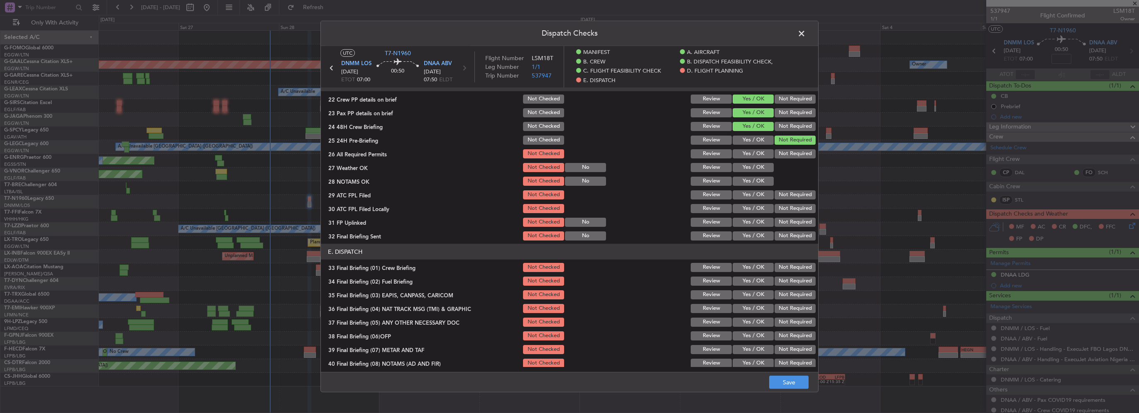
scroll to position [456, 0]
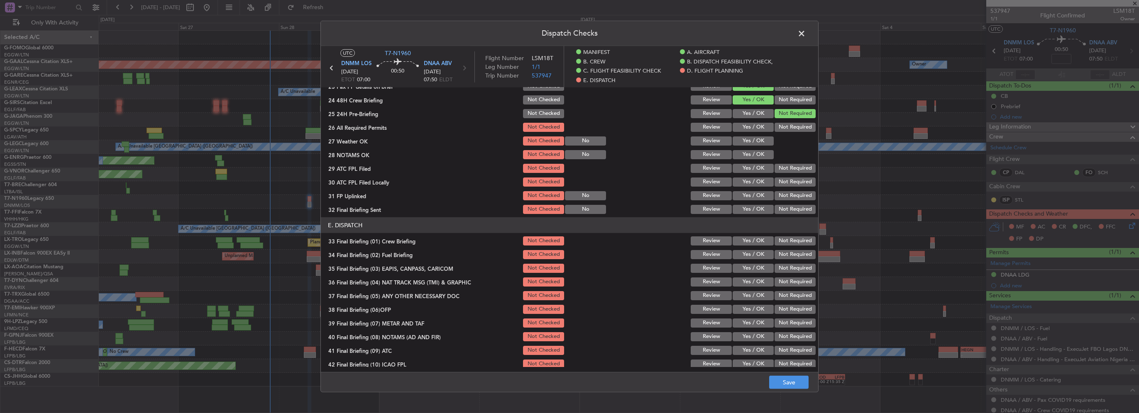
click at [753, 128] on button "Yes / OK" at bounding box center [752, 127] width 41 height 9
click at [757, 144] on button "Yes / OK" at bounding box center [752, 141] width 41 height 9
click at [762, 161] on section "D. FLIGHT PLANNING 22 Crew PP details on brief Not Checked Review Yes / OK Not …" at bounding box center [569, 132] width 497 height 166
click at [752, 151] on button "Yes / OK" at bounding box center [752, 154] width 41 height 9
drag, startPoint x: 754, startPoint y: 154, endPoint x: 757, endPoint y: 159, distance: 5.4
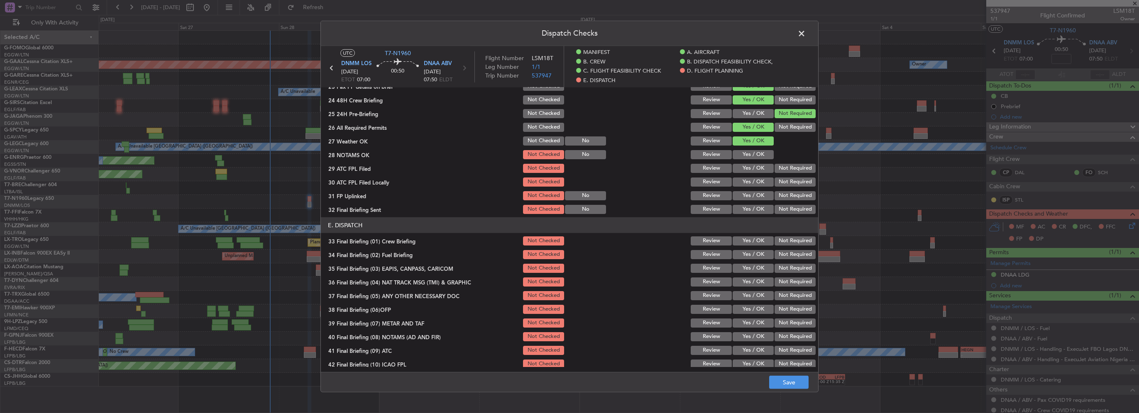
click at [754, 156] on button "Yes / OK" at bounding box center [752, 154] width 41 height 9
click at [759, 165] on button "Yes / OK" at bounding box center [752, 168] width 41 height 9
click at [774, 179] on button "Not Required" at bounding box center [794, 182] width 41 height 9
click at [749, 196] on button "Yes / OK" at bounding box center [752, 195] width 41 height 9
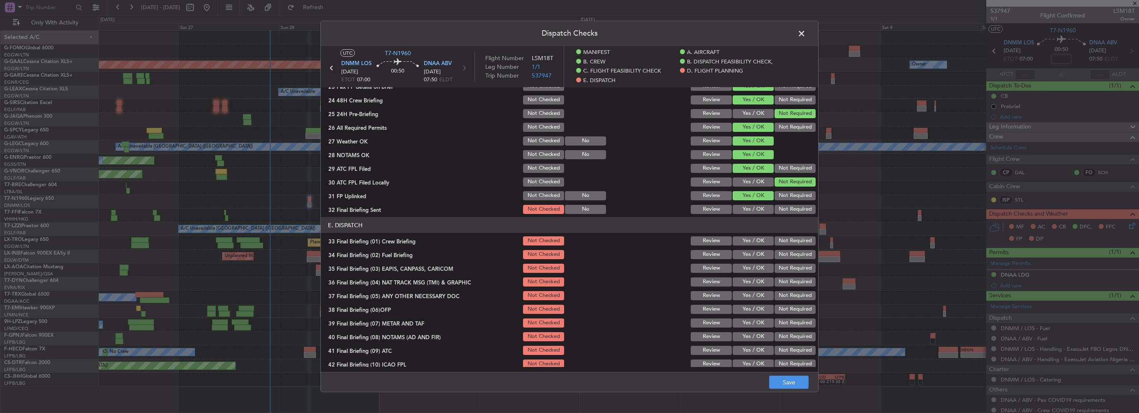
click at [782, 212] on button "Not Required" at bounding box center [794, 209] width 41 height 9
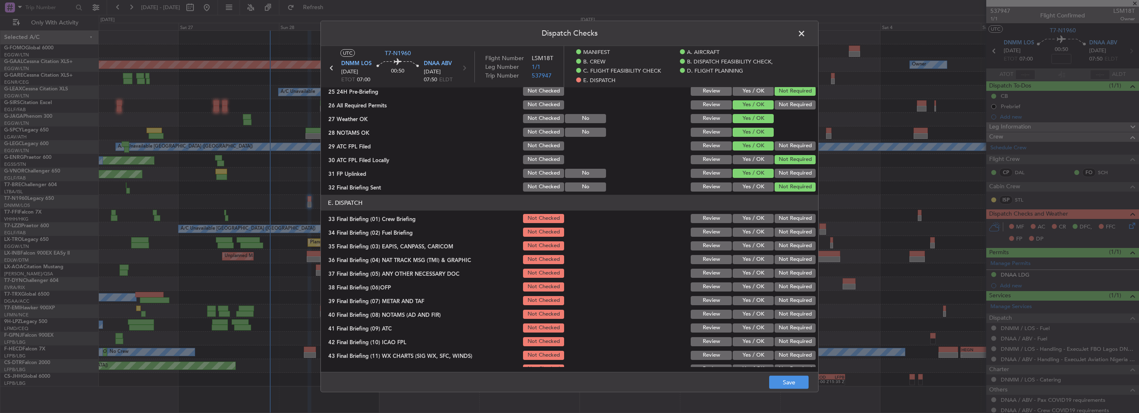
scroll to position [488, 0]
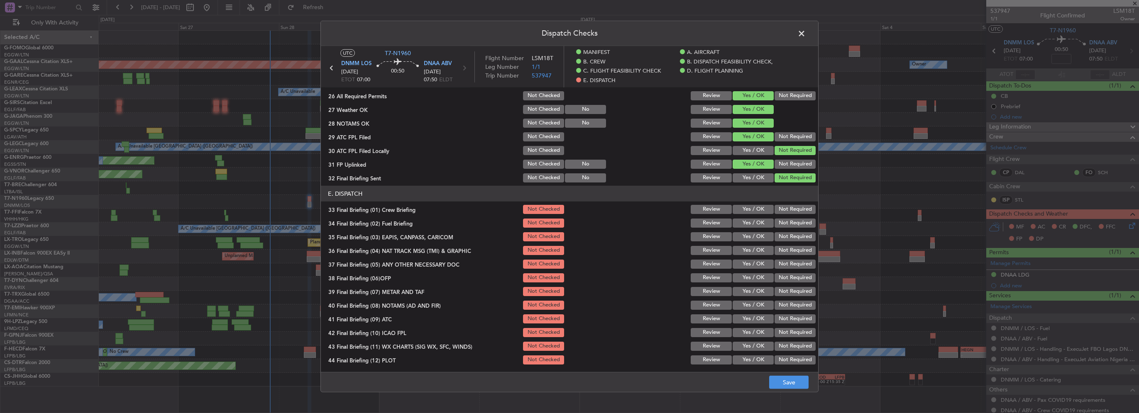
drag, startPoint x: 742, startPoint y: 203, endPoint x: 749, endPoint y: 212, distance: 11.6
click at [742, 204] on div "Yes / OK" at bounding box center [752, 210] width 42 height 12
click at [749, 212] on button "Yes / OK" at bounding box center [752, 209] width 41 height 9
click at [755, 222] on button "Yes / OK" at bounding box center [752, 223] width 41 height 9
click at [794, 237] on button "Not Required" at bounding box center [794, 236] width 41 height 9
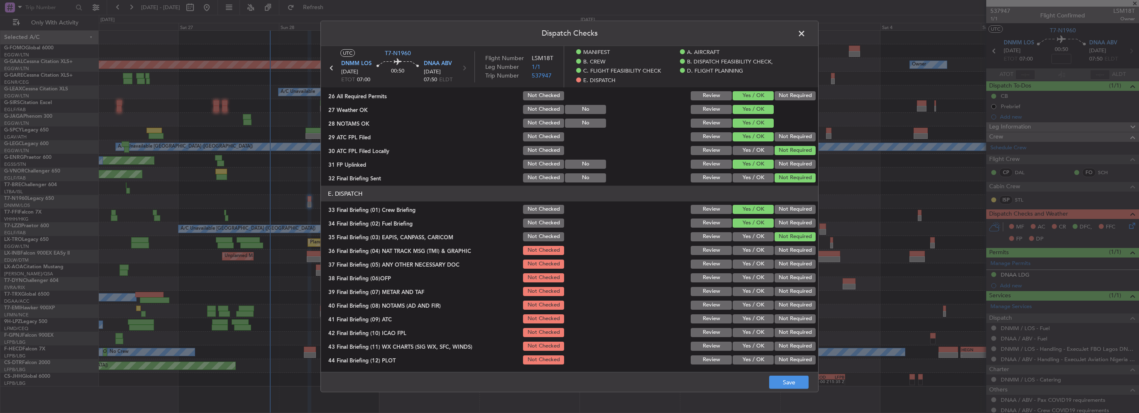
drag, startPoint x: 793, startPoint y: 249, endPoint x: 775, endPoint y: 262, distance: 22.3
click at [792, 252] on button "Not Required" at bounding box center [794, 250] width 41 height 9
drag, startPoint x: 767, startPoint y: 262, endPoint x: 763, endPoint y: 269, distance: 8.2
click at [773, 262] on div "Not Required" at bounding box center [794, 265] width 42 height 12
click at [762, 269] on div "Yes / OK" at bounding box center [752, 265] width 42 height 12
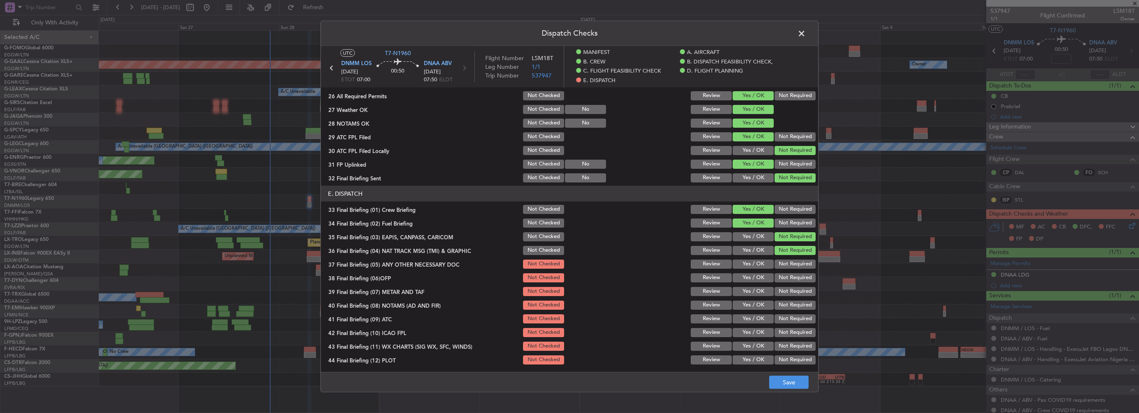
click at [760, 264] on button "Yes / OK" at bounding box center [752, 264] width 41 height 9
drag, startPoint x: 761, startPoint y: 273, endPoint x: 758, endPoint y: 285, distance: 12.1
click at [761, 274] on button "Yes / OK" at bounding box center [752, 277] width 41 height 9
drag, startPoint x: 758, startPoint y: 285, endPoint x: 755, endPoint y: 305, distance: 19.7
click at [758, 290] on div "Yes / OK" at bounding box center [752, 292] width 42 height 12
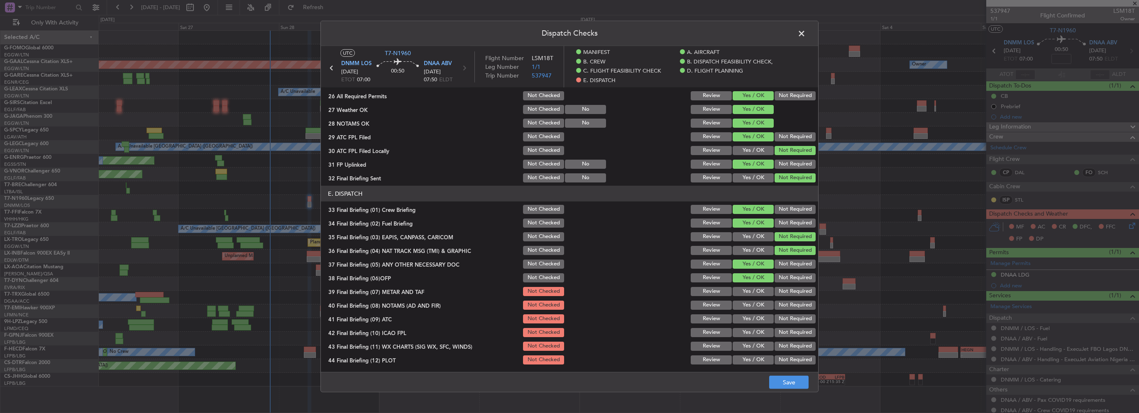
click at [755, 305] on button "Yes / OK" at bounding box center [752, 305] width 41 height 9
drag, startPoint x: 757, startPoint y: 290, endPoint x: 761, endPoint y: 311, distance: 21.6
click at [757, 291] on button "Yes / OK" at bounding box center [752, 291] width 41 height 9
click at [759, 313] on section "E. DISPATCH 33 Final Briefing (01) Crew Briefing Not Checked Review Yes / OK No…" at bounding box center [569, 276] width 497 height 180
click at [761, 324] on div "Yes / OK" at bounding box center [752, 319] width 42 height 12
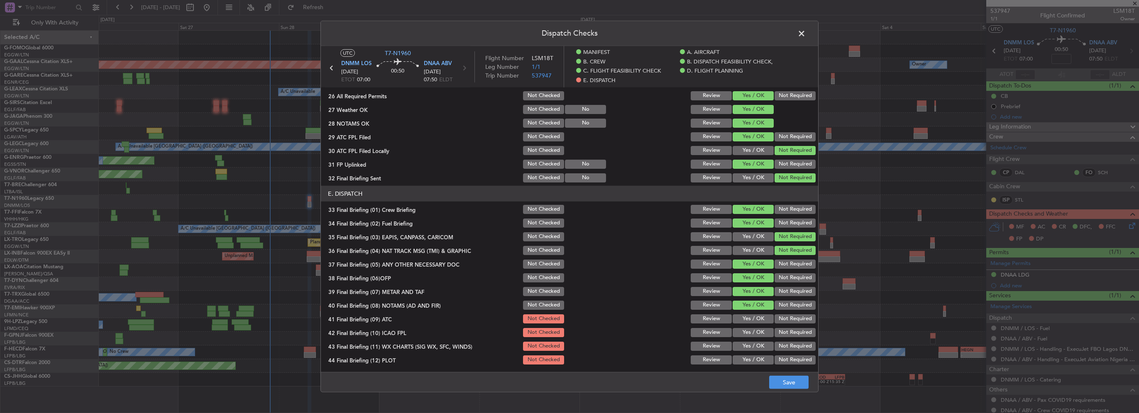
click at [759, 318] on button "Yes / OK" at bounding box center [752, 319] width 41 height 9
drag, startPoint x: 761, startPoint y: 332, endPoint x: 757, endPoint y: 348, distance: 16.5
click at [761, 334] on button "Yes / OK" at bounding box center [752, 332] width 41 height 9
click at [757, 348] on button "Yes / OK" at bounding box center [752, 346] width 41 height 9
drag, startPoint x: 758, startPoint y: 356, endPoint x: 768, endPoint y: 364, distance: 13.0
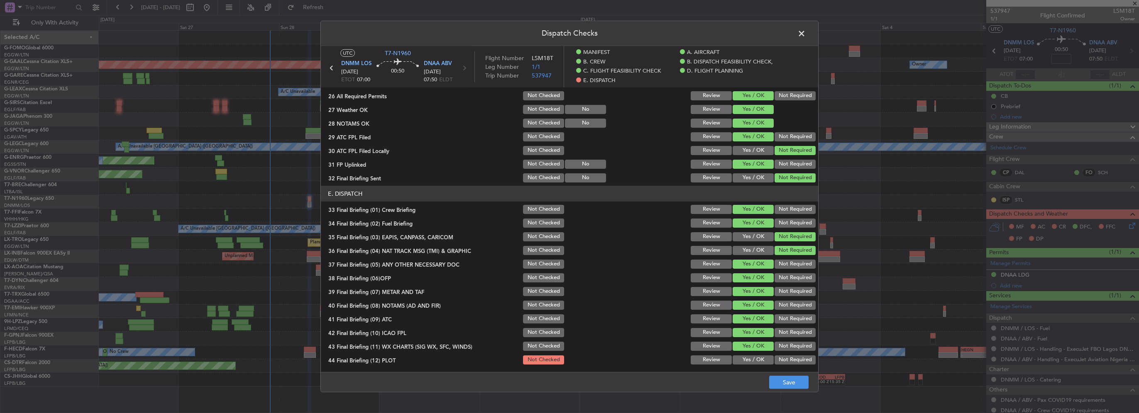
click at [758, 356] on button "Yes / OK" at bounding box center [752, 360] width 41 height 9
click at [800, 380] on button "Save" at bounding box center [788, 382] width 39 height 13
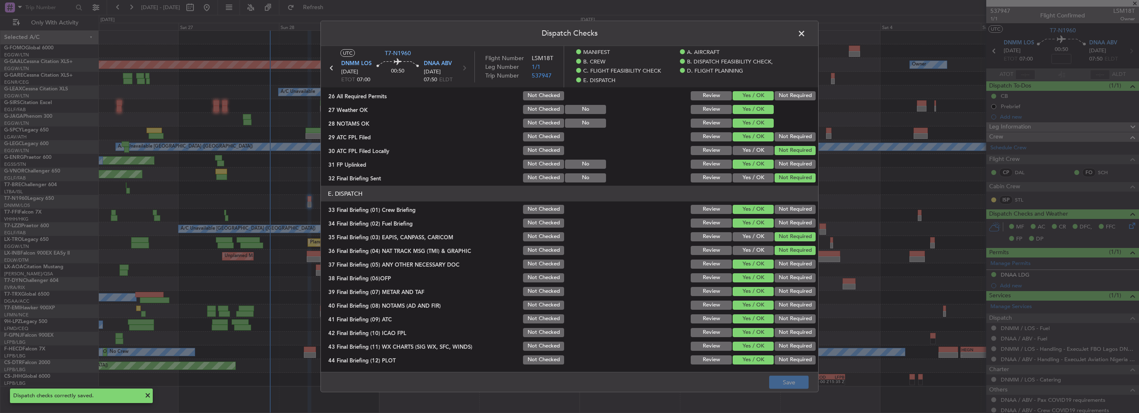
click at [806, 37] on span at bounding box center [806, 35] width 0 height 17
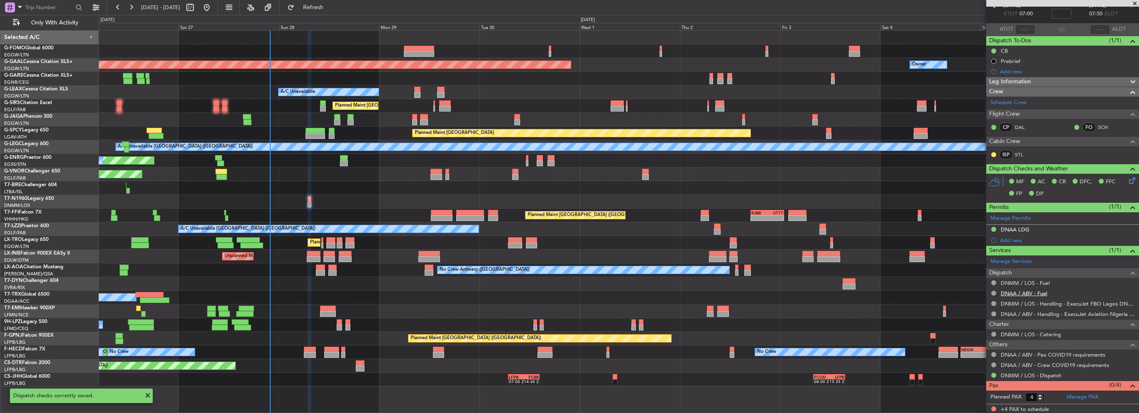
scroll to position [0, 0]
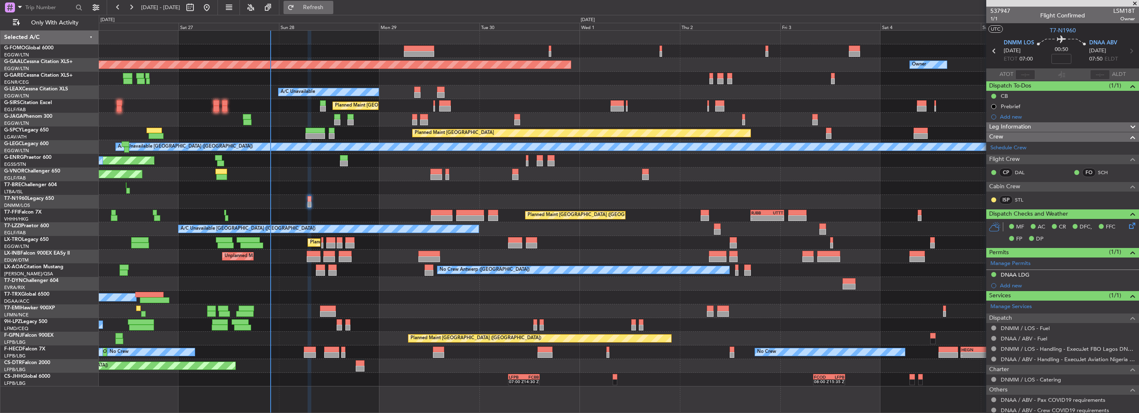
click at [333, 2] on button "Refresh" at bounding box center [308, 7] width 50 height 13
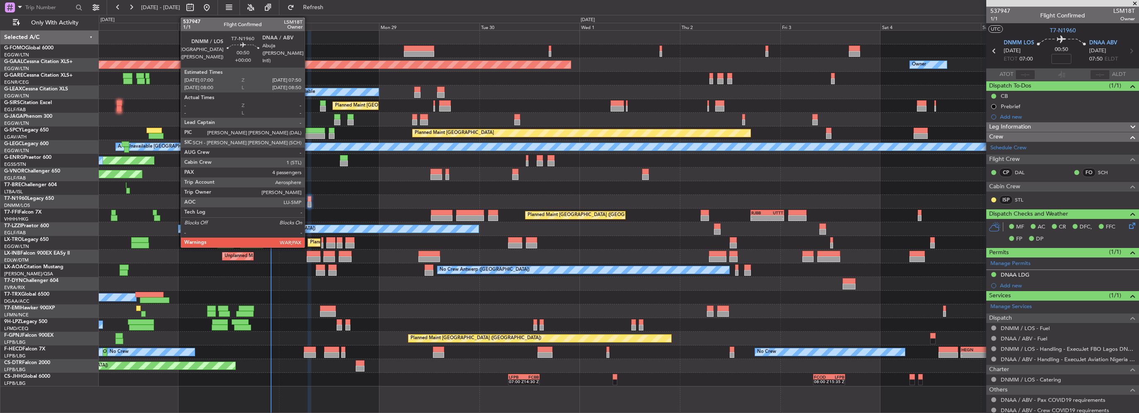
click at [308, 203] on div at bounding box center [310, 205] width 4 height 6
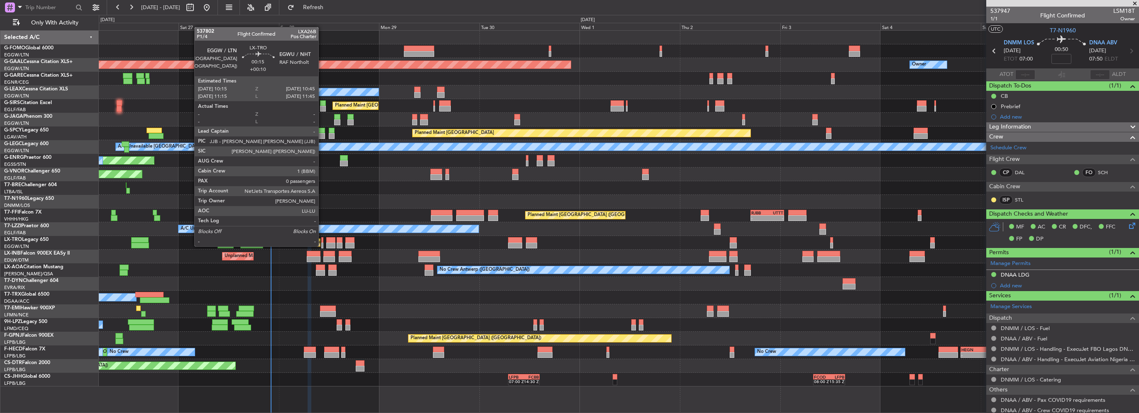
click at [322, 246] on div at bounding box center [322, 246] width 2 height 6
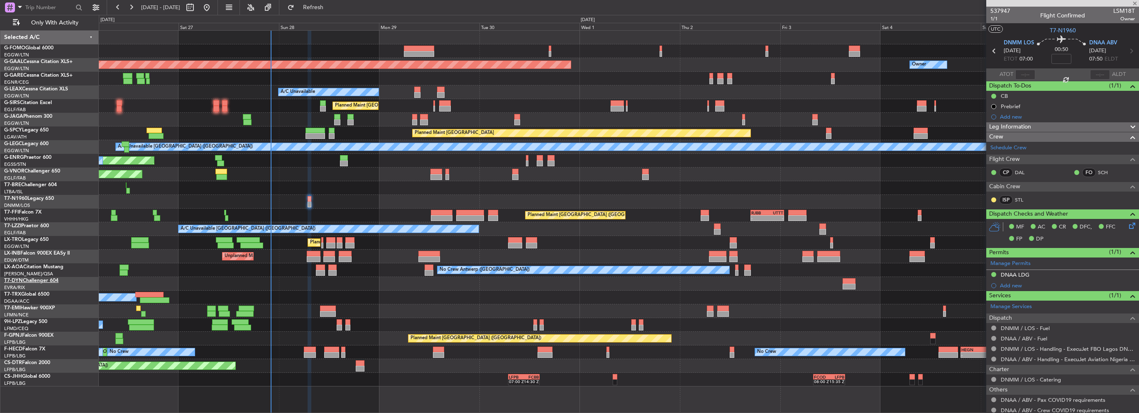
type input "+00:10"
type input "0"
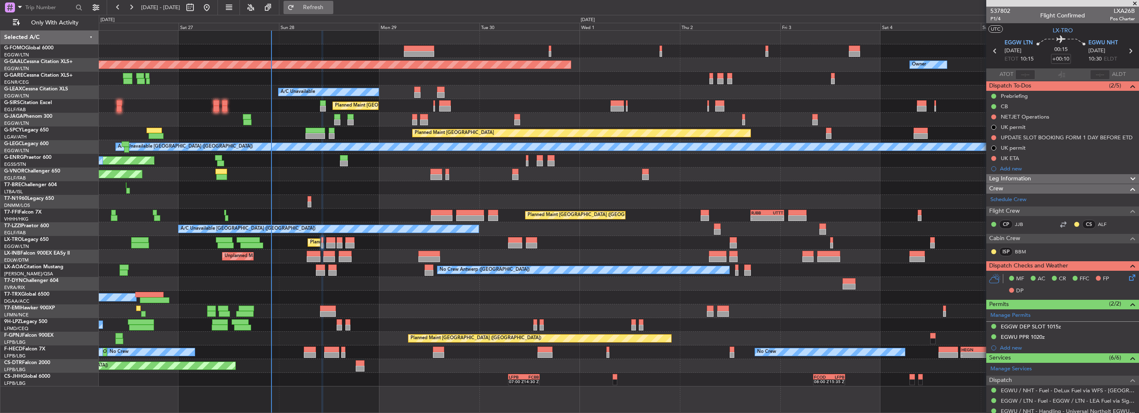
click at [325, 10] on span "Refresh" at bounding box center [313, 8] width 35 height 6
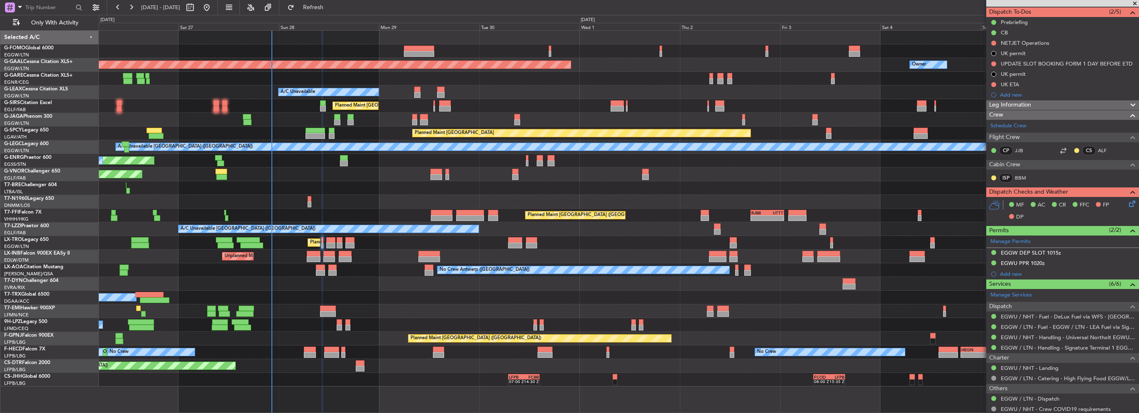
scroll to position [83, 0]
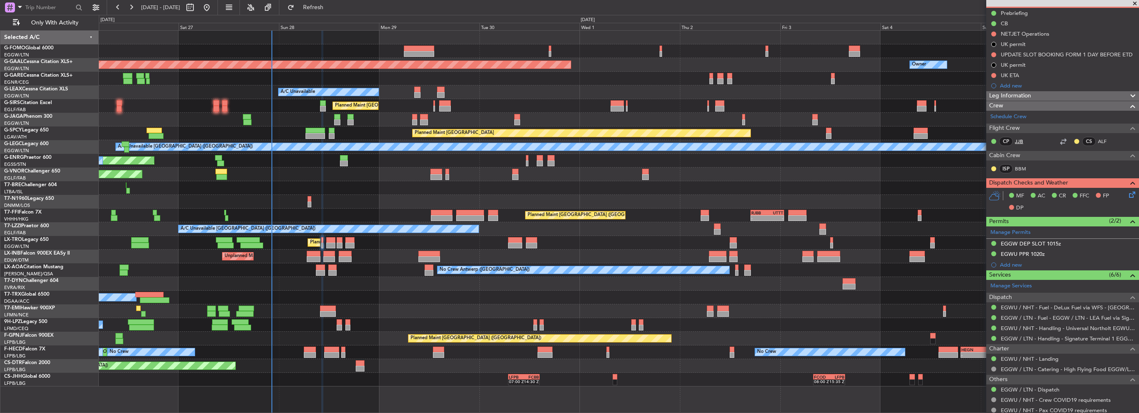
click at [1016, 141] on link "JJB" at bounding box center [1024, 141] width 19 height 7
click at [1098, 139] on link "ALF" at bounding box center [1107, 141] width 19 height 7
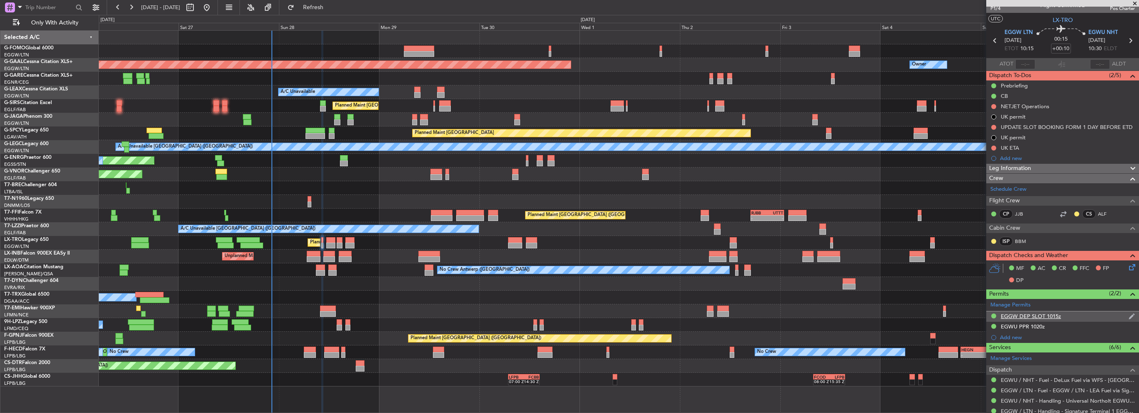
scroll to position [0, 0]
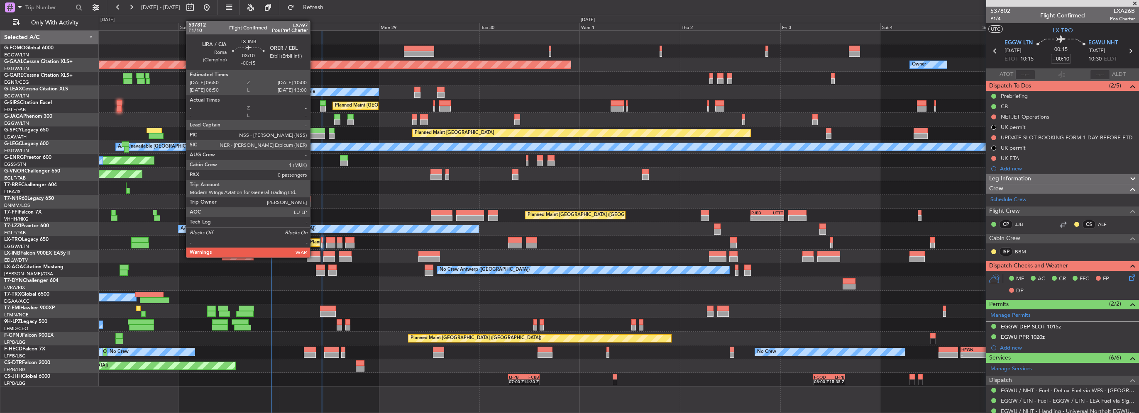
click at [314, 257] on div at bounding box center [313, 259] width 13 height 6
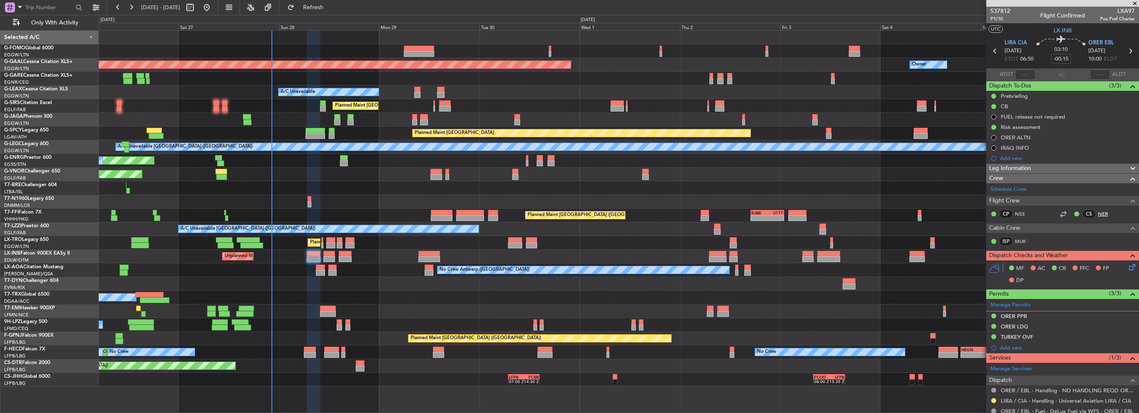
click at [1101, 213] on link "NER" at bounding box center [1107, 213] width 19 height 7
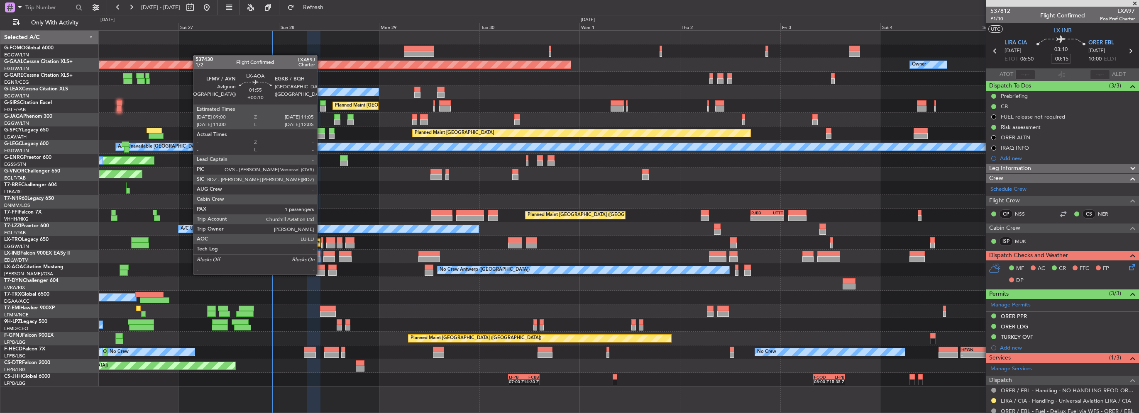
click at [321, 274] on div at bounding box center [320, 273] width 9 height 6
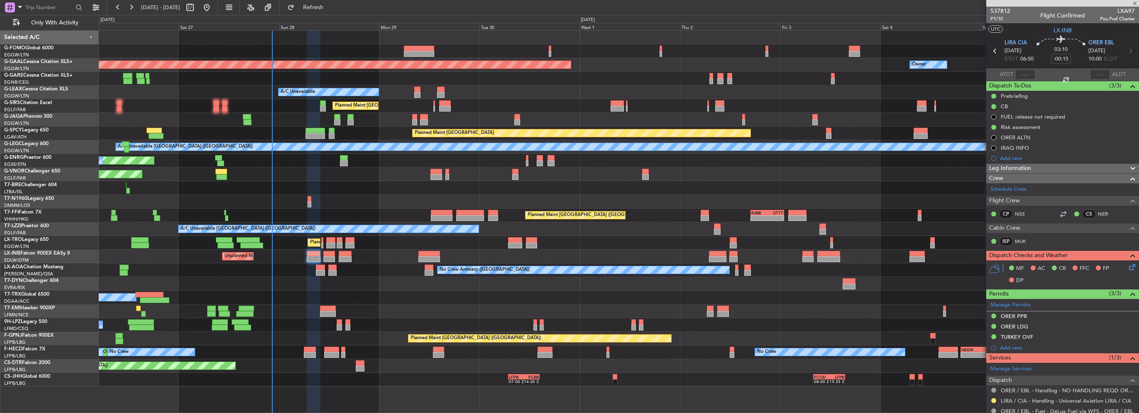
type input "+00:10"
type input "1"
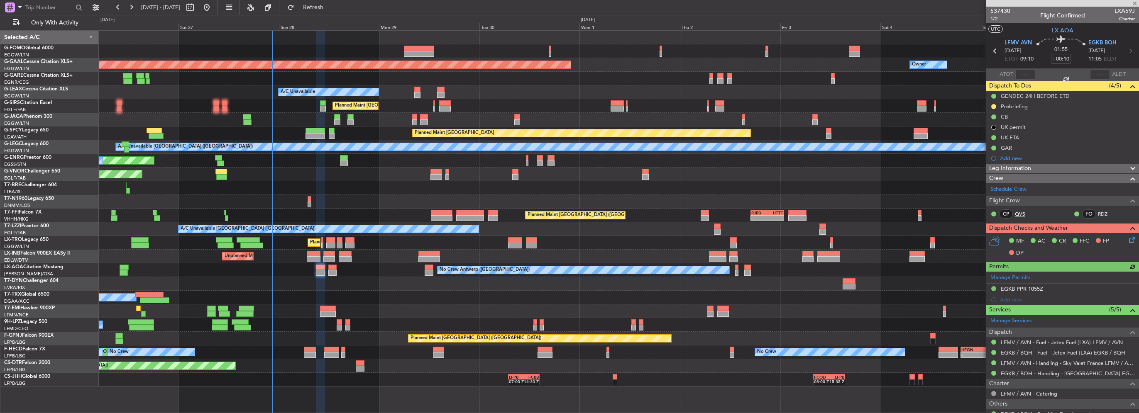
click at [1018, 212] on link "QVS" at bounding box center [1024, 213] width 19 height 7
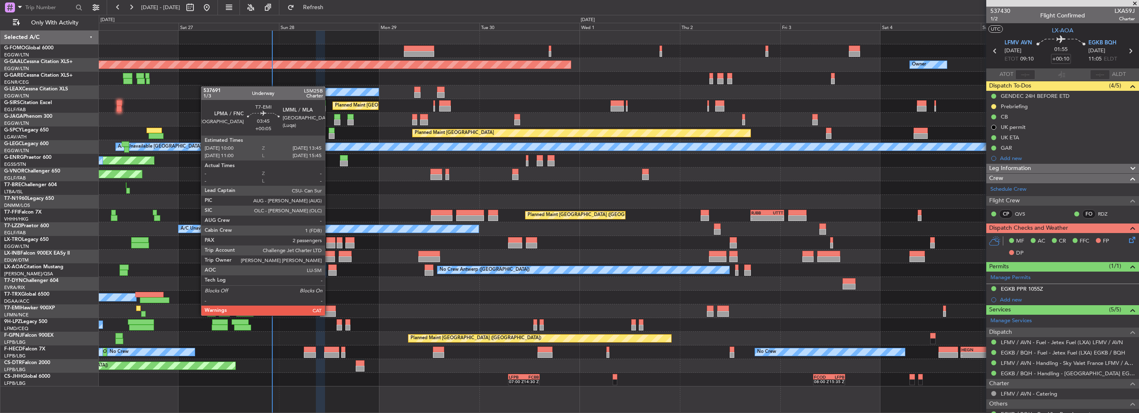
click at [328, 311] on div at bounding box center [328, 314] width 16 height 6
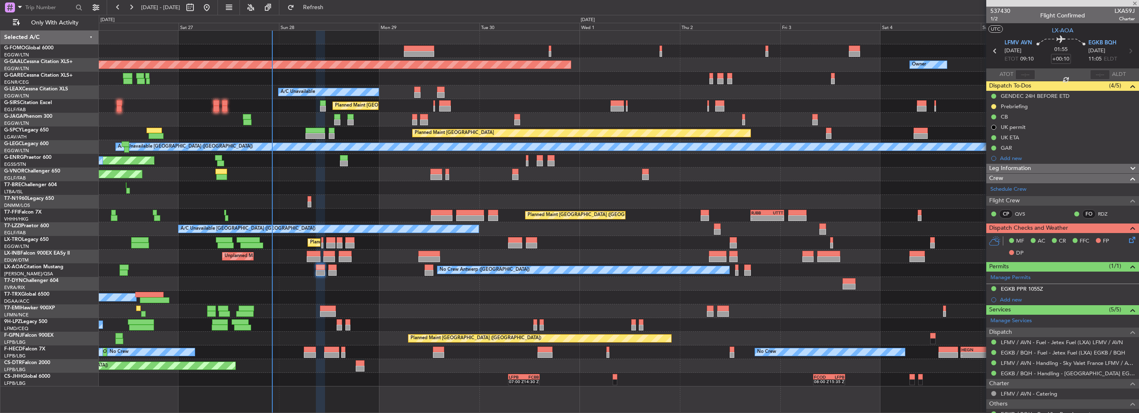
type input "+00:05"
type input "2"
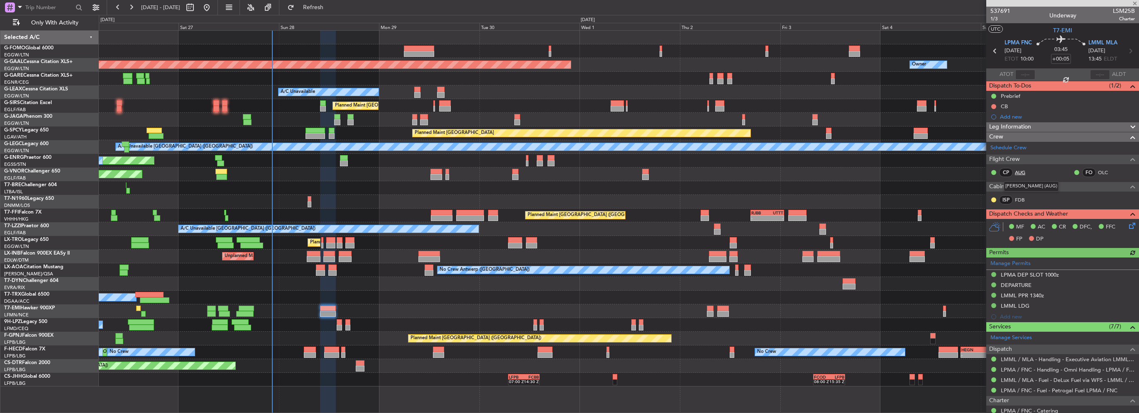
click at [1020, 169] on link "AUG" at bounding box center [1024, 172] width 19 height 7
click at [1098, 169] on link "OLC" at bounding box center [1107, 172] width 19 height 7
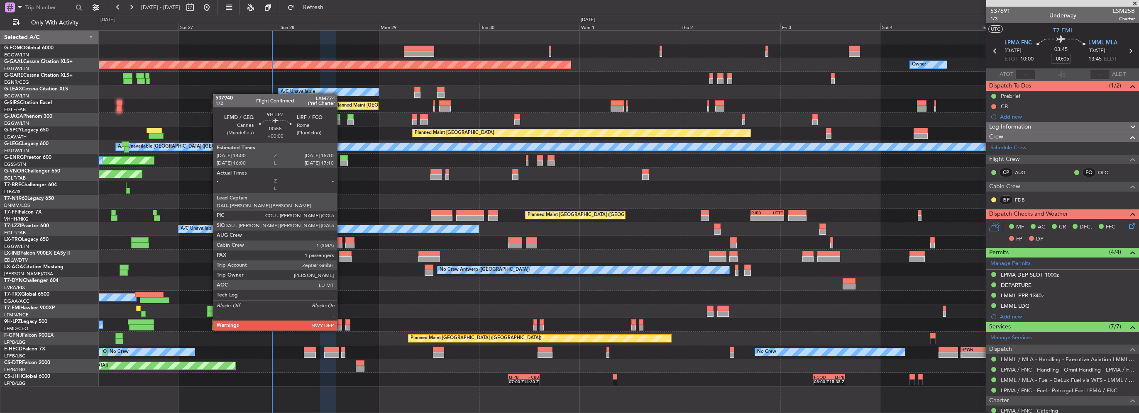
click at [341, 322] on div at bounding box center [339, 323] width 5 height 6
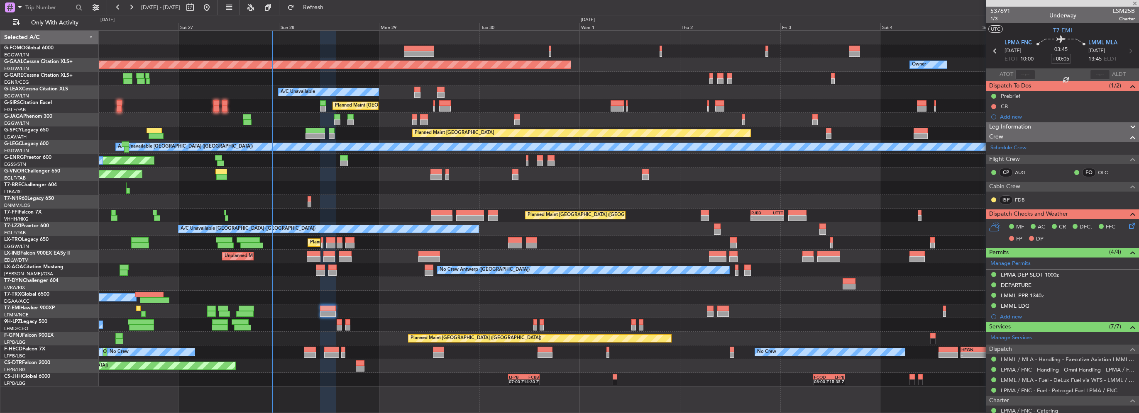
click at [336, 325] on div "No Crew" at bounding box center [619, 325] width 1040 height 14
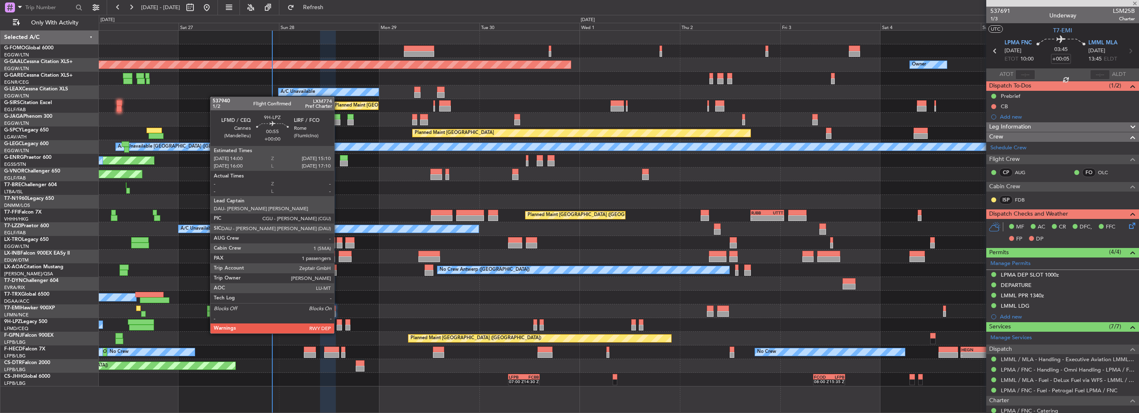
click at [338, 325] on div at bounding box center [339, 328] width 5 height 6
type input "1"
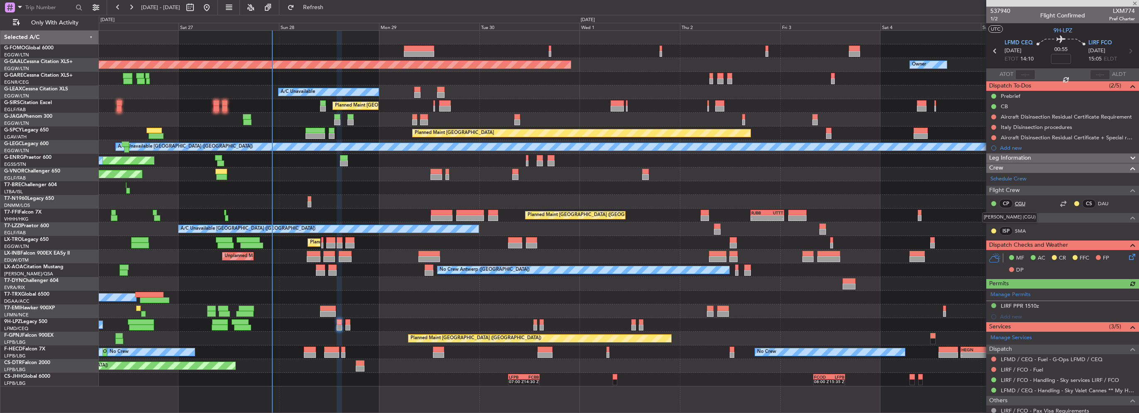
click at [1019, 202] on link "CGU" at bounding box center [1024, 203] width 19 height 7
click at [1095, 199] on div "CS DAU" at bounding box center [1094, 203] width 43 height 9
click at [1099, 203] on link "DAU" at bounding box center [1107, 203] width 19 height 7
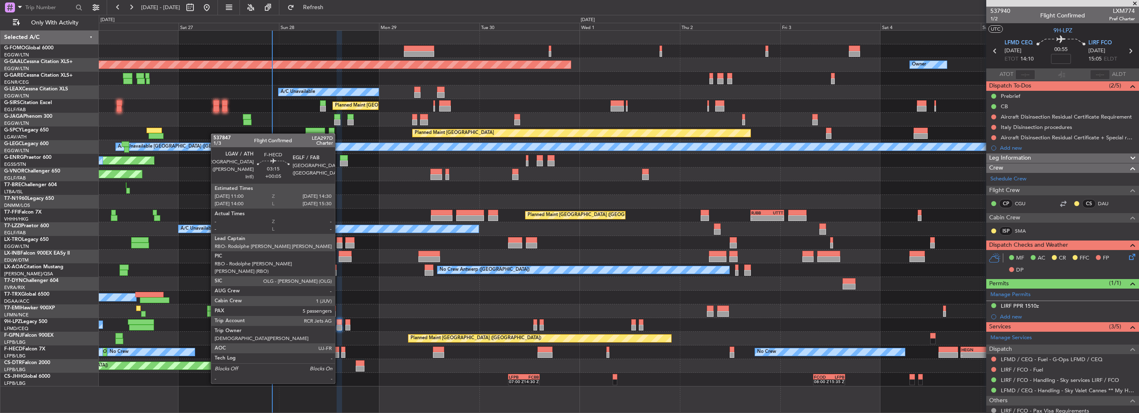
click at [339, 353] on div at bounding box center [331, 355] width 15 height 6
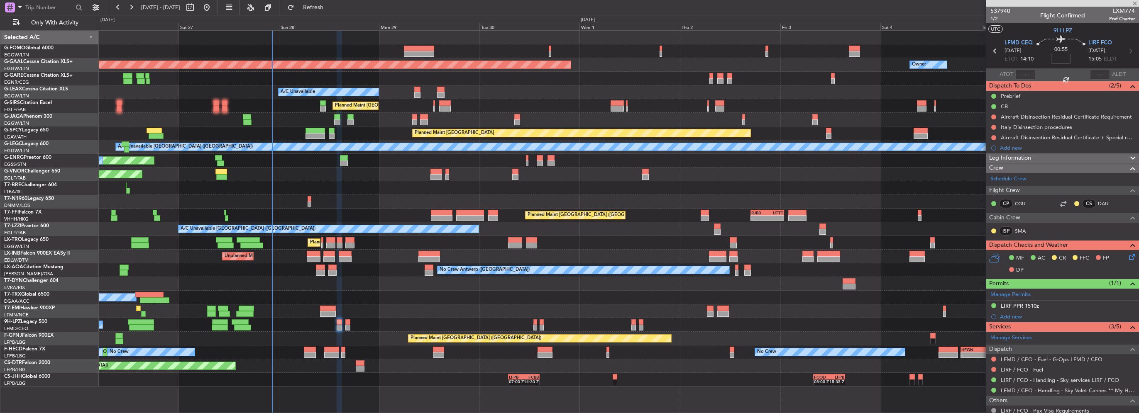
type input "+00:05"
type input "5"
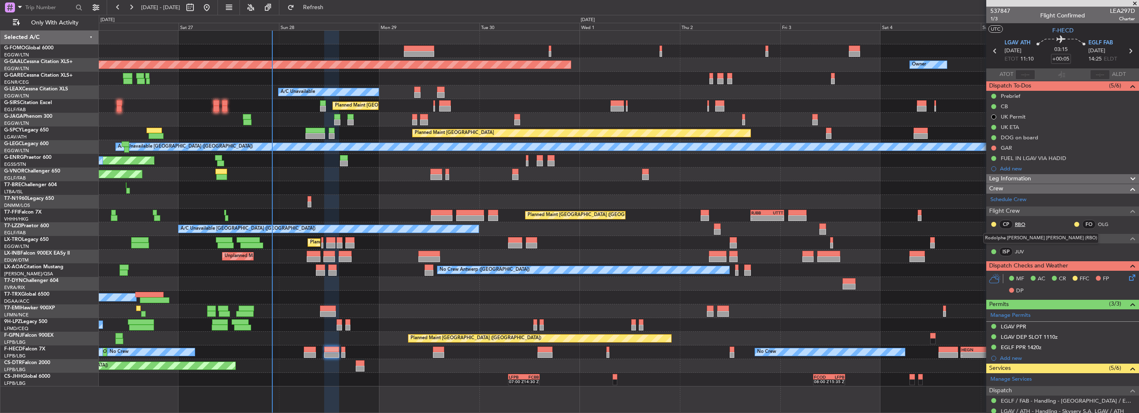
click at [1020, 226] on link "RBO" at bounding box center [1024, 224] width 19 height 7
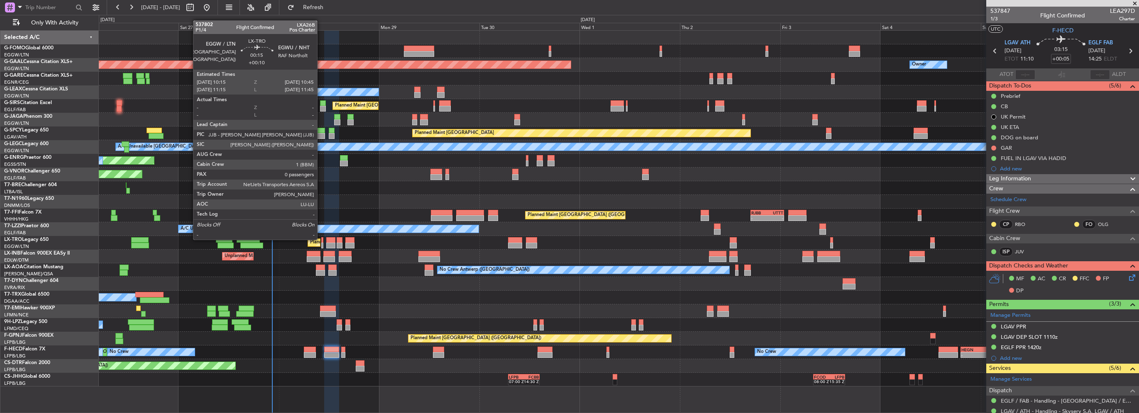
click at [321, 239] on div at bounding box center [322, 240] width 2 height 6
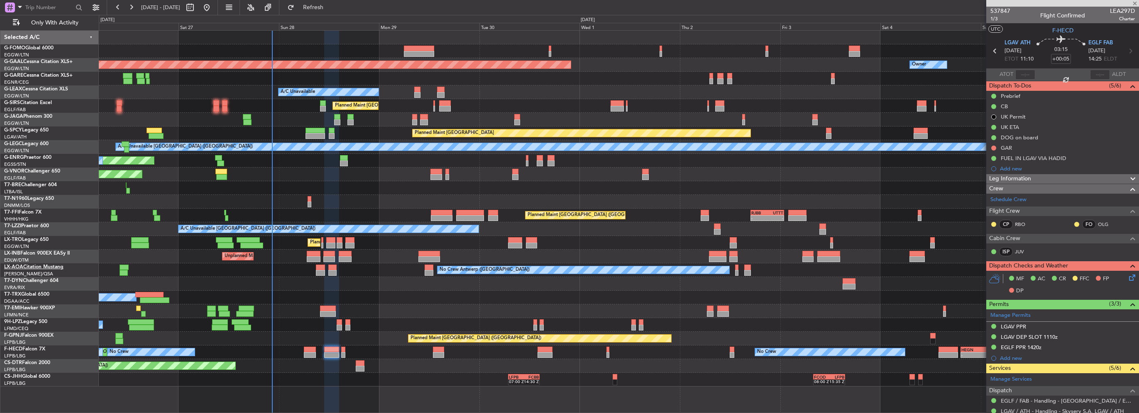
type input "+00:10"
type input "0"
